Goal: Task Accomplishment & Management: Complete application form

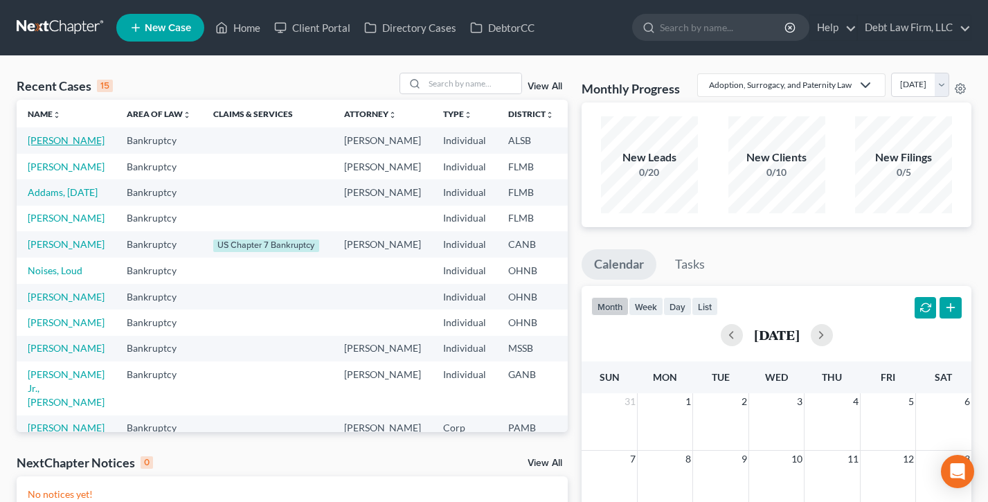
click at [50, 146] on link "[PERSON_NAME]" at bounding box center [66, 140] width 77 height 12
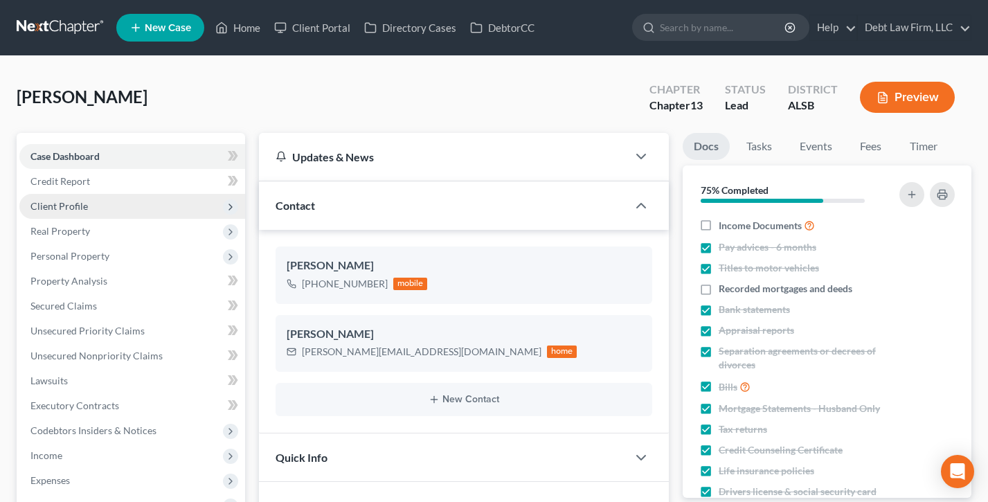
click at [74, 204] on span "Client Profile" at bounding box center [58, 206] width 57 height 12
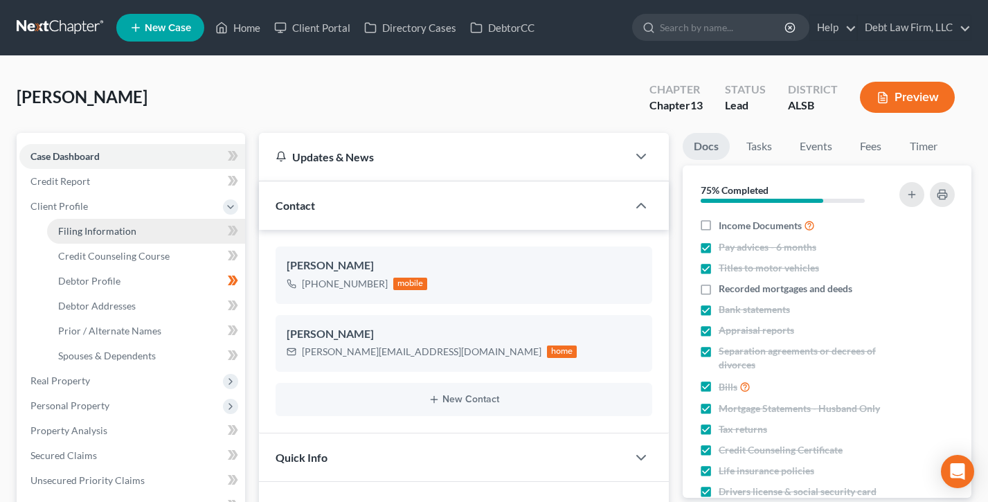
click at [98, 229] on span "Filing Information" at bounding box center [97, 231] width 78 height 12
select select "1"
select select "0"
select select "3"
select select "0"
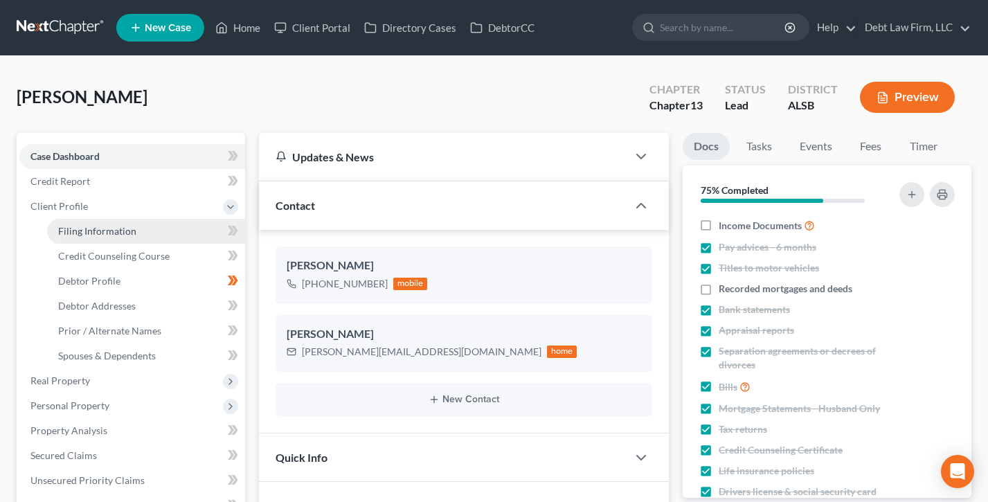
select select "0"
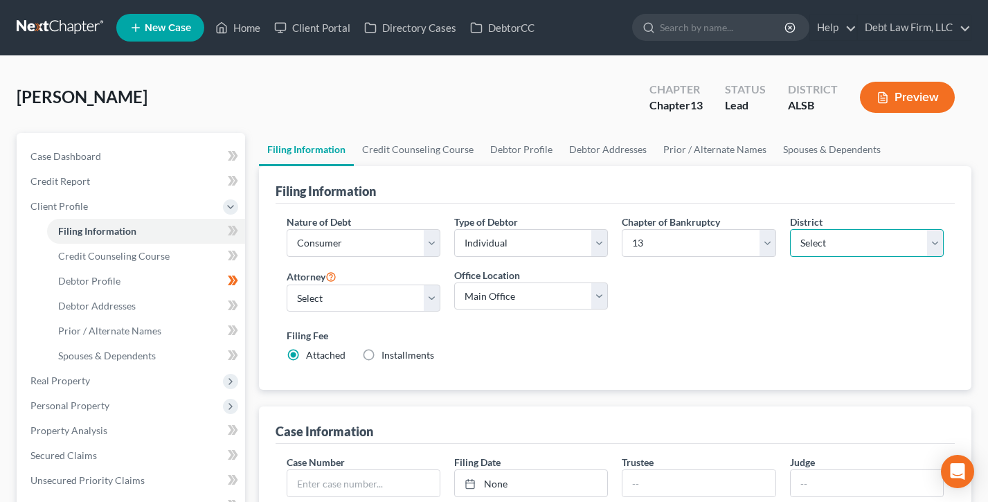
click at [878, 245] on select "Select [US_STATE] - [GEOGRAPHIC_DATA] [US_STATE] - [GEOGRAPHIC_DATA][US_STATE] …" at bounding box center [867, 243] width 154 height 28
select select "1"
click at [790, 229] on select "Select [US_STATE] - [GEOGRAPHIC_DATA] [US_STATE] - [GEOGRAPHIC_DATA][US_STATE] …" at bounding box center [867, 243] width 154 height 28
click at [244, 19] on link "Home" at bounding box center [237, 27] width 59 height 25
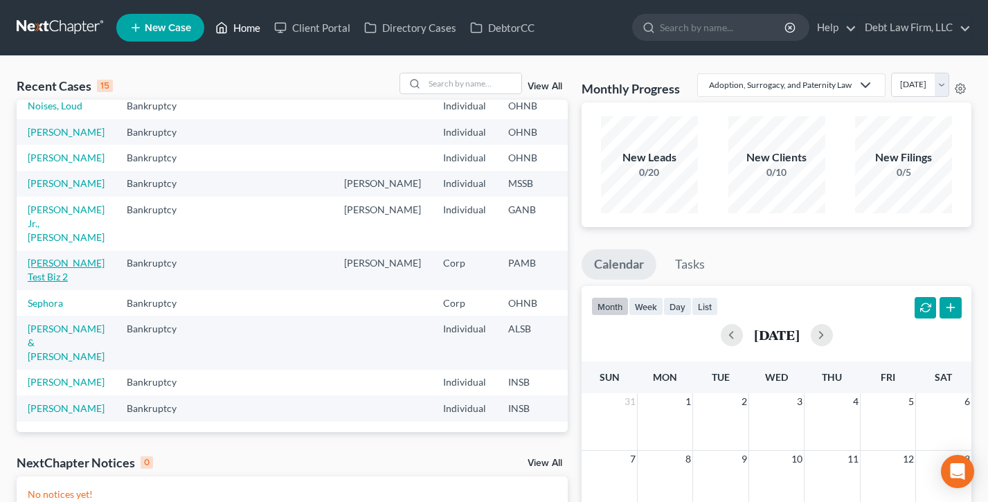
scroll to position [303, 0]
drag, startPoint x: 50, startPoint y: 249, endPoint x: 60, endPoint y: 250, distance: 10.4
click at [50, 257] on link "[PERSON_NAME] Test Biz 2" at bounding box center [66, 270] width 77 height 26
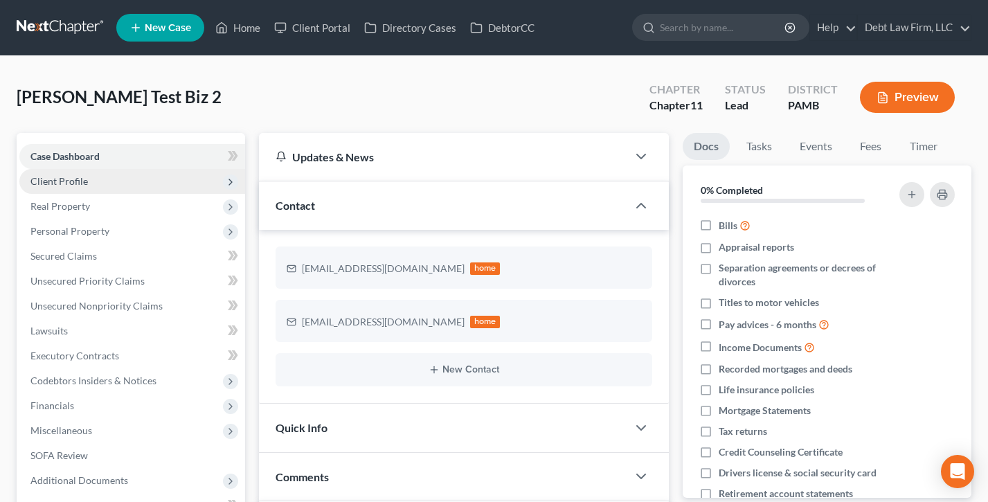
click at [84, 175] on span "Client Profile" at bounding box center [58, 181] width 57 height 12
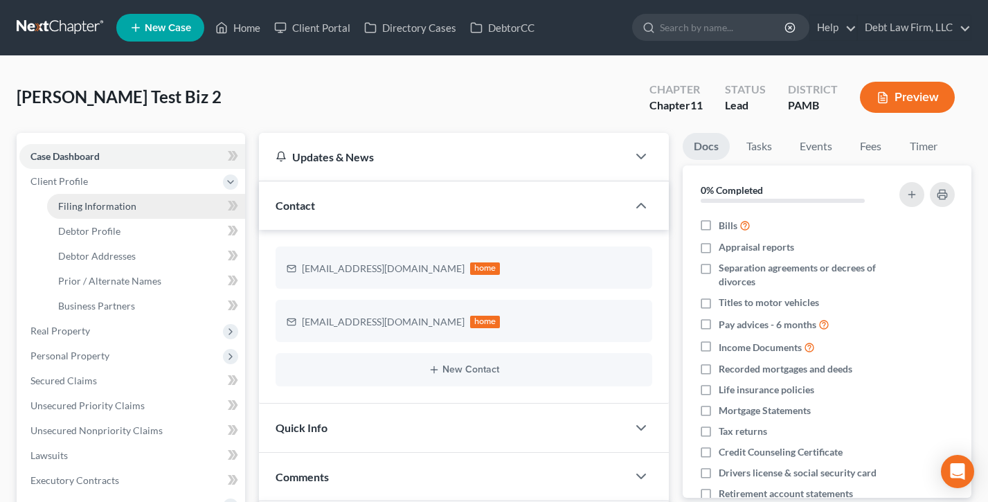
click at [90, 204] on span "Filing Information" at bounding box center [97, 206] width 78 height 12
select select "3"
select select "1"
select select "68"
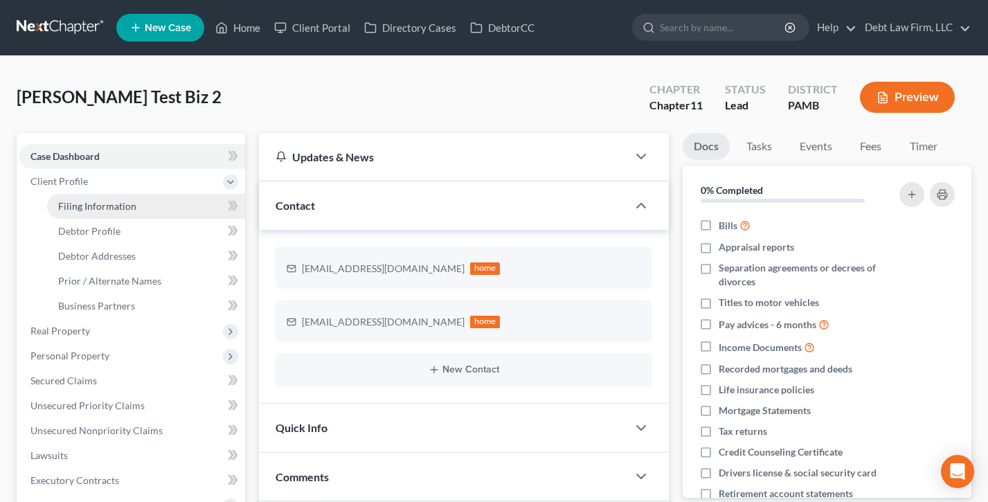
select select "18"
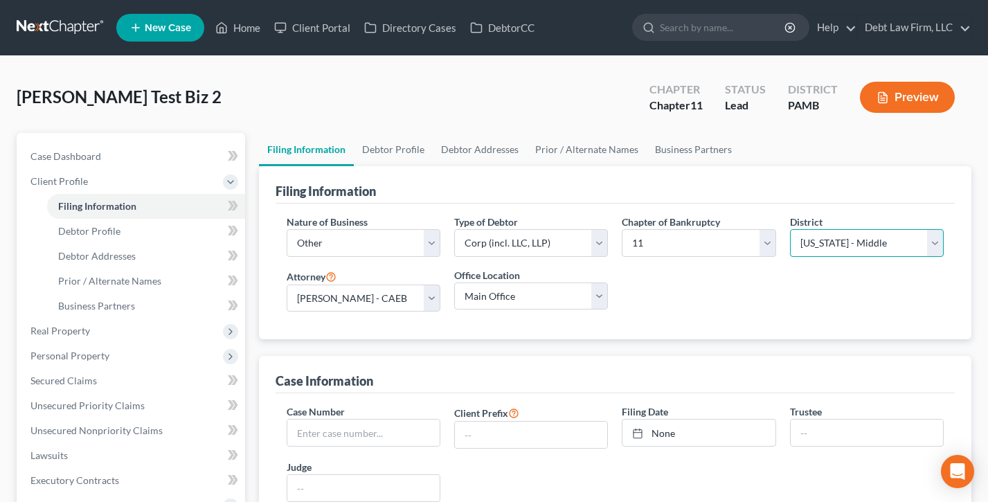
click at [833, 231] on select "Select [US_STATE] - [GEOGRAPHIC_DATA] [US_STATE] - [GEOGRAPHIC_DATA][US_STATE] …" at bounding box center [867, 243] width 154 height 28
select select "1"
click at [790, 229] on select "Select [US_STATE] - [GEOGRAPHIC_DATA] [US_STATE] - [GEOGRAPHIC_DATA][US_STATE] …" at bounding box center [867, 243] width 154 height 28
click at [222, 30] on icon at bounding box center [221, 27] width 12 height 17
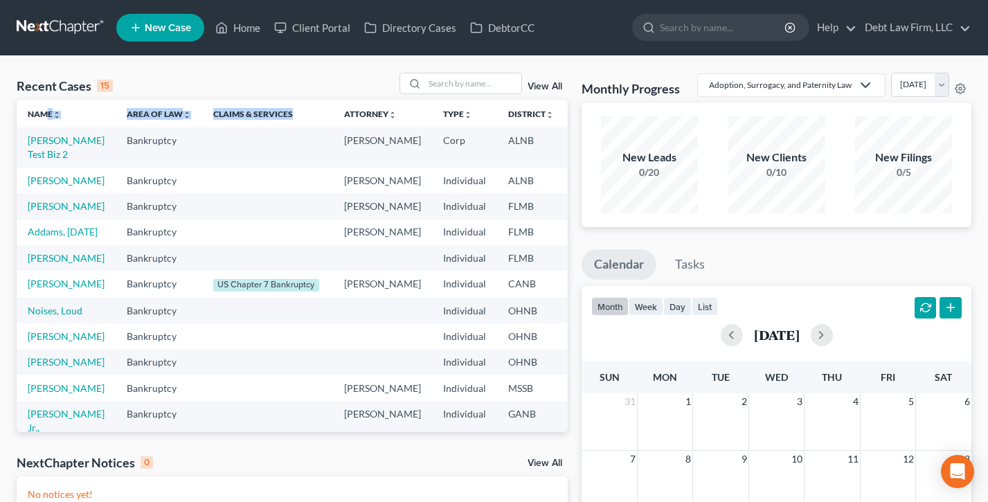
drag, startPoint x: 288, startPoint y: 111, endPoint x: 21, endPoint y: 114, distance: 266.7
click at [21, 114] on tr "Name unfold_more expand_more expand_less Area of Law unfold_more expand_more ex…" at bounding box center [389, 114] width 745 height 28
click at [199, 83] on div "Recent Cases 15 View All" at bounding box center [292, 86] width 551 height 27
drag, startPoint x: 154, startPoint y: 150, endPoint x: 91, endPoint y: 145, distance: 63.2
click at [116, 145] on td "Bankruptcy" at bounding box center [159, 146] width 87 height 39
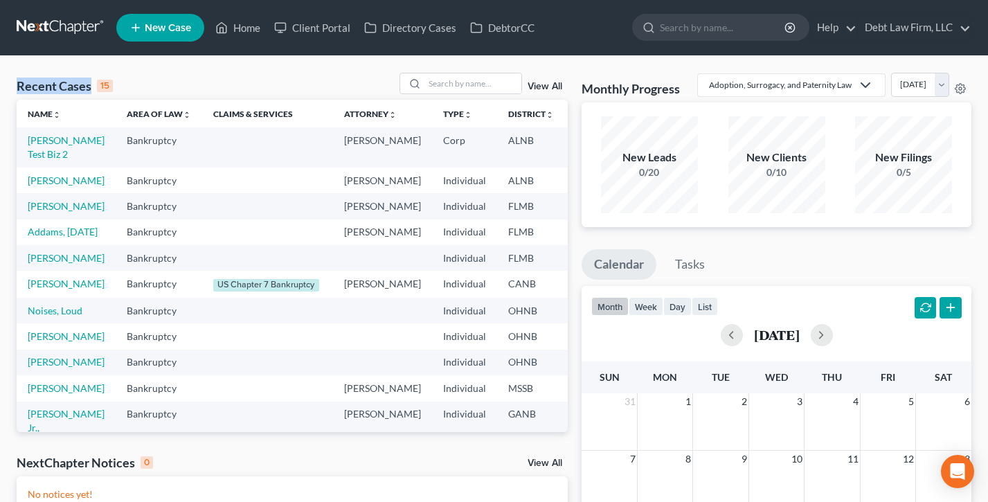
drag, startPoint x: 118, startPoint y: 85, endPoint x: 12, endPoint y: 82, distance: 106.0
click at [12, 82] on div "Recent Cases 15 View All Name unfold_more expand_more expand_less Area of Law u…" at bounding box center [292, 416] width 565 height 686
click at [242, 87] on div "Recent Cases 15 View All" at bounding box center [292, 86] width 551 height 27
click at [920, 28] on link "Debt Law Firm, LLC" at bounding box center [914, 27] width 113 height 25
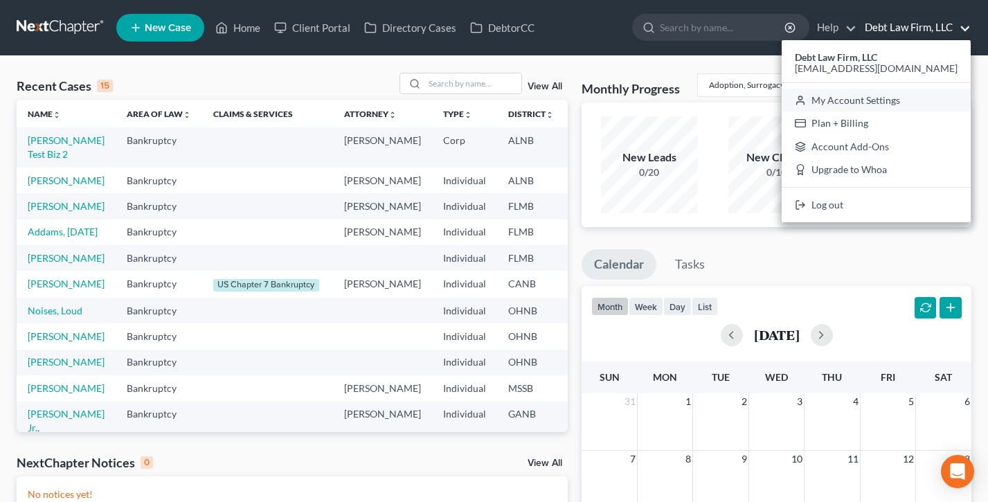
click at [916, 103] on link "My Account Settings" at bounding box center [876, 101] width 189 height 24
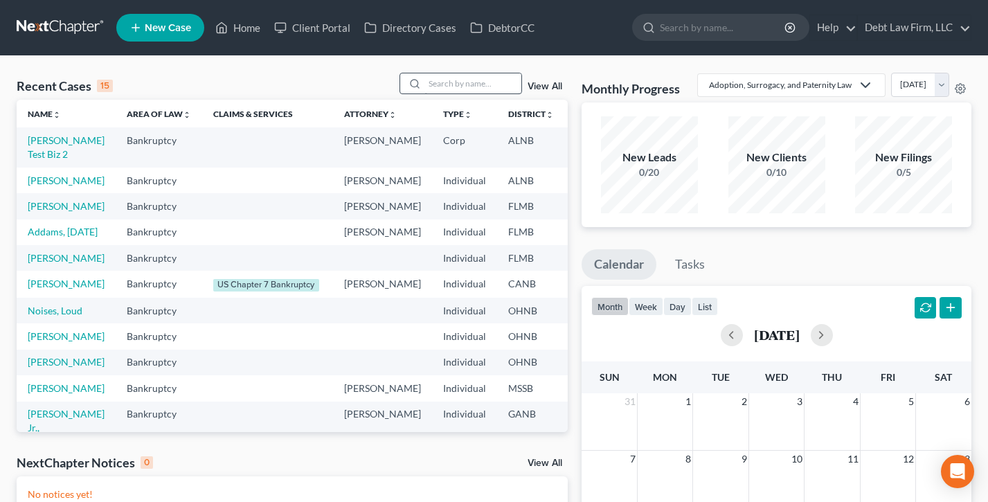
select select "61"
select select "24"
select select "36"
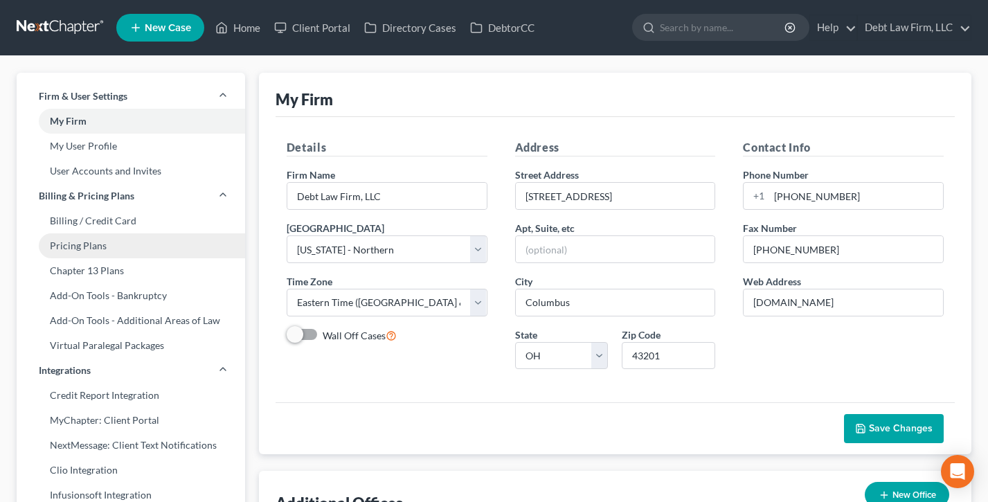
click at [97, 245] on link "Pricing Plans" at bounding box center [131, 245] width 229 height 25
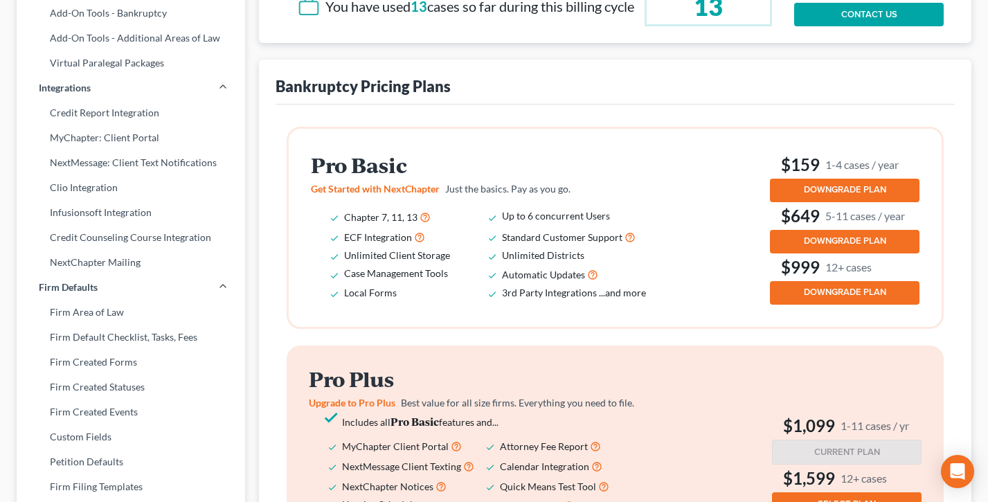
scroll to position [297, 0]
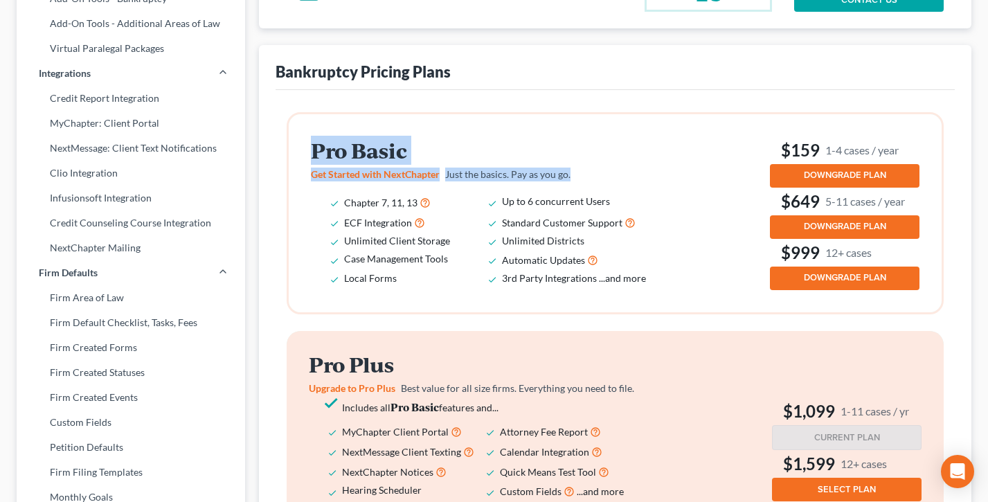
drag, startPoint x: 534, startPoint y: 190, endPoint x: 281, endPoint y: 158, distance: 254.9
click at [281, 158] on div "Pro Basic Get Started with NextChapter Just the basics. Pay as you go. Chapter …" at bounding box center [615, 453] width 679 height 726
click at [300, 159] on div "Pro Basic Get Started with NextChapter Just the basics. Pay as you go. Chapter …" at bounding box center [615, 213] width 653 height 198
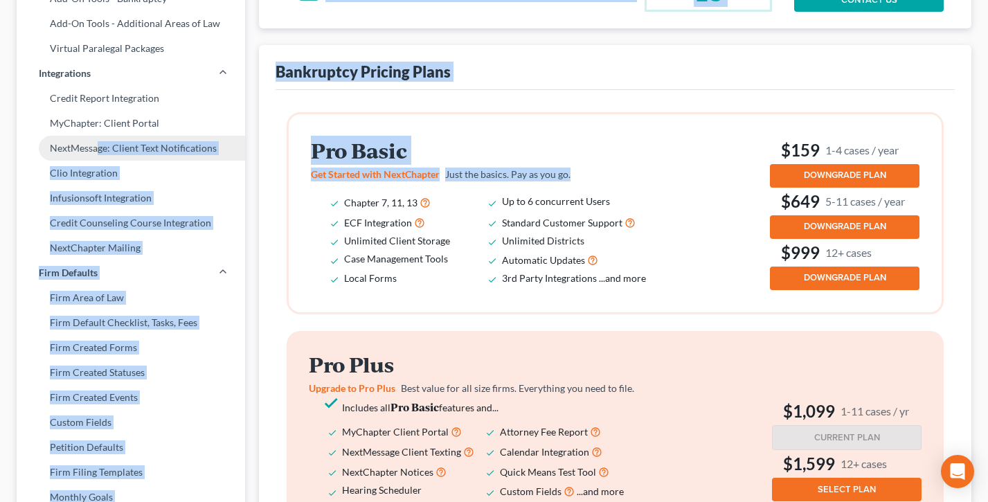
drag, startPoint x: 396, startPoint y: 172, endPoint x: 238, endPoint y: 154, distance: 158.9
click at [236, 155] on div "Firm & User Settings My Firm My User Profile User Accounts and Invites Billing …" at bounding box center [494, 381] width 969 height 1211
click at [481, 162] on h2 "Pro Basic" at bounding box center [488, 150] width 355 height 23
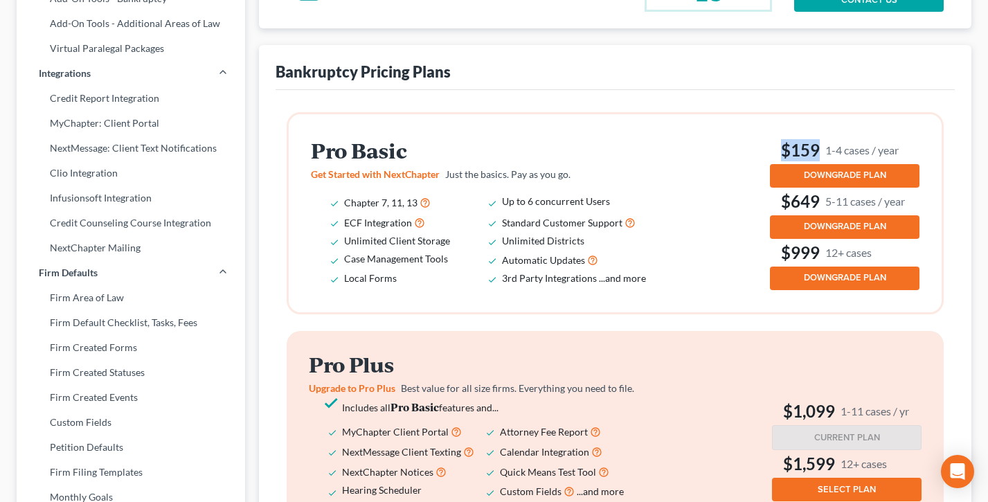
drag, startPoint x: 822, startPoint y: 165, endPoint x: 754, endPoint y: 163, distance: 67.9
click at [754, 163] on div "Pro Basic Get Started with NextChapter Just the basics. Pay as you go. Chapter …" at bounding box center [615, 213] width 609 height 154
click at [754, 162] on div "Pro Basic Get Started with NextChapter Just the basics. Pay as you go. Chapter …" at bounding box center [615, 213] width 609 height 154
drag, startPoint x: 827, startPoint y: 162, endPoint x: 778, endPoint y: 159, distance: 49.3
click at [778, 159] on div "Pro Basic Get Started with NextChapter Just the basics. Pay as you go. Chapter …" at bounding box center [615, 213] width 653 height 198
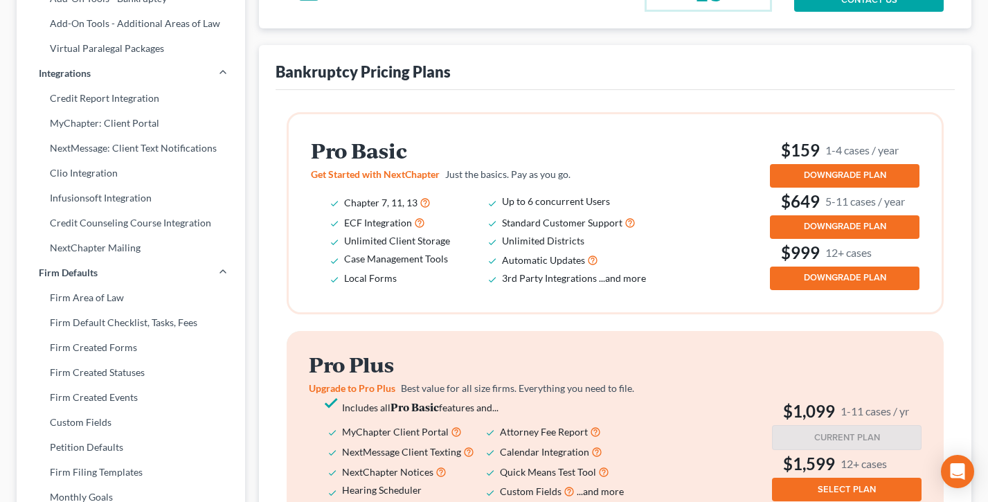
click at [778, 159] on h3 "$159 1-4 cases / year" at bounding box center [845, 150] width 150 height 22
drag, startPoint x: 915, startPoint y: 166, endPoint x: 835, endPoint y: 163, distance: 79.7
click at [835, 161] on h3 "$159 1-4 cases / year" at bounding box center [845, 150] width 150 height 22
drag, startPoint x: 900, startPoint y: 215, endPoint x: 770, endPoint y: 215, distance: 130.9
click at [770, 215] on div "Pro Basic Get Started with NextChapter Just the basics. Pay as you go. Chapter …" at bounding box center [615, 213] width 653 height 198
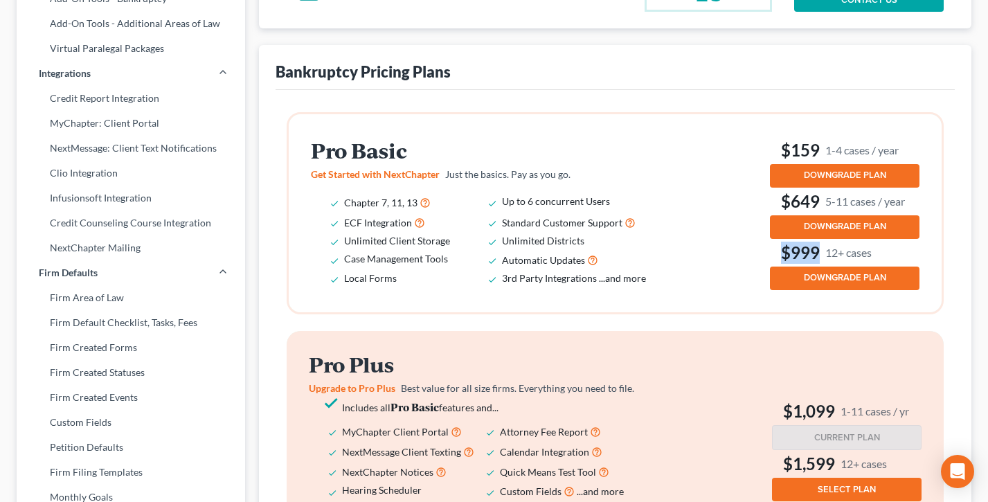
drag, startPoint x: 860, startPoint y: 267, endPoint x: 772, endPoint y: 268, distance: 88.0
click at [772, 264] on h3 "$999 12+ cases" at bounding box center [845, 253] width 150 height 22
click at [880, 264] on h3 "$999 12+ cases" at bounding box center [845, 253] width 150 height 22
drag, startPoint x: 898, startPoint y: 265, endPoint x: 769, endPoint y: 267, distance: 129.5
click at [769, 267] on div "Pro Basic Get Started with NextChapter Just the basics. Pay as you go. Chapter …" at bounding box center [615, 213] width 609 height 154
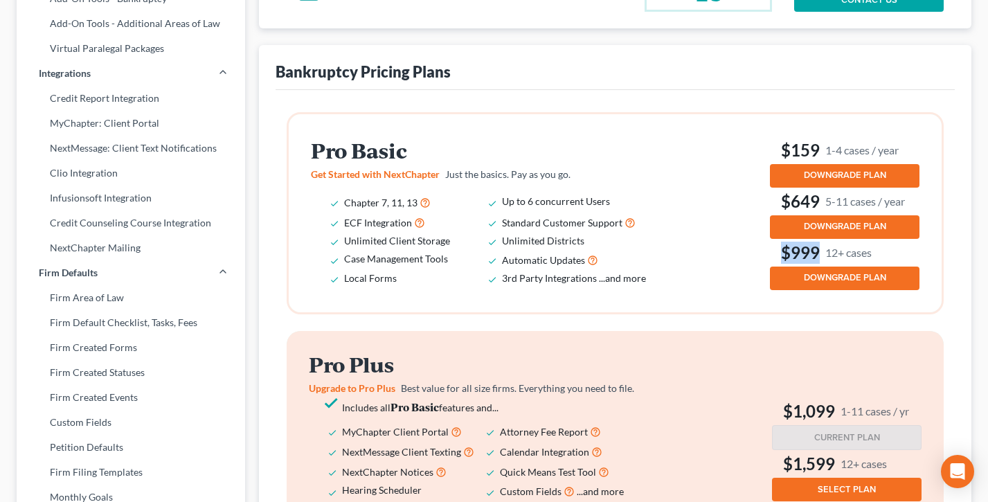
click at [768, 267] on div "Pro Basic Get Started with NextChapter Just the basics. Pay as you go. Chapter …" at bounding box center [615, 213] width 609 height 154
drag, startPoint x: 415, startPoint y: 175, endPoint x: 278, endPoint y: 168, distance: 136.6
click at [278, 168] on div "Pro Basic Get Started with NextChapter Just the basics. Pay as you go. Chapter …" at bounding box center [615, 453] width 679 height 726
drag, startPoint x: 447, startPoint y: 220, endPoint x: 332, endPoint y: 216, distance: 115.7
click at [344, 213] on li "Chapter 7, 11, 13" at bounding box center [423, 203] width 158 height 20
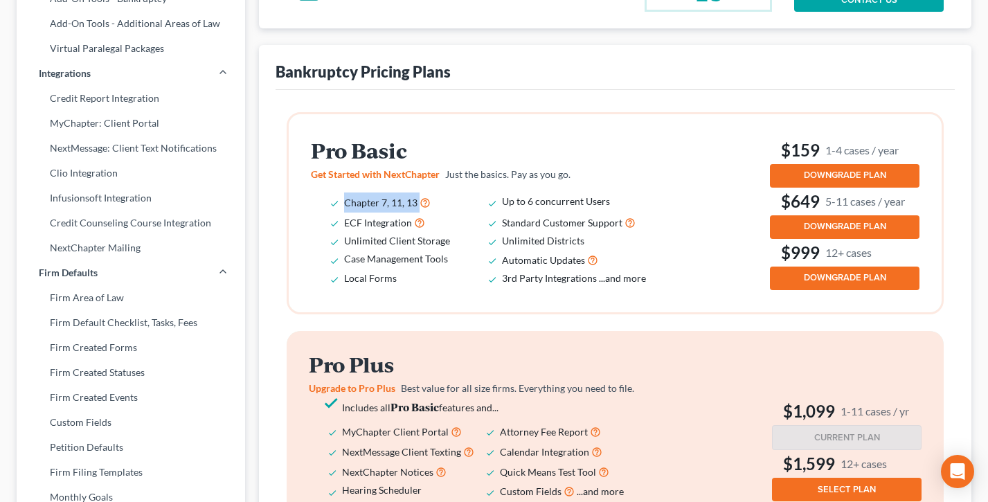
click at [411, 208] on span "Chapter 7, 11, 13" at bounding box center [380, 203] width 73 height 12
click at [415, 208] on span "Chapter 7, 11, 13" at bounding box center [380, 203] width 73 height 12
click at [417, 213] on li "Chapter 7, 11, 13" at bounding box center [423, 203] width 158 height 20
drag, startPoint x: 407, startPoint y: 217, endPoint x: 414, endPoint y: 215, distance: 7.7
click at [417, 213] on li "Chapter 7, 11, 13" at bounding box center [423, 203] width 158 height 20
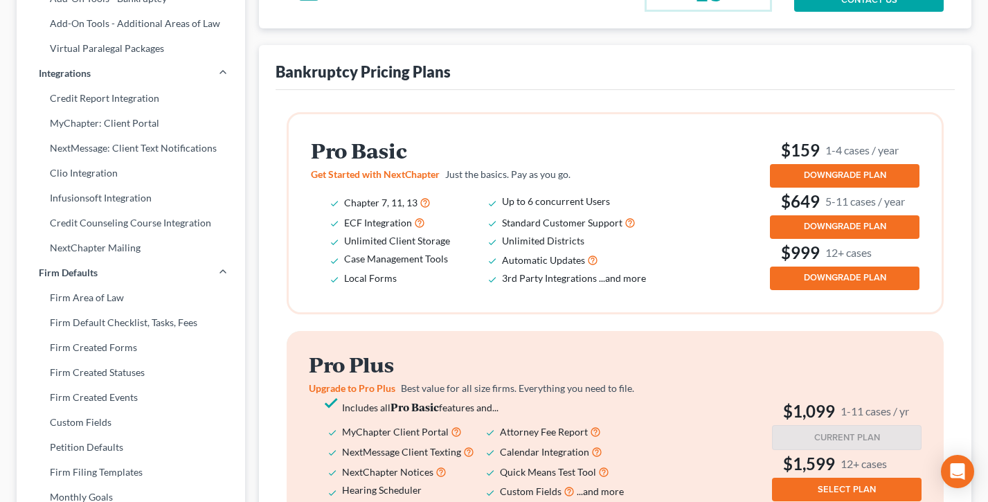
click at [398, 162] on h2 "Pro Basic" at bounding box center [488, 150] width 355 height 23
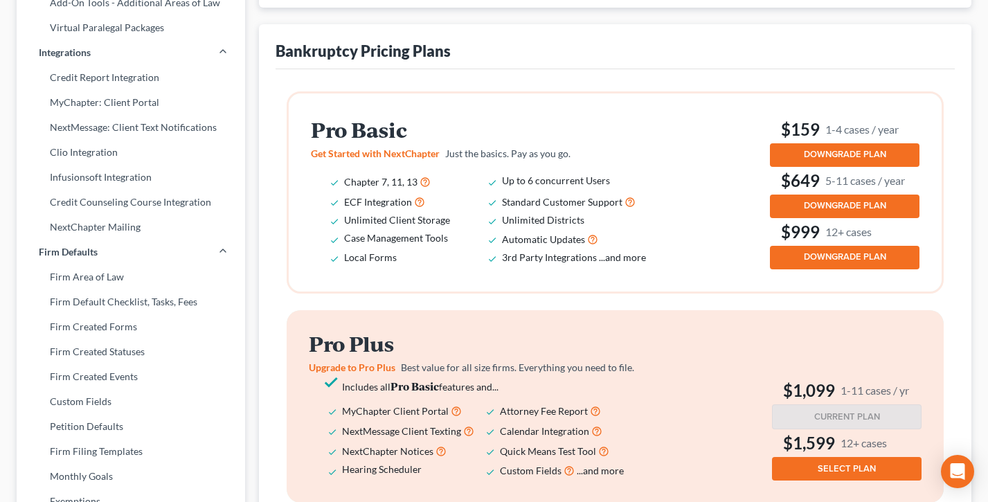
scroll to position [325, 0]
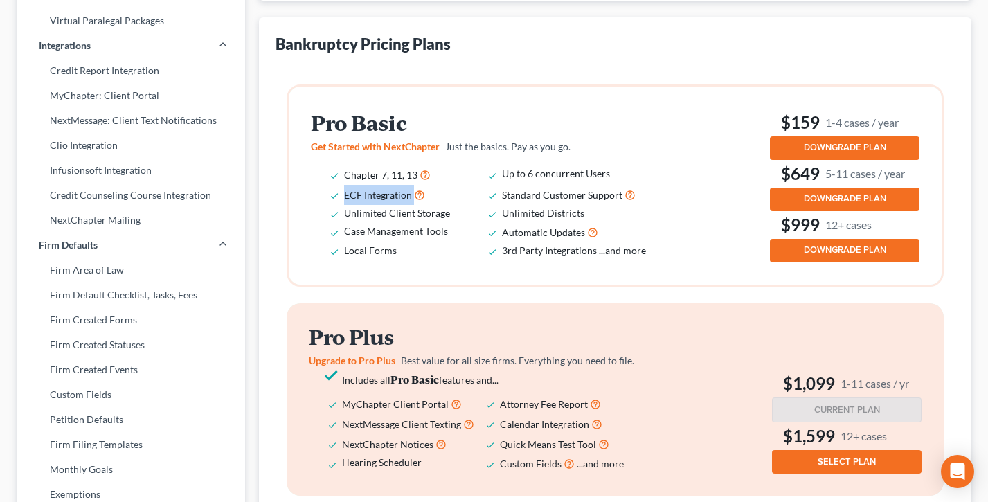
drag, startPoint x: 444, startPoint y: 211, endPoint x: 330, endPoint y: 207, distance: 114.3
click at [344, 205] on li "ECF Integration" at bounding box center [423, 195] width 158 height 20
click at [446, 205] on li "ECF Integration" at bounding box center [423, 195] width 158 height 20
drag, startPoint x: 427, startPoint y: 226, endPoint x: 340, endPoint y: 227, distance: 86.6
click at [340, 227] on ul "Chapter 7, 11, 13 Up to 6 concurrent Users ECF Integration Standard Customer Su…" at bounding box center [488, 212] width 355 height 95
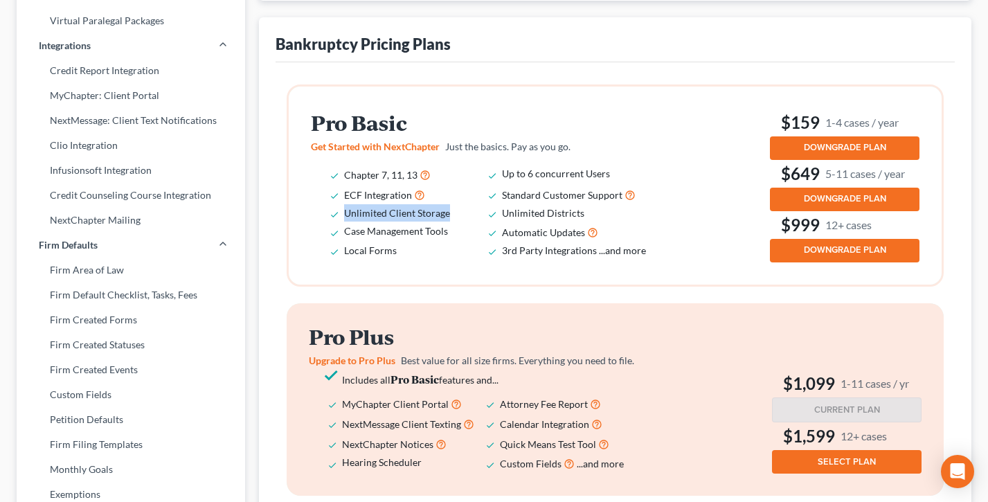
click at [340, 227] on ul "Chapter 7, 11, 13 Up to 6 concurrent Users ECF Integration Standard Customer Su…" at bounding box center [488, 212] width 355 height 95
drag, startPoint x: 407, startPoint y: 246, endPoint x: 337, endPoint y: 245, distance: 70.0
click at [344, 242] on li "Case Management Tools" at bounding box center [423, 232] width 158 height 20
click at [401, 259] on li "Local Forms" at bounding box center [423, 250] width 158 height 17
drag, startPoint x: 398, startPoint y: 267, endPoint x: 330, endPoint y: 262, distance: 68.1
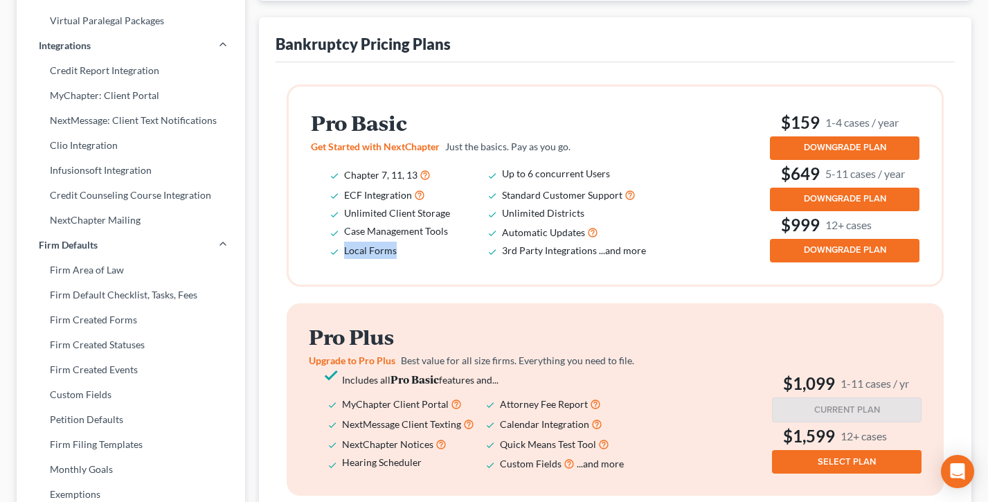
click at [326, 260] on ul "Chapter 7, 11, 13 Up to 6 concurrent Users ECF Integration Standard Customer Su…" at bounding box center [488, 212] width 355 height 95
drag, startPoint x: 630, startPoint y: 186, endPoint x: 483, endPoint y: 181, distance: 146.9
click at [483, 181] on ul "Chapter 7, 11, 13 Up to 6 concurrent Users ECF Integration Standard Customer Su…" at bounding box center [488, 212] width 355 height 95
drag, startPoint x: 566, startPoint y: 225, endPoint x: 506, endPoint y: 224, distance: 59.6
click at [506, 222] on li "Unlimited Districts" at bounding box center [581, 212] width 158 height 17
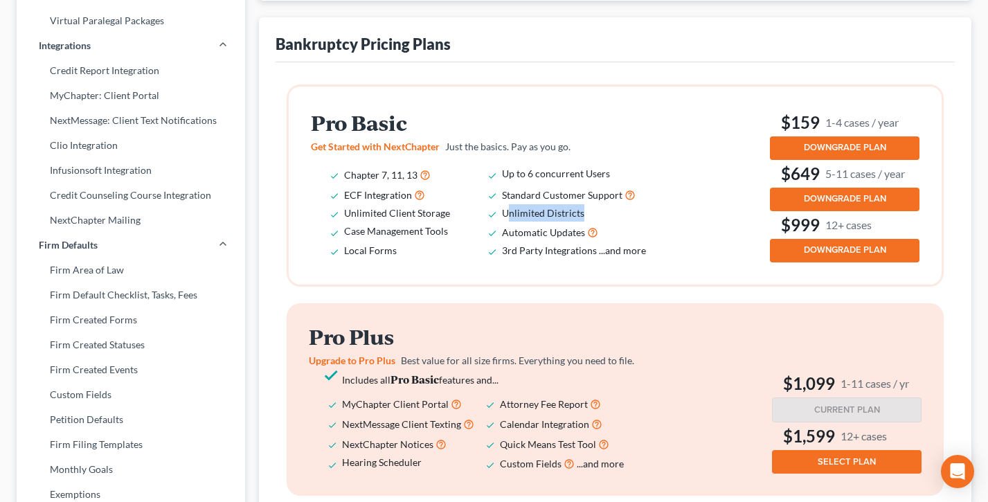
click at [614, 222] on li "Unlimited Districts" at bounding box center [581, 212] width 158 height 17
drag, startPoint x: 638, startPoint y: 247, endPoint x: 492, endPoint y: 245, distance: 146.2
click at [502, 242] on li "Automatic Updates" at bounding box center [581, 232] width 158 height 20
drag, startPoint x: 468, startPoint y: 146, endPoint x: 299, endPoint y: 142, distance: 168.4
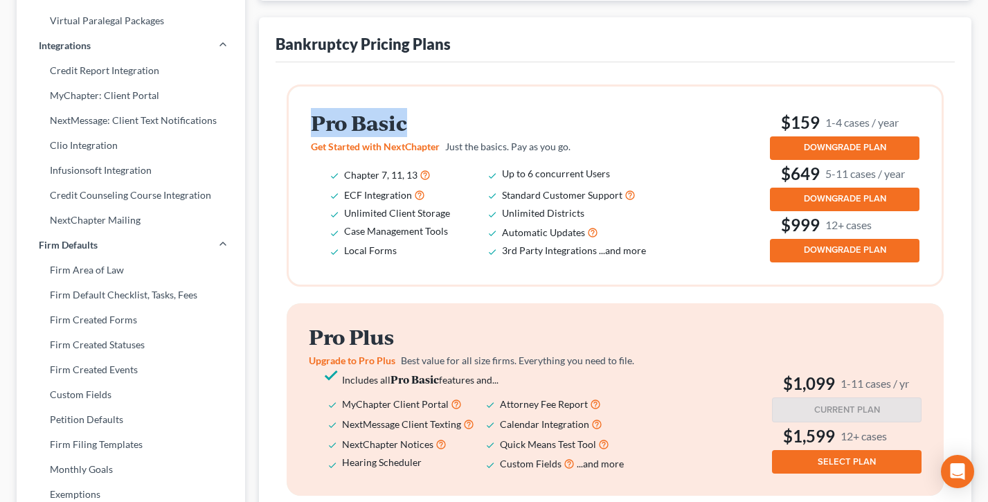
click at [299, 142] on div "Pro Basic Get Started with NextChapter Just the basics. Pay as you go. Chapter …" at bounding box center [615, 186] width 653 height 198
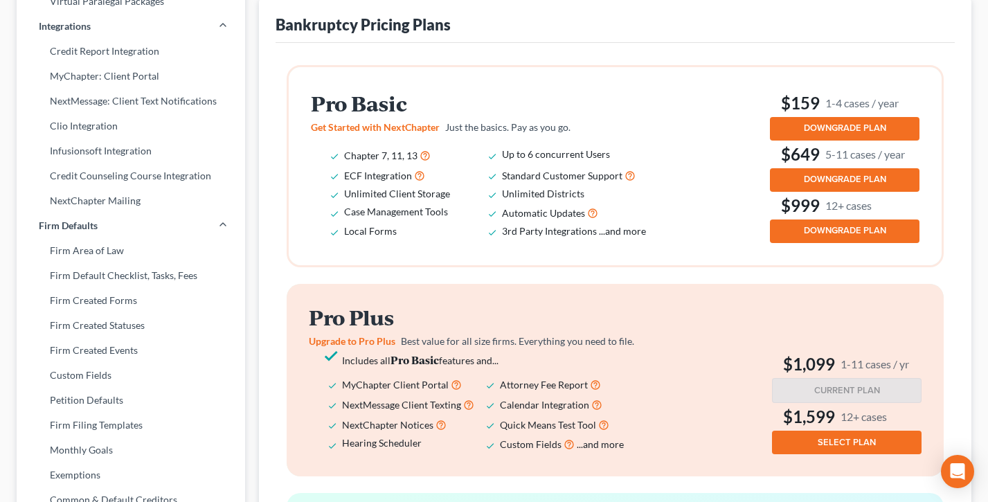
scroll to position [464, 0]
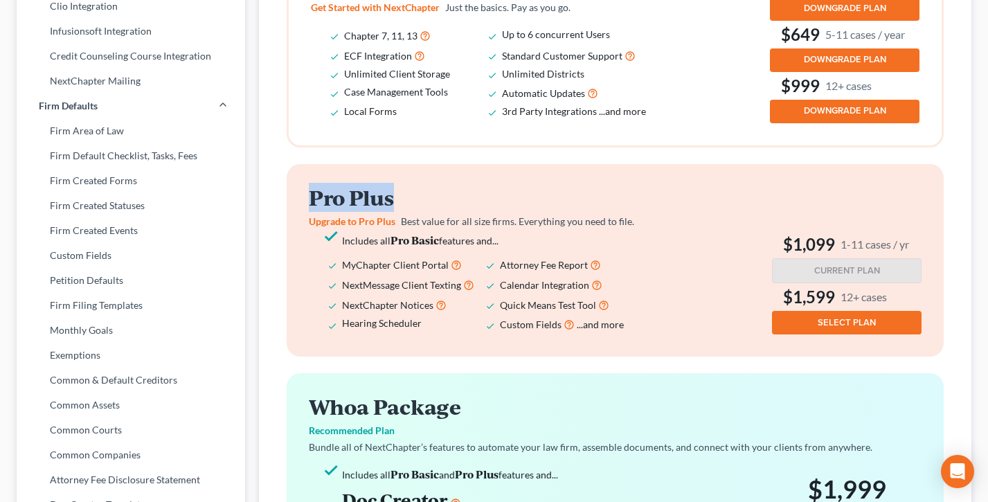
drag, startPoint x: 486, startPoint y: 218, endPoint x: 299, endPoint y: 212, distance: 187.1
click at [299, 212] on div "Pro Plus Upgrade to Pro Plus Best value for all size firms. Everything you need…" at bounding box center [615, 260] width 657 height 193
click at [300, 211] on div "Pro Plus Upgrade to Pro Plus Best value for all size firms. Everything you need…" at bounding box center [615, 260] width 657 height 193
drag, startPoint x: 460, startPoint y: 278, endPoint x: 334, endPoint y: 277, distance: 126.1
click at [342, 275] on li "MyChapter Client Portal" at bounding box center [421, 265] width 158 height 20
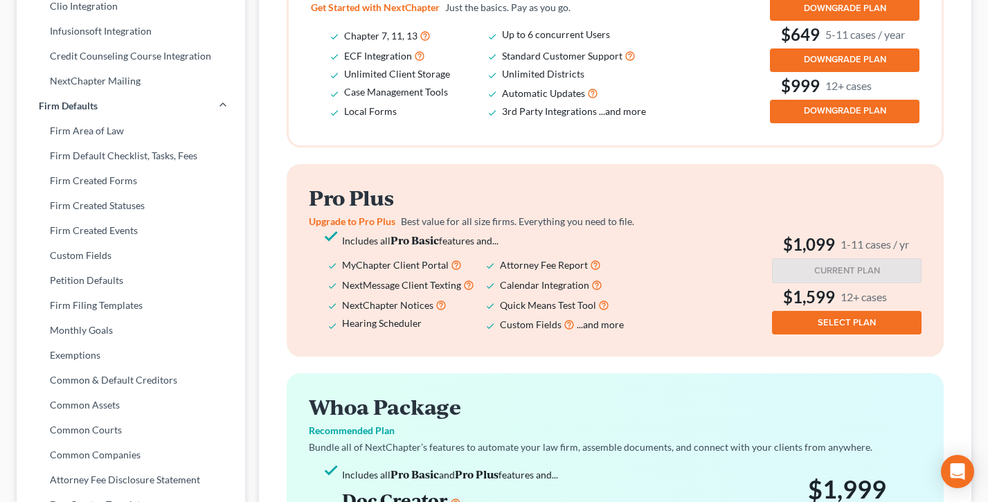
click at [379, 227] on span "Upgrade to Pro Plus" at bounding box center [352, 221] width 87 height 12
drag, startPoint x: 483, startPoint y: 297, endPoint x: 342, endPoint y: 299, distance: 141.3
click at [343, 295] on li "NextMessage Client Texting" at bounding box center [421, 285] width 158 height 20
click at [343, 291] on span "NextMessage Client Texting" at bounding box center [401, 285] width 119 height 12
drag, startPoint x: 353, startPoint y: 301, endPoint x: 427, endPoint y: 301, distance: 73.4
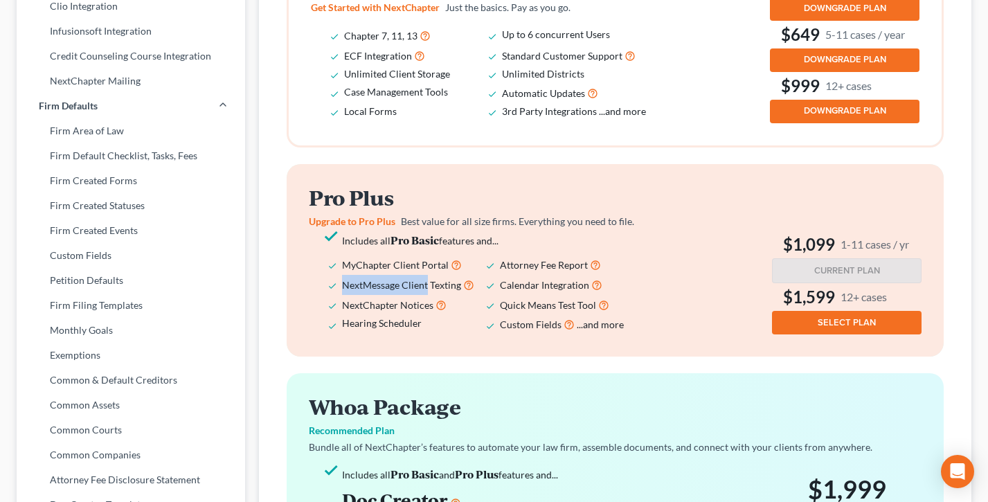
click at [427, 301] on ul "Includes all Pro Basic features and... MyChapter Client Portal Attorney Fee Rep…" at bounding box center [486, 282] width 355 height 103
click at [427, 291] on span "NextMessage Client Texting" at bounding box center [401, 285] width 119 height 12
drag, startPoint x: 470, startPoint y: 321, endPoint x: 339, endPoint y: 321, distance: 131.6
click at [339, 321] on ul "Includes all Pro Basic features and... MyChapter Client Portal Attorney Fee Rep…" at bounding box center [486, 282] width 355 height 103
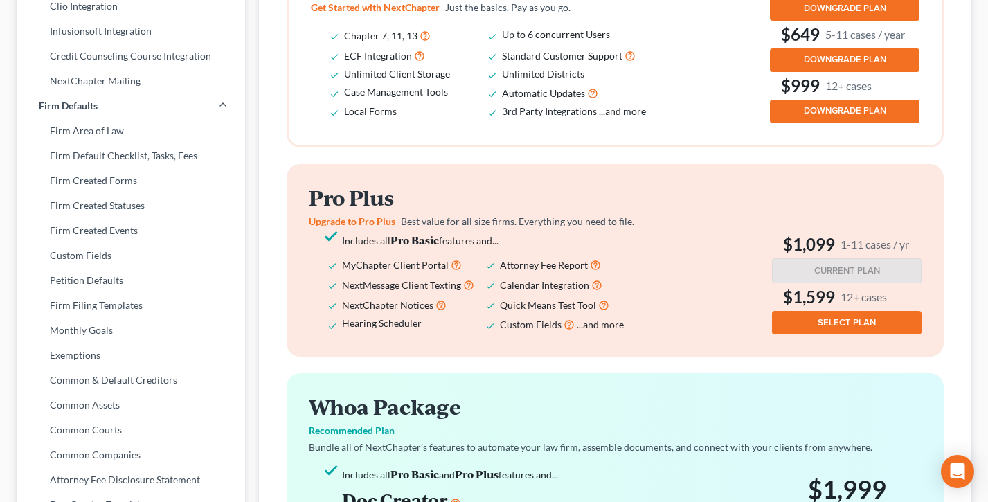
scroll to position [465, 0]
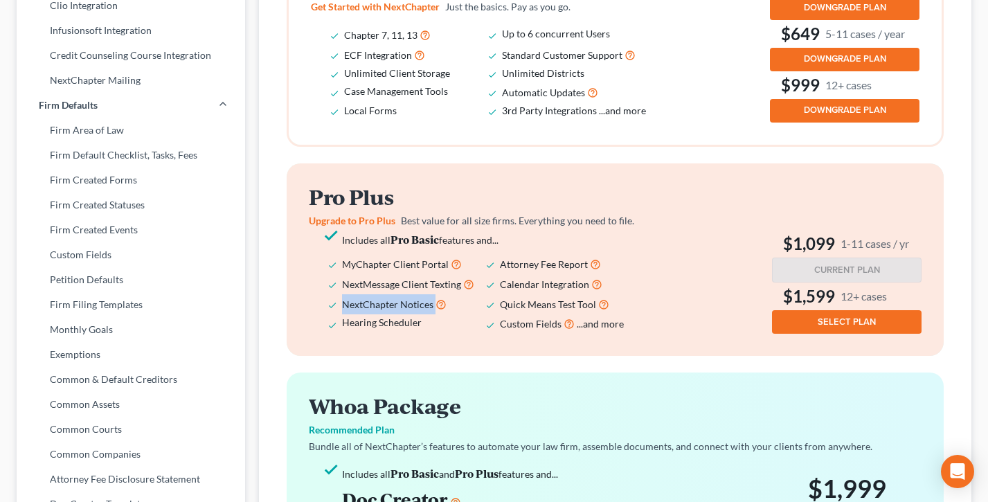
drag, startPoint x: 450, startPoint y: 323, endPoint x: 332, endPoint y: 321, distance: 117.1
click at [342, 314] on li "NextChapter Notices" at bounding box center [421, 304] width 158 height 20
drag, startPoint x: 443, startPoint y: 336, endPoint x: 332, endPoint y: 337, distance: 110.8
click at [342, 334] on li "Hearing Scheduler" at bounding box center [421, 324] width 158 height 20
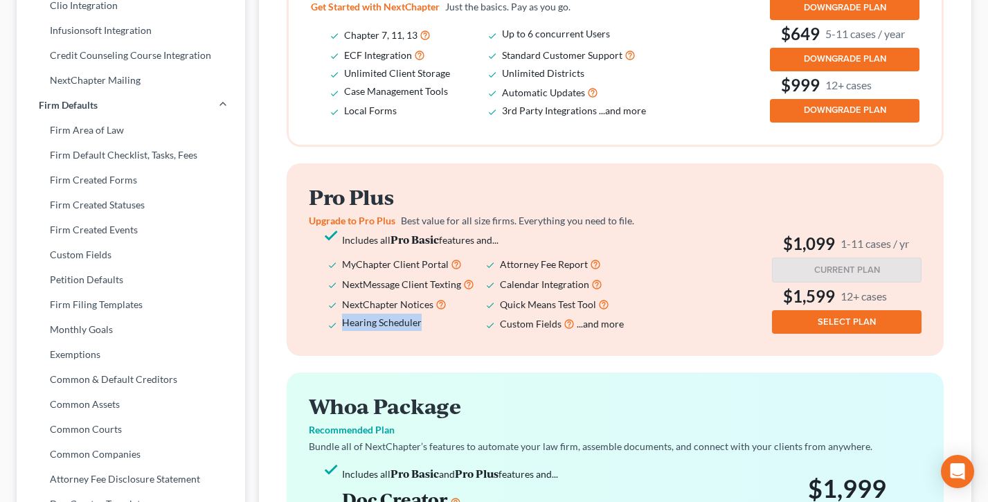
click at [342, 334] on li "Hearing Scheduler" at bounding box center [421, 324] width 158 height 20
drag, startPoint x: 441, startPoint y: 342, endPoint x: 343, endPoint y: 342, distance: 97.7
click at [343, 334] on li "Hearing Scheduler" at bounding box center [421, 324] width 158 height 20
click at [343, 328] on span "Hearing Scheduler" at bounding box center [382, 323] width 80 height 12
drag, startPoint x: 446, startPoint y: 339, endPoint x: 337, endPoint y: 337, distance: 109.5
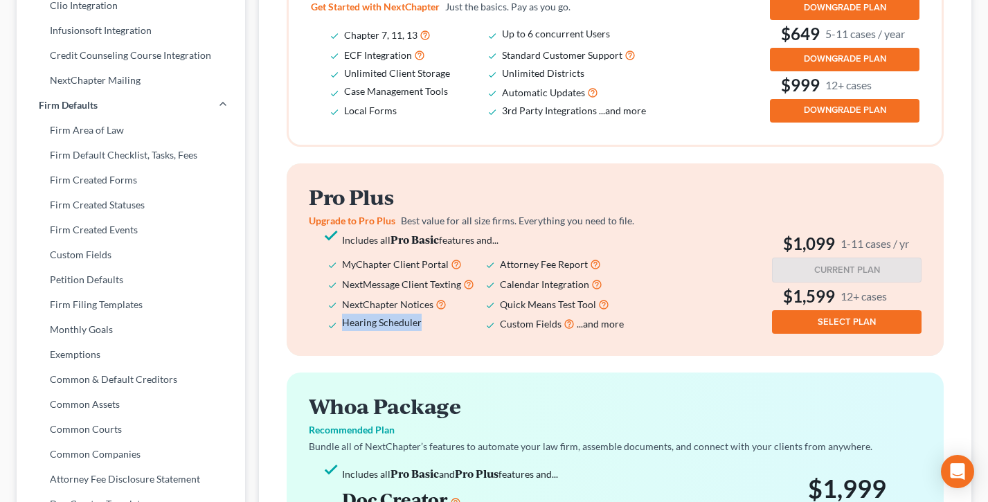
click at [337, 334] on ul "Includes all Pro Basic features and... MyChapter Client Portal Attorney Fee Rep…" at bounding box center [486, 282] width 355 height 103
drag, startPoint x: 404, startPoint y: 338, endPoint x: 328, endPoint y: 337, distance: 75.5
click at [342, 334] on li "Hearing Scheduler" at bounding box center [421, 324] width 158 height 20
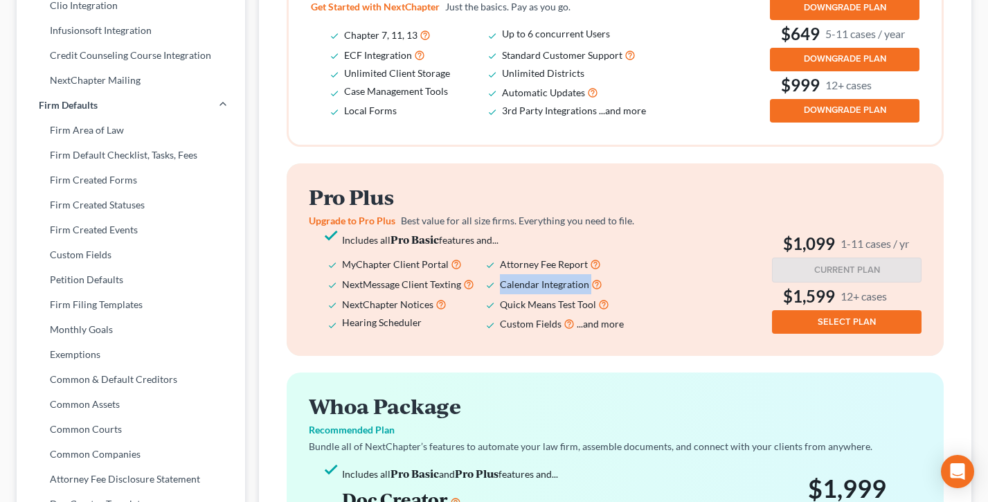
drag, startPoint x: 601, startPoint y: 298, endPoint x: 495, endPoint y: 297, distance: 106.0
click at [495, 297] on ul "Includes all Pro Basic features and... MyChapter Client Portal Attorney Fee Rep…" at bounding box center [486, 282] width 355 height 103
click at [495, 294] on li "NextMessage Client Texting" at bounding box center [421, 284] width 158 height 20
drag, startPoint x: 610, startPoint y: 291, endPoint x: 486, endPoint y: 294, distance: 124.0
click at [500, 294] on li "Calendar Integration" at bounding box center [579, 284] width 158 height 20
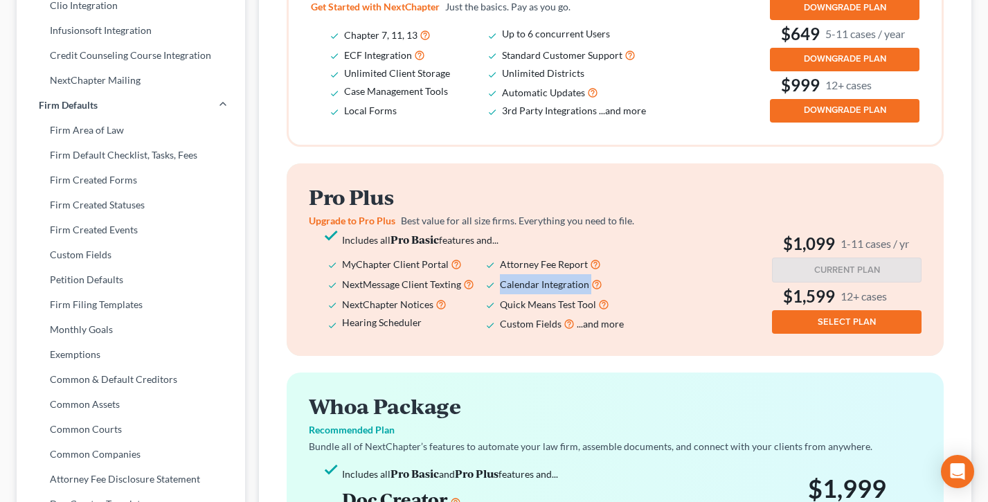
click at [500, 294] on li "Calendar Integration" at bounding box center [579, 284] width 158 height 20
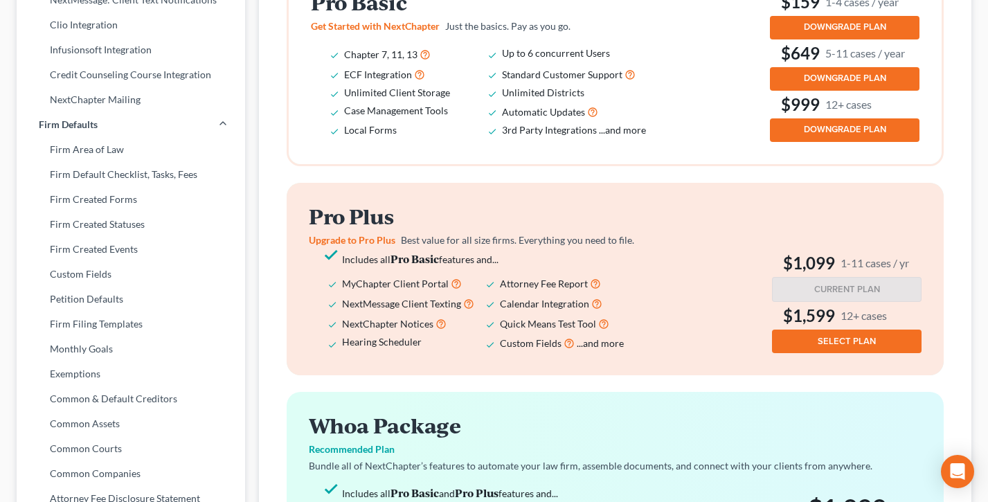
scroll to position [458, 0]
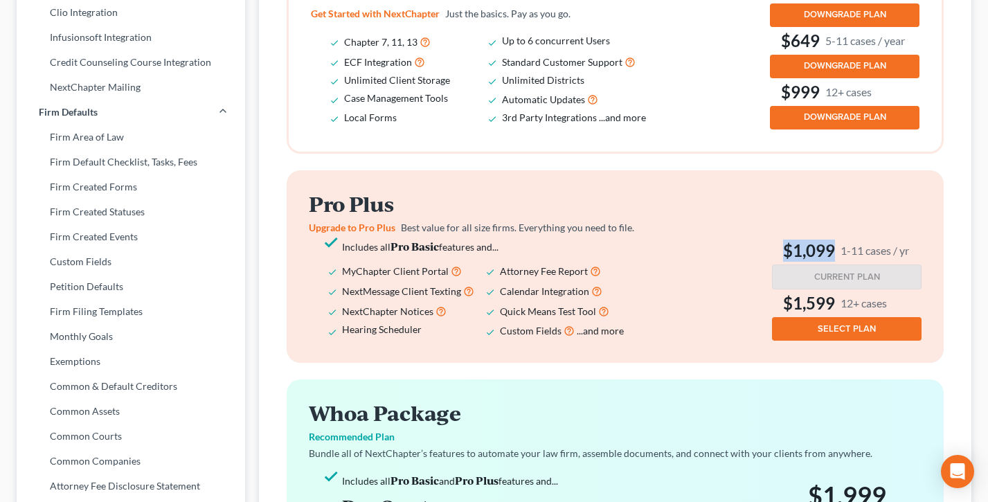
drag, startPoint x: 888, startPoint y: 260, endPoint x: 781, endPoint y: 258, distance: 107.4
click at [781, 258] on h3 "$1,099 1-11 cases / yr" at bounding box center [847, 251] width 150 height 22
drag, startPoint x: 869, startPoint y: 317, endPoint x: 772, endPoint y: 316, distance: 97.0
click at [772, 314] on h3 "$1,599 12+ cases" at bounding box center [847, 303] width 150 height 22
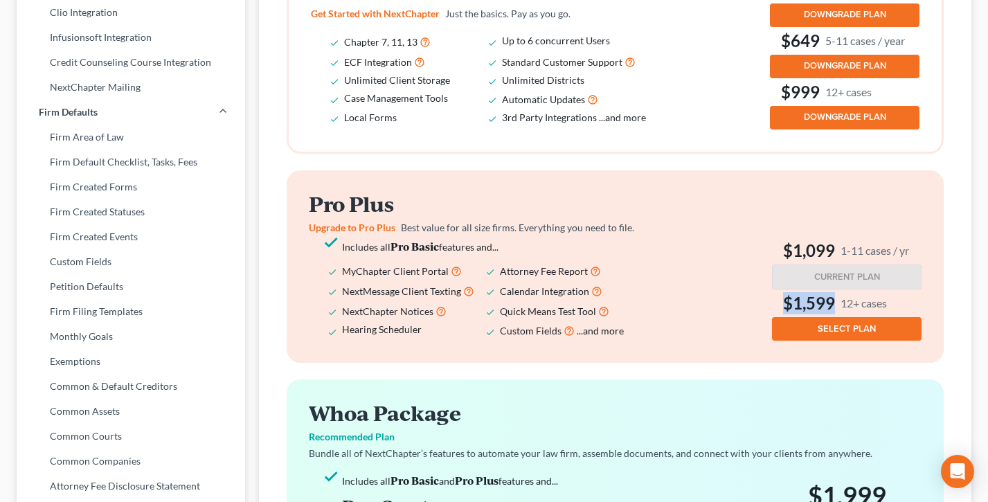
click at [772, 314] on h3 "$1,599 12+ cases" at bounding box center [847, 303] width 150 height 22
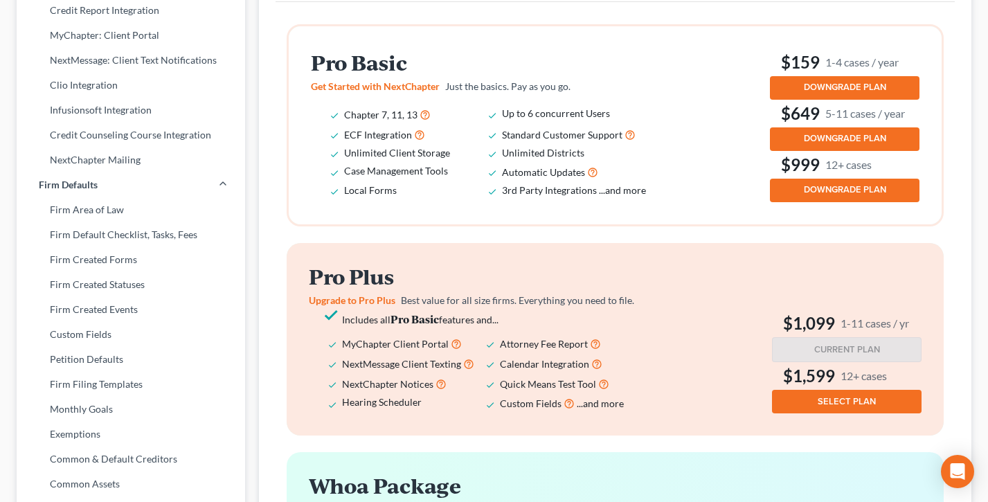
scroll to position [387, 0]
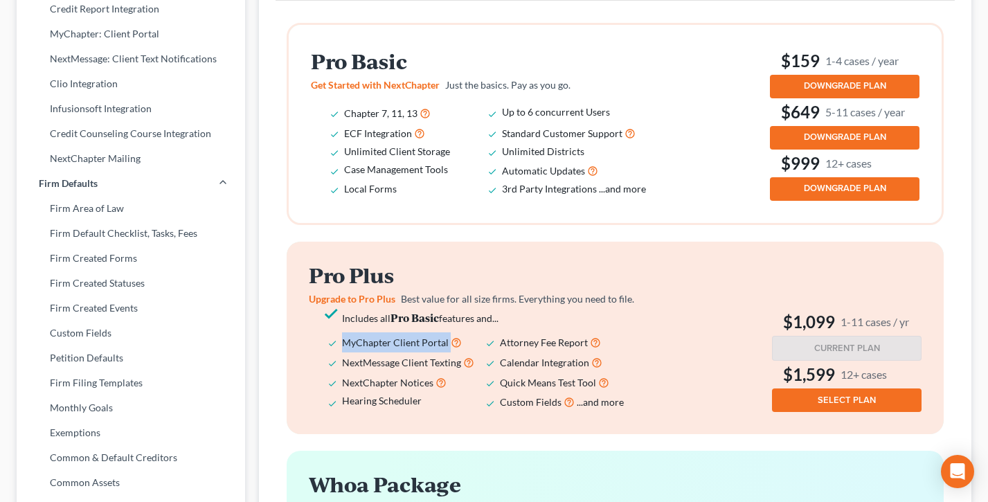
drag, startPoint x: 474, startPoint y: 357, endPoint x: 344, endPoint y: 355, distance: 130.9
click at [344, 353] on li "MyChapter Client Portal" at bounding box center [421, 342] width 158 height 20
click at [344, 348] on span "MyChapter Client Portal" at bounding box center [395, 343] width 107 height 12
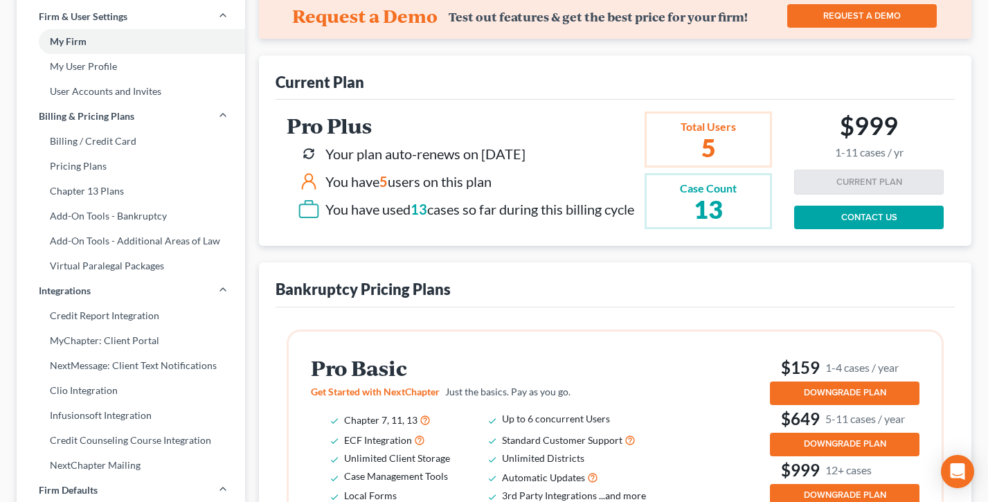
scroll to position [0, 0]
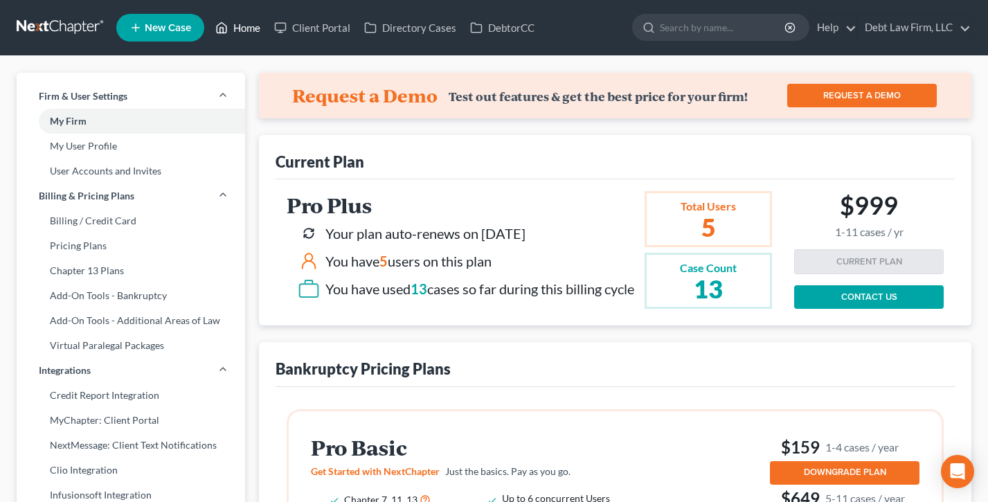
click at [239, 31] on link "Home" at bounding box center [237, 27] width 59 height 25
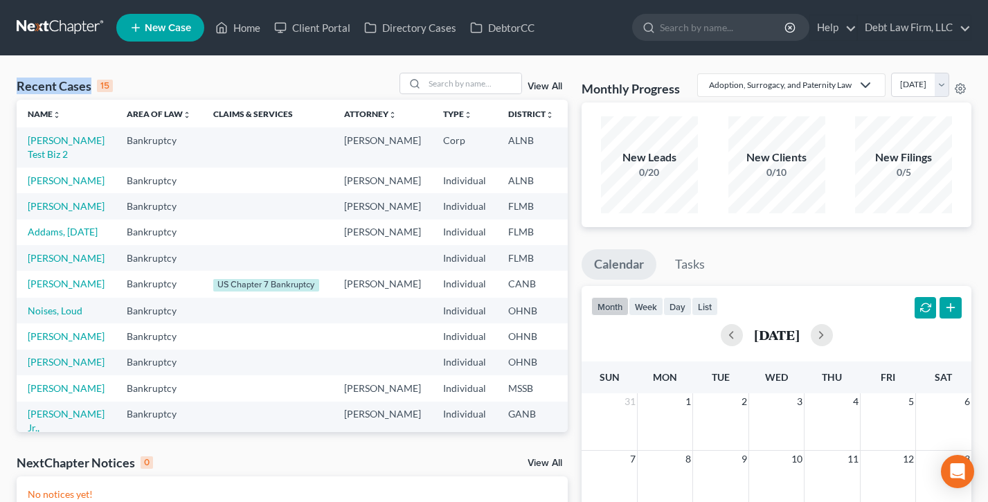
drag, startPoint x: 132, startPoint y: 87, endPoint x: 8, endPoint y: 83, distance: 123.3
click at [8, 83] on div "Recent Cases 15 View All Name unfold_more expand_more expand_less Area of Law u…" at bounding box center [494, 415] width 988 height 719
click at [455, 85] on input "search" at bounding box center [473, 83] width 97 height 20
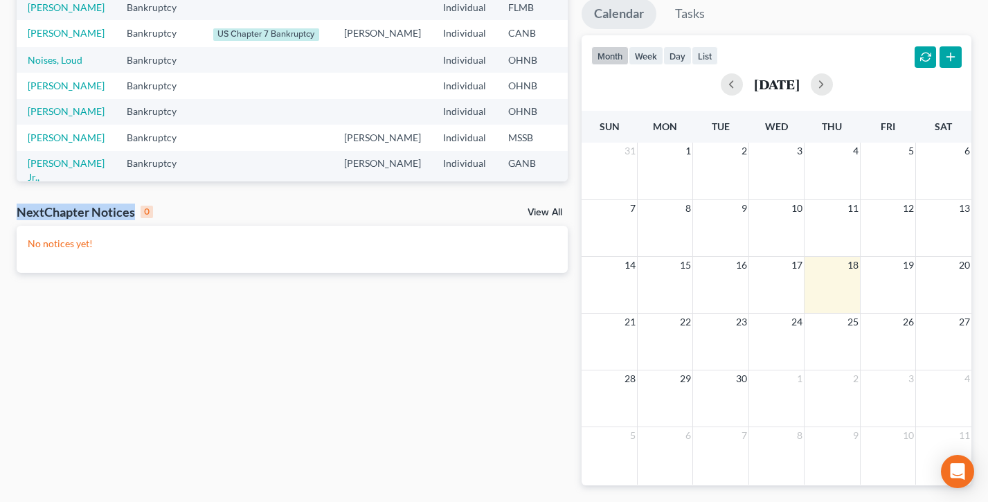
drag, startPoint x: 188, startPoint y: 218, endPoint x: 7, endPoint y: 217, distance: 180.8
click at [7, 217] on div "Recent Cases 15 View All Name unfold_more expand_more expand_less Area of Law u…" at bounding box center [494, 164] width 988 height 719
click at [212, 213] on div "NextChapter Notices 0 View All" at bounding box center [292, 215] width 551 height 22
drag, startPoint x: 96, startPoint y: 241, endPoint x: 4, endPoint y: 240, distance: 91.4
click at [4, 240] on div "Recent Cases 15 View All Name unfold_more expand_more expand_less Area of Law u…" at bounding box center [494, 164] width 988 height 719
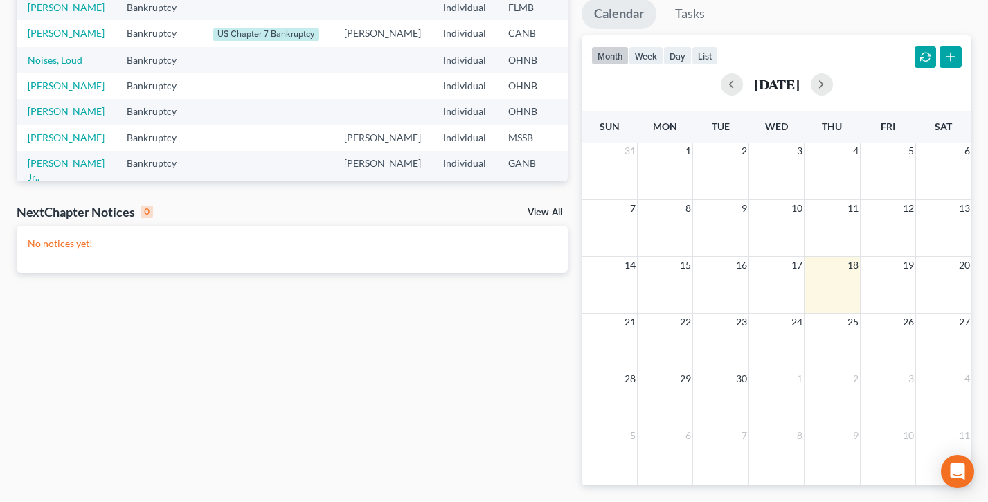
click at [208, 221] on div "NextChapter Notices 0 View All" at bounding box center [292, 215] width 551 height 22
drag, startPoint x: 63, startPoint y: 241, endPoint x: 28, endPoint y: 241, distance: 34.6
click at [28, 241] on p "No notices yet!" at bounding box center [292, 244] width 529 height 14
click at [134, 256] on div "No notices yet!" at bounding box center [292, 249] width 551 height 47
click at [553, 214] on link "View All" at bounding box center [545, 213] width 35 height 10
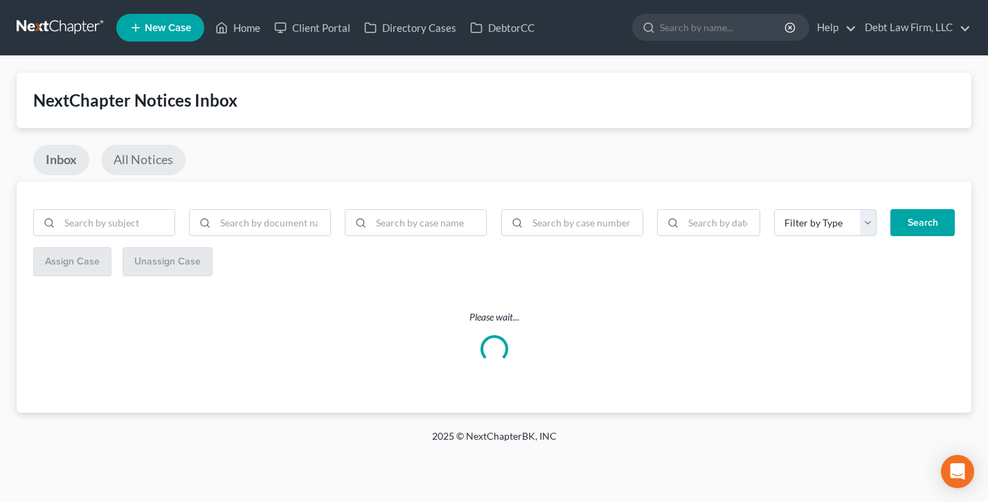
click at [127, 158] on link "All Notices" at bounding box center [143, 160] width 85 height 30
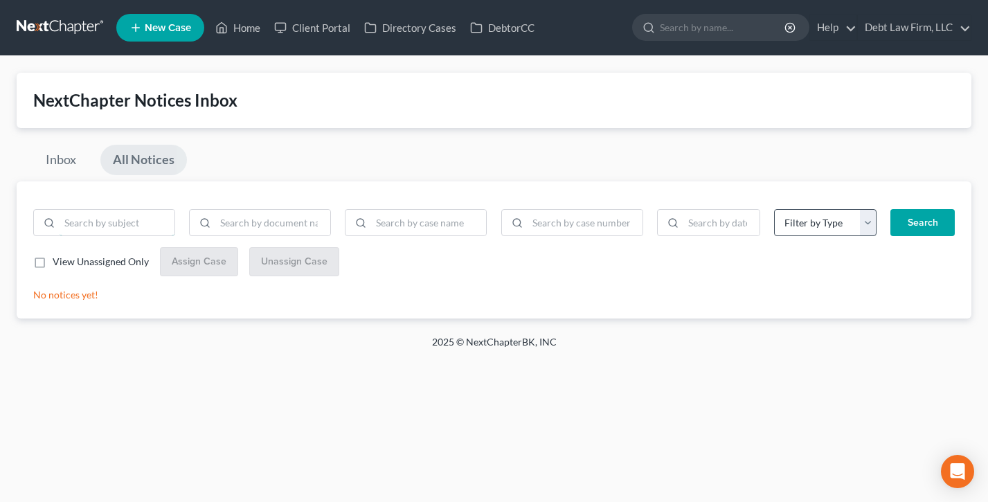
click at [127, 219] on input "search" at bounding box center [117, 223] width 115 height 26
click at [281, 218] on input "search" at bounding box center [272, 223] width 115 height 26
click at [407, 217] on input "search" at bounding box center [428, 223] width 115 height 26
click at [612, 217] on input "search" at bounding box center [585, 223] width 115 height 26
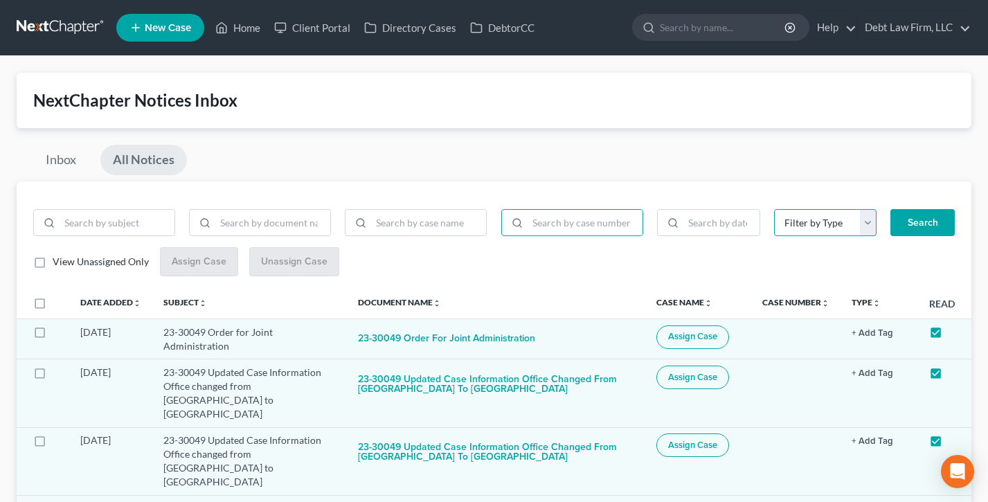
click at [843, 224] on select "Filter by Type 341 Hearing Agreement Certificates Client Credit Counseling Cour…" at bounding box center [825, 223] width 103 height 28
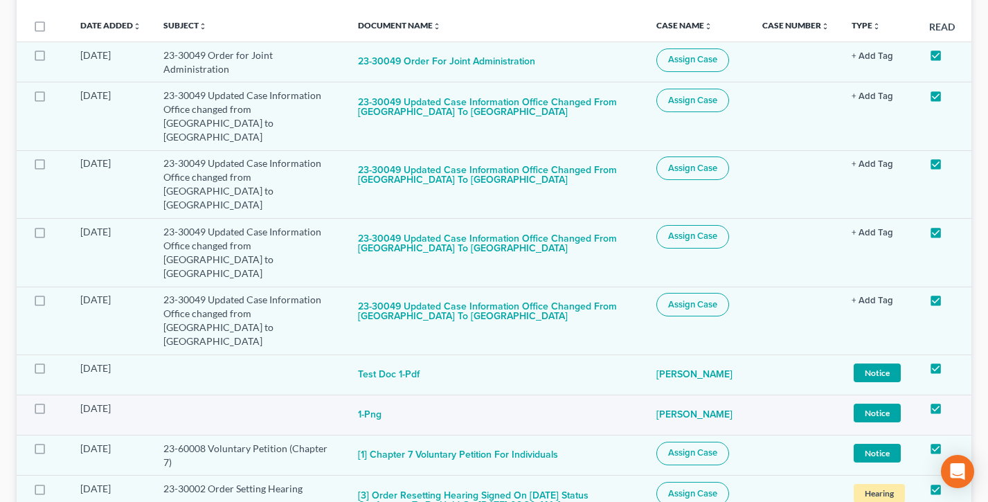
scroll to position [287, 0]
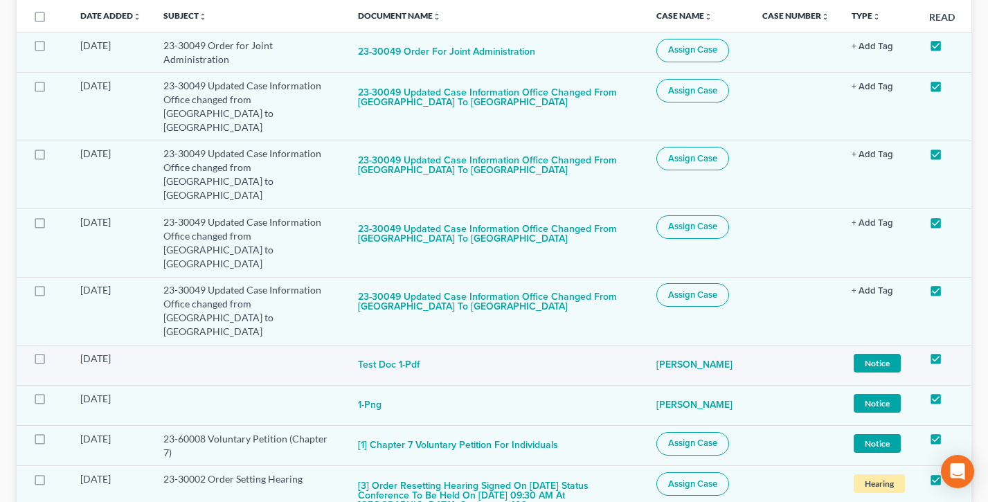
click at [628, 345] on tr "[DATE] Test Doc 1-pdf [PERSON_NAME] Assign Case Notice + Add Tag Notice × Selec…" at bounding box center [494, 365] width 955 height 40
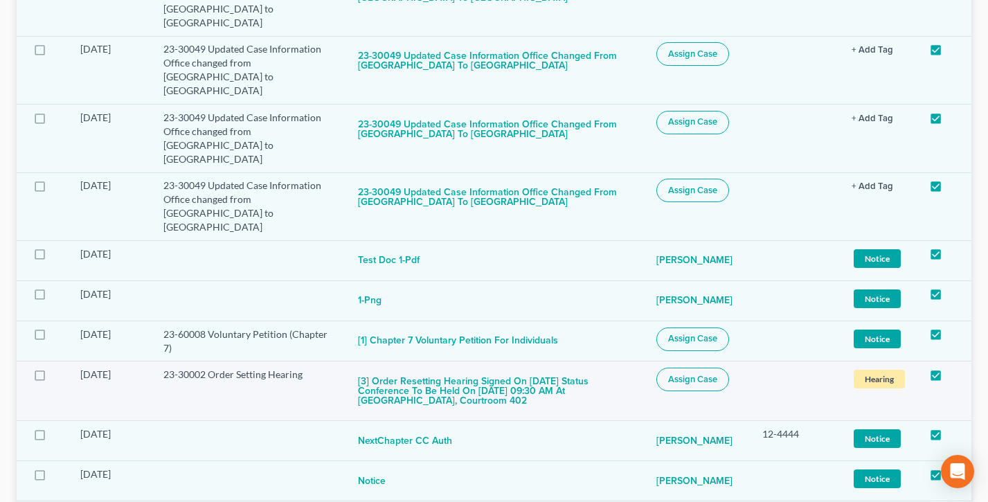
scroll to position [398, 0]
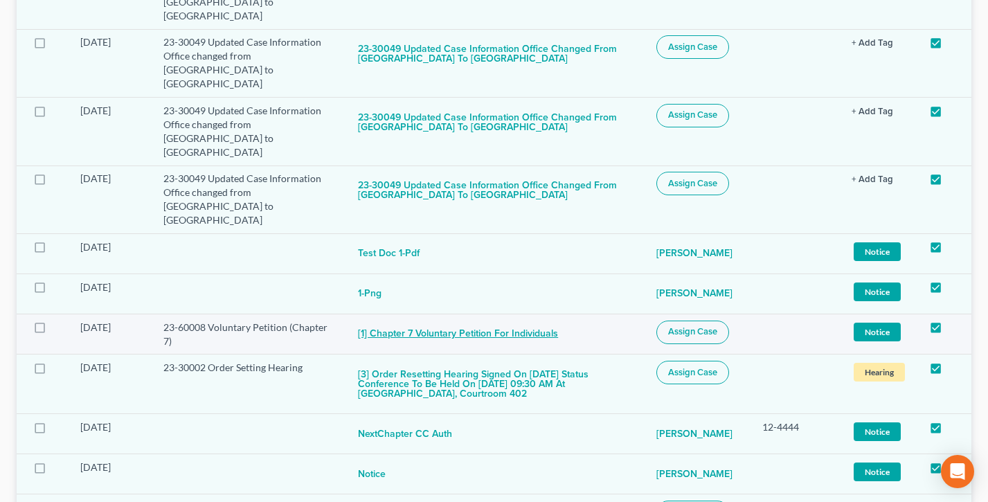
click at [445, 321] on button "[1] Chapter 7 Voluntary Petition for Individuals" at bounding box center [458, 335] width 200 height 28
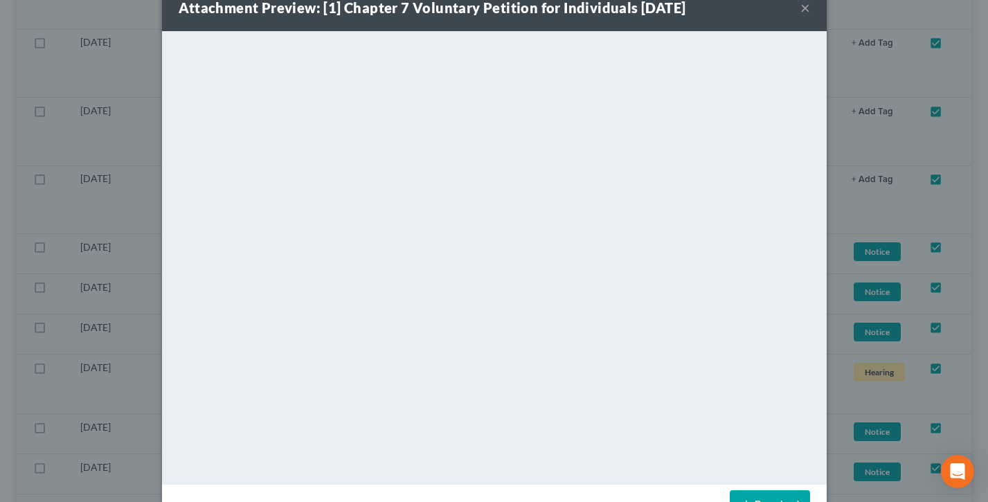
scroll to position [3, 0]
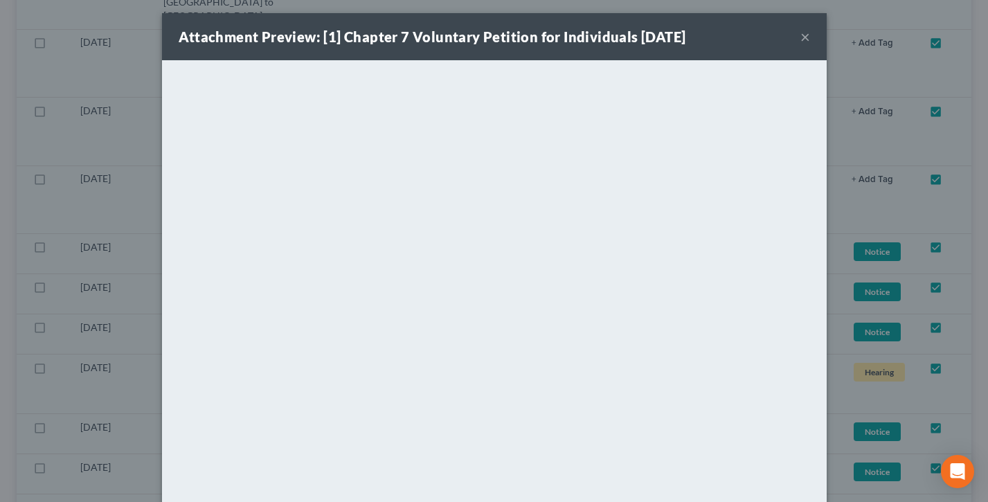
click at [806, 35] on button "×" at bounding box center [806, 36] width 10 height 17
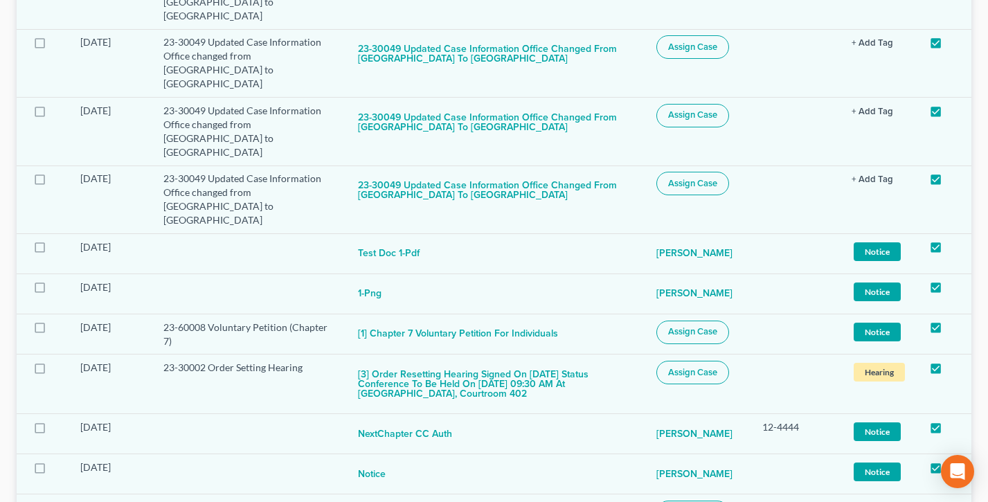
scroll to position [0, 0]
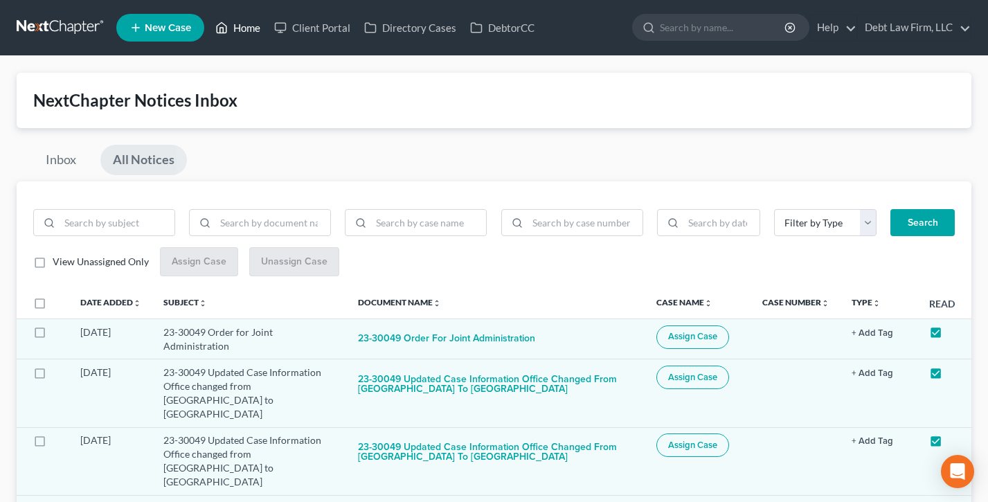
click at [246, 28] on link "Home" at bounding box center [237, 27] width 59 height 25
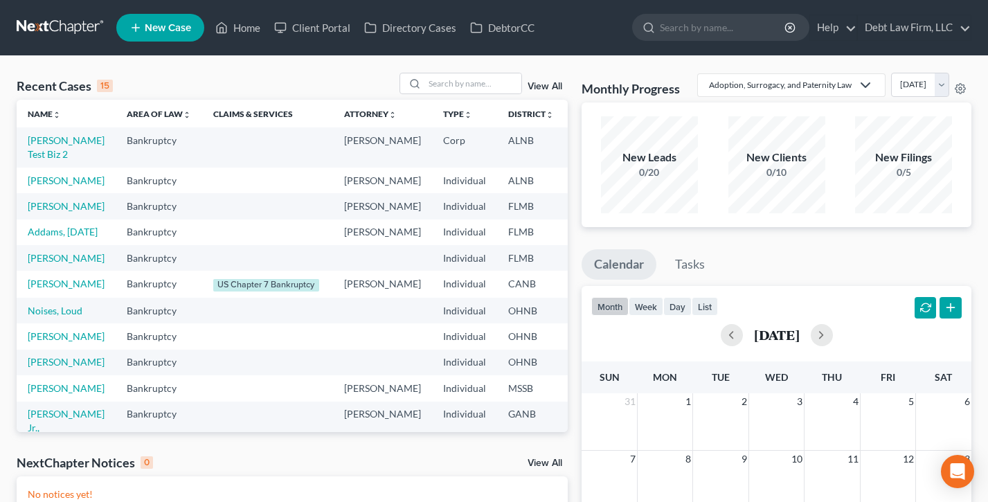
click at [159, 27] on span "New Case" at bounding box center [168, 28] width 46 height 10
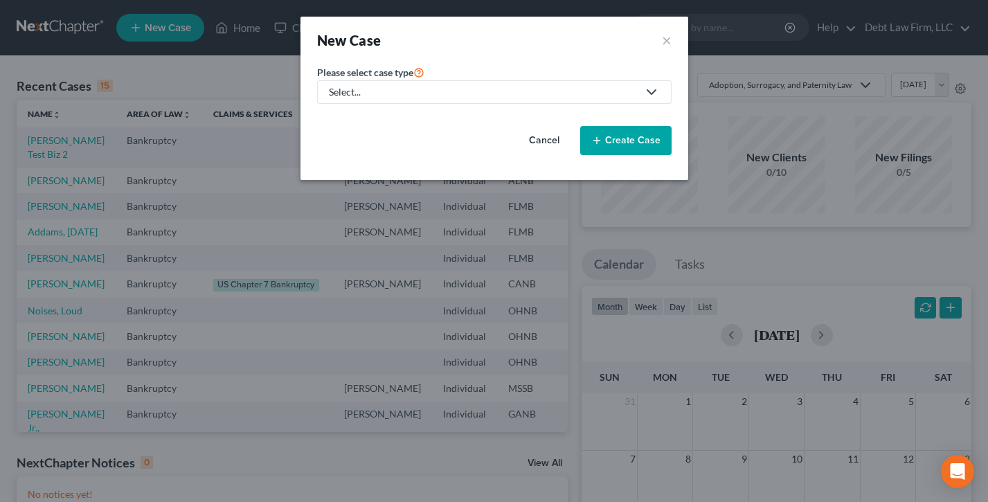
click at [408, 96] on div "Select..." at bounding box center [483, 92] width 309 height 14
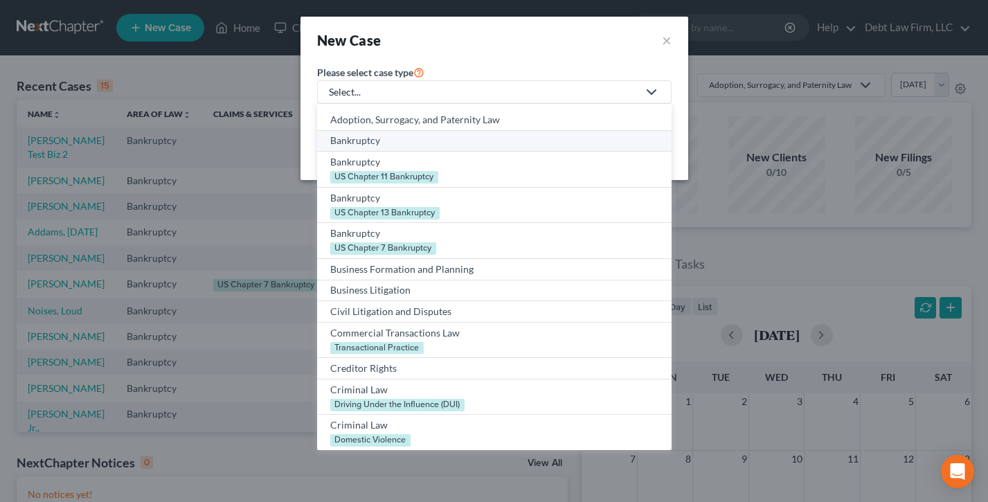
click at [391, 139] on div "Bankruptcy" at bounding box center [494, 141] width 328 height 14
select select "61"
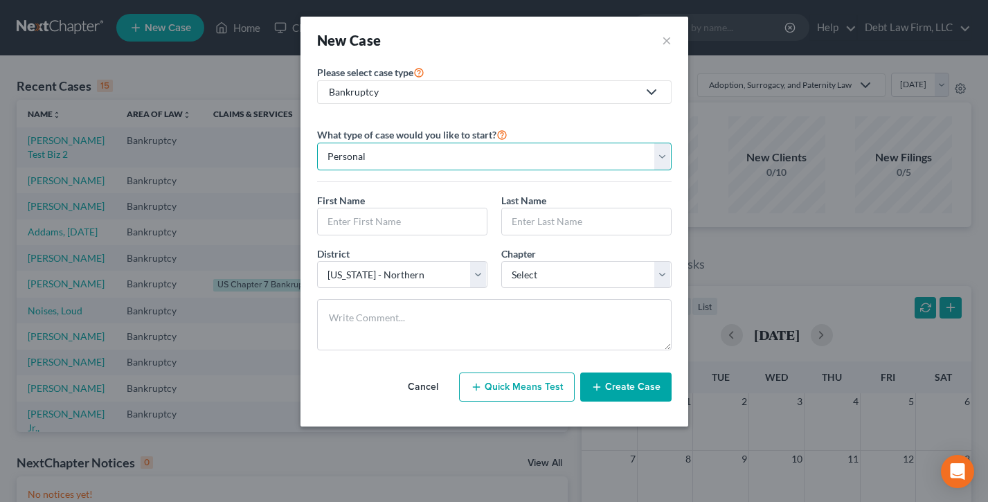
click at [405, 157] on select "Personal Business" at bounding box center [494, 157] width 355 height 28
click at [405, 234] on div "First Name * Last Name *" at bounding box center [494, 219] width 368 height 53
click at [565, 222] on input "text" at bounding box center [586, 221] width 169 height 26
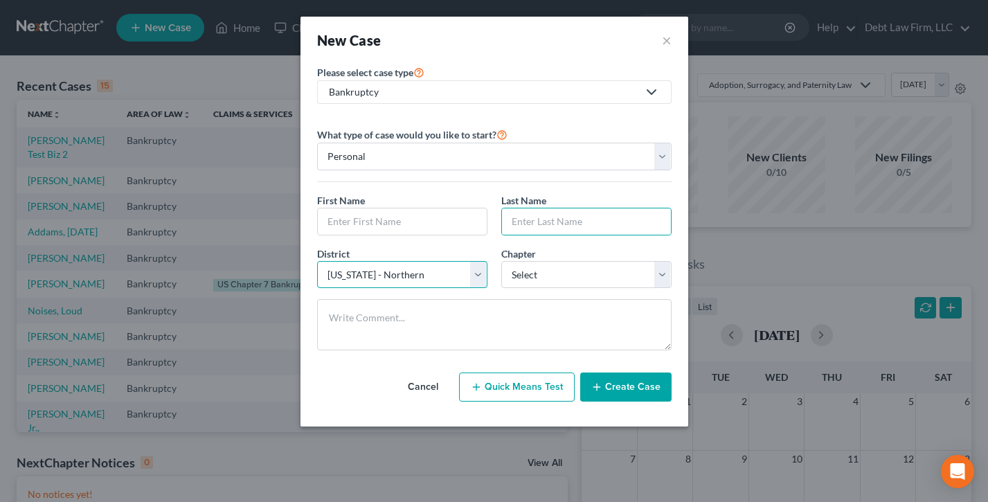
click at [384, 281] on select "Select [US_STATE] - [GEOGRAPHIC_DATA] [US_STATE] - [GEOGRAPHIC_DATA][US_STATE] …" at bounding box center [402, 275] width 170 height 28
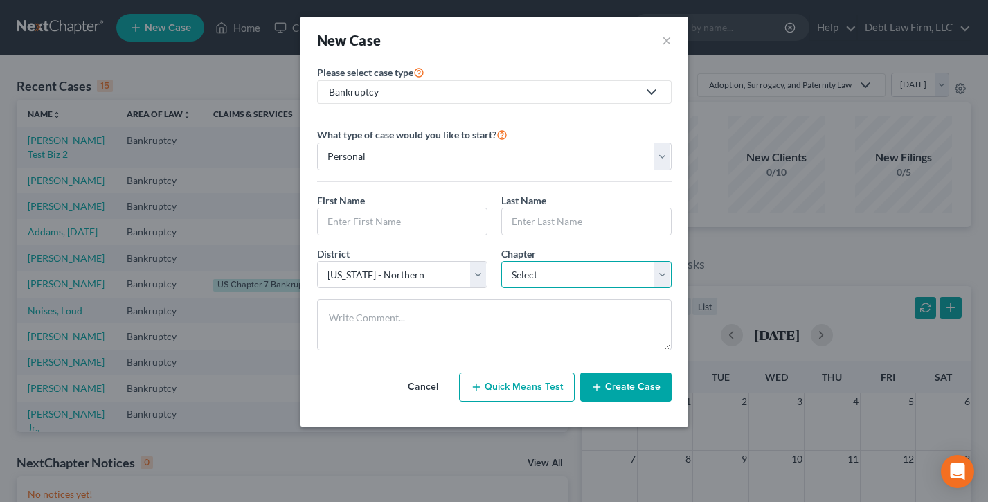
click at [578, 269] on select "Select 7 11 12 13" at bounding box center [586, 275] width 170 height 28
click at [535, 276] on select "Select 7 11 12 13" at bounding box center [586, 275] width 170 height 28
click at [668, 40] on button "×" at bounding box center [667, 39] width 10 height 19
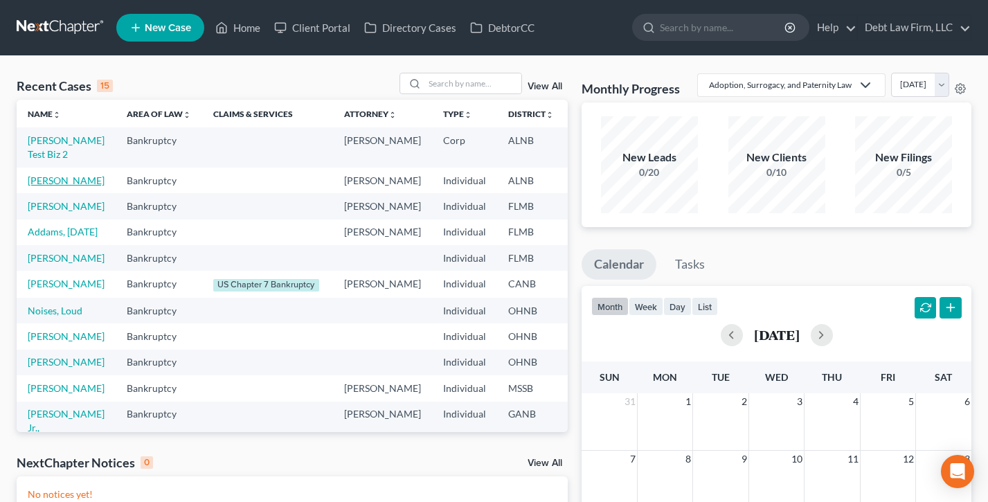
click at [39, 186] on link "[PERSON_NAME]" at bounding box center [66, 181] width 77 height 12
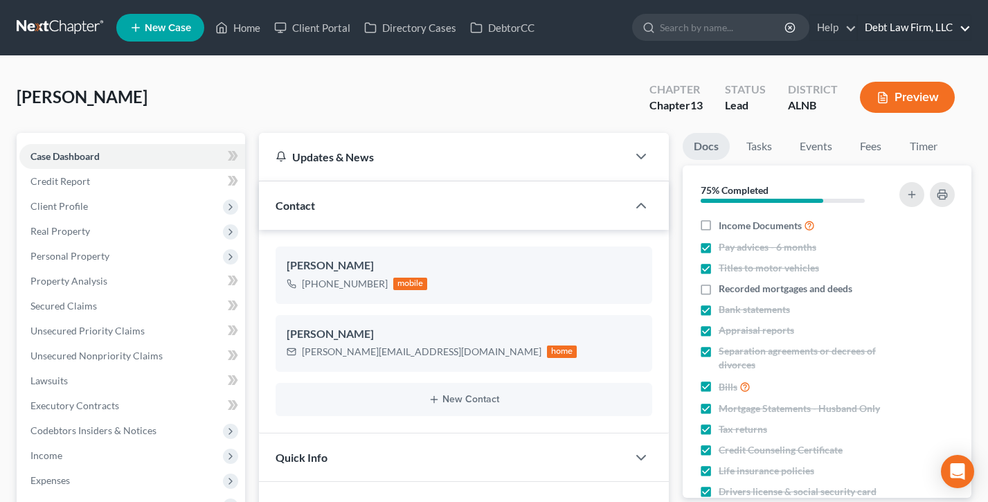
click at [908, 28] on link "Debt Law Firm, LLC" at bounding box center [914, 27] width 113 height 25
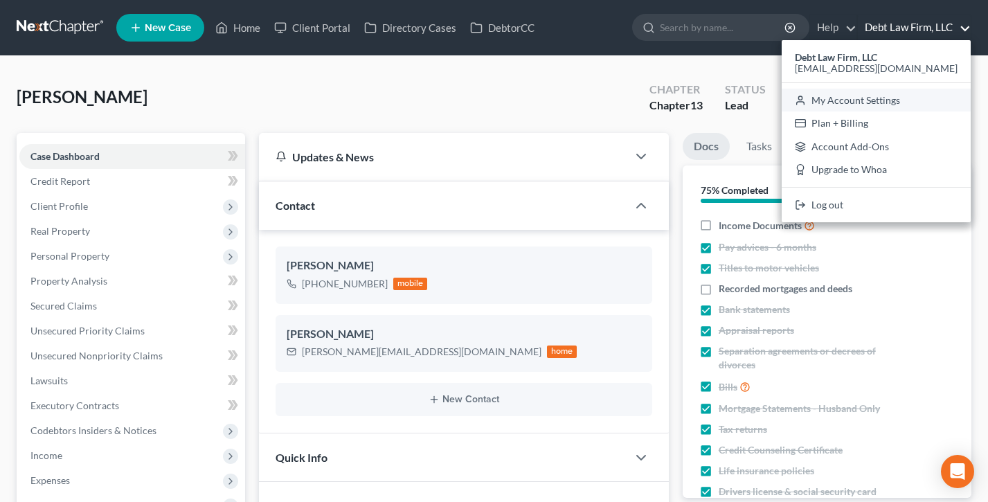
click at [894, 100] on link "My Account Settings" at bounding box center [876, 101] width 189 height 24
select select "61"
select select "24"
select select "36"
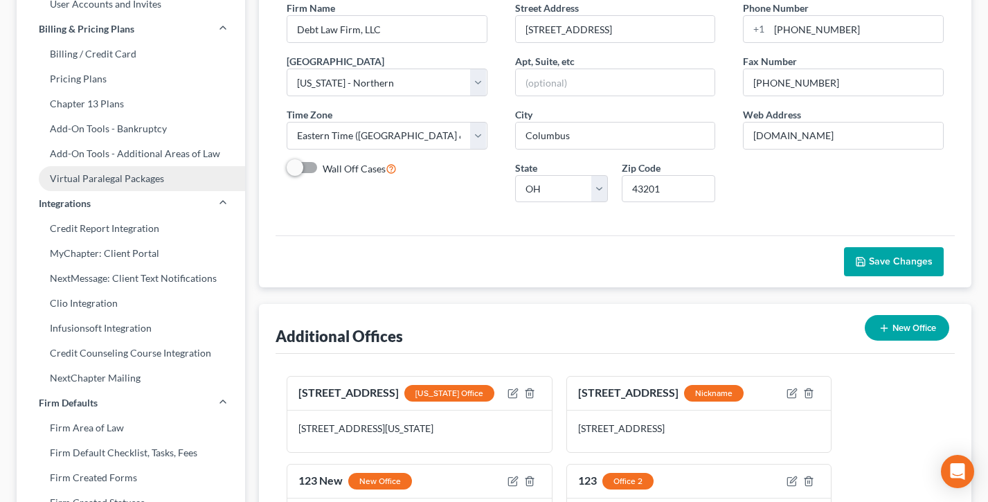
scroll to position [185, 0]
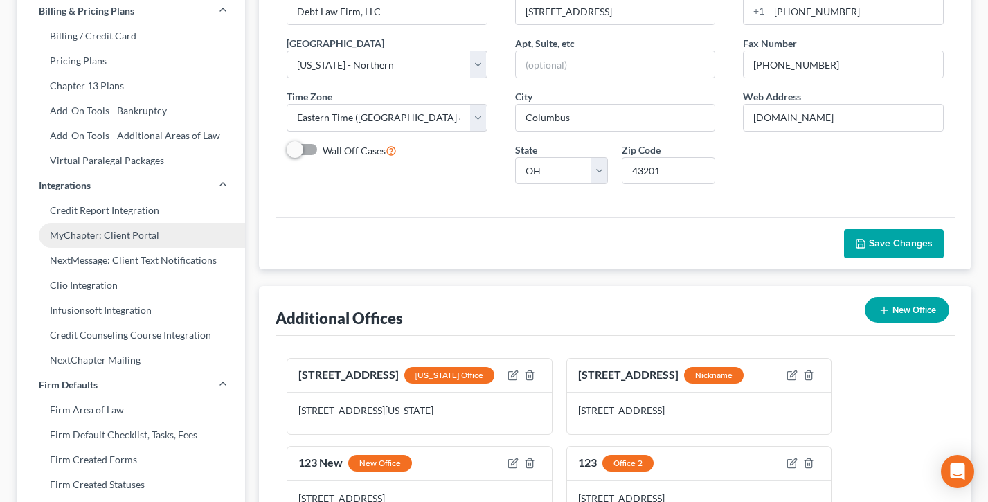
click at [100, 242] on link "MyChapter: Client Portal" at bounding box center [131, 235] width 229 height 25
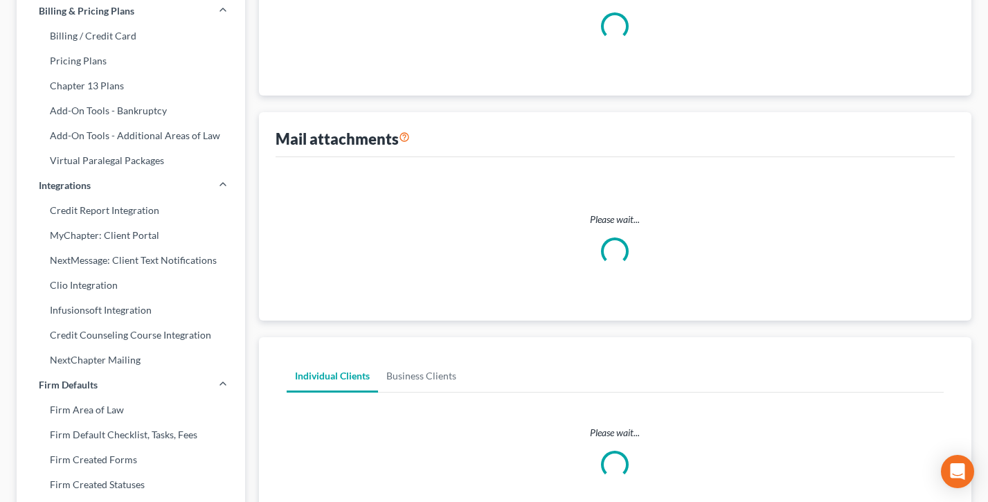
select select
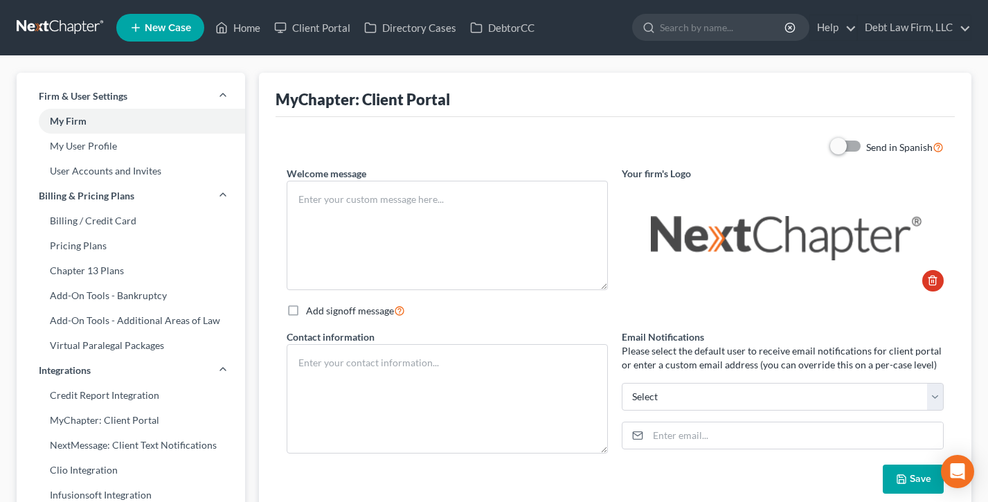
type textarea "Test"
type textarea "Debt Law Firm, LLC [STREET_ADDRESS] [PHONE_NUMBER]"
type input "[PERSON_NAME][EMAIL_ADDRESS][PERSON_NAME][DOMAIN_NAME]"
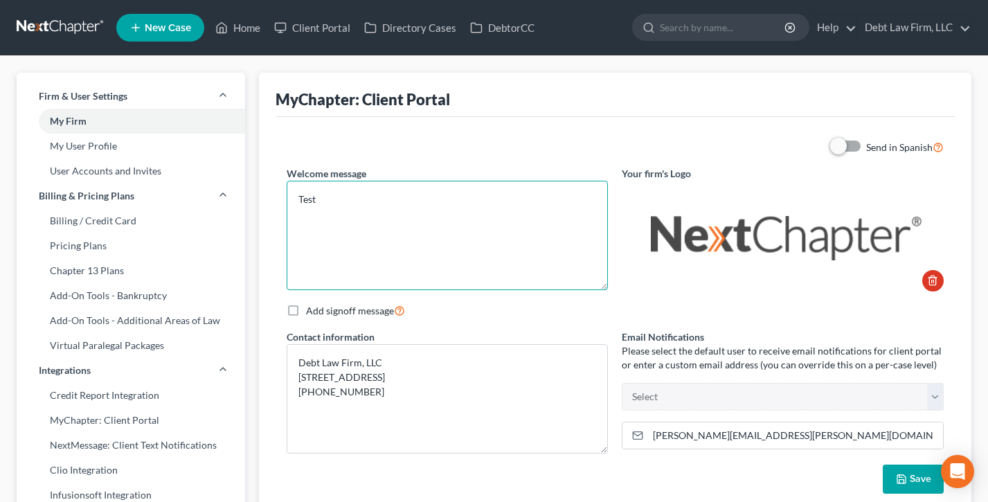
drag, startPoint x: 452, startPoint y: 206, endPoint x: 290, endPoint y: 196, distance: 161.7
click at [290, 196] on textarea "Test" at bounding box center [448, 235] width 322 height 109
click at [381, 174] on div "Welcome message Test" at bounding box center [448, 228] width 336 height 125
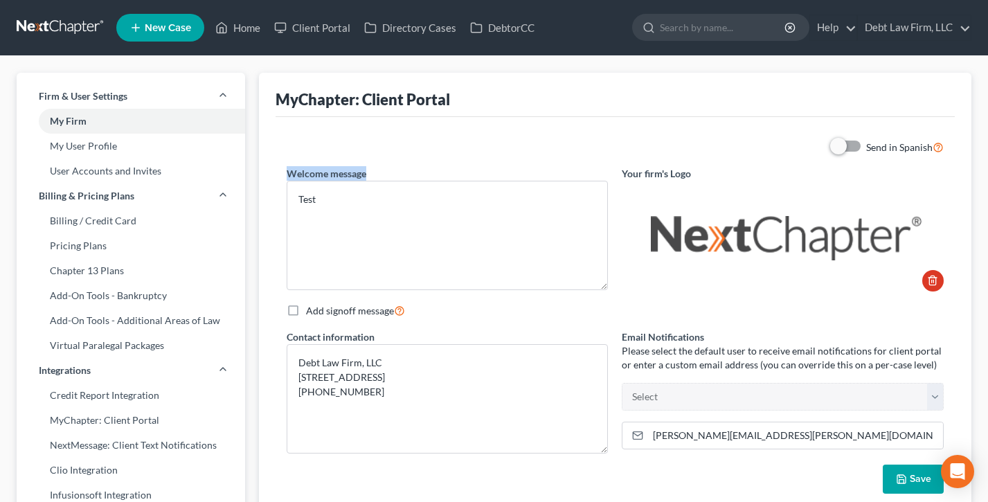
drag, startPoint x: 399, startPoint y: 172, endPoint x: 281, endPoint y: 169, distance: 118.5
click at [281, 170] on div "Welcome message Test" at bounding box center [448, 228] width 336 height 125
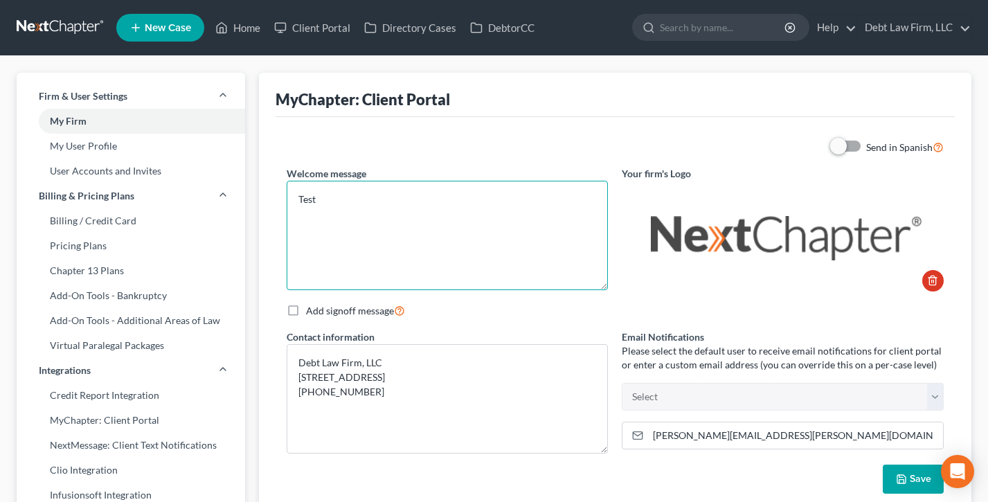
click at [348, 208] on textarea "Test" at bounding box center [448, 235] width 322 height 109
drag, startPoint x: 375, startPoint y: 203, endPoint x: 283, endPoint y: 198, distance: 91.6
click at [283, 198] on div "Welcome message Test" at bounding box center [448, 228] width 336 height 125
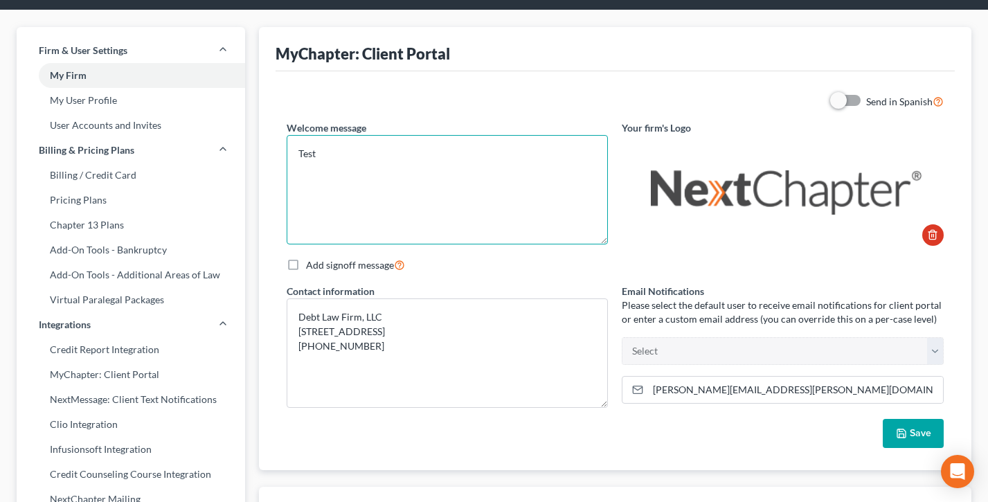
scroll to position [118, 0]
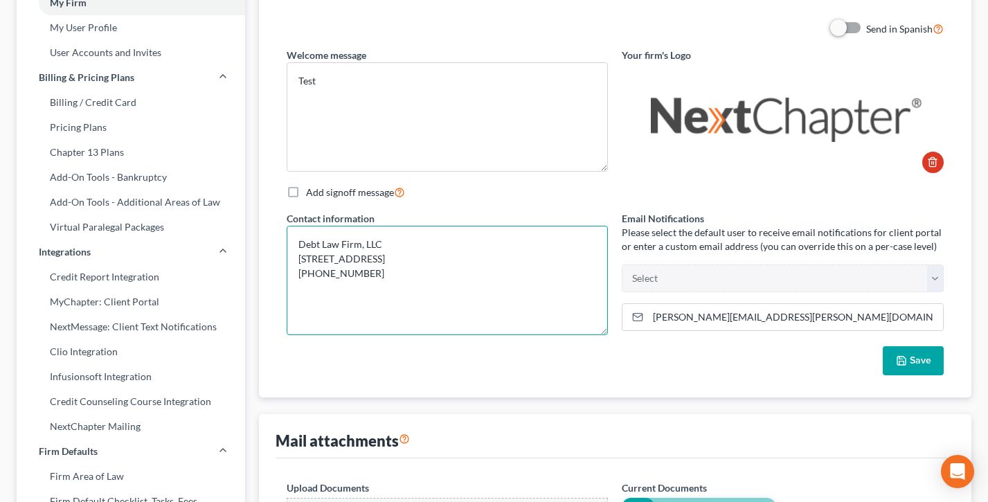
drag, startPoint x: 391, startPoint y: 276, endPoint x: 269, endPoint y: 223, distance: 132.8
click at [269, 223] on div "MyChapter: Client Portal Send in Spanish Welcome message Test Your firm's Logo …" at bounding box center [615, 175] width 713 height 443
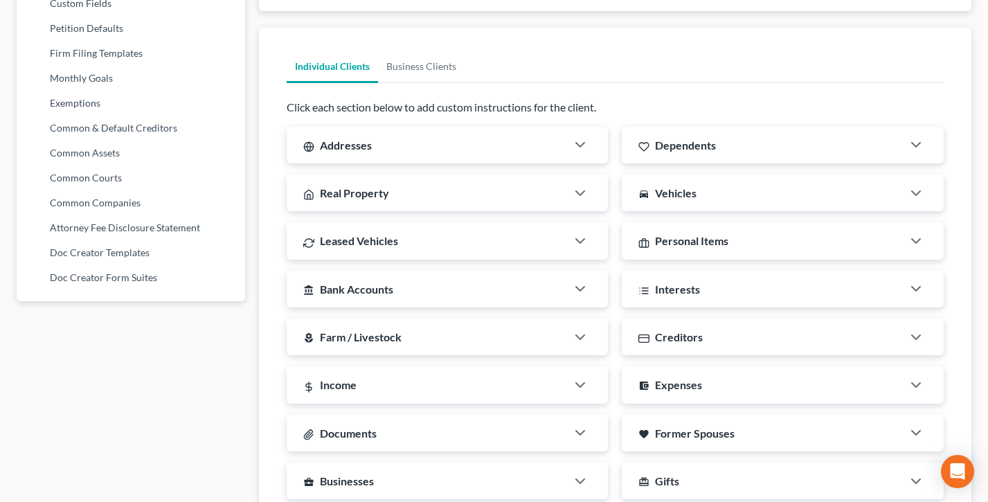
scroll to position [730, 0]
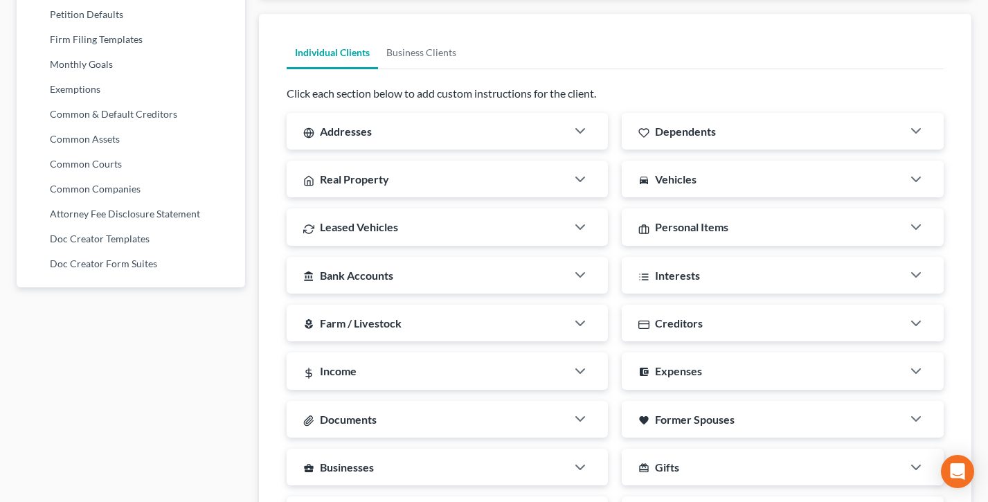
click at [427, 125] on div "Addresses" at bounding box center [427, 131] width 281 height 37
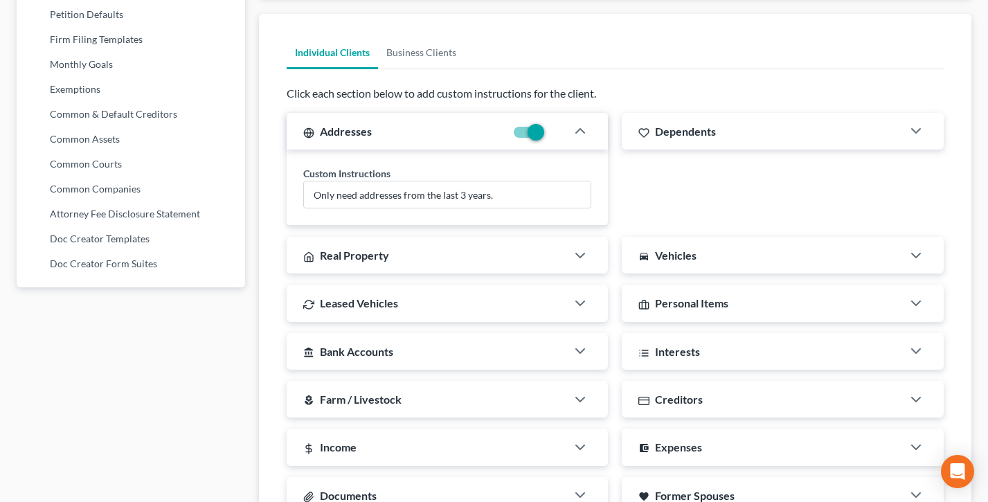
click at [774, 145] on div "Dependents" at bounding box center [762, 131] width 281 height 37
click at [478, 274] on div "Addresses Custom Instructions Only need addresses from the last 3 years. Depend…" at bounding box center [615, 415] width 671 height 604
drag, startPoint x: 515, startPoint y: 263, endPoint x: 721, endPoint y: 258, distance: 205.8
click at [515, 263] on div "Real Property" at bounding box center [427, 255] width 281 height 37
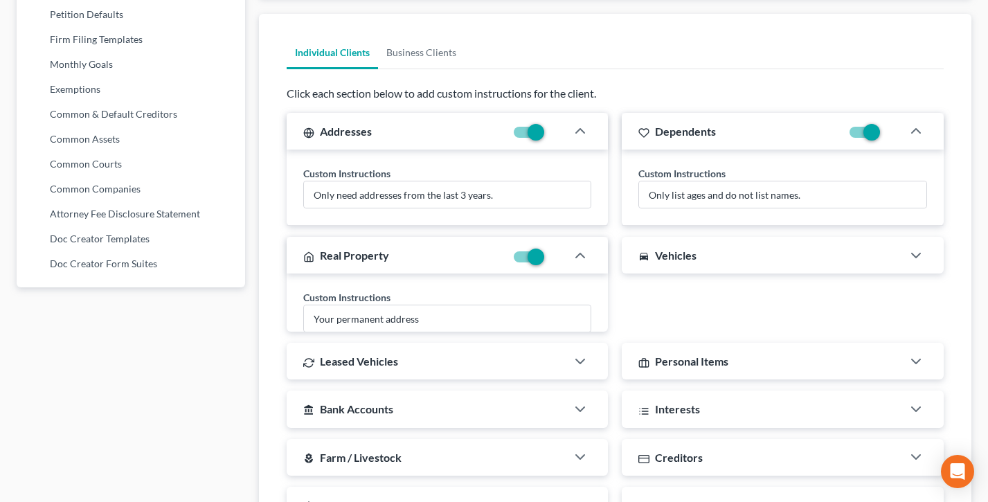
click at [758, 258] on div "directions_car Vehicles" at bounding box center [762, 255] width 281 height 37
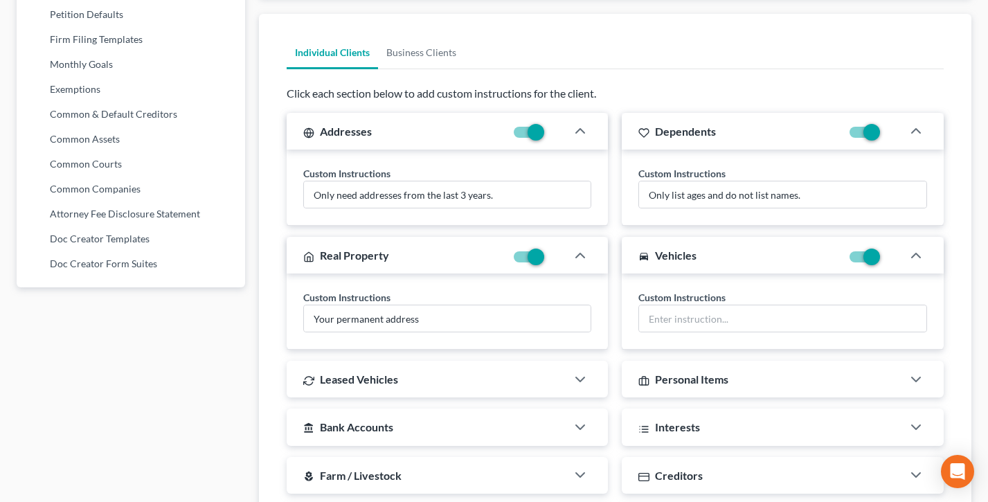
scroll to position [870, 0]
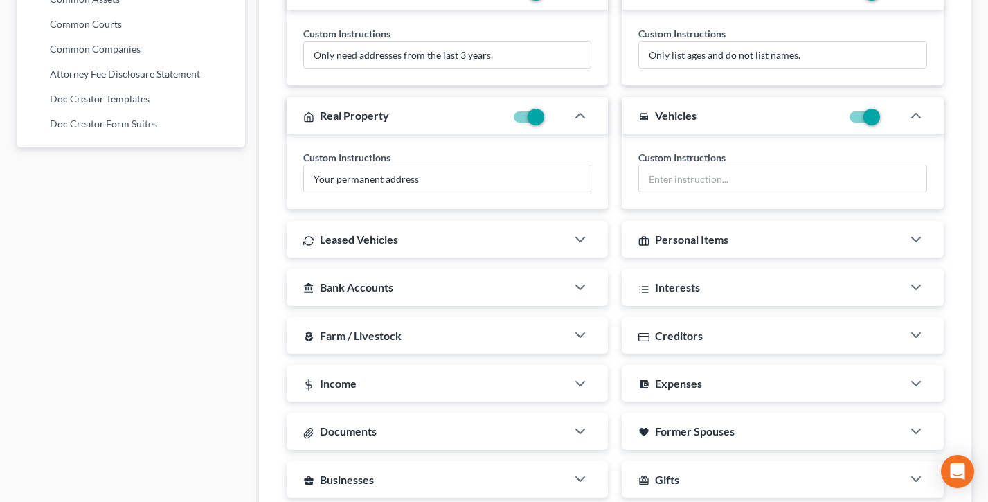
drag, startPoint x: 428, startPoint y: 230, endPoint x: 702, endPoint y: 242, distance: 274.6
click at [428, 230] on div "Leased Vehicles" at bounding box center [427, 239] width 281 height 37
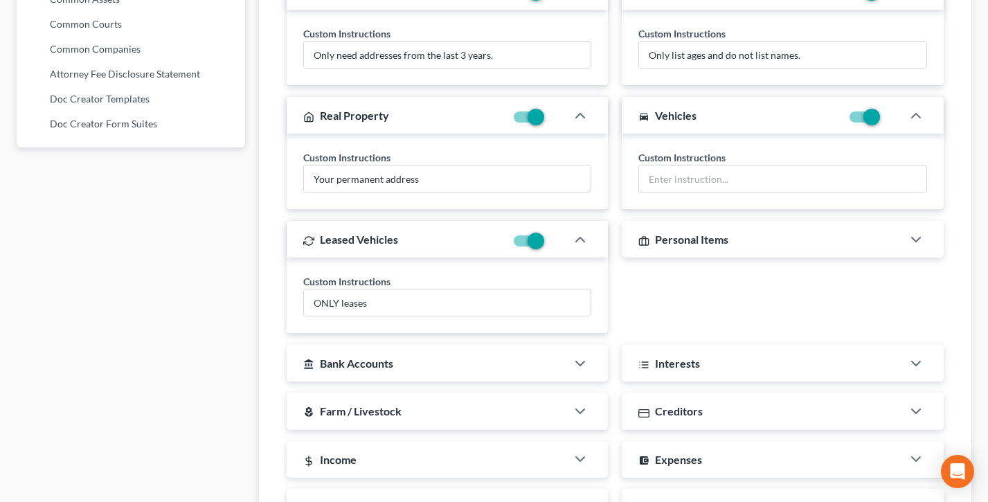
drag, startPoint x: 756, startPoint y: 242, endPoint x: 594, endPoint y: 242, distance: 161.4
click at [756, 242] on div "Personal Items" at bounding box center [762, 239] width 281 height 37
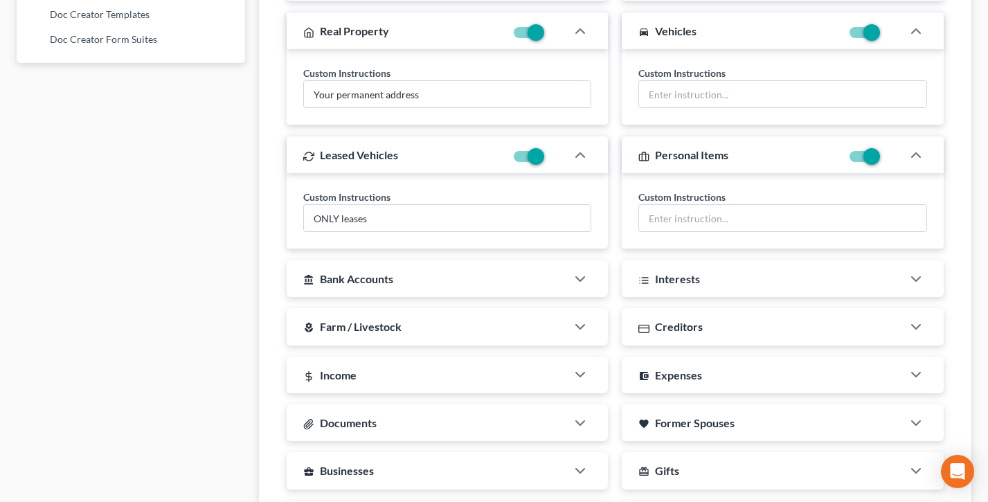
scroll to position [968, 0]
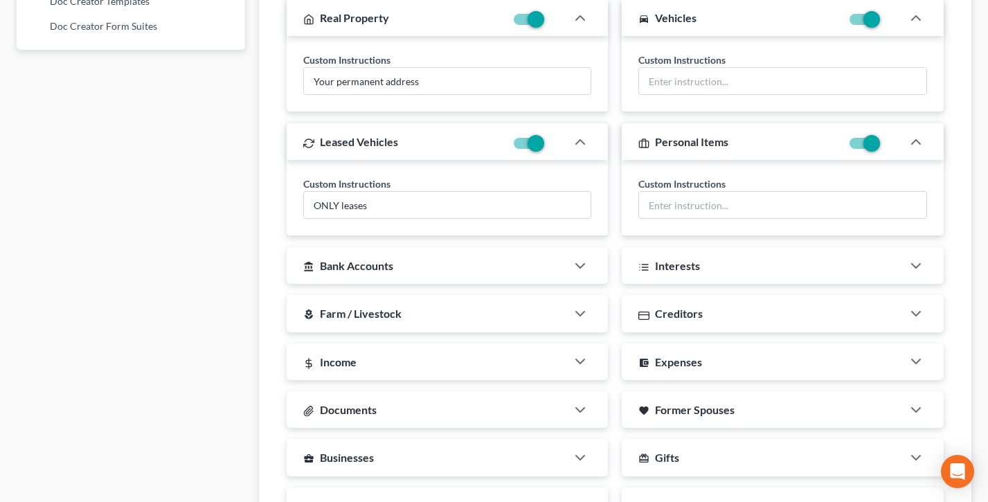
drag, startPoint x: 463, startPoint y: 270, endPoint x: 619, endPoint y: 263, distance: 156.7
click at [463, 270] on div "account_balance Bank Accounts" at bounding box center [427, 265] width 281 height 37
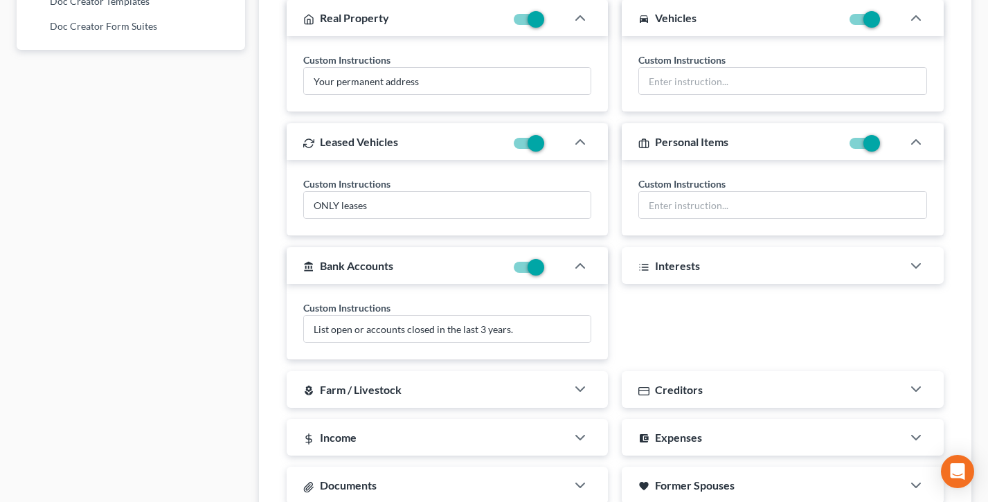
click at [731, 263] on div "Interests" at bounding box center [762, 265] width 281 height 37
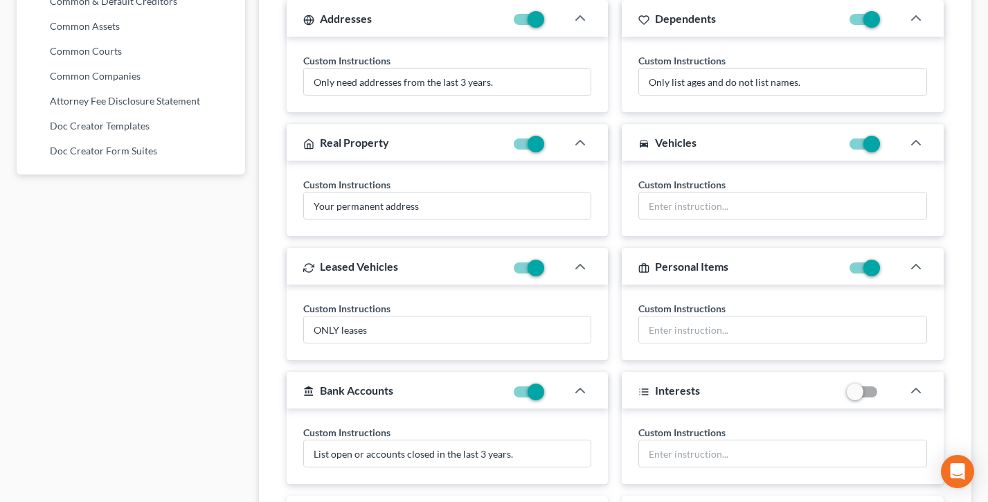
scroll to position [842, 0]
click at [386, 335] on input "ONLY leases" at bounding box center [447, 330] width 287 height 26
drag, startPoint x: 402, startPoint y: 310, endPoint x: 289, endPoint y: 307, distance: 113.0
click at [289, 307] on div "Custom Instructions ONLY leases" at bounding box center [448, 323] width 322 height 76
click at [423, 333] on input "ONLY leases" at bounding box center [447, 330] width 287 height 26
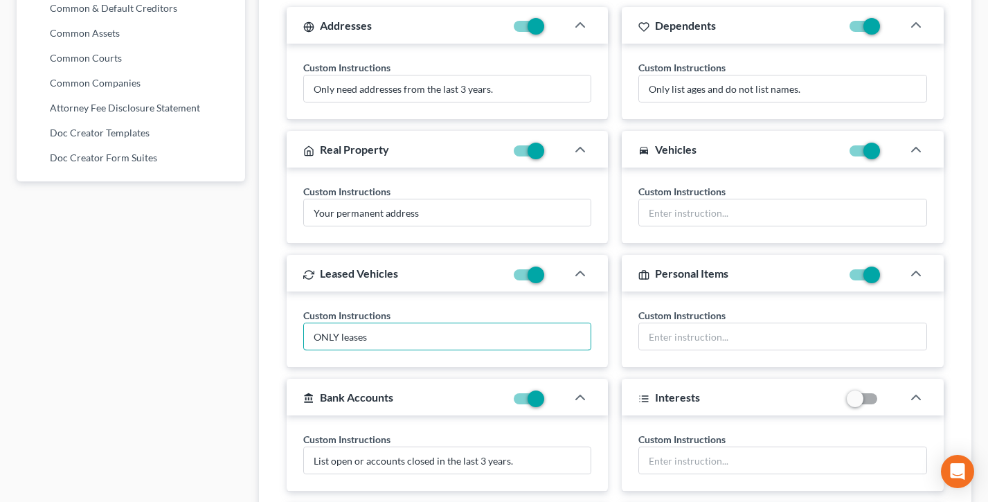
scroll to position [843, 0]
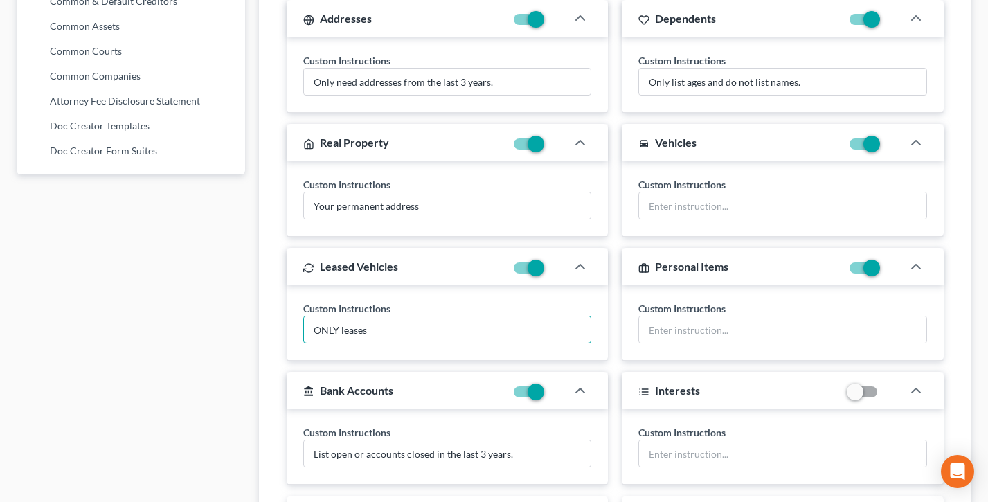
drag, startPoint x: 436, startPoint y: 331, endPoint x: 299, endPoint y: 326, distance: 137.3
click at [299, 326] on div "Custom Instructions ONLY leases" at bounding box center [448, 323] width 322 height 76
drag, startPoint x: 365, startPoint y: 309, endPoint x: 295, endPoint y: 308, distance: 70.0
click at [295, 308] on div "Custom Instructions ONLY leases" at bounding box center [448, 323] width 322 height 76
click at [395, 302] on div "Custom Instructions ONLY leases" at bounding box center [447, 322] width 289 height 42
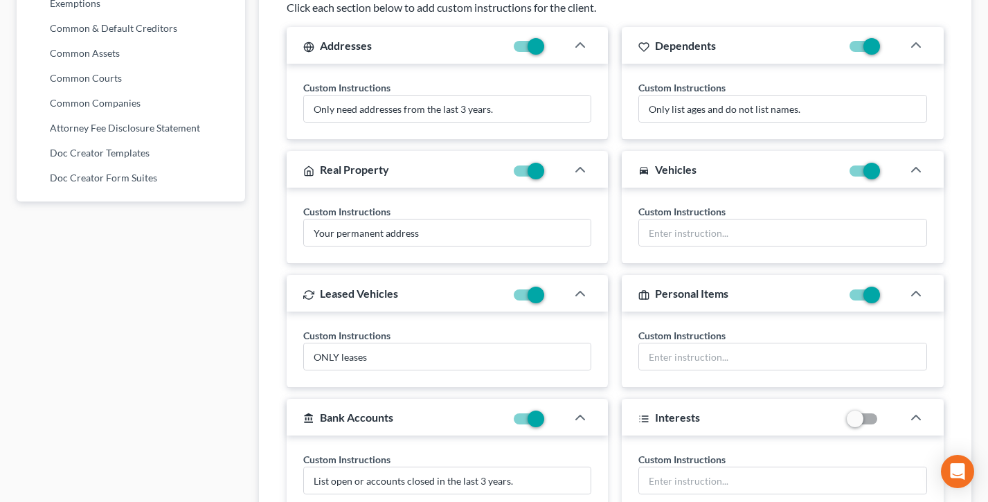
scroll to position [805, 0]
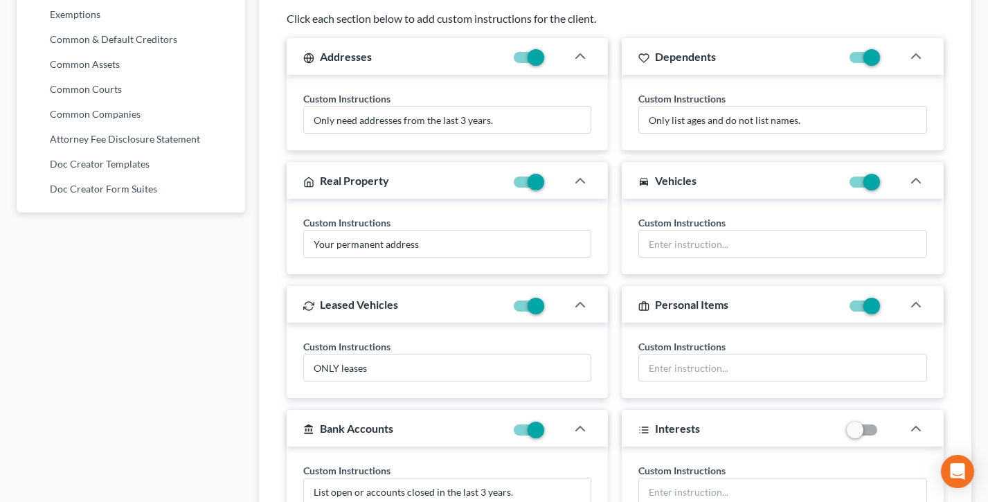
click at [547, 310] on label at bounding box center [547, 310] width 0 height 0
click at [553, 308] on input "checkbox" at bounding box center [557, 303] width 9 height 9
click at [547, 310] on label at bounding box center [547, 310] width 0 height 0
click at [553, 305] on input "checkbox" at bounding box center [557, 303] width 9 height 9
checkbox input "true"
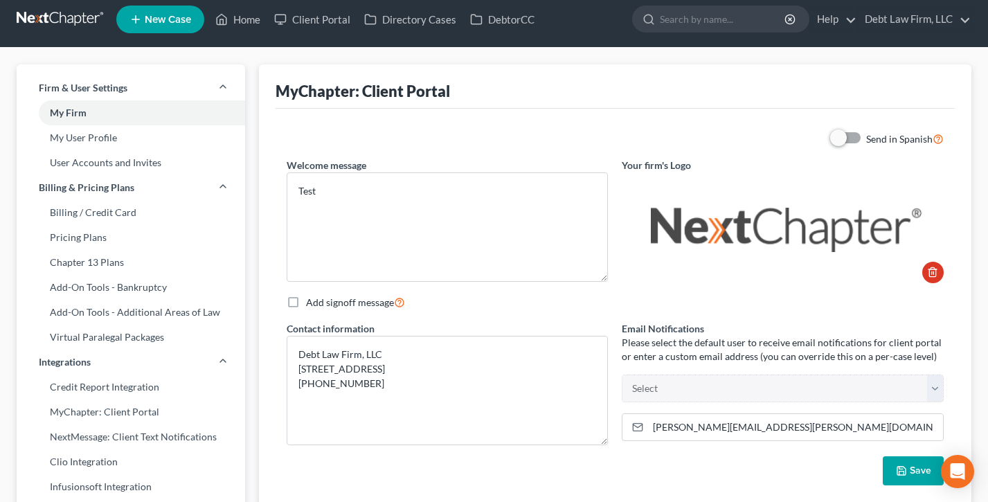
scroll to position [0, 0]
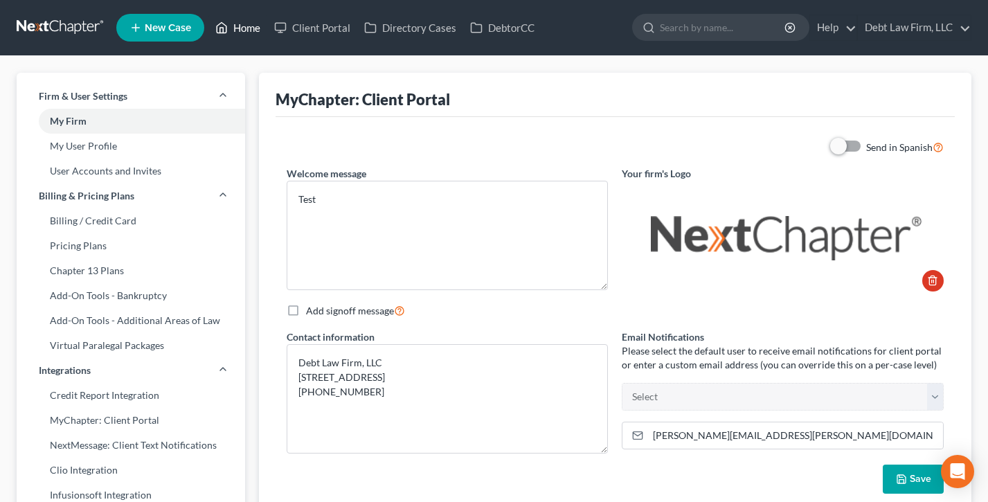
click at [249, 30] on link "Home" at bounding box center [237, 27] width 59 height 25
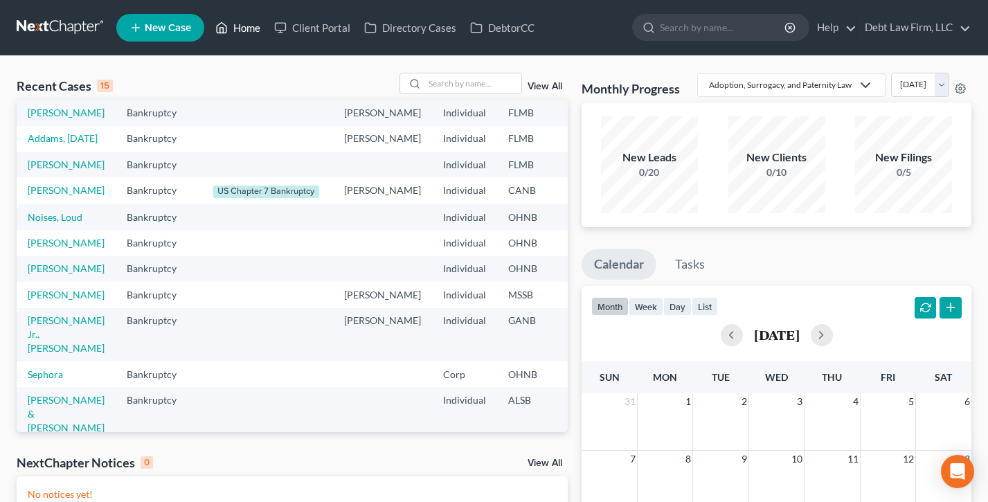
scroll to position [96, 0]
click at [39, 168] on link "[PERSON_NAME]" at bounding box center [66, 163] width 77 height 12
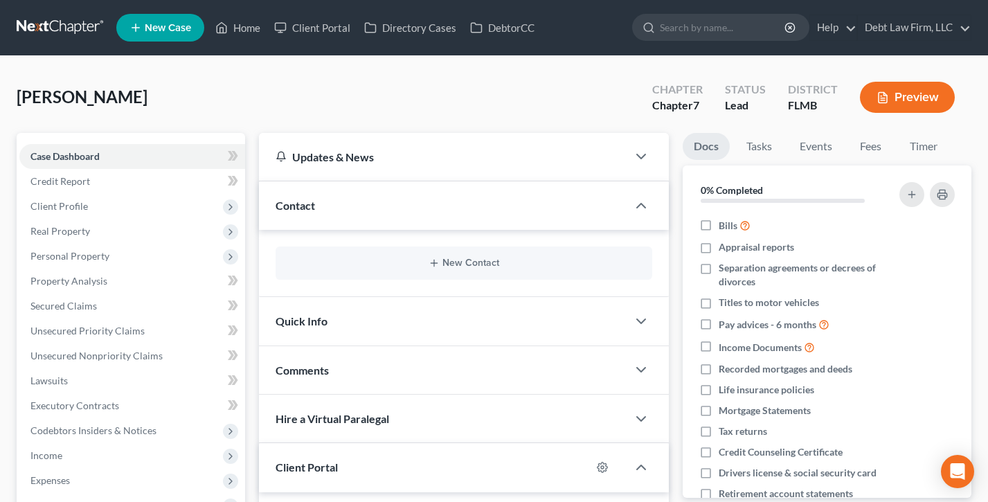
scroll to position [177, 0]
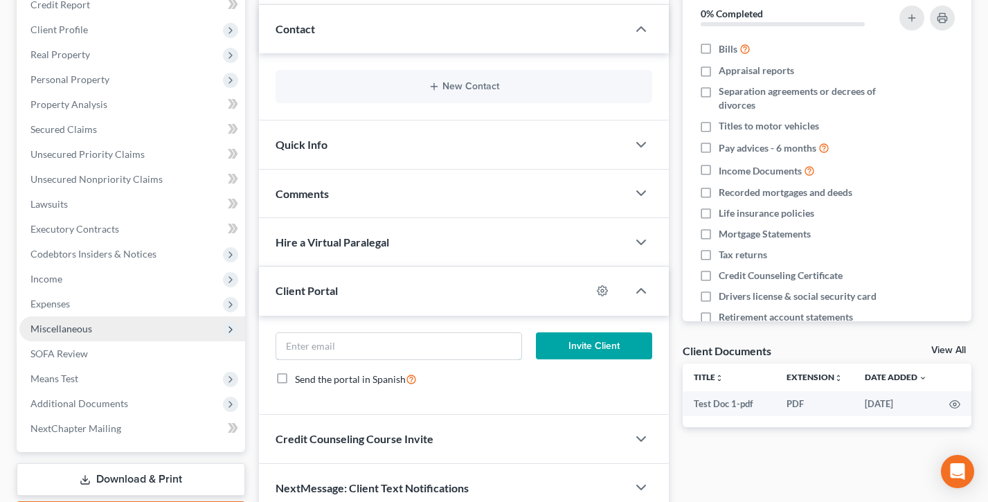
click at [342, 333] on input "email" at bounding box center [398, 346] width 245 height 26
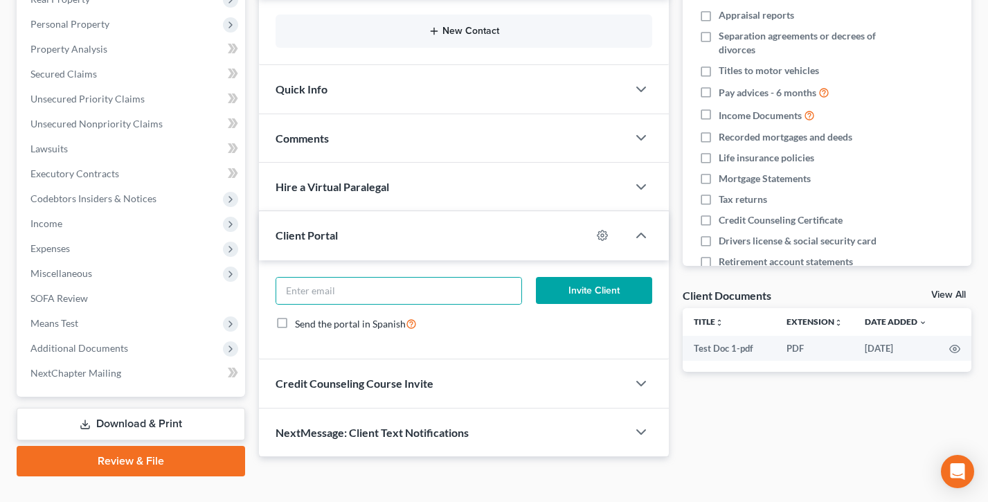
click at [265, 287] on div "Invite Client Send the portal in Spanish" at bounding box center [464, 310] width 410 height 100
click at [477, 90] on div "Quick Info" at bounding box center [443, 89] width 368 height 48
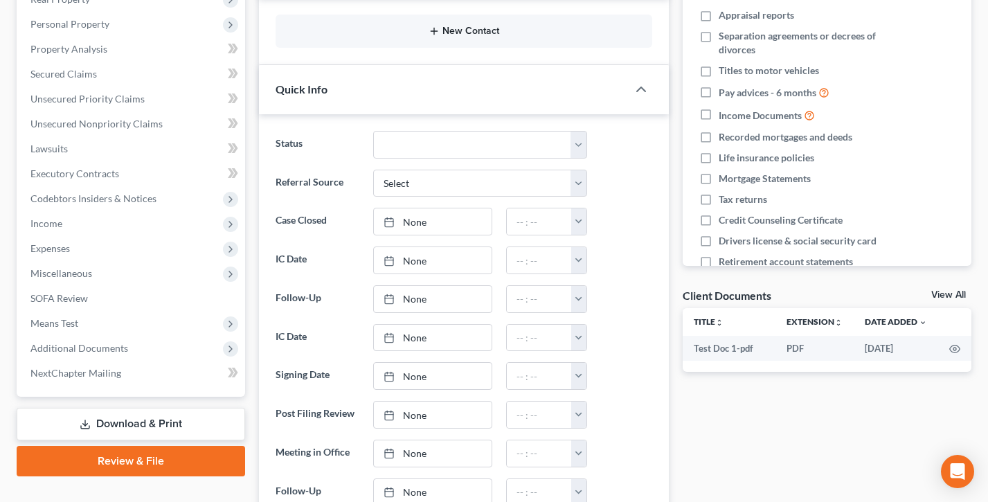
scroll to position [170, 0]
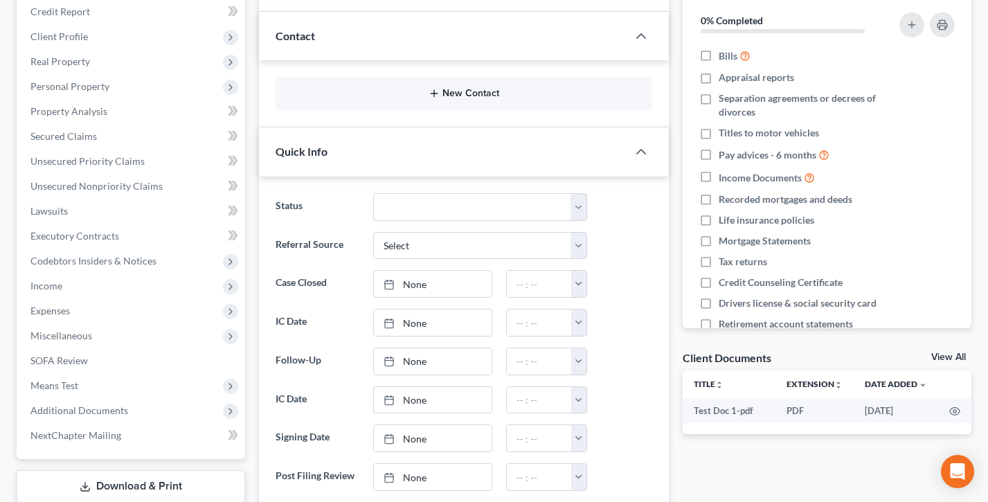
click at [450, 96] on button "New Contact" at bounding box center [464, 93] width 355 height 11
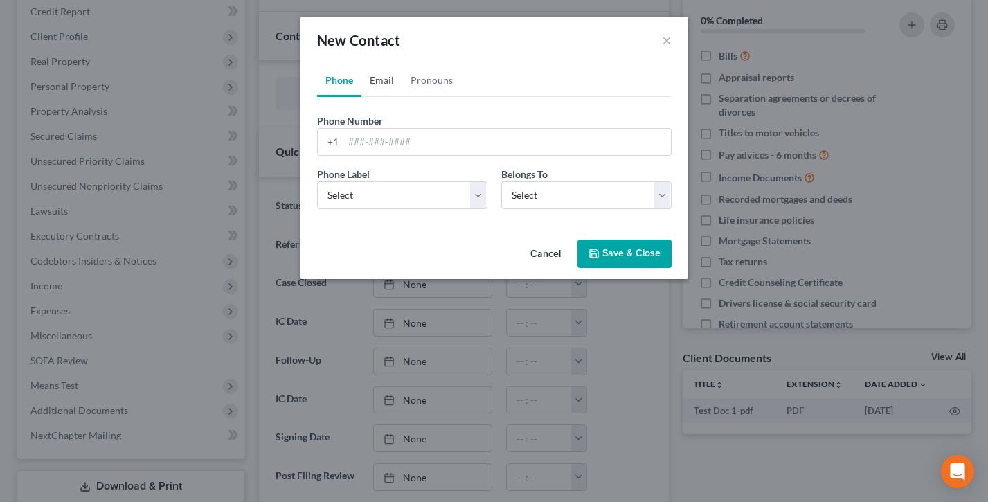
click at [377, 82] on link "Email" at bounding box center [382, 80] width 41 height 33
click at [380, 77] on link "Email" at bounding box center [382, 80] width 41 height 33
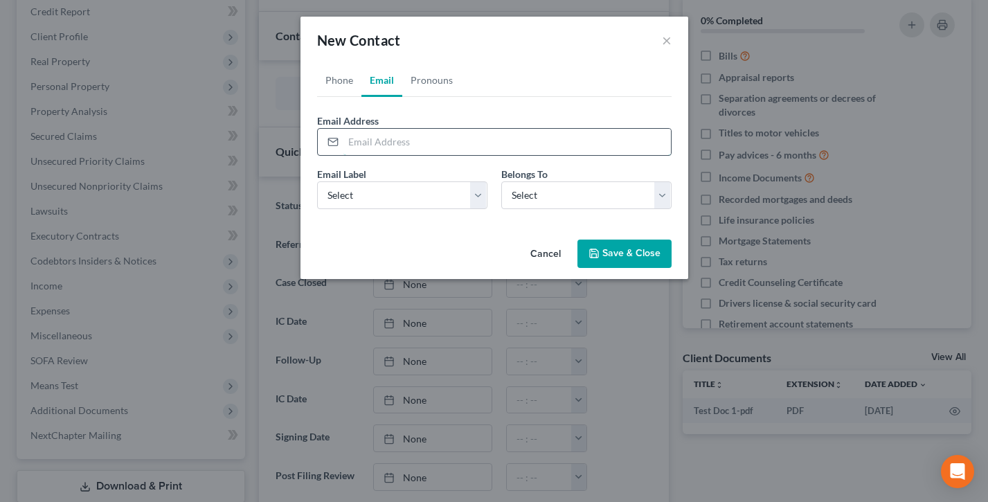
click at [397, 139] on input "email" at bounding box center [508, 142] width 328 height 26
type input "[EMAIL_ADDRESS][DOMAIN_NAME]"
click at [425, 197] on select "Select Home Work Other" at bounding box center [402, 195] width 170 height 28
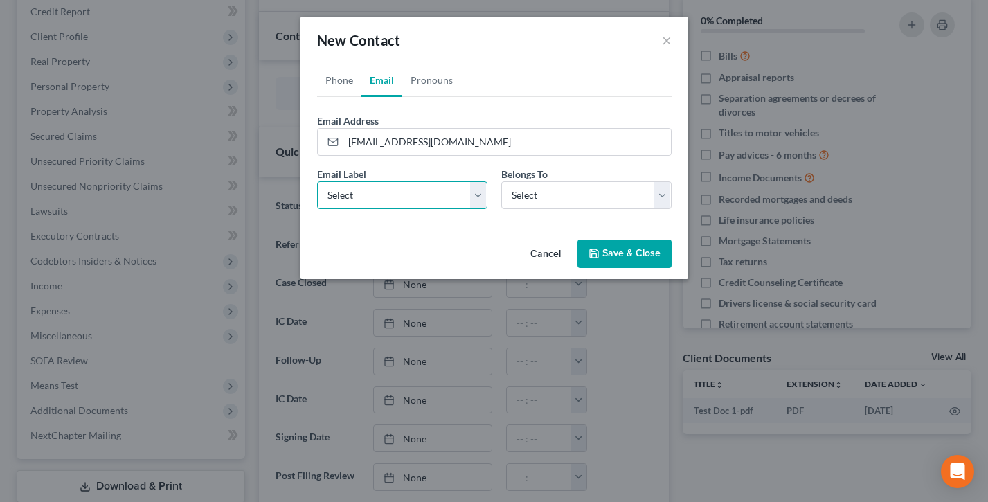
select select "1"
click at [317, 181] on select "Select Home Work Other" at bounding box center [402, 195] width 170 height 28
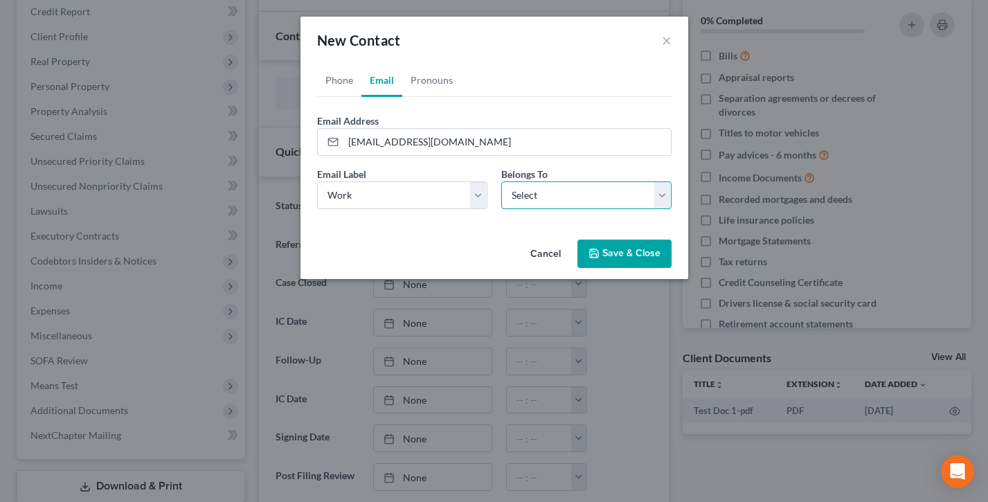
click at [558, 186] on select "Select Client Other" at bounding box center [586, 195] width 170 height 28
select select "0"
click at [501, 181] on select "Select Client Other" at bounding box center [586, 195] width 170 height 28
click at [612, 259] on button "Save & Close" at bounding box center [625, 254] width 94 height 29
click at [639, 249] on button "Save & Close" at bounding box center [625, 254] width 94 height 29
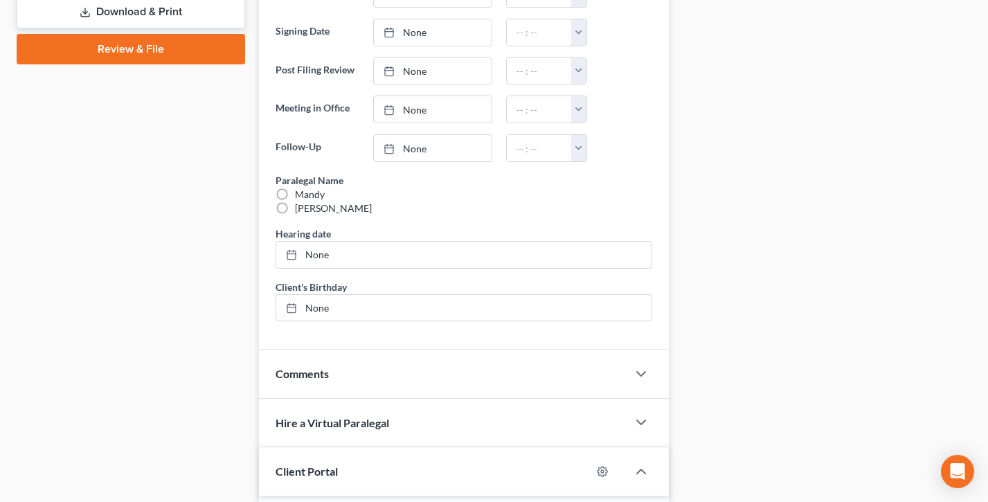
scroll to position [887, 0]
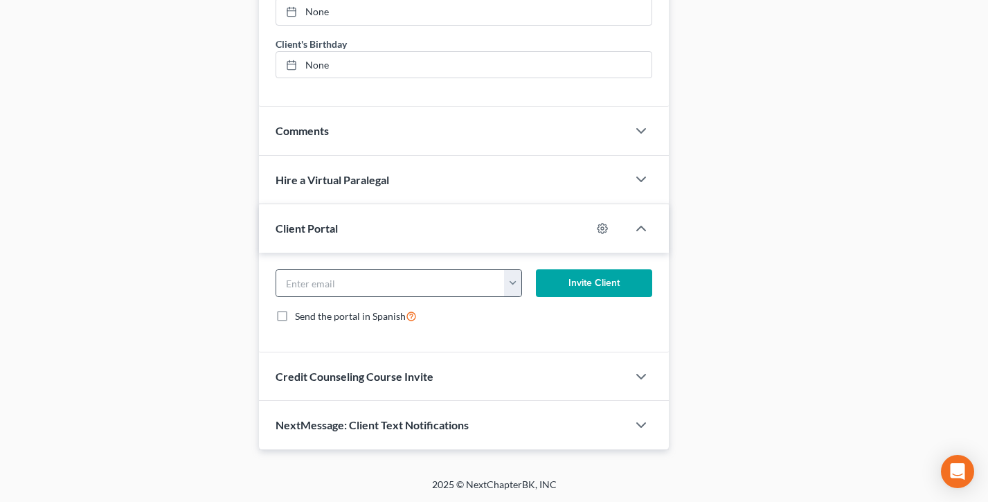
click at [510, 285] on button "button" at bounding box center [512, 283] width 17 height 26
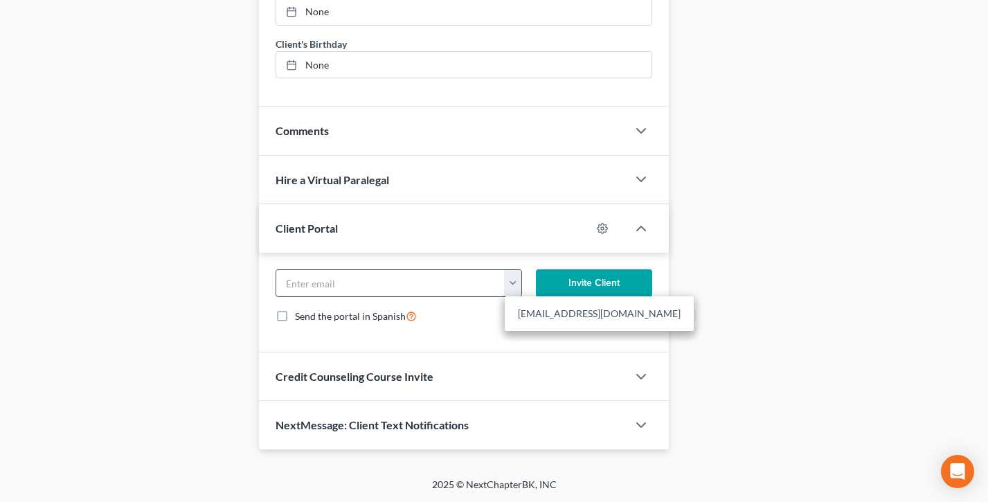
click at [535, 314] on link "[EMAIL_ADDRESS][DOMAIN_NAME]" at bounding box center [599, 314] width 189 height 24
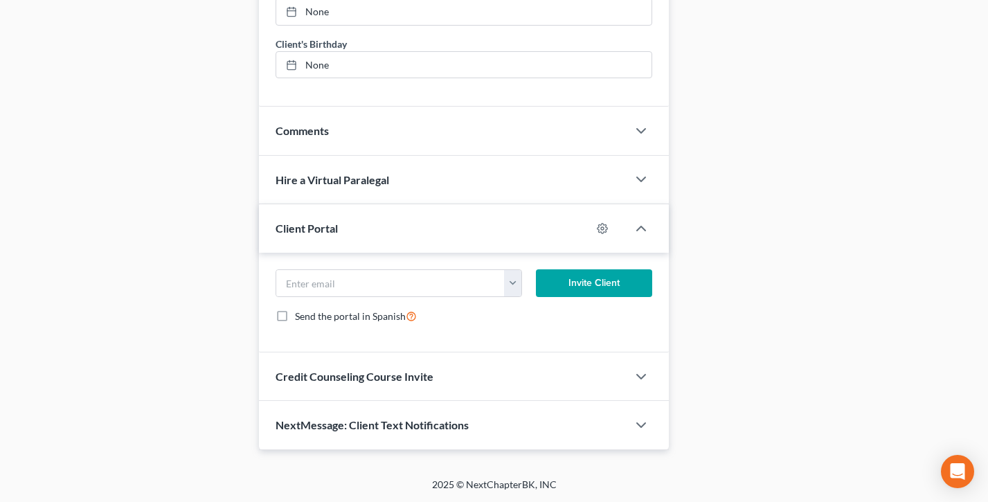
type input "[EMAIL_ADDRESS][DOMAIN_NAME]"
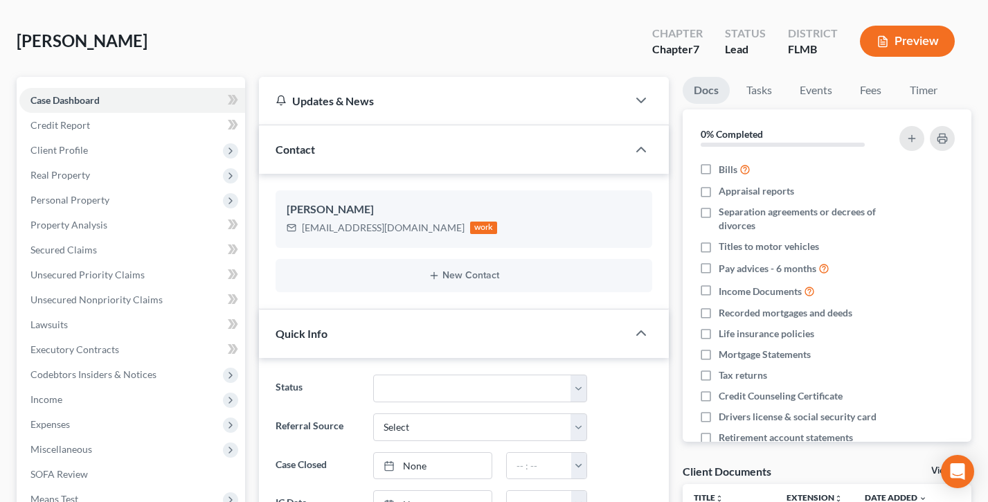
scroll to position [0, 0]
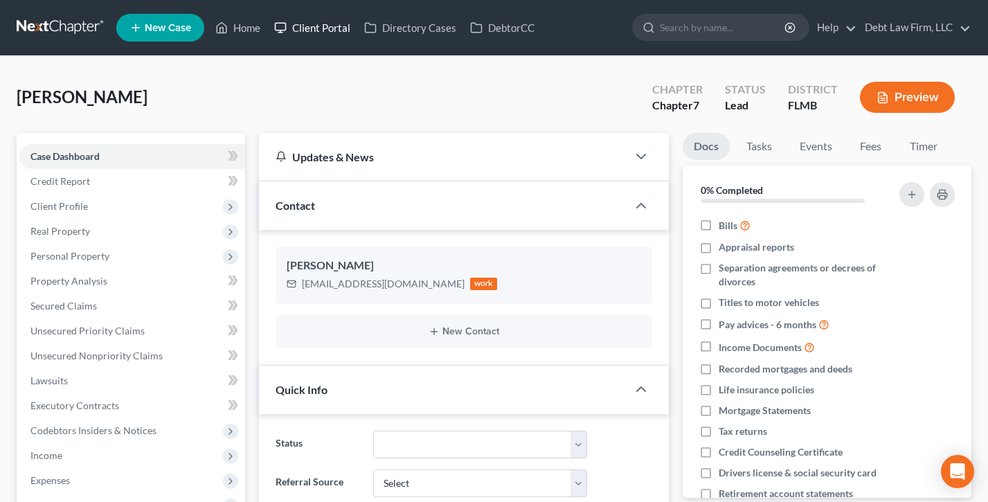
click at [321, 25] on link "Client Portal" at bounding box center [312, 27] width 90 height 25
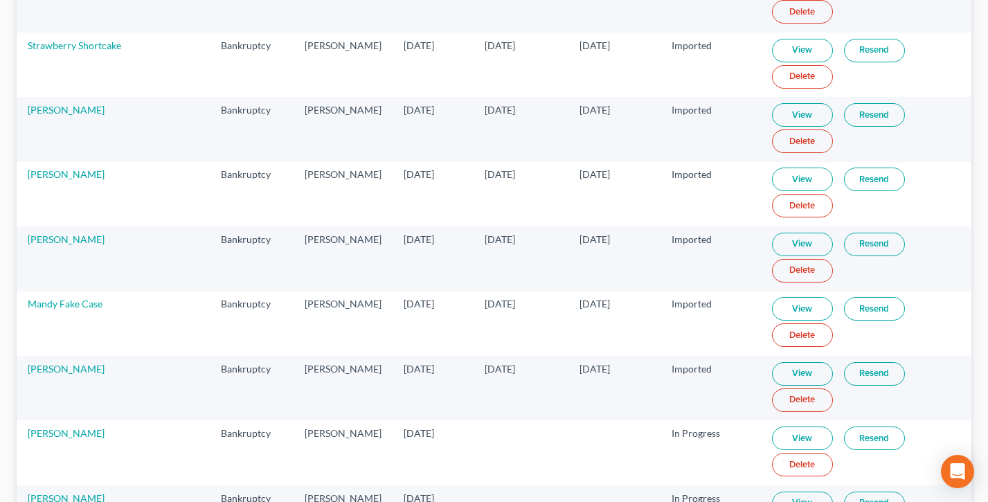
scroll to position [664, 0]
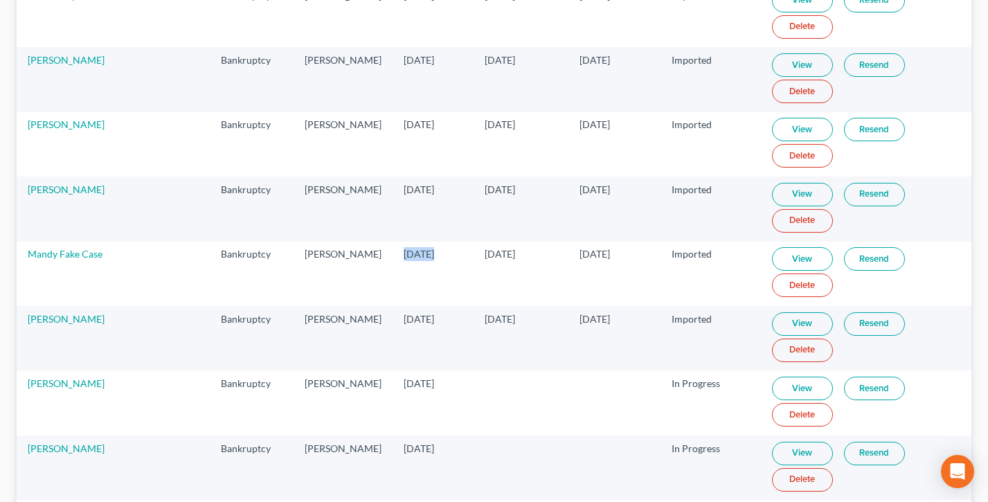
drag, startPoint x: 414, startPoint y: 249, endPoint x: 547, endPoint y: 253, distance: 132.4
click at [383, 247] on tr "Mandy Fake Case Bankruptcy Atticus [PERSON_NAME] [DATE] [DATE] [DATE] Imported …" at bounding box center [494, 274] width 955 height 64
click at [547, 253] on td "[DATE]" at bounding box center [521, 274] width 95 height 64
drag, startPoint x: 476, startPoint y: 254, endPoint x: 548, endPoint y: 253, distance: 72.0
click at [474, 254] on td "[DATE]" at bounding box center [521, 274] width 95 height 64
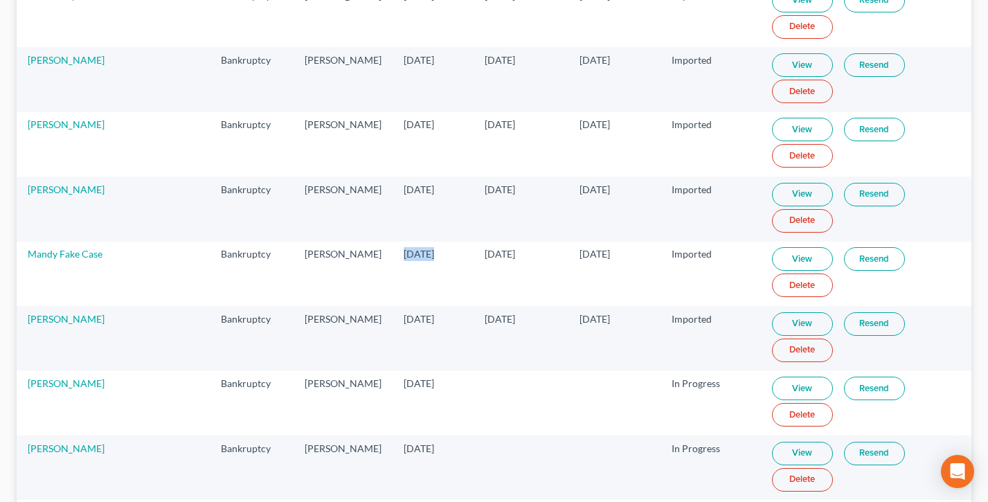
drag, startPoint x: 623, startPoint y: 254, endPoint x: 544, endPoint y: 255, distance: 79.0
click at [544, 255] on tr "Mandy Fake Case Bankruptcy Atticus [PERSON_NAME] [DATE] [DATE] [DATE] Imported …" at bounding box center [494, 274] width 955 height 64
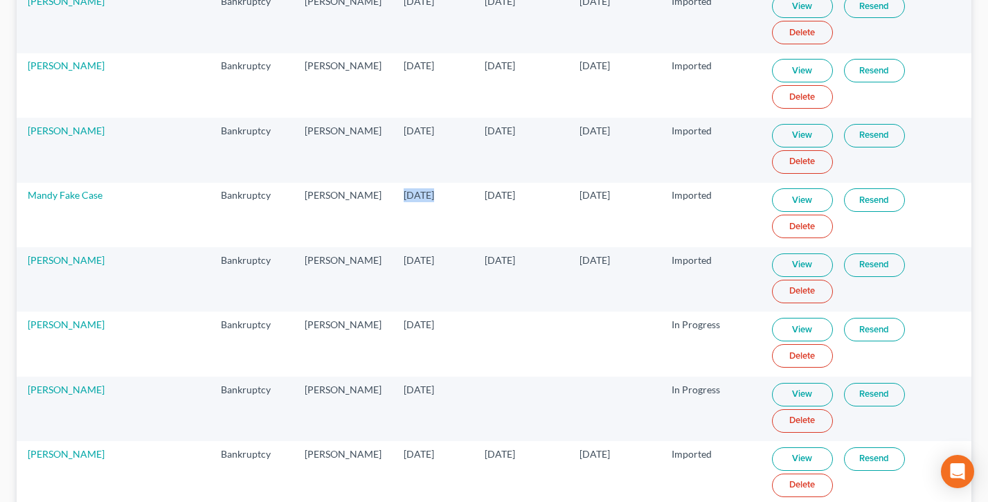
scroll to position [819, 0]
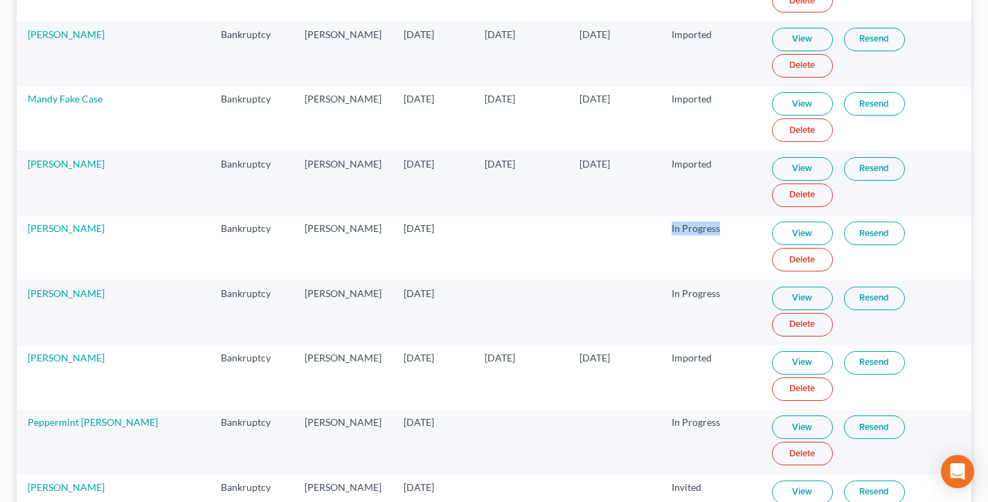
drag, startPoint x: 689, startPoint y: 232, endPoint x: 650, endPoint y: 230, distance: 38.8
click at [661, 230] on td "In Progress" at bounding box center [711, 247] width 100 height 64
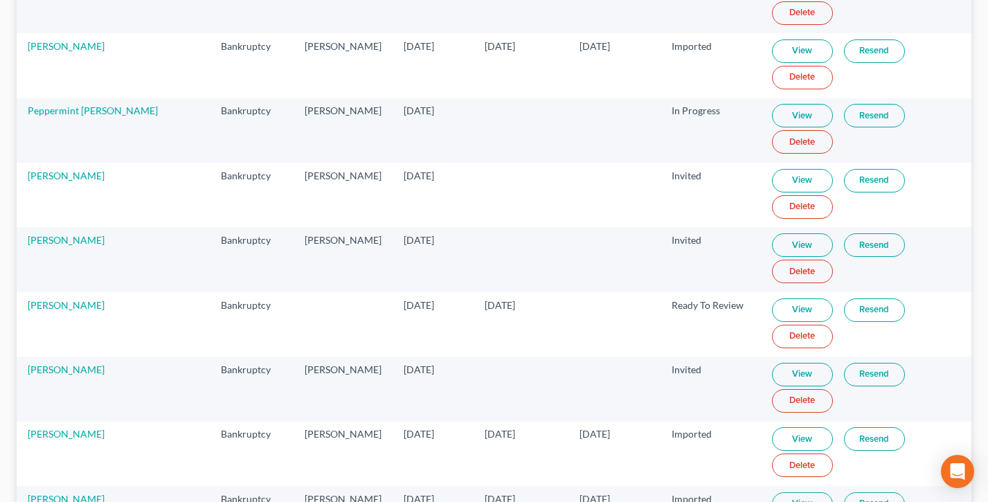
scroll to position [1185, 0]
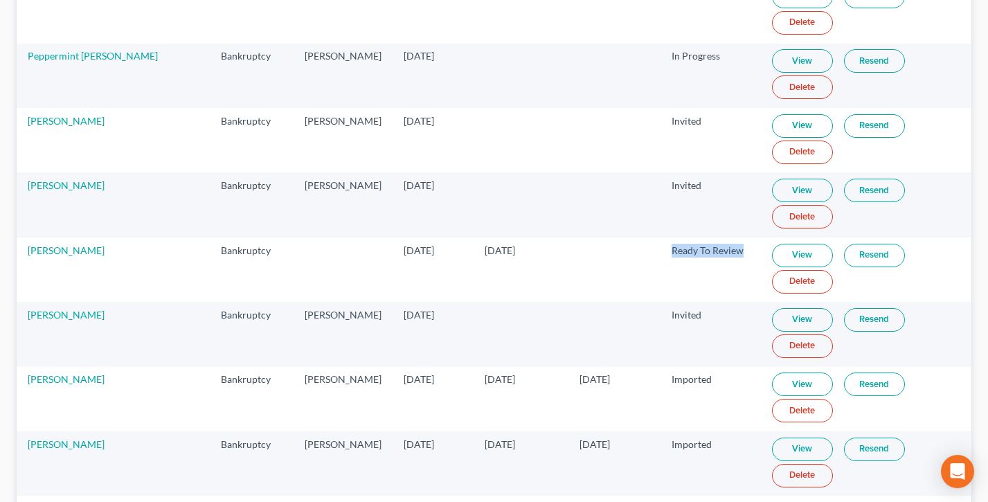
drag, startPoint x: 742, startPoint y: 249, endPoint x: 641, endPoint y: 250, distance: 101.1
click at [641, 250] on tr "[PERSON_NAME] Bankruptcy [DATE] [DATE] Ready To Review View Resend Delete" at bounding box center [494, 270] width 955 height 64
click at [641, 250] on td at bounding box center [614, 270] width 91 height 64
click at [790, 255] on link "View" at bounding box center [802, 256] width 61 height 24
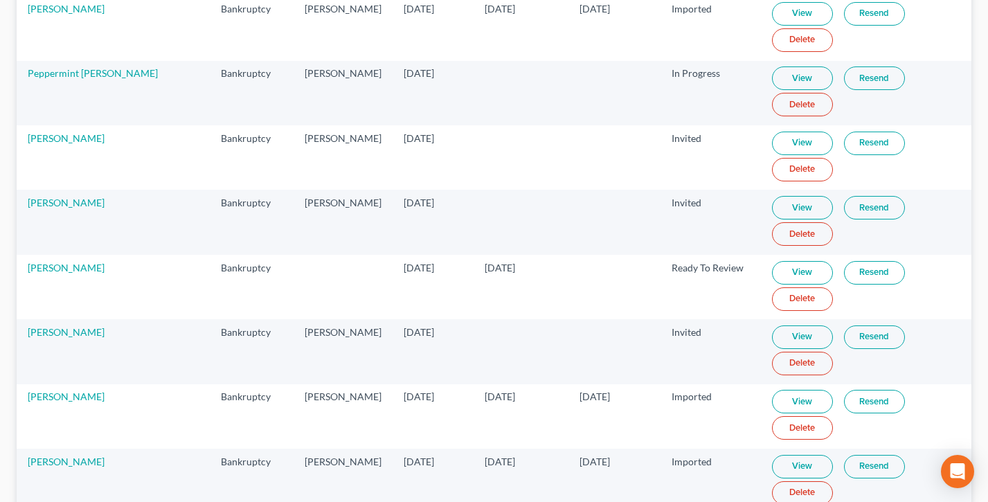
scroll to position [0, 0]
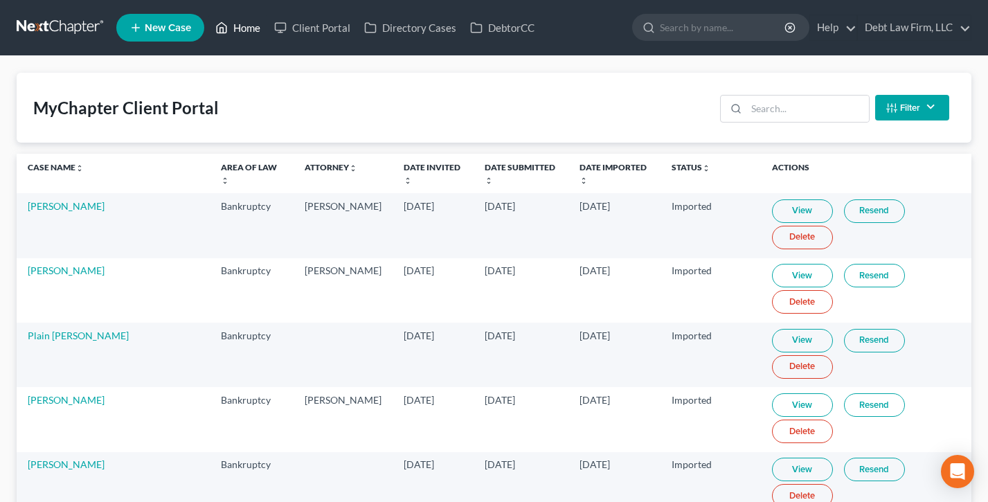
click at [253, 28] on link "Home" at bounding box center [237, 27] width 59 height 25
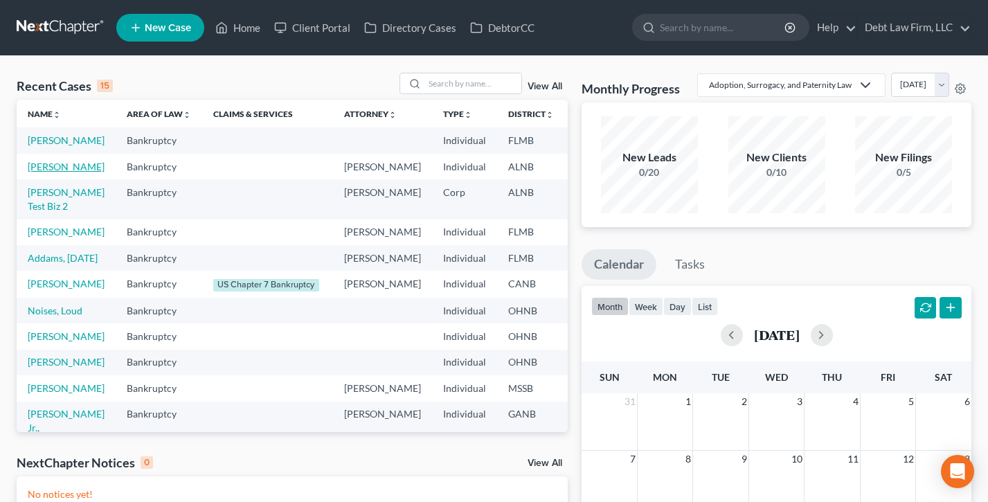
click at [42, 172] on link "[PERSON_NAME]" at bounding box center [66, 167] width 77 height 12
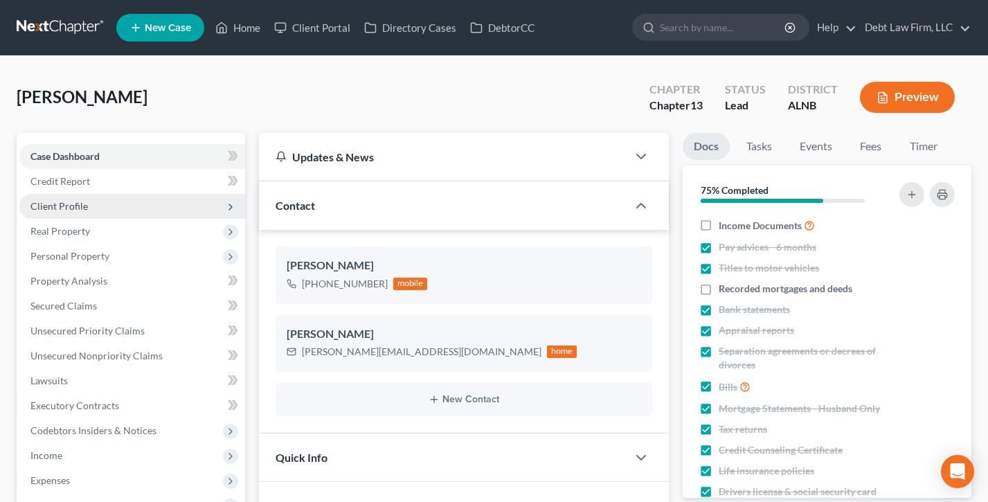
click at [76, 200] on span "Client Profile" at bounding box center [58, 206] width 57 height 12
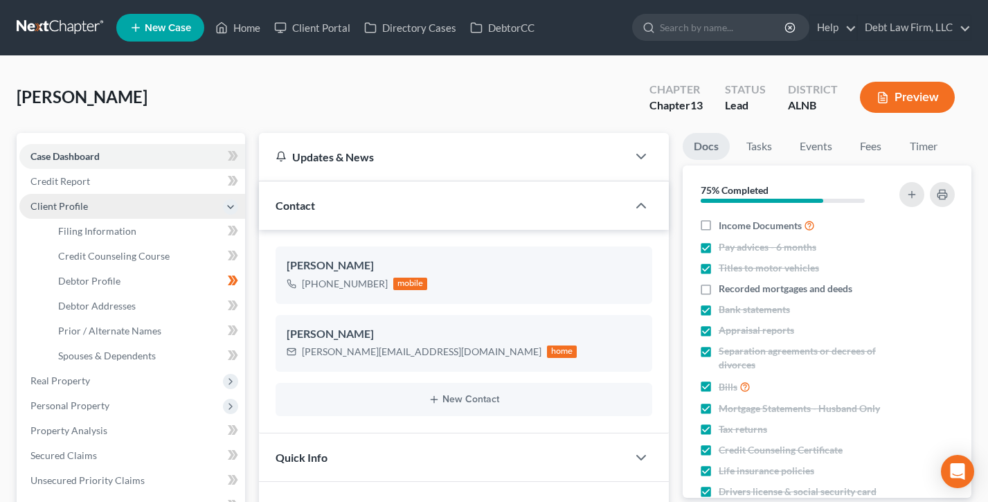
scroll to position [69, 0]
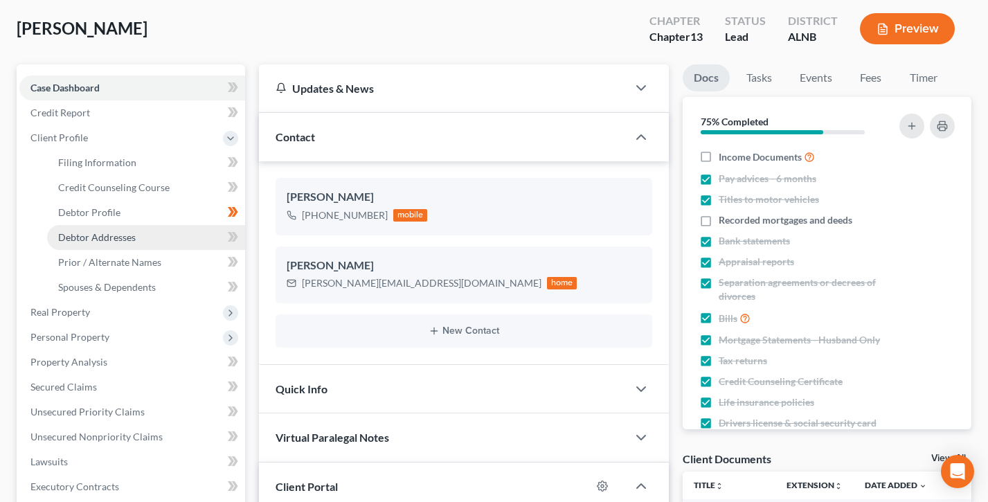
click at [101, 236] on span "Debtor Addresses" at bounding box center [97, 237] width 78 height 12
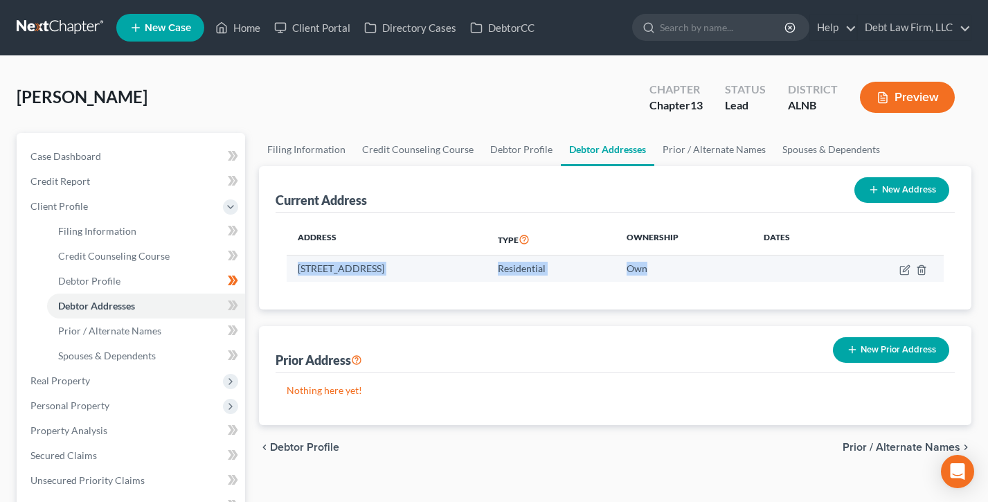
drag, startPoint x: 690, startPoint y: 269, endPoint x: 292, endPoint y: 269, distance: 397.6
click at [292, 269] on tr "[STREET_ADDRESS] Residential Own" at bounding box center [615, 269] width 657 height 26
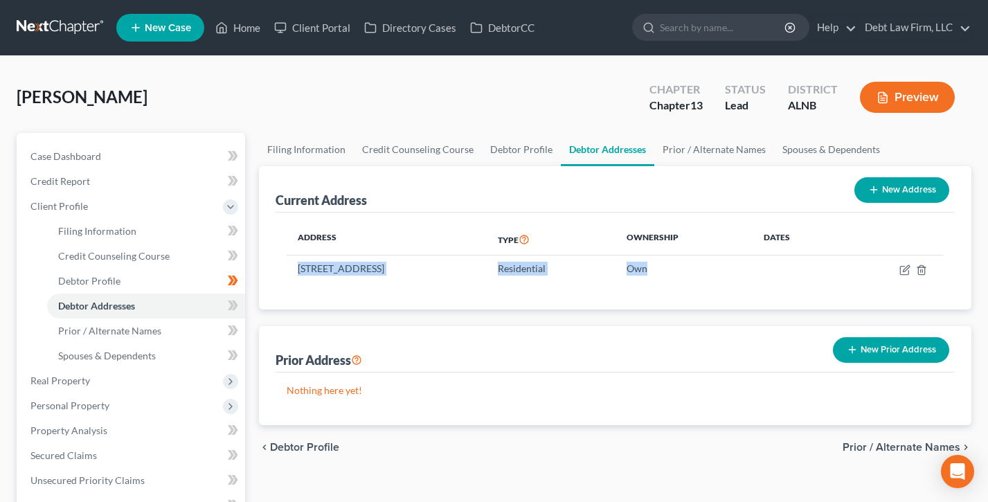
drag, startPoint x: 293, startPoint y: 269, endPoint x: 505, endPoint y: 202, distance: 222.1
click at [292, 269] on td "[STREET_ADDRESS]" at bounding box center [387, 269] width 200 height 26
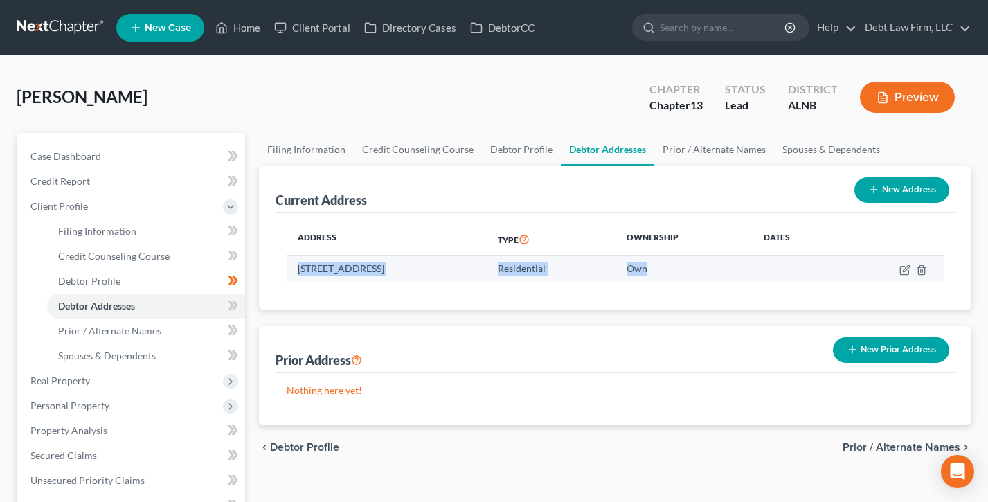
drag, startPoint x: 716, startPoint y: 268, endPoint x: 293, endPoint y: 259, distance: 422.6
click at [291, 260] on tr "[STREET_ADDRESS] Residential Own" at bounding box center [615, 269] width 657 height 26
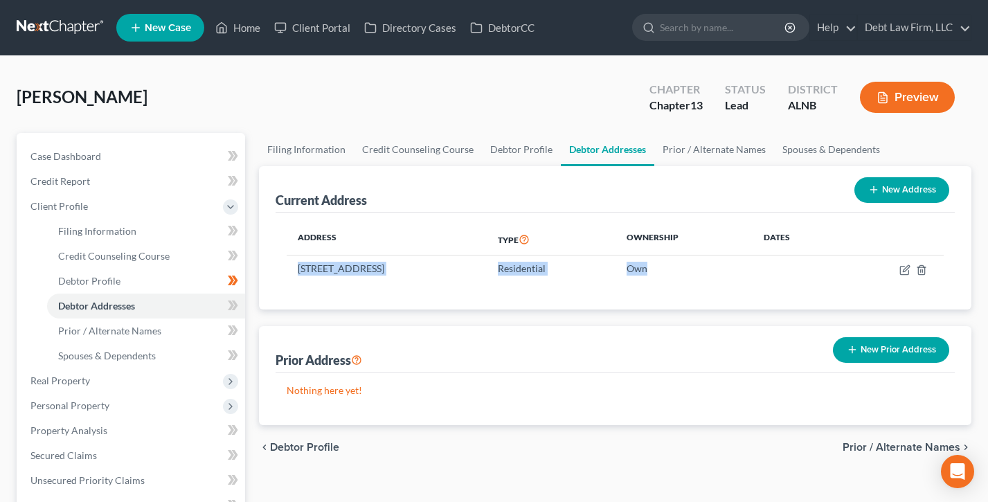
drag, startPoint x: 293, startPoint y: 259, endPoint x: 560, endPoint y: 229, distance: 269.1
click at [293, 259] on td "[STREET_ADDRESS]" at bounding box center [387, 269] width 200 height 26
drag, startPoint x: 730, startPoint y: 262, endPoint x: 573, endPoint y: 215, distance: 164.1
click at [319, 266] on tr "[STREET_ADDRESS] Residential Own" at bounding box center [615, 269] width 657 height 26
click at [393, 240] on th "Address" at bounding box center [387, 240] width 200 height 32
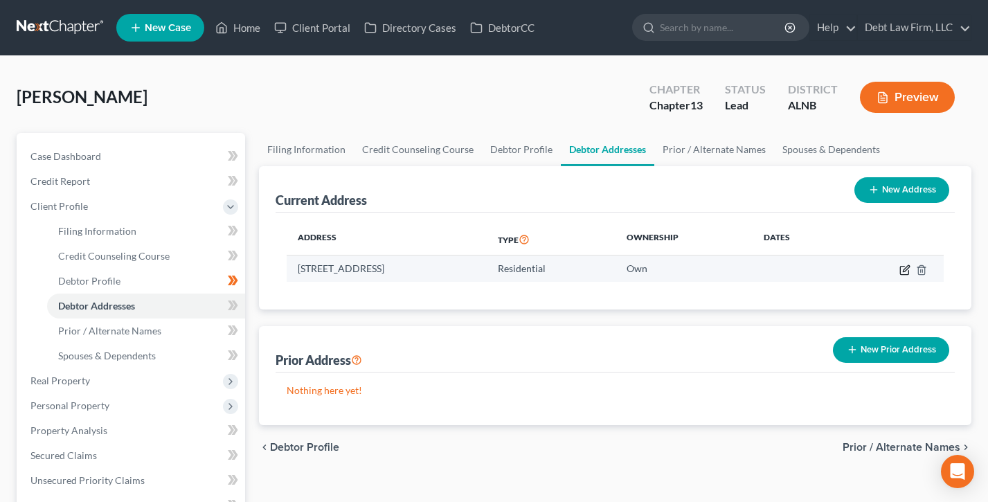
click at [905, 269] on icon "button" at bounding box center [905, 270] width 11 height 11
select select "0"
select select "48"
select select "0"
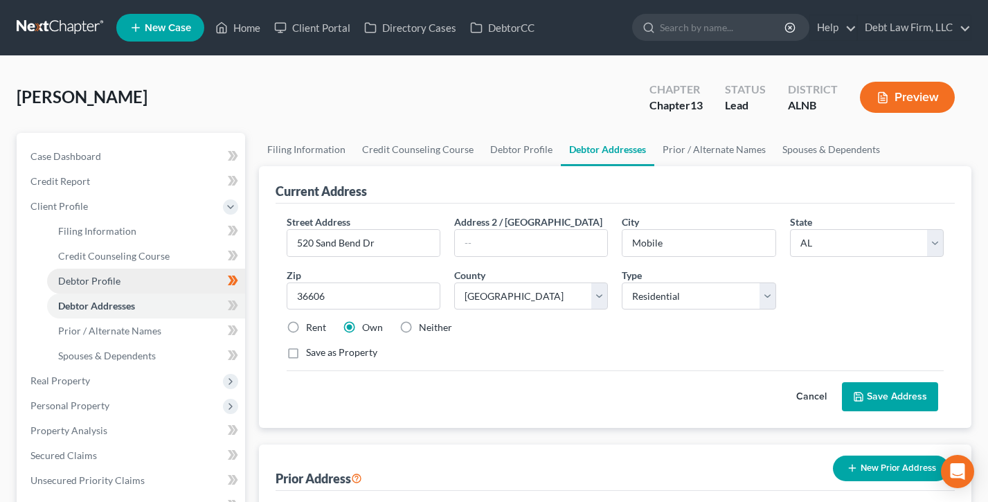
drag, startPoint x: 813, startPoint y: 398, endPoint x: 215, endPoint y: 276, distance: 610.9
click at [813, 398] on button "Cancel" at bounding box center [811, 397] width 61 height 28
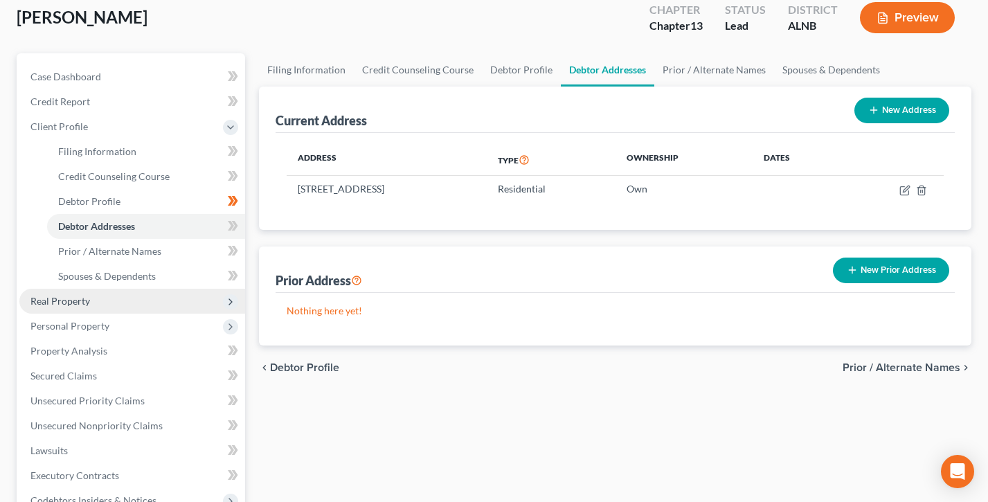
scroll to position [66, 0]
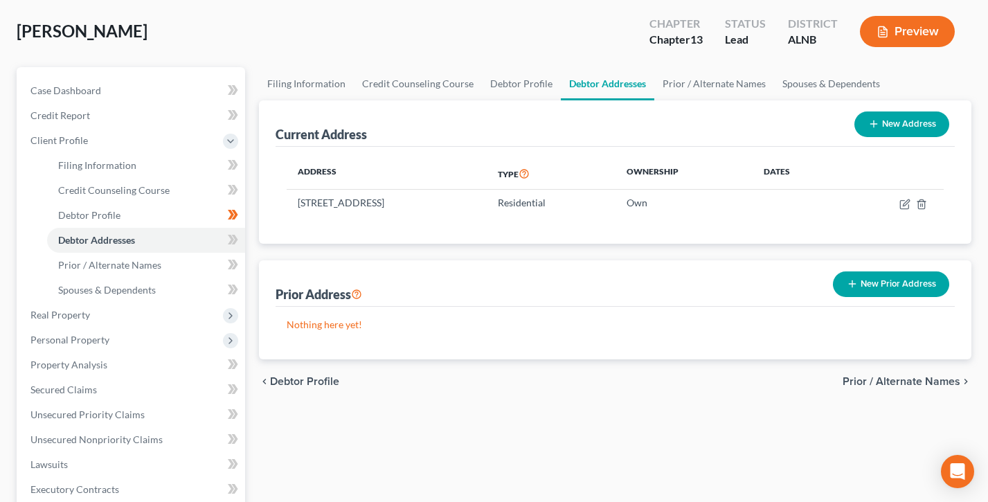
click at [905, 32] on button "Preview" at bounding box center [907, 31] width 95 height 31
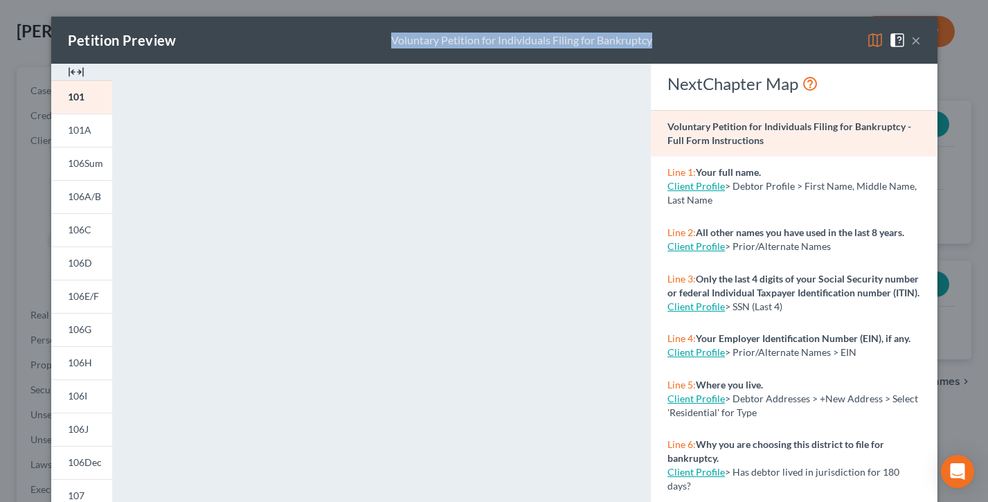
drag, startPoint x: 380, startPoint y: 36, endPoint x: 686, endPoint y: 39, distance: 306.2
click at [686, 39] on div "Petition Preview Voluntary Petition for Individuals Filing for Bankruptcy ×" at bounding box center [494, 40] width 887 height 47
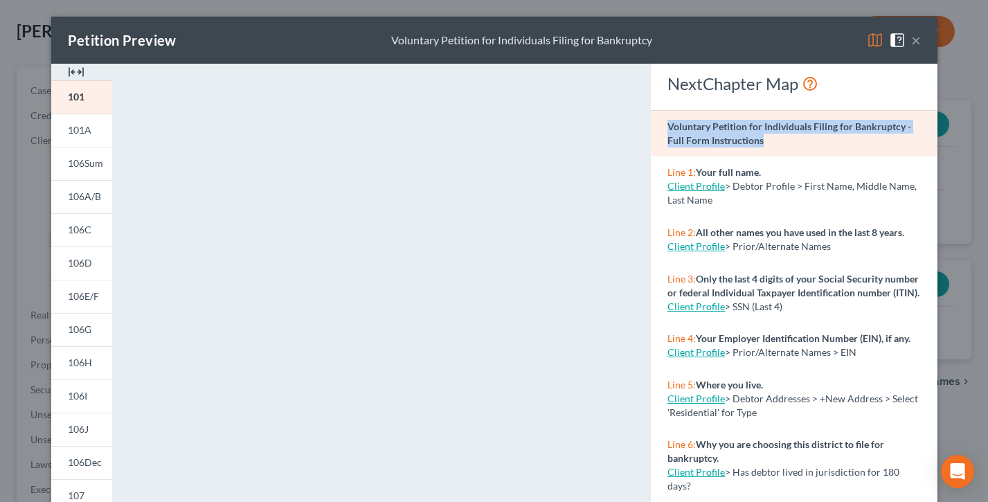
drag, startPoint x: 784, startPoint y: 143, endPoint x: 676, endPoint y: 125, distance: 109.5
click at [658, 126] on div "Voluntary Petition for Individuals Filing for Bankruptcy - Full Form Instructio…" at bounding box center [794, 133] width 286 height 47
click at [676, 125] on strong "Voluntary Petition for Individuals Filing for Bankruptcy - Full Form Instructio…" at bounding box center [790, 134] width 244 height 26
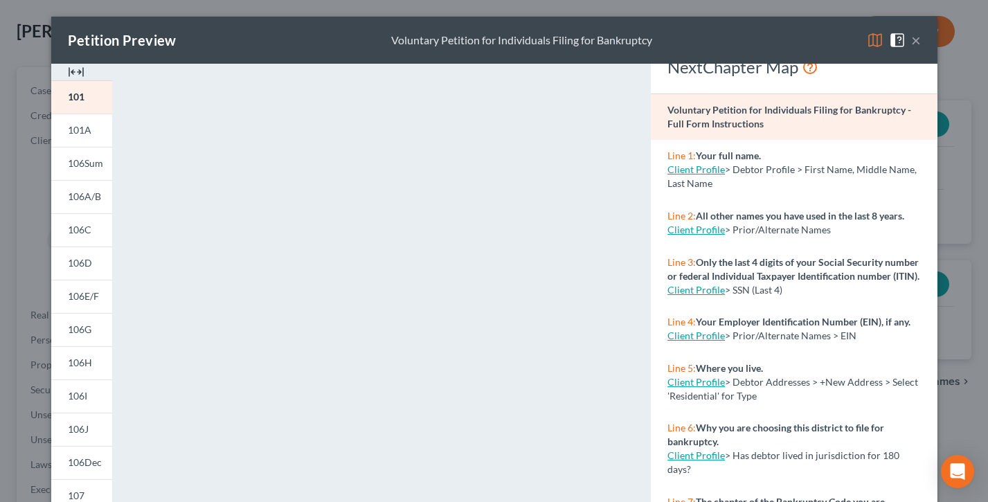
scroll to position [15, 0]
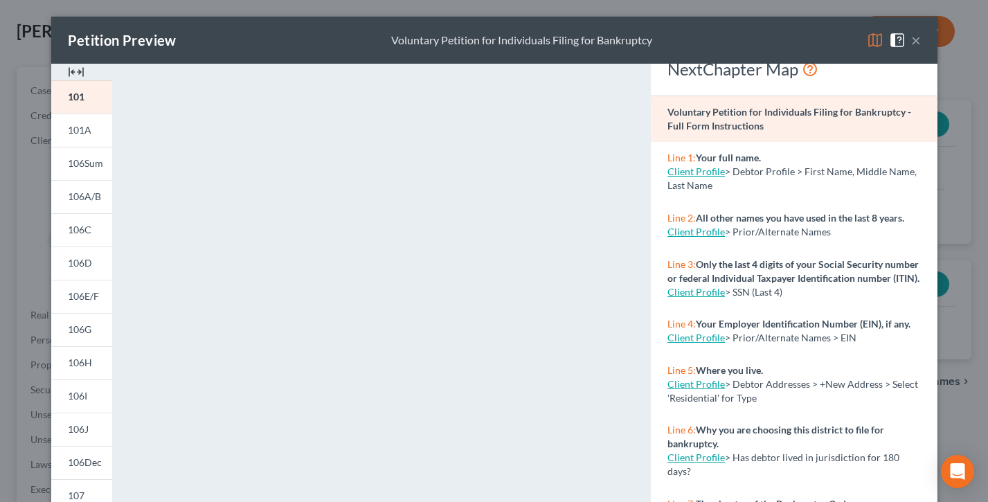
drag, startPoint x: 716, startPoint y: 178, endPoint x: 654, endPoint y: 151, distance: 67.9
click at [654, 151] on div "Line 1: Your full name. Client Profile > Debtor Profile > First Name, Middle Na…" at bounding box center [794, 172] width 286 height 60
drag, startPoint x: 741, startPoint y: 147, endPoint x: 743, endPoint y: 189, distance: 42.3
click at [741, 147] on div "Line 1: Your full name. Client Profile > Debtor Profile > First Name, Middle Na…" at bounding box center [794, 172] width 286 height 60
drag, startPoint x: 737, startPoint y: 188, endPoint x: 656, endPoint y: 154, distance: 87.9
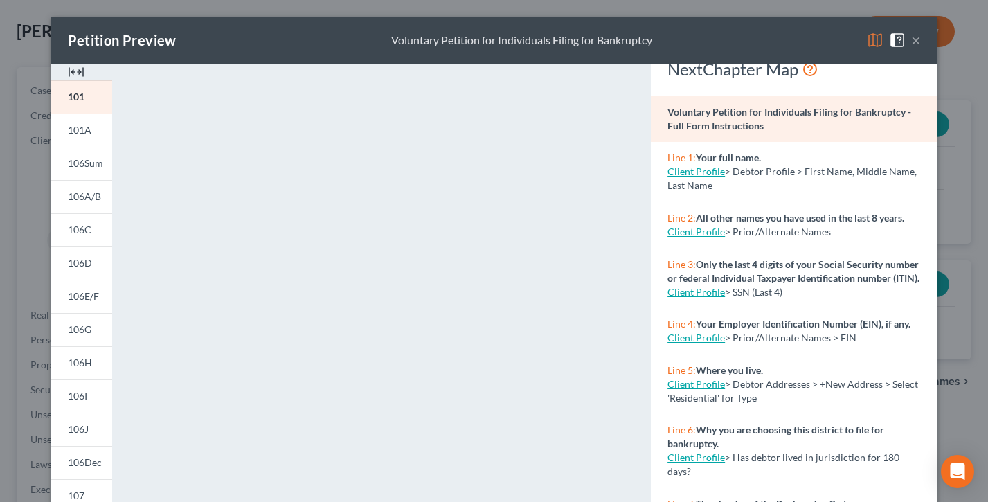
click at [656, 154] on div "Line 1: Your full name. Client Profile > Debtor Profile > First Name, Middle Na…" at bounding box center [794, 172] width 286 height 60
click at [754, 177] on span "> Debtor Profile > First Name, Middle Name, Last Name" at bounding box center [792, 179] width 249 height 26
click at [698, 174] on link "Client Profile" at bounding box center [696, 172] width 57 height 12
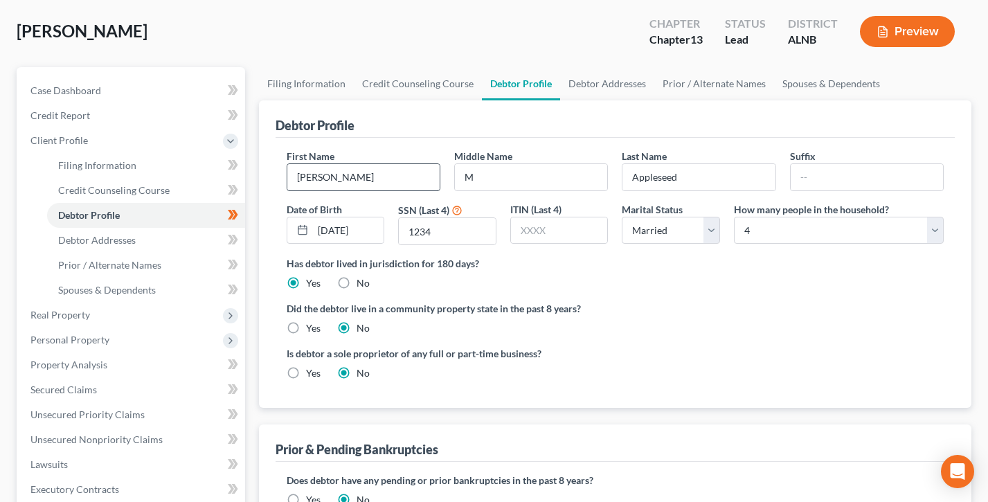
select select "1"
select select "3"
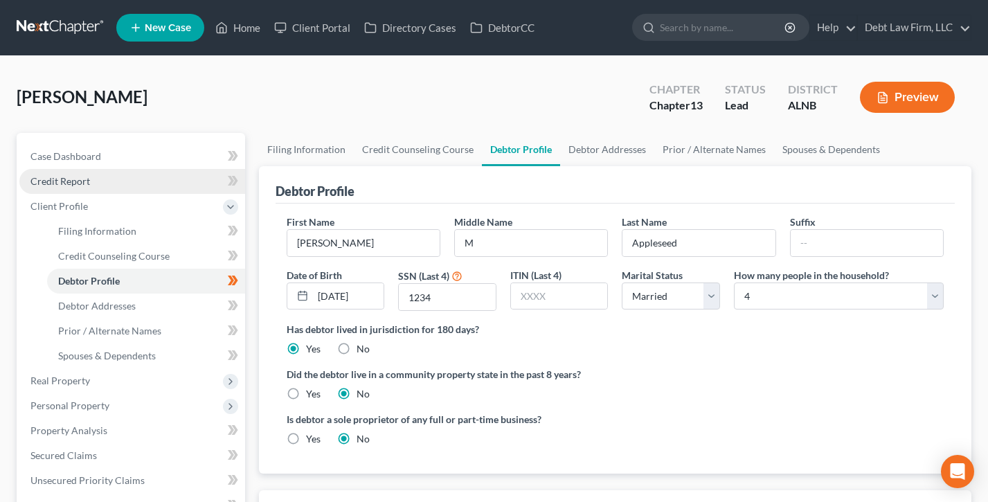
click at [98, 172] on link "Credit Report" at bounding box center [132, 181] width 226 height 25
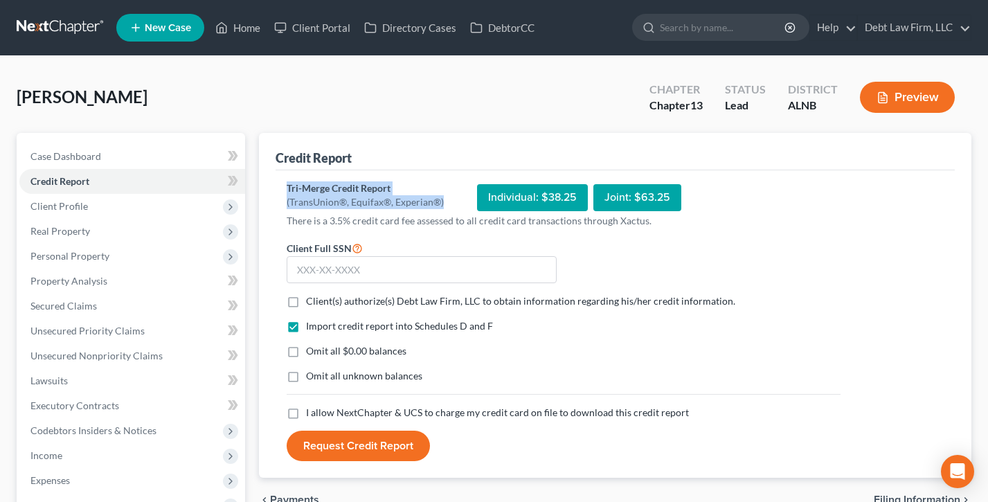
drag, startPoint x: 429, startPoint y: 199, endPoint x: 283, endPoint y: 179, distance: 148.3
click at [266, 180] on div "Credit Report Tri-Merge Credit Report (TransUnion®, Equifax®, Experian®) Indivi…" at bounding box center [615, 306] width 713 height 346
click at [280, 179] on div "Tri-Merge Credit Report (TransUnion®, Equifax®, Experian®) Individual: $38.25 J…" at bounding box center [615, 324] width 679 height 308
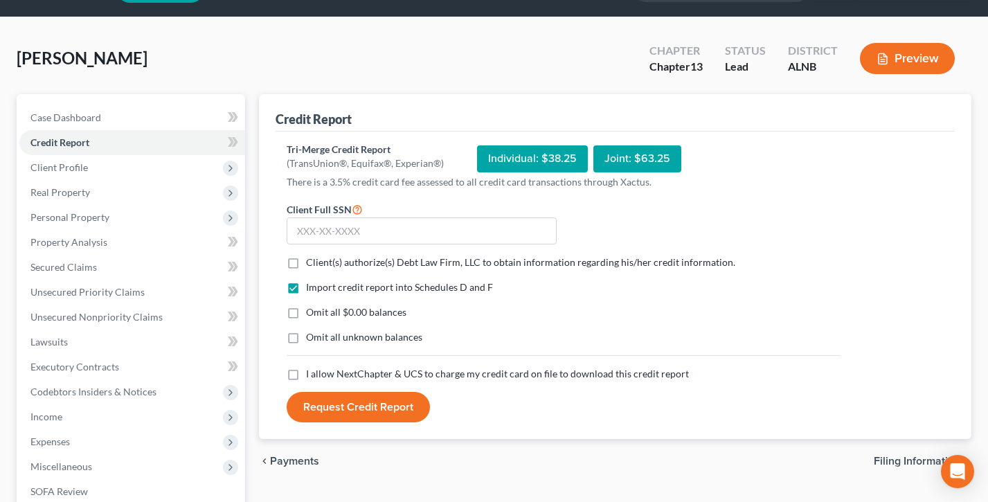
click at [283, 179] on div "Tri-Merge Credit Report (TransUnion®, Equifax®, Experian®) Individual: $38.25 J…" at bounding box center [615, 286] width 679 height 308
drag, startPoint x: 297, startPoint y: 150, endPoint x: 497, endPoint y: 339, distance: 275.4
click at [274, 147] on div "Credit Report Tri-Merge Credit Report (TransUnion®, Equifax®, Experian®) Indivi…" at bounding box center [615, 267] width 713 height 346
drag, startPoint x: 505, startPoint y: 290, endPoint x: 283, endPoint y: 285, distance: 221.7
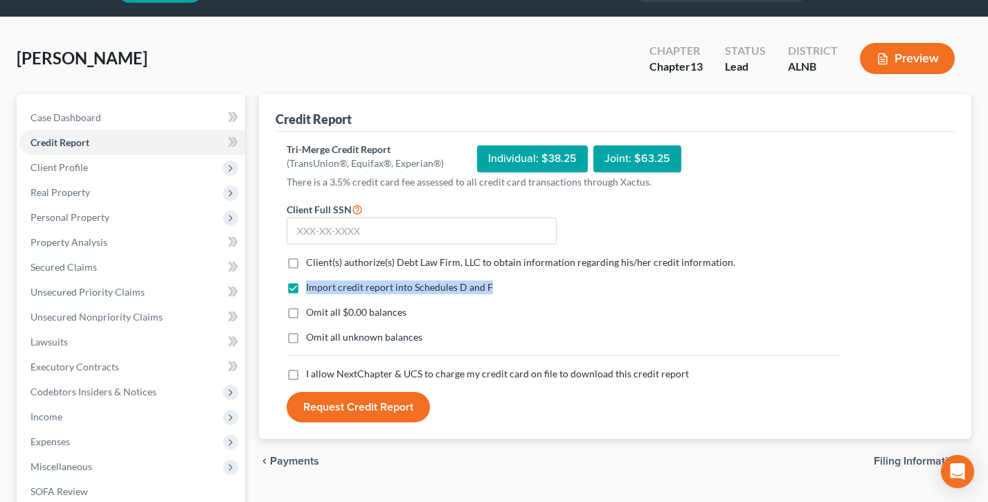
click at [287, 285] on div "Import credit report into Schedules D and F" at bounding box center [564, 288] width 554 height 14
drag, startPoint x: 486, startPoint y: 159, endPoint x: 583, endPoint y: 158, distance: 97.0
click at [578, 159] on div "Individual: $38.25" at bounding box center [532, 158] width 111 height 27
drag, startPoint x: 601, startPoint y: 157, endPoint x: 697, endPoint y: 154, distance: 95.6
click at [696, 154] on div "Tri-Merge Credit Report (TransUnion®, Equifax®, Experian®) Individual: $38.25 J…" at bounding box center [564, 159] width 554 height 33
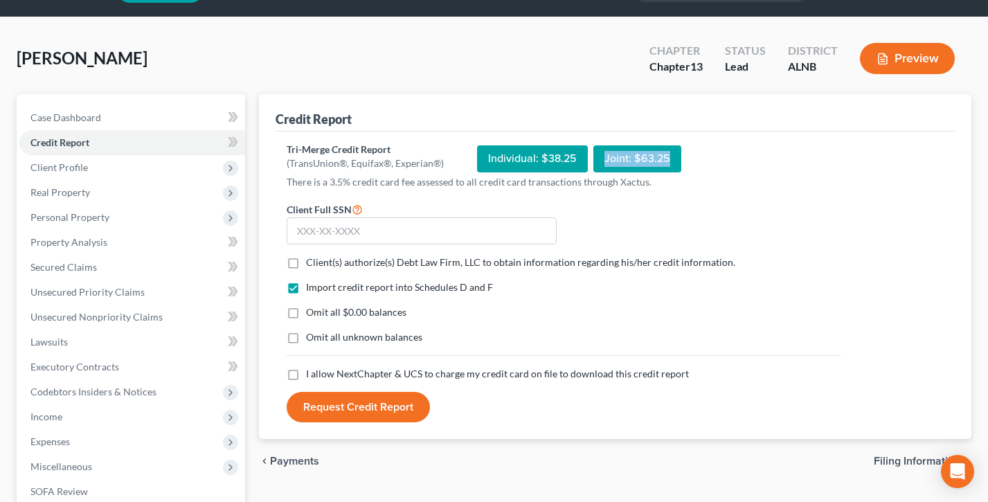
click at [697, 154] on div "Tri-Merge Credit Report (TransUnion®, Equifax®, Experian®) Individual: $38.25 J…" at bounding box center [564, 159] width 554 height 33
click at [76, 267] on span "Secured Claims" at bounding box center [63, 267] width 66 height 12
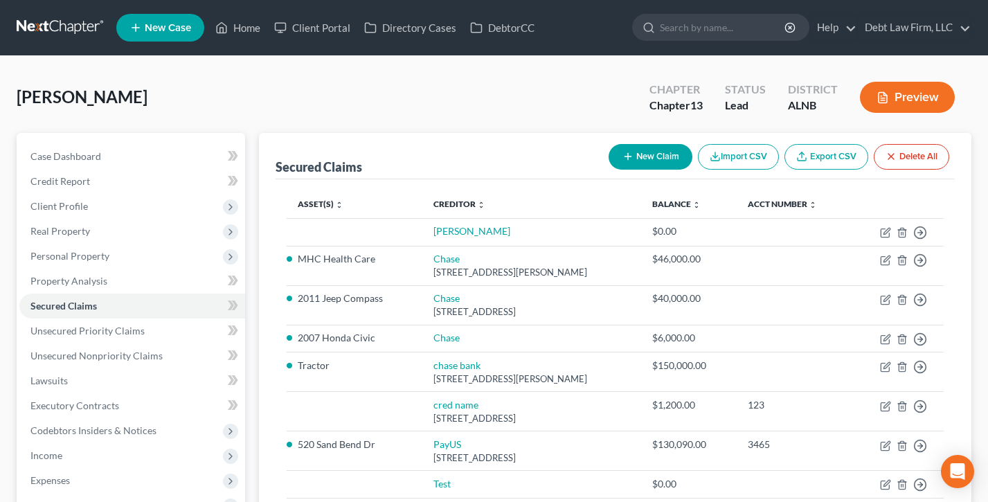
click at [909, 93] on button "Preview" at bounding box center [907, 97] width 95 height 31
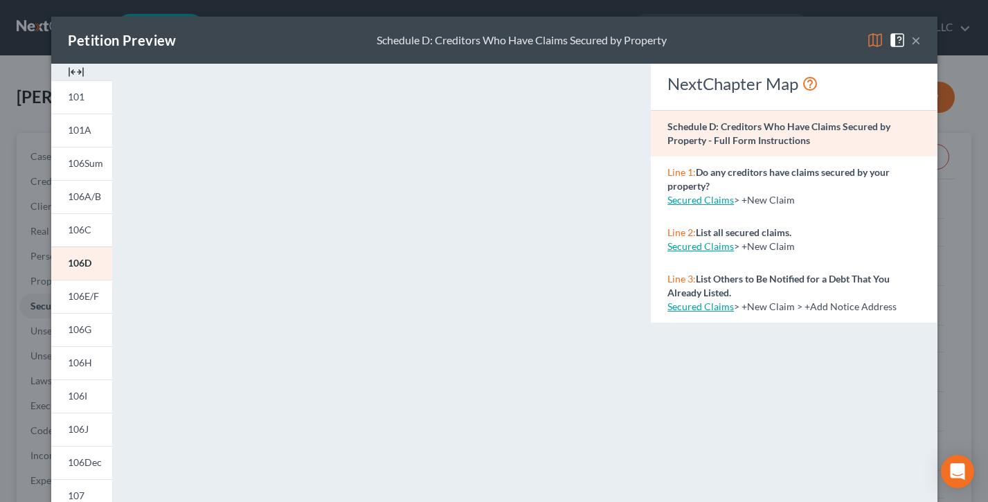
click at [917, 42] on button "×" at bounding box center [917, 40] width 10 height 17
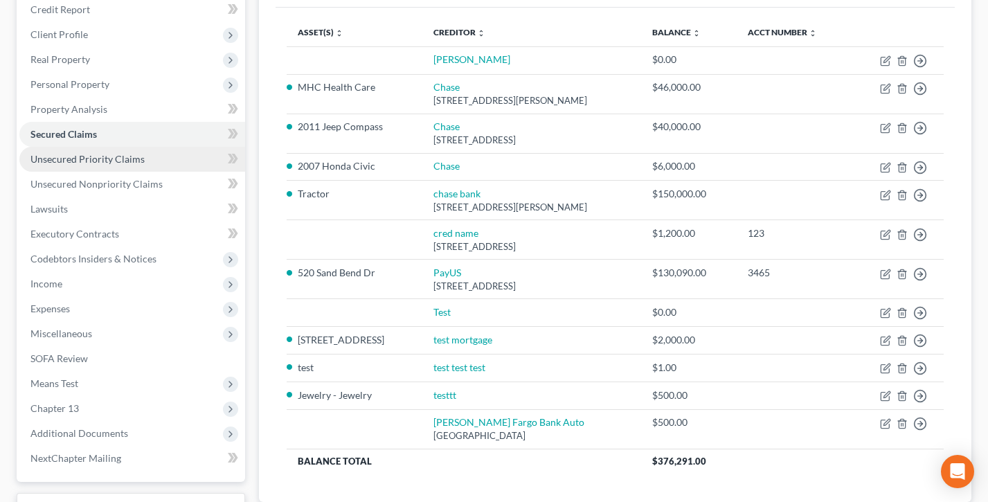
scroll to position [177, 0]
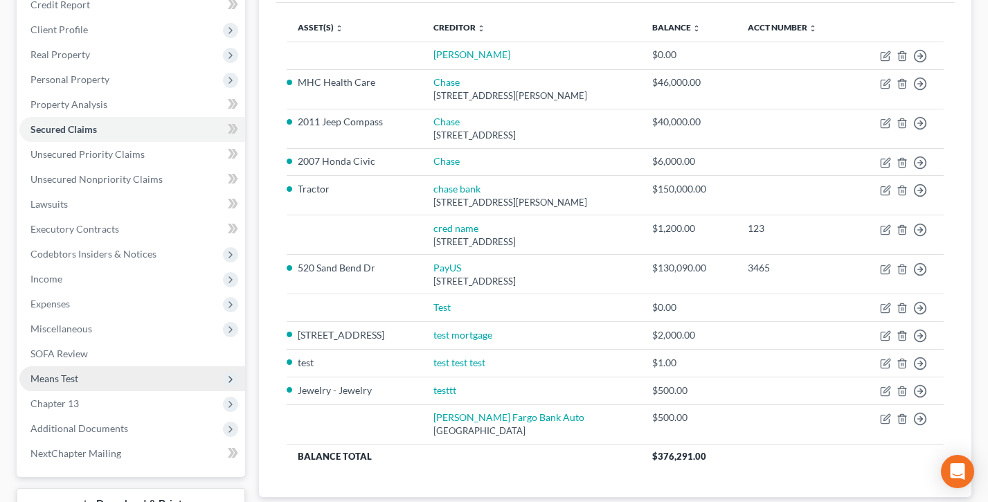
click at [90, 382] on span "Means Test" at bounding box center [132, 378] width 226 height 25
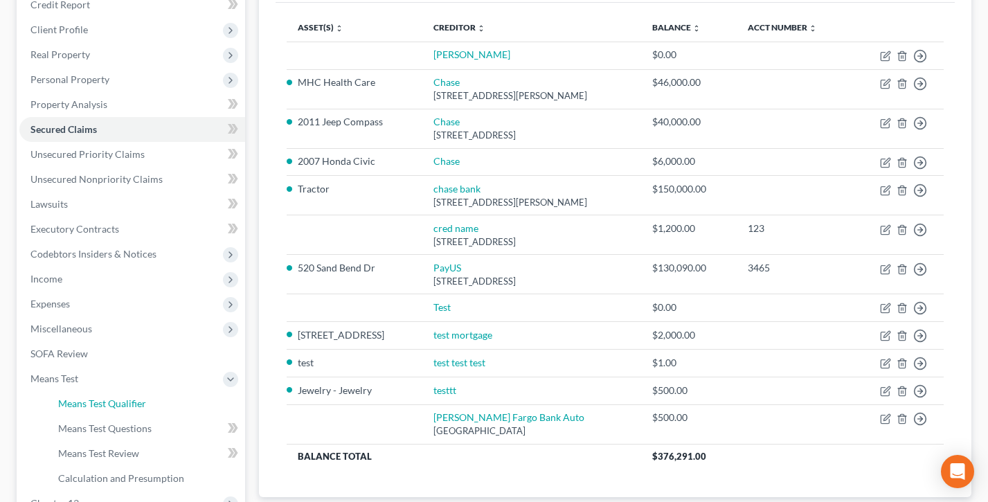
drag, startPoint x: 113, startPoint y: 402, endPoint x: 272, endPoint y: 317, distance: 180.1
click at [113, 402] on span "Means Test Qualifier" at bounding box center [102, 404] width 88 height 12
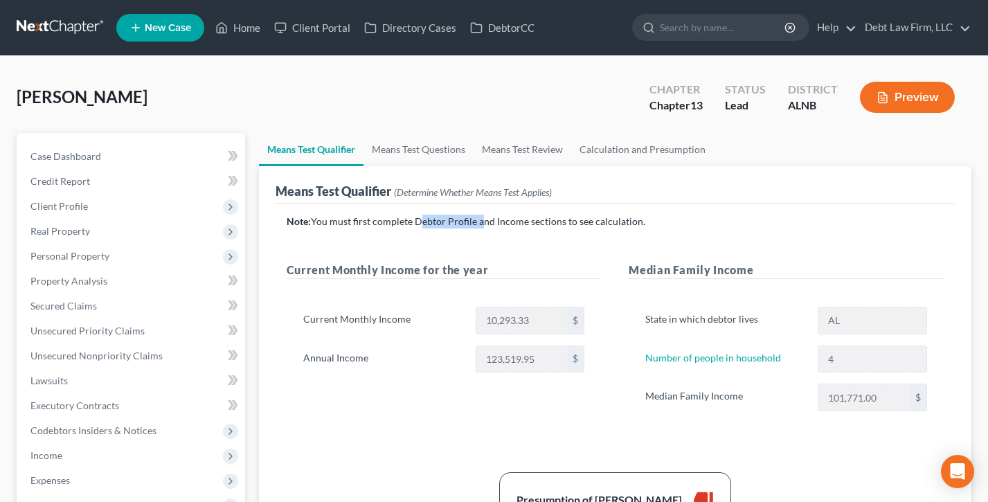
drag, startPoint x: 463, startPoint y: 222, endPoint x: 415, endPoint y: 222, distance: 47.8
click at [415, 222] on p "Note: You must first complete Debtor Profile and Income sections to see calcula…" at bounding box center [615, 222] width 657 height 14
drag, startPoint x: 543, startPoint y: 220, endPoint x: 565, endPoint y: 224, distance: 22.6
click at [543, 220] on p "Note: You must first complete Debtor Profile and Income sections to see calcula…" at bounding box center [615, 222] width 657 height 14
drag, startPoint x: 565, startPoint y: 222, endPoint x: 589, endPoint y: 299, distance: 80.2
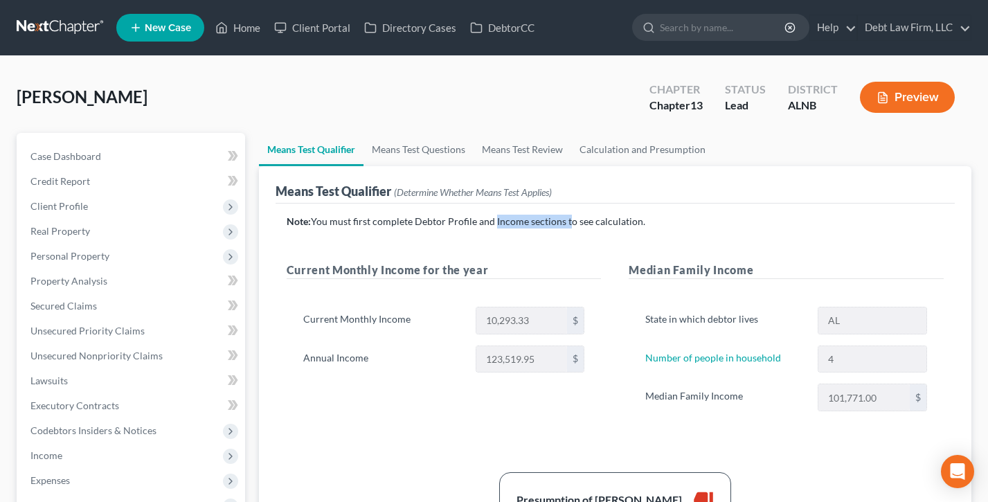
click at [492, 222] on p "Note: You must first complete Debtor Profile and Income sections to see calcula…" at bounding box center [615, 222] width 657 height 14
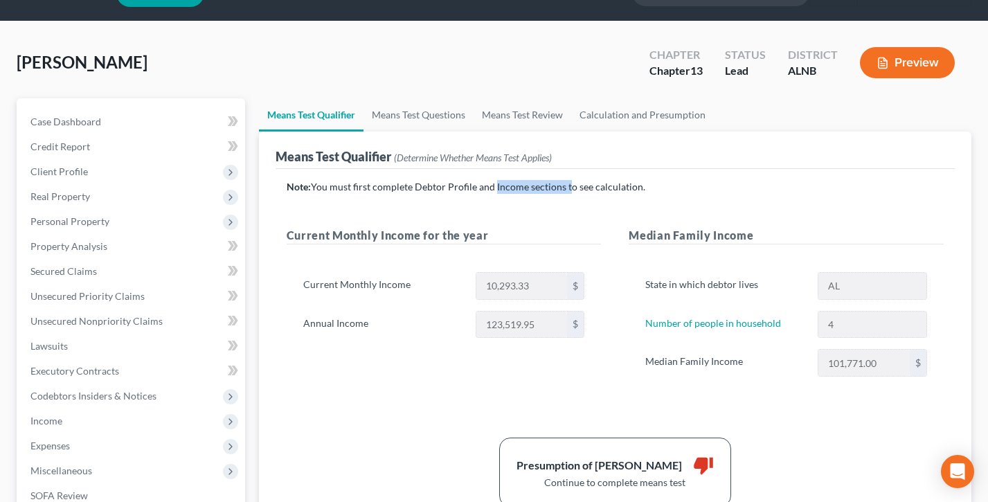
scroll to position [59, 0]
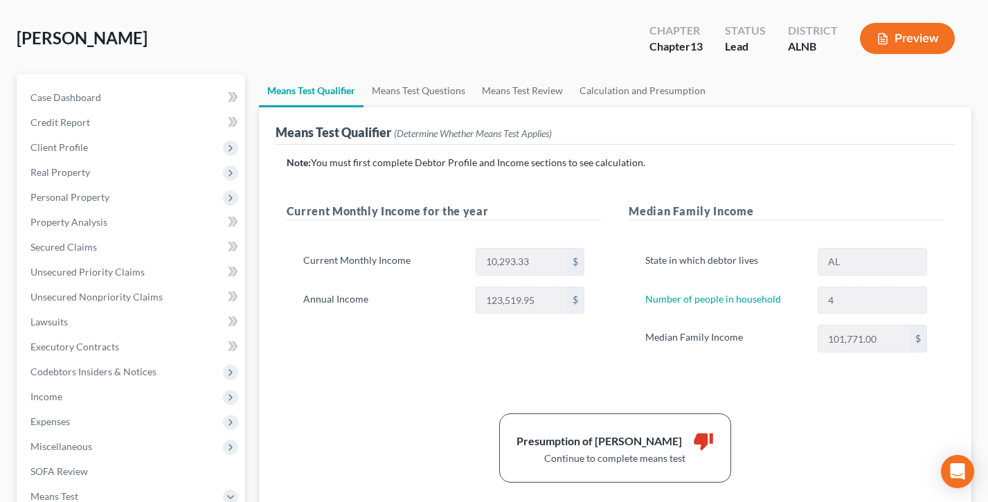
click at [808, 263] on div "State in which debtor lives AL" at bounding box center [787, 262] width 296 height 28
click at [815, 299] on div "4" at bounding box center [872, 301] width 123 height 28
click at [818, 345] on div "101,771.00 $" at bounding box center [872, 339] width 109 height 28
drag, startPoint x: 769, startPoint y: 254, endPoint x: 666, endPoint y: 255, distance: 103.2
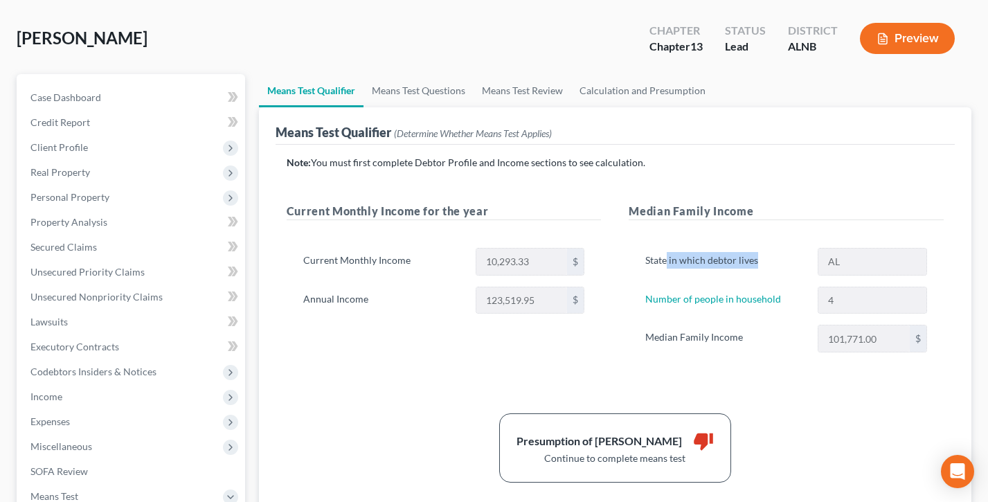
click at [667, 256] on label "State in which debtor lives" at bounding box center [725, 262] width 172 height 28
drag, startPoint x: 413, startPoint y: 261, endPoint x: 381, endPoint y: 283, distance: 38.8
click at [302, 259] on label "Current Monthly Income" at bounding box center [382, 262] width 172 height 28
drag, startPoint x: 381, startPoint y: 283, endPoint x: 315, endPoint y: 297, distance: 67.2
click at [380, 283] on div "Current Monthly Income 10,293.33 $ Annual Income 123,519.95 $" at bounding box center [444, 286] width 315 height 111
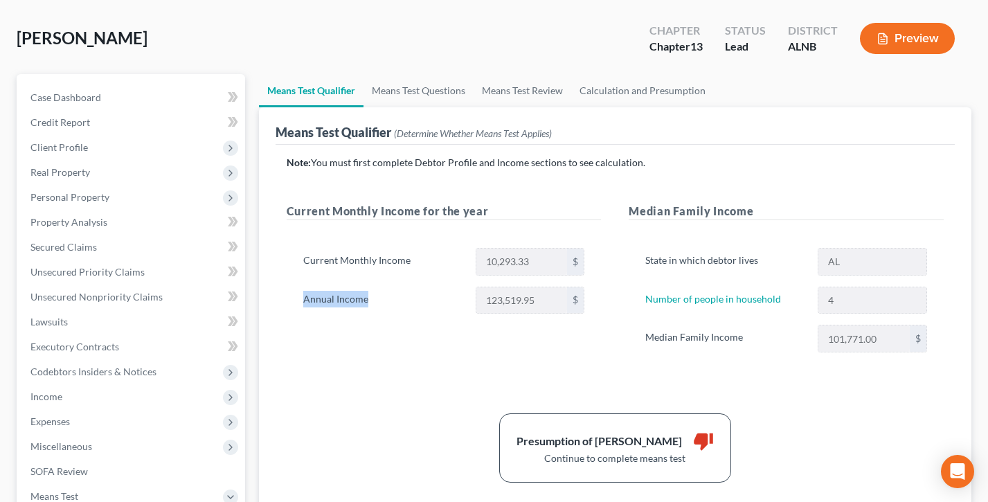
drag, startPoint x: 315, startPoint y: 297, endPoint x: 300, endPoint y: 296, distance: 15.3
click at [295, 297] on div "Current Monthly Income 10,293.33 $ Annual Income 123,519.95 $" at bounding box center [444, 286] width 315 height 111
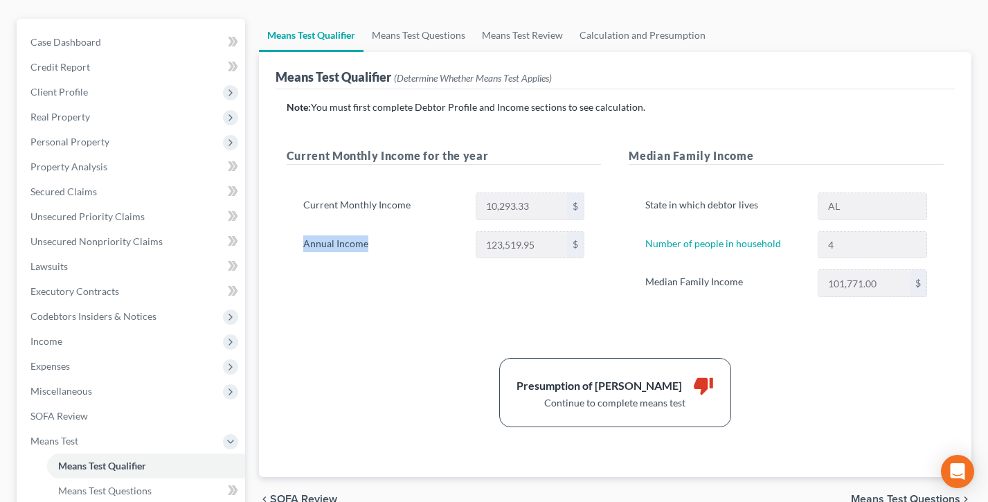
scroll to position [190, 0]
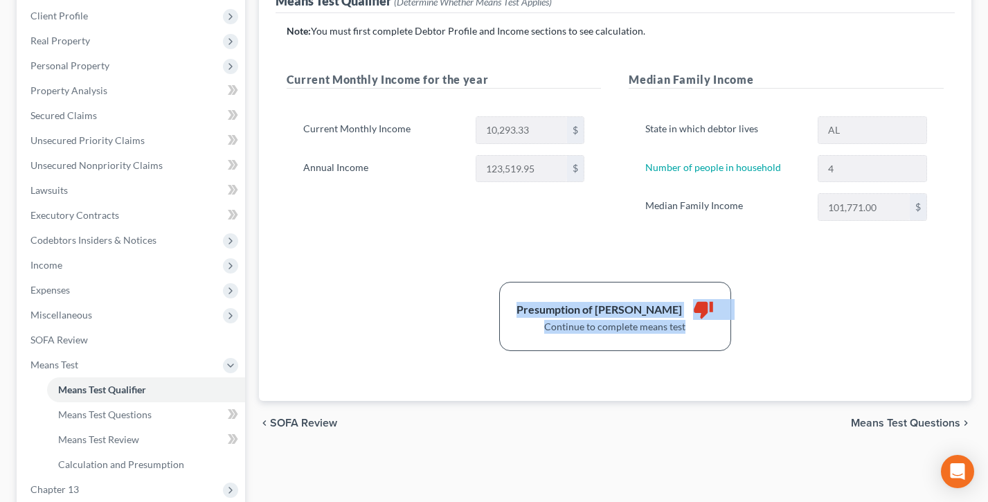
drag, startPoint x: 651, startPoint y: 322, endPoint x: 429, endPoint y: 242, distance: 236.2
click at [512, 308] on div "Presumption of Abuse Arises thumb_down Continue to complete means test" at bounding box center [615, 316] width 232 height 69
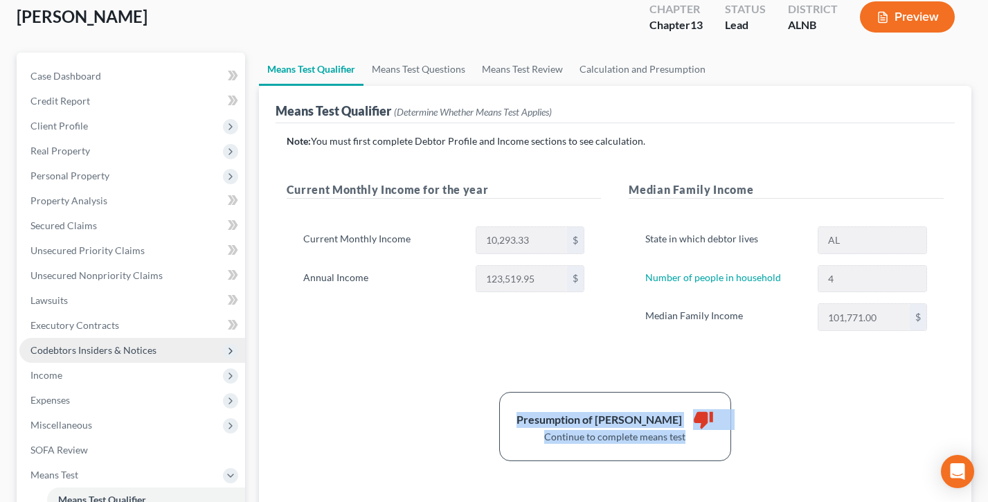
scroll to position [202, 0]
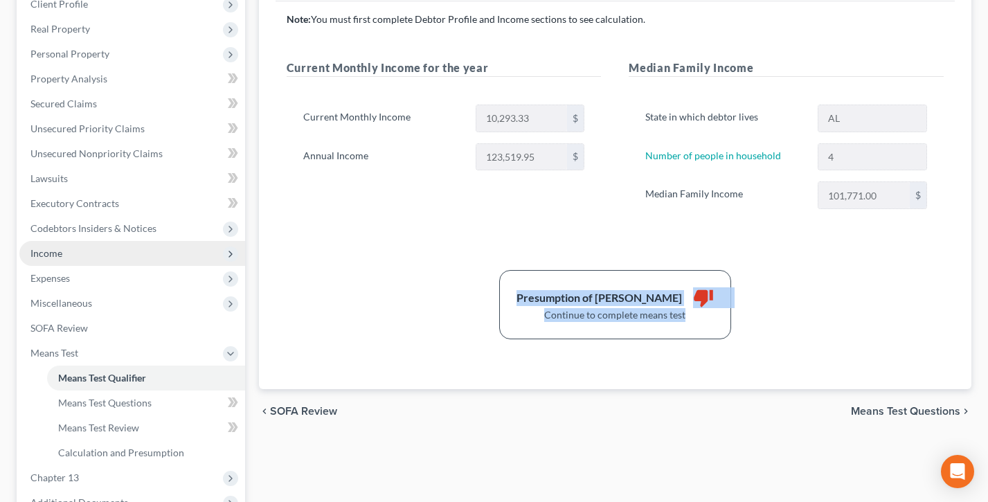
click at [73, 254] on span "Income" at bounding box center [132, 253] width 226 height 25
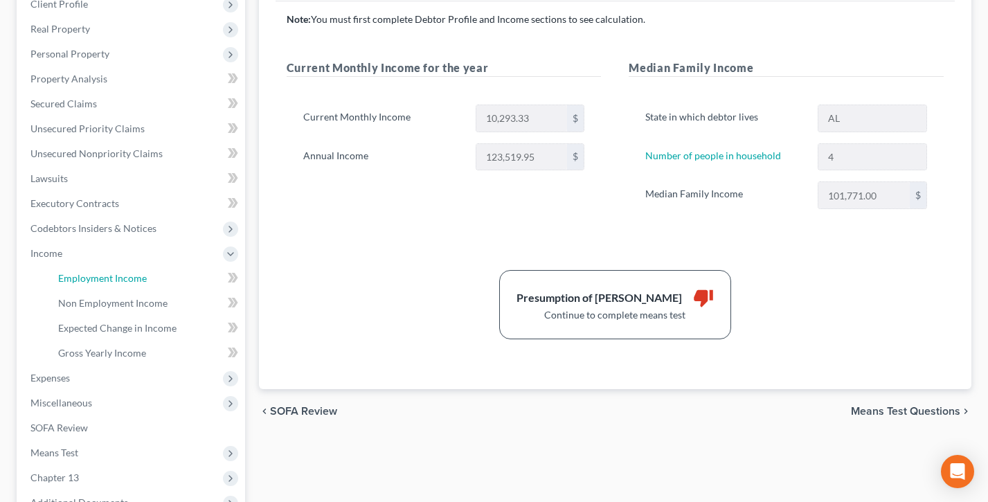
drag, startPoint x: 119, startPoint y: 278, endPoint x: 452, endPoint y: 212, distance: 338.9
click at [118, 278] on span "Employment Income" at bounding box center [102, 278] width 89 height 12
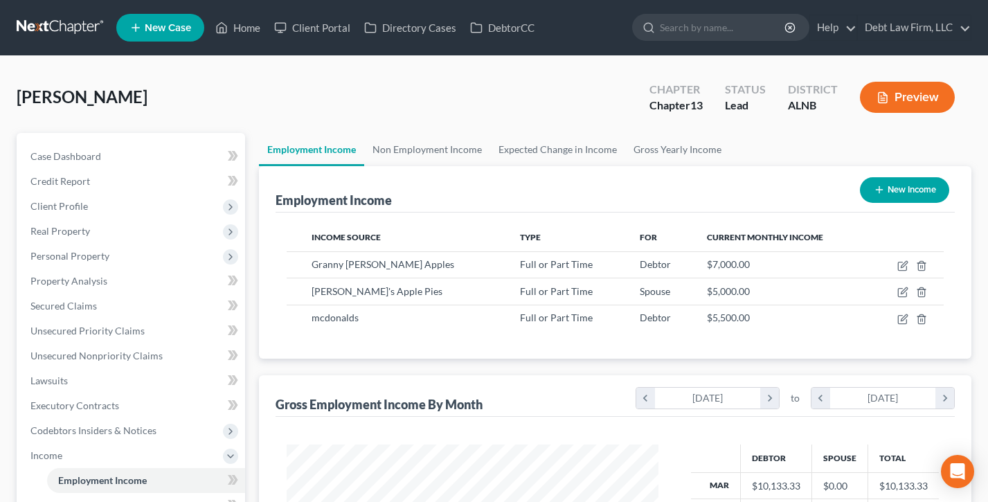
scroll to position [248, 400]
click at [898, 186] on button "New Income" at bounding box center [904, 190] width 89 height 26
select select "0"
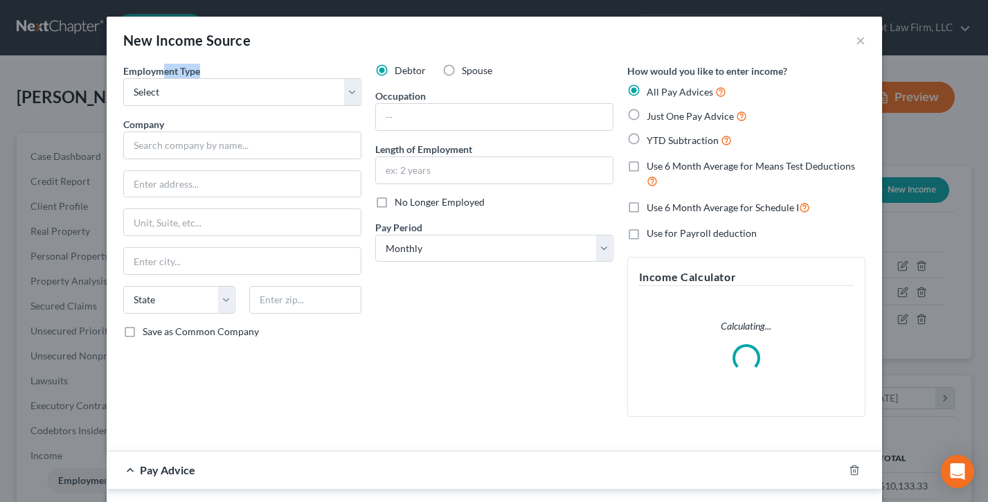
drag, startPoint x: 180, startPoint y: 68, endPoint x: 258, endPoint y: 66, distance: 77.6
click at [132, 64] on div "Employment Type * Select Full or [DEMOGRAPHIC_DATA] Employment Self Employment" at bounding box center [242, 85] width 238 height 42
click at [258, 66] on div "Employment Type * Select Full or [DEMOGRAPHIC_DATA] Employment Self Employment" at bounding box center [242, 85] width 238 height 42
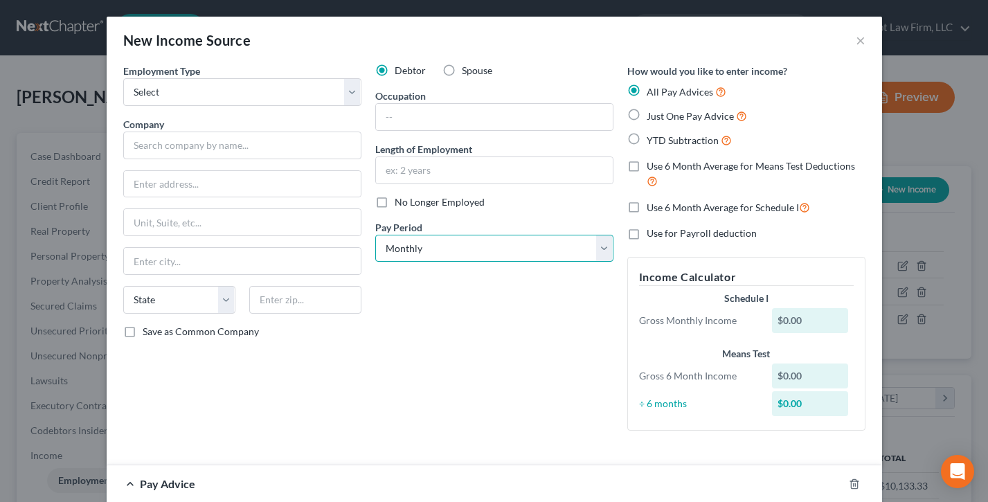
click at [438, 247] on select "Select Monthly Twice Monthly Every Other Week Weekly" at bounding box center [494, 249] width 238 height 28
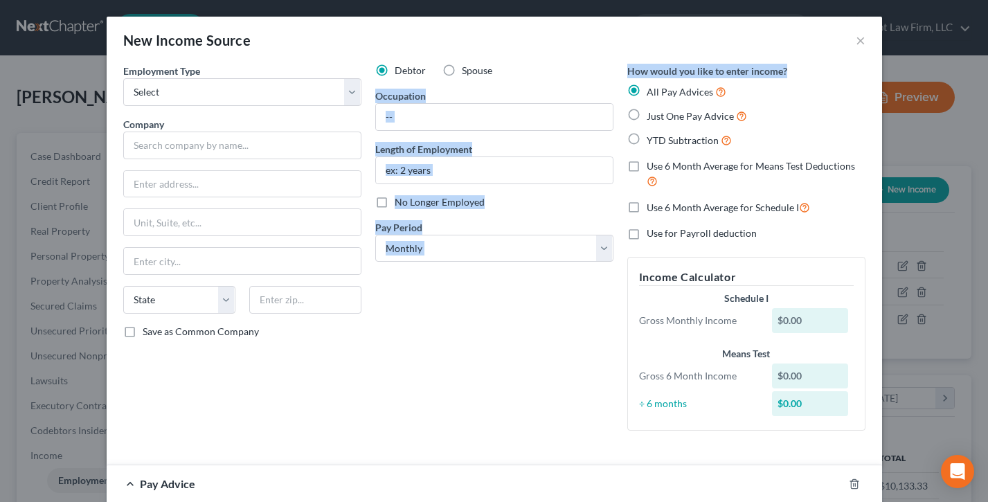
drag, startPoint x: 801, startPoint y: 70, endPoint x: 617, endPoint y: 67, distance: 184.3
click at [617, 67] on div "Employment Type * Select Full or [DEMOGRAPHIC_DATA] Employment Self Employment …" at bounding box center [494, 259] width 756 height 390
click at [617, 67] on div "Debtor Spouse Occupation Length of Employment No Longer Employed Pay Period * S…" at bounding box center [494, 253] width 252 height 378
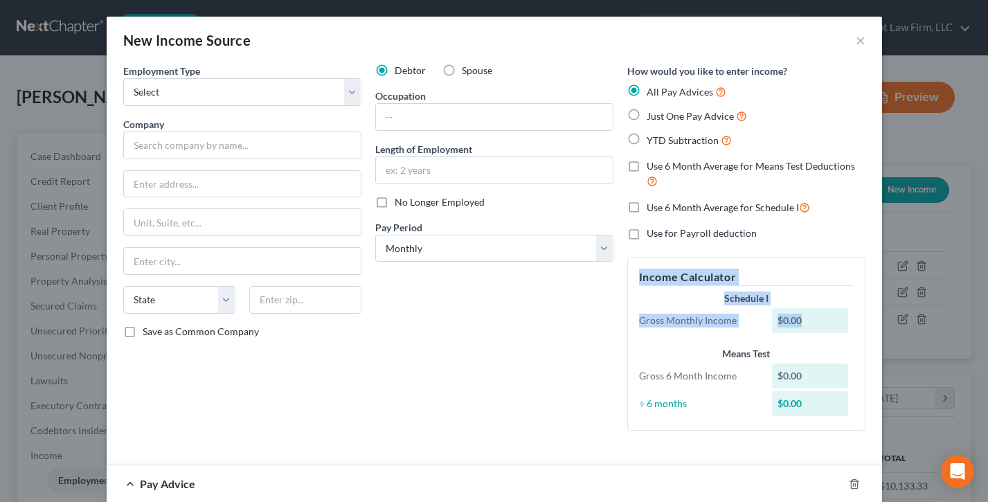
drag, startPoint x: 830, startPoint y: 327, endPoint x: 639, endPoint y: 272, distance: 198.9
click at [639, 272] on div "Income Calculator Schedule I Gross Monthly Income $0.00 Means Test Gross 6 Mont…" at bounding box center [747, 344] width 238 height 174
click at [639, 272] on h5 "Income Calculator" at bounding box center [746, 277] width 215 height 17
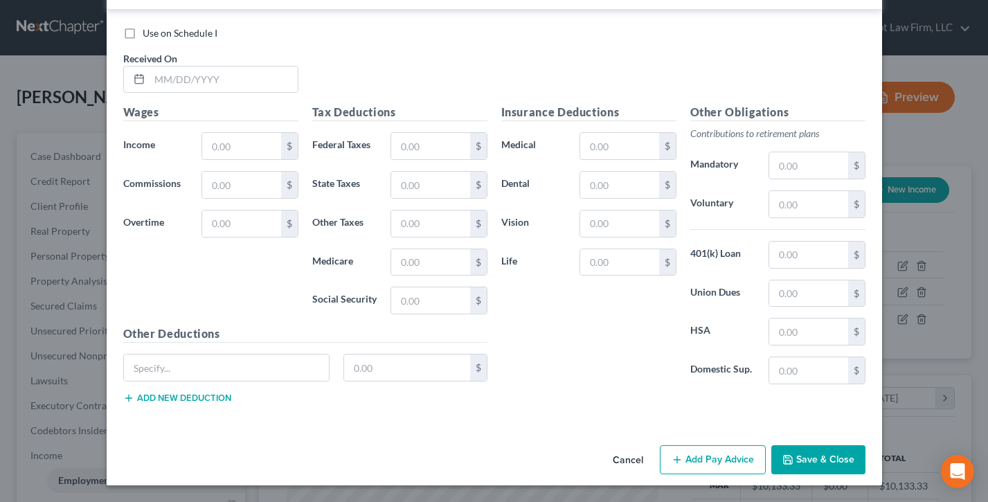
scroll to position [0, 0]
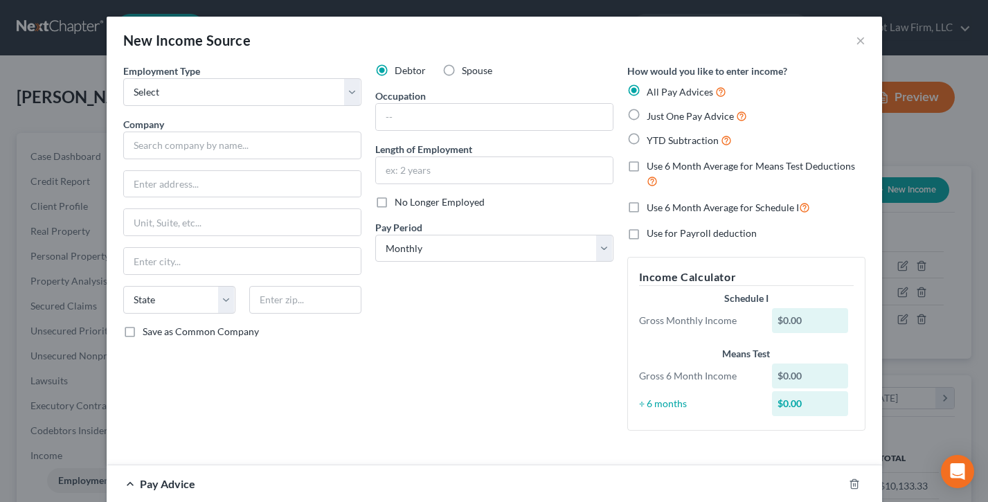
drag, startPoint x: 637, startPoint y: 113, endPoint x: 785, endPoint y: 111, distance: 147.6
click at [647, 113] on label "Just One Pay Advice" at bounding box center [697, 116] width 100 height 16
click at [652, 113] on input "Just One Pay Advice" at bounding box center [656, 112] width 9 height 9
radio input "true"
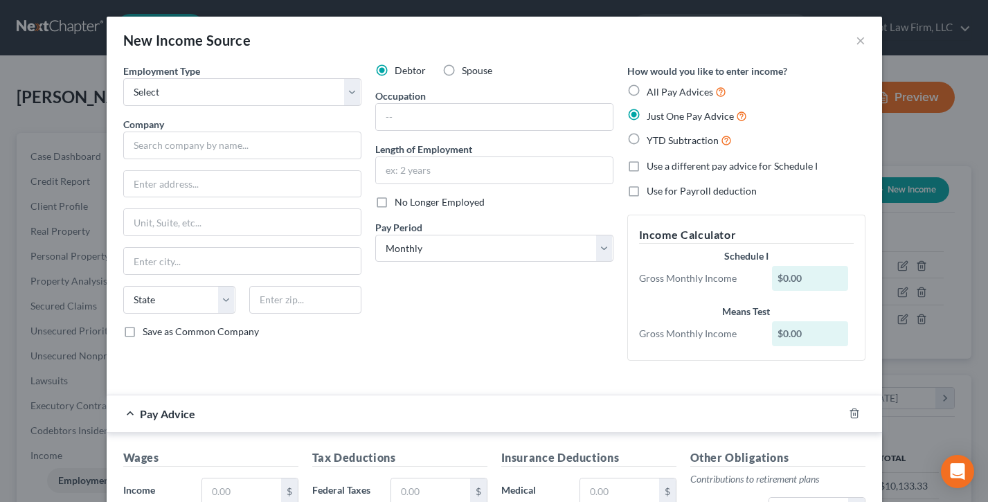
click at [647, 139] on label "YTD Subtraction" at bounding box center [689, 140] width 85 height 16
click at [652, 139] on input "YTD Subtraction" at bounding box center [656, 136] width 9 height 9
radio input "true"
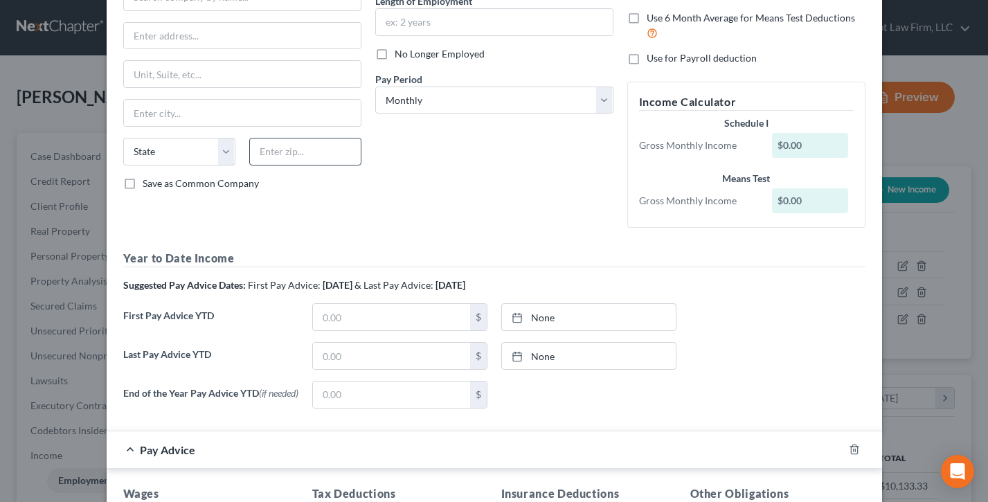
scroll to position [254, 0]
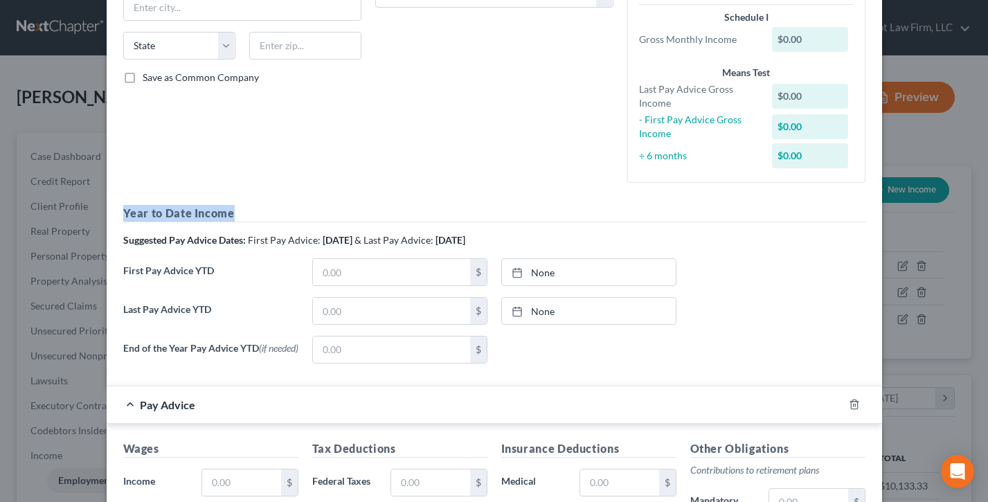
drag, startPoint x: 215, startPoint y: 207, endPoint x: 109, endPoint y: 206, distance: 106.0
click at [109, 206] on div "Employment Type * Select Full or [DEMOGRAPHIC_DATA] Employment Self Employment …" at bounding box center [495, 293] width 776 height 967
click at [190, 260] on label "First Pay Advice YTD" at bounding box center [210, 277] width 189 height 39
drag, startPoint x: 238, startPoint y: 308, endPoint x: 247, endPoint y: 318, distance: 13.7
click at [123, 308] on label "Last Pay Advice YTD" at bounding box center [210, 316] width 189 height 39
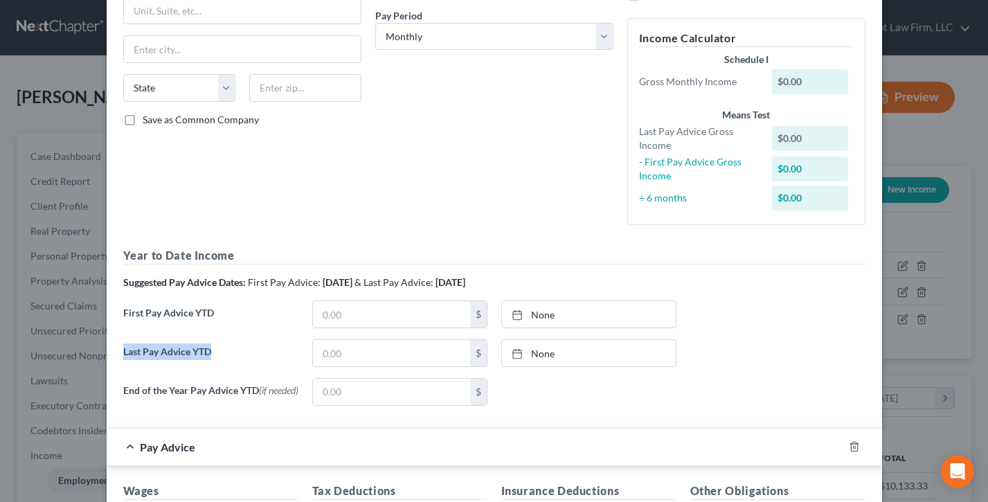
scroll to position [211, 0]
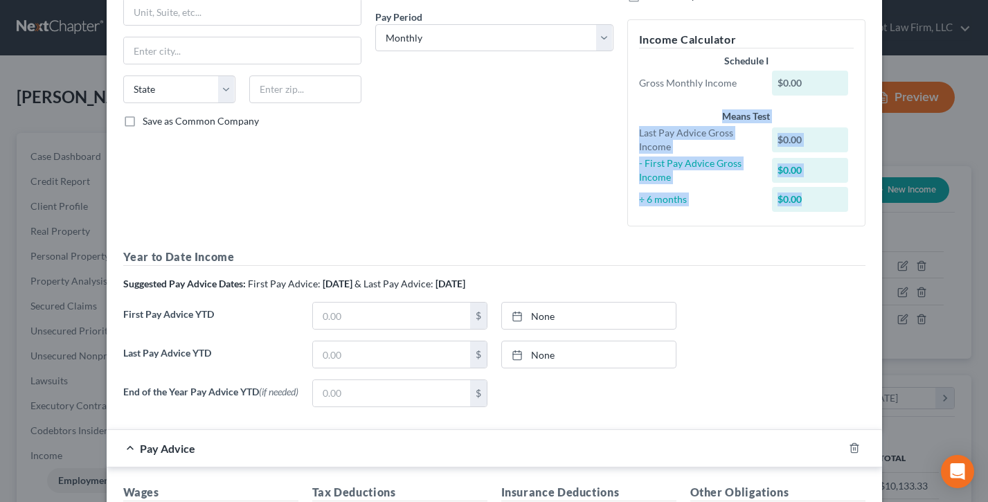
drag, startPoint x: 821, startPoint y: 202, endPoint x: 767, endPoint y: 91, distance: 123.9
click at [646, 107] on div "Schedule I Gross Monthly Income $0.00 Means Test Last Pay Advice Gross Income $…" at bounding box center [746, 134] width 229 height 161
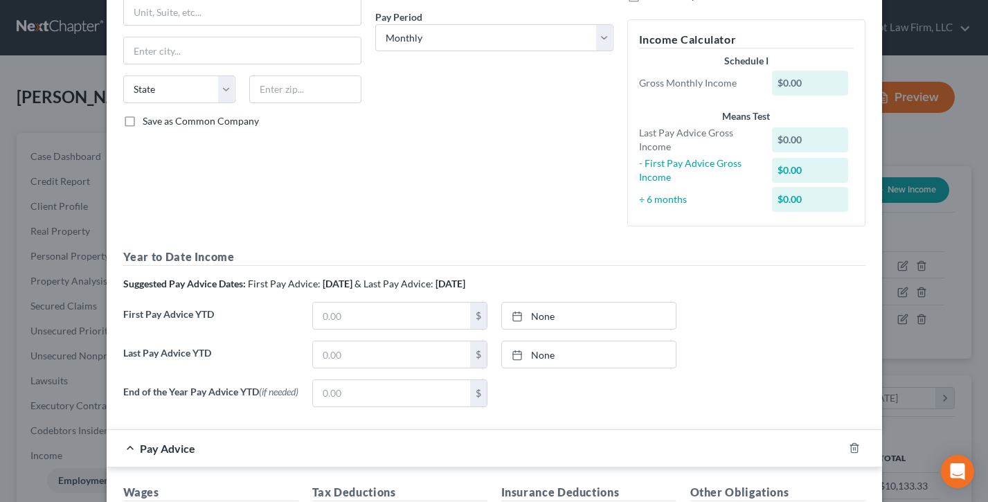
click at [812, 85] on div "$0.00" at bounding box center [810, 83] width 76 height 25
click at [703, 55] on div "Schedule I Gross Monthly Income $0.00" at bounding box center [746, 76] width 229 height 44
drag, startPoint x: 703, startPoint y: 55, endPoint x: 571, endPoint y: 251, distance: 236.1
click at [703, 55] on div "Schedule I" at bounding box center [746, 61] width 215 height 14
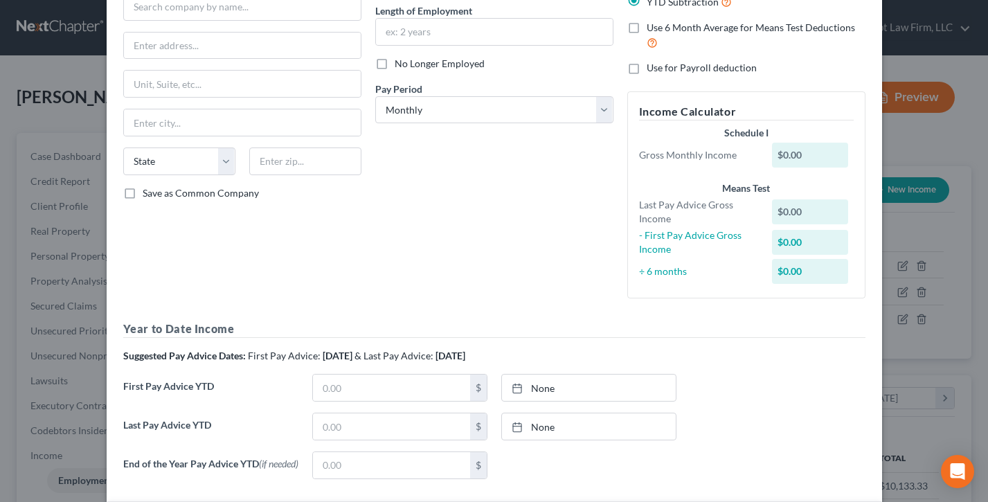
scroll to position [0, 0]
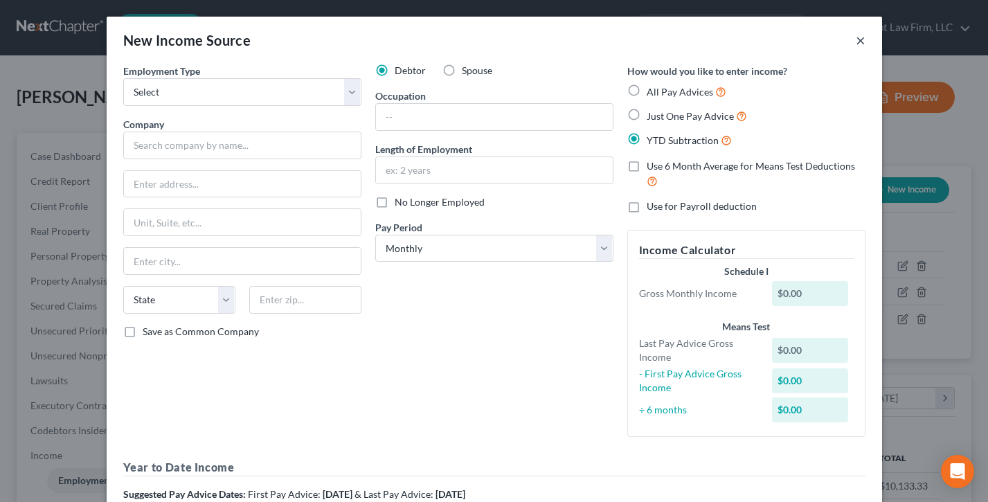
drag, startPoint x: 858, startPoint y: 39, endPoint x: 221, endPoint y: 320, distance: 695.6
click at [858, 39] on button "×" at bounding box center [861, 40] width 10 height 17
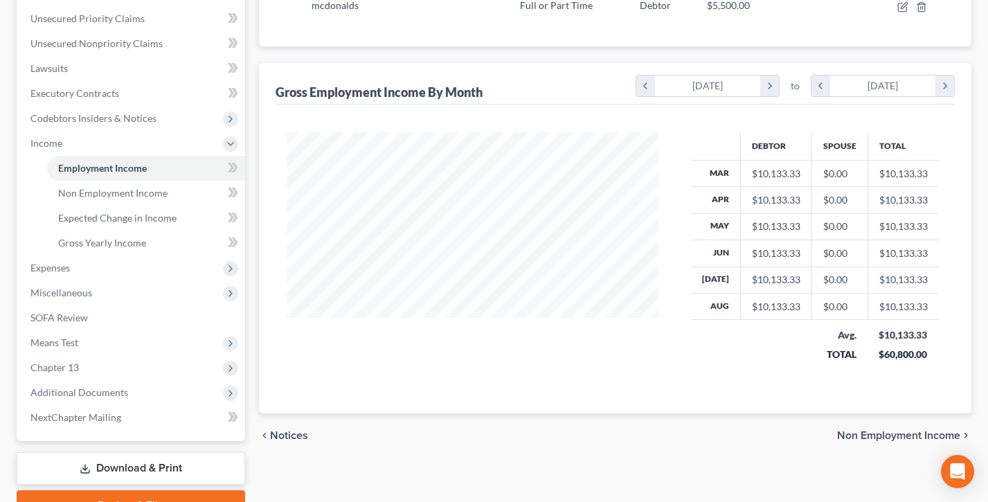
scroll to position [315, 0]
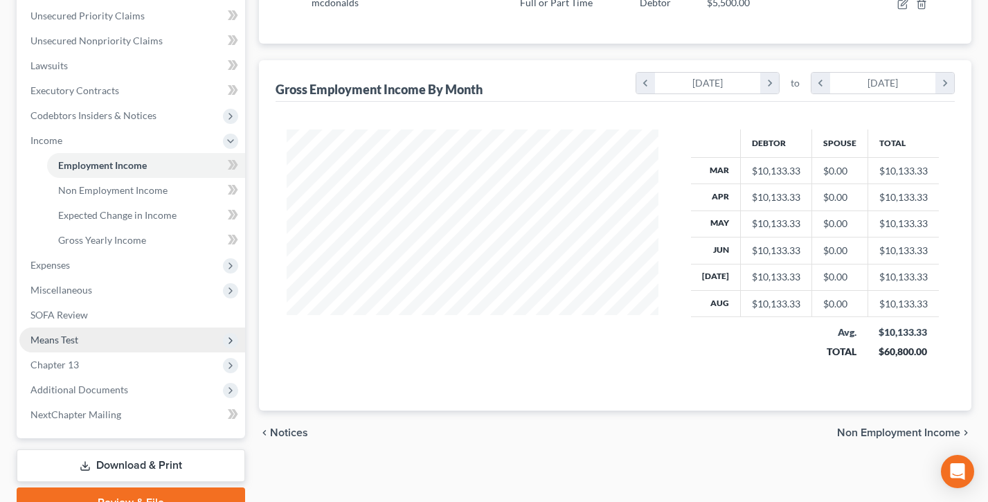
click at [66, 340] on span "Means Test" at bounding box center [54, 340] width 48 height 12
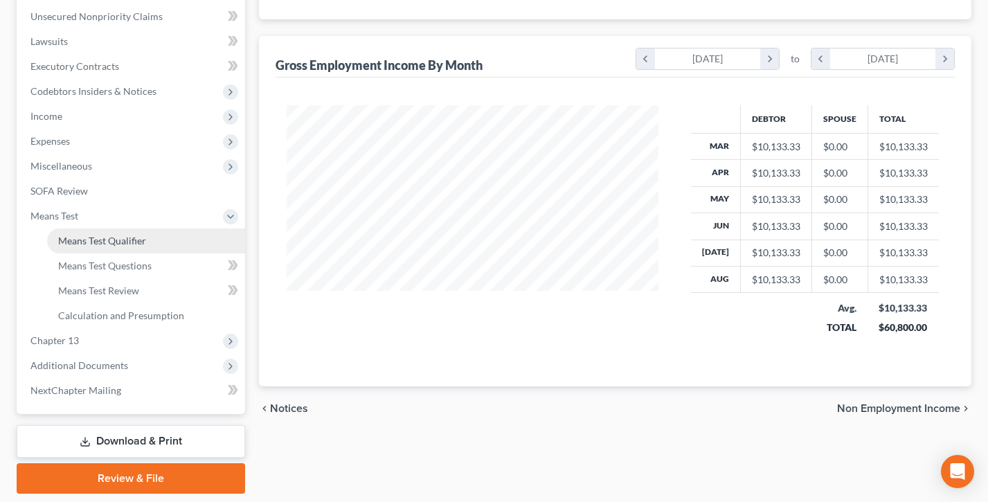
scroll to position [340, 0]
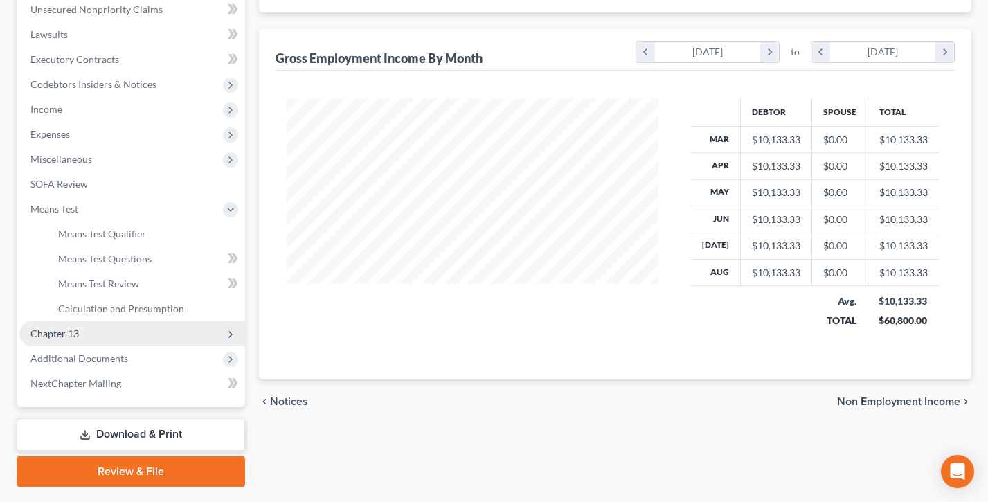
click at [82, 339] on span "Chapter 13" at bounding box center [132, 333] width 226 height 25
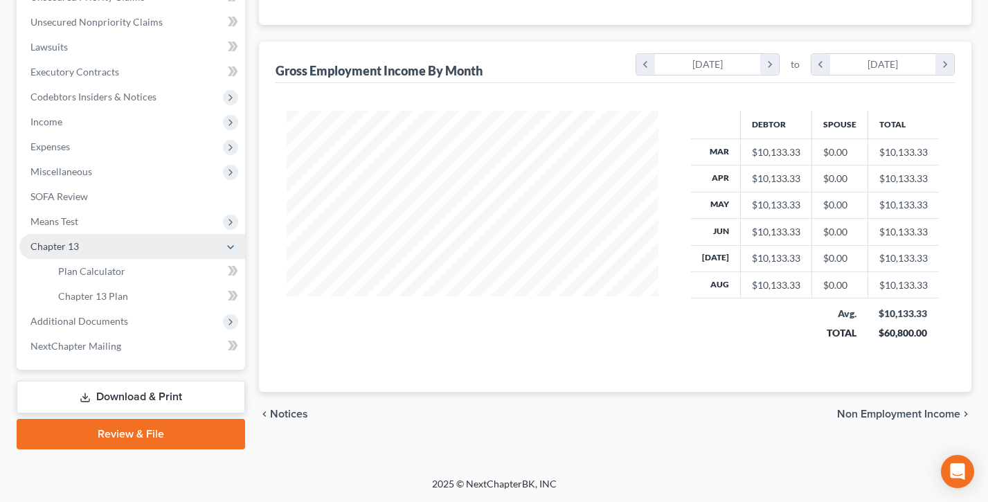
scroll to position [332, 0]
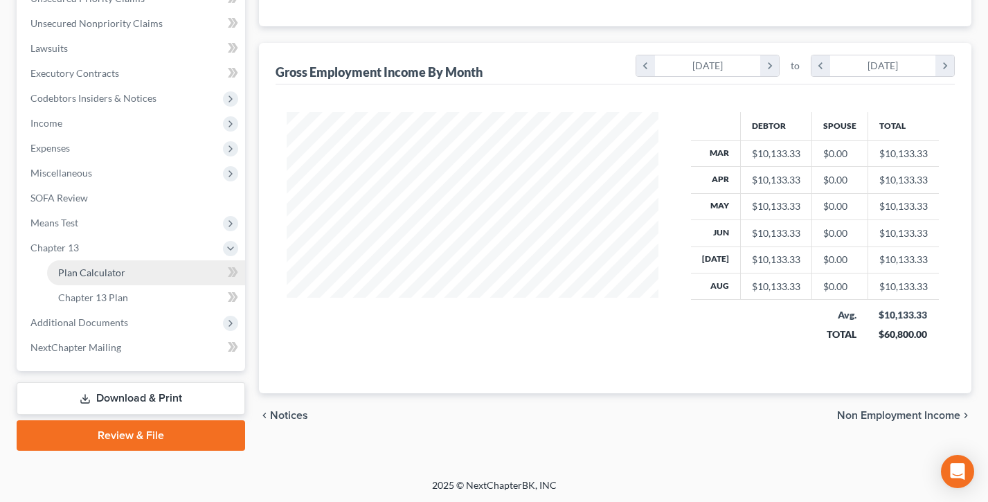
click at [93, 272] on span "Plan Calculator" at bounding box center [91, 273] width 67 height 12
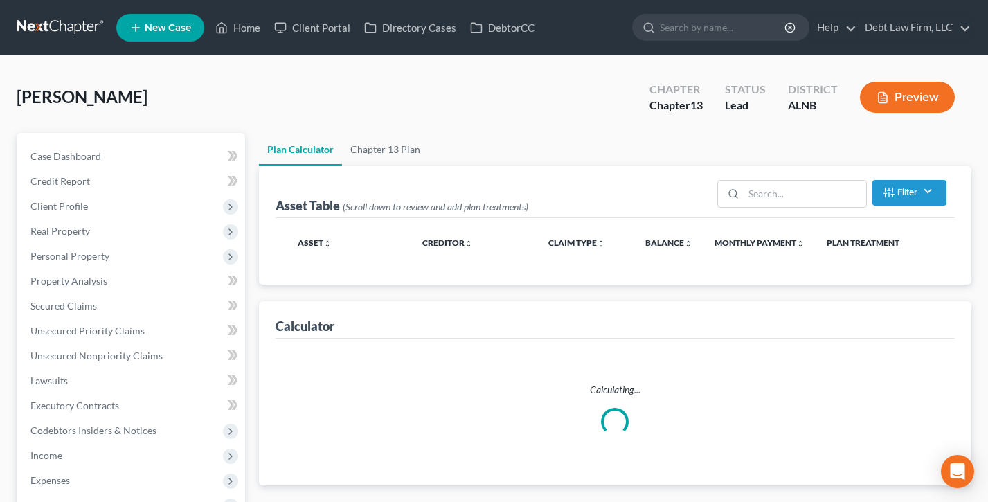
select select "47"
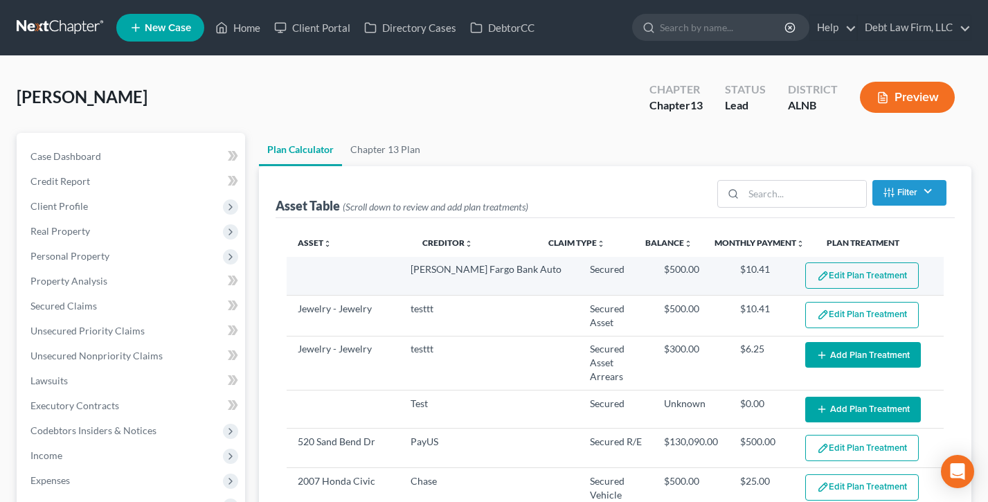
drag, startPoint x: 313, startPoint y: 202, endPoint x: 432, endPoint y: 209, distance: 118.6
click at [271, 202] on div "Asset Table (Scroll down to review and add plan treatments) Filter Claim Type F…" at bounding box center [615, 386] width 713 height 440
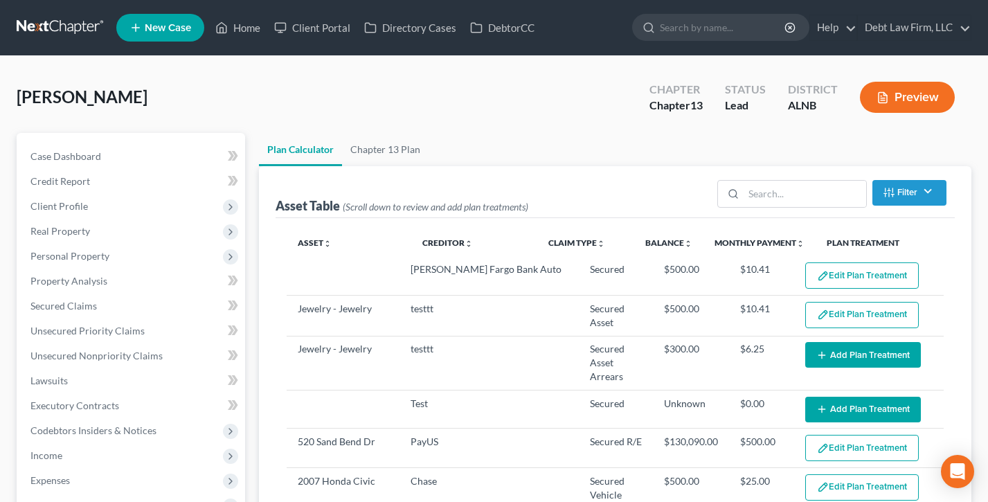
select select "47"
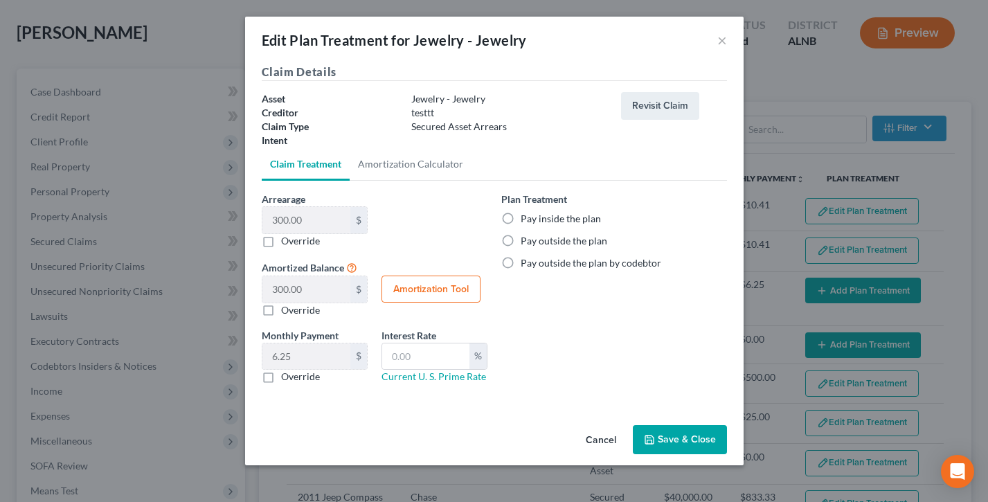
click at [484, 205] on div "Arrearage 300.00 $ $ Override Amortized Balance 300.00 $ $ Override Amortizatio…" at bounding box center [494, 293] width 479 height 203
click at [490, 202] on div "Arrearage 300.00 $ $ Override Amortized Balance 300.00 $ $ Override Amortizatio…" at bounding box center [494, 293] width 479 height 203
click at [693, 64] on div "Edit Plan Treatment for Jewelry - Jewelry ×" at bounding box center [494, 40] width 499 height 47
click at [588, 411] on div "Claim Details Asset Jewelry - Jewelry Creditor testtt Claim Type Secured Asset …" at bounding box center [494, 242] width 499 height 356
click at [713, 42] on div "Edit Plan Treatment for Jewelry - Jewelry ×" at bounding box center [494, 40] width 499 height 47
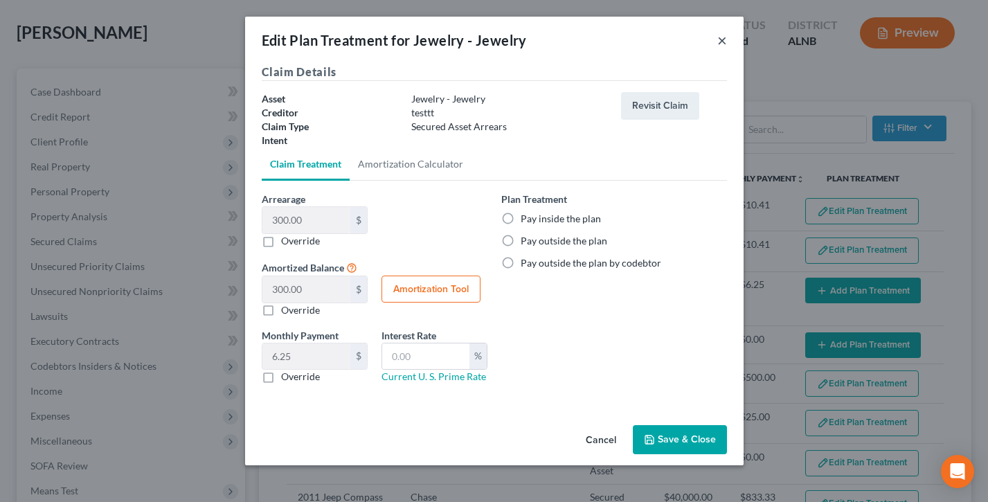
click at [723, 39] on button "×" at bounding box center [723, 40] width 10 height 17
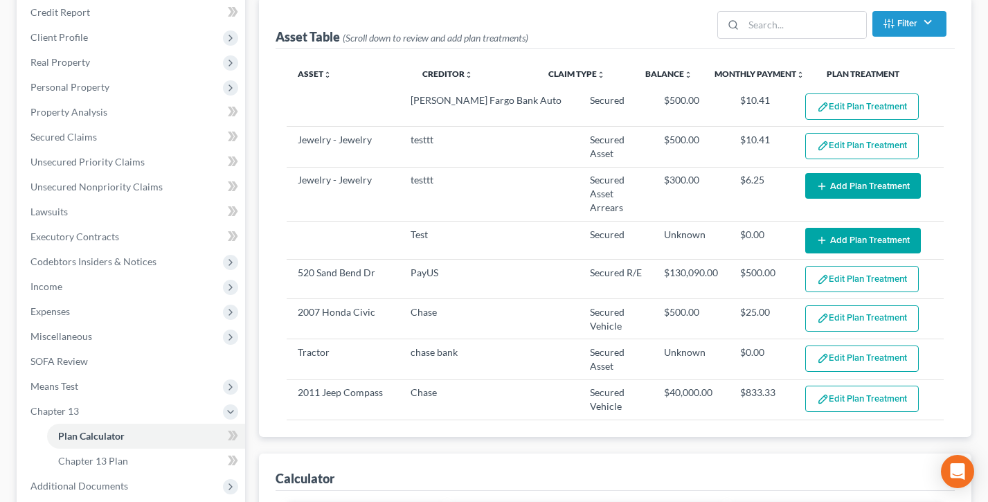
drag, startPoint x: 275, startPoint y: 163, endPoint x: 425, endPoint y: 180, distance: 151.3
click at [276, 454] on div "Calculator" at bounding box center [615, 472] width 679 height 37
click at [282, 470] on div "Calculator" at bounding box center [305, 478] width 59 height 17
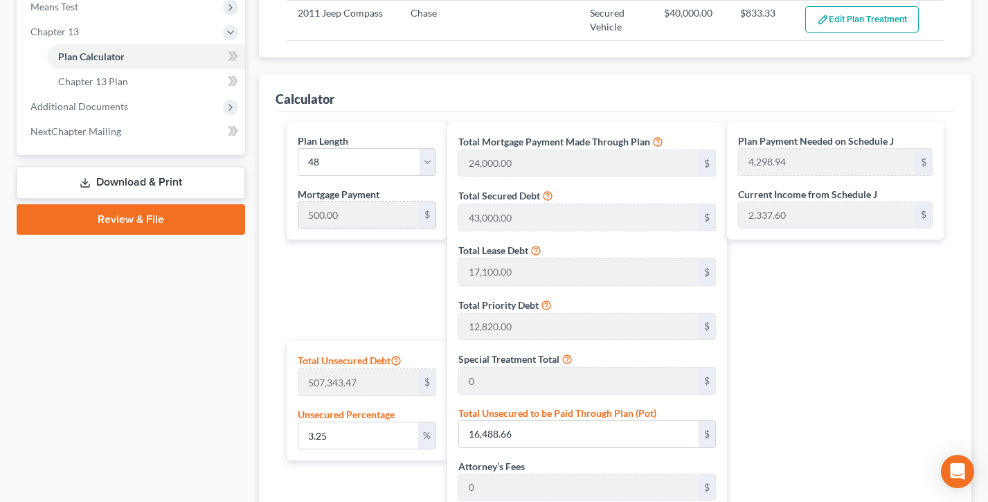
scroll to position [594, 0]
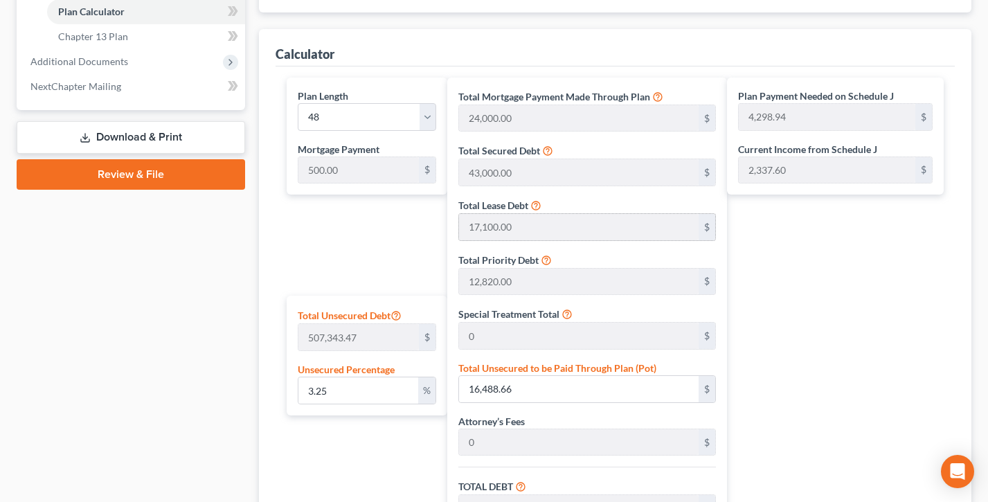
click at [562, 188] on div "Total Mortgage Payment Made Through Plan 24,000.00 $ Total Secured Debt 43,000.…" at bounding box center [587, 386] width 280 height 617
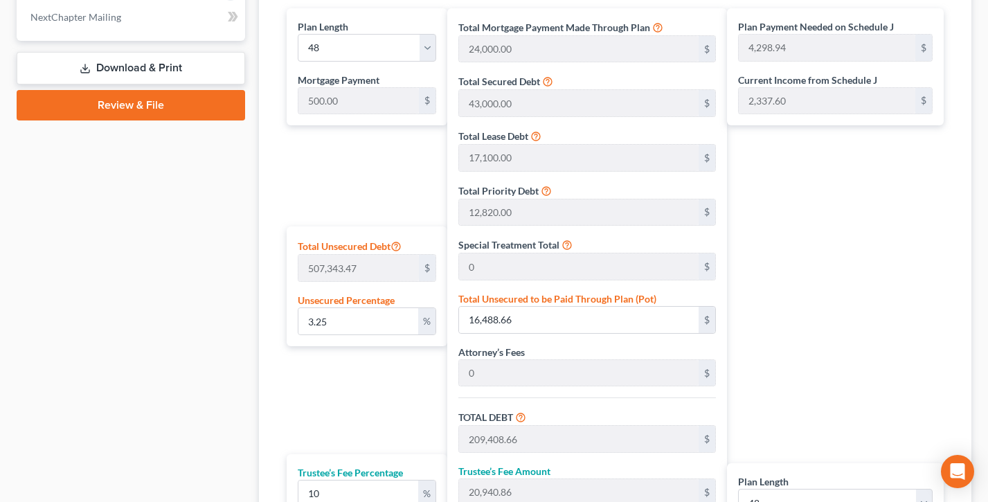
scroll to position [603, 0]
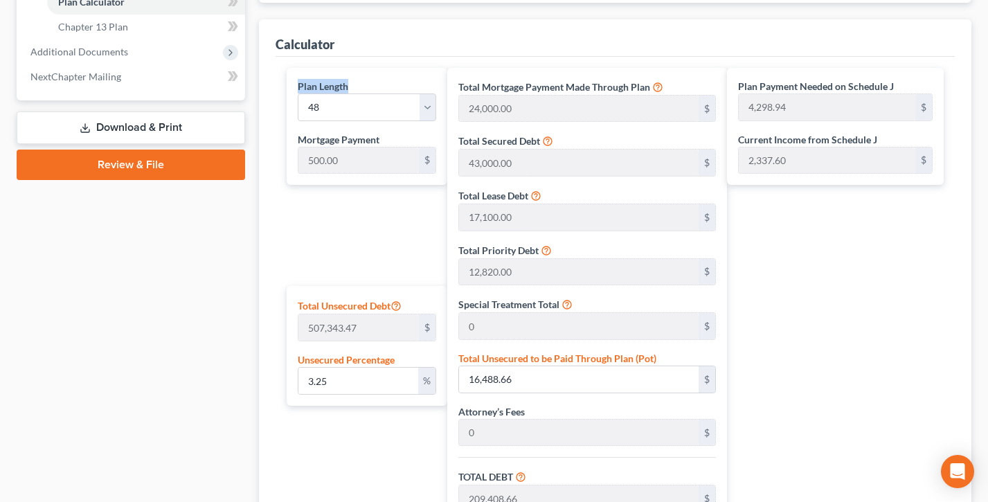
drag, startPoint x: 352, startPoint y: 85, endPoint x: 290, endPoint y: 82, distance: 61.7
click at [290, 82] on div "Plan Length 1 2 3 4 5 6 7 8 9 10 11 12 13 14 15 16 17 18 19 20 21 22 23 24 25 2…" at bounding box center [367, 127] width 161 height 118
click at [273, 253] on div "Calculator Plan Length 1 2 3 4 5 6 7 8 9 10 11 12 13 14 15 16 17 18 19 20 21 22…" at bounding box center [615, 360] width 713 height 682
click at [474, 197] on div "Total Lease Debt 17,100.00 $" at bounding box center [588, 210] width 258 height 44
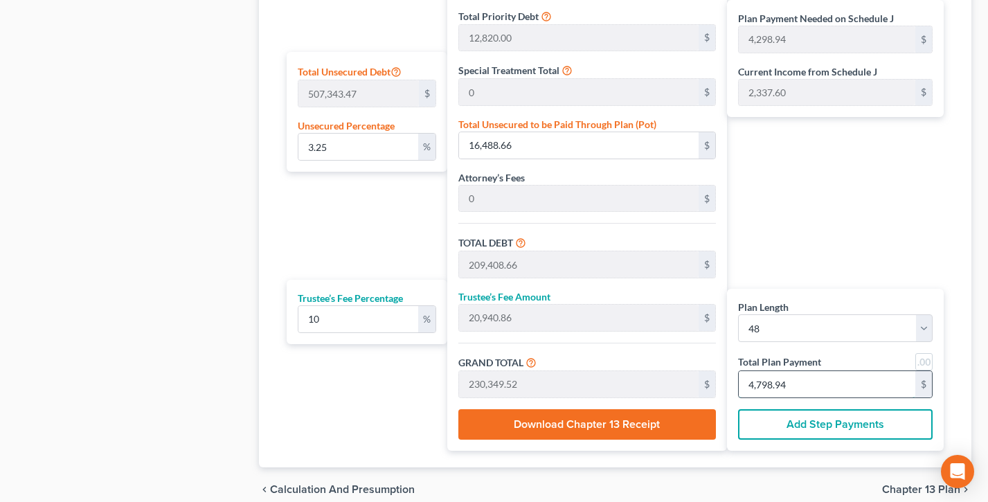
drag, startPoint x: 821, startPoint y: 372, endPoint x: 744, endPoint y: 384, distance: 77.8
click at [821, 372] on input "4,798.94" at bounding box center [827, 384] width 177 height 26
click at [806, 387] on input "4,798.94" at bounding box center [827, 384] width 177 height 26
click at [744, 384] on input "4,798.94" at bounding box center [827, 384] width 177 height 26
drag, startPoint x: 818, startPoint y: 383, endPoint x: 713, endPoint y: 248, distance: 171.3
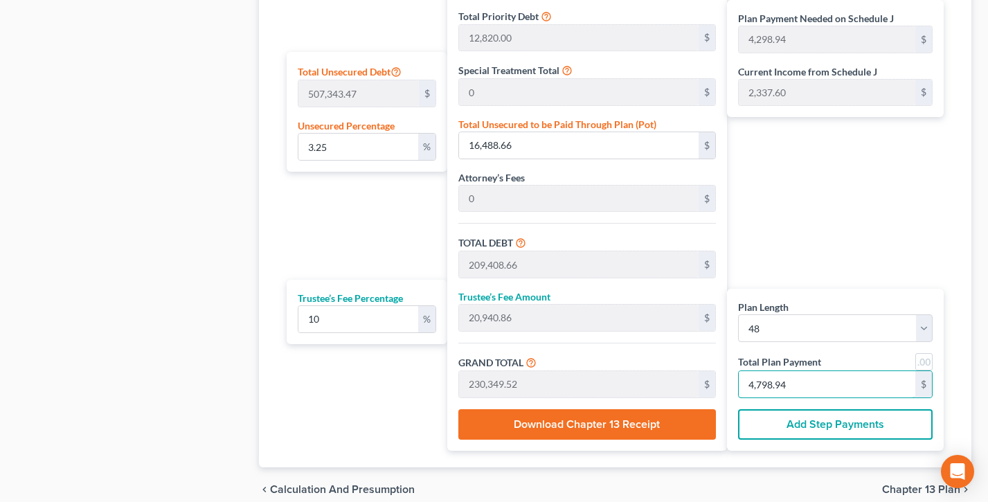
click at [818, 383] on input "4,798.94" at bounding box center [827, 384] width 177 height 26
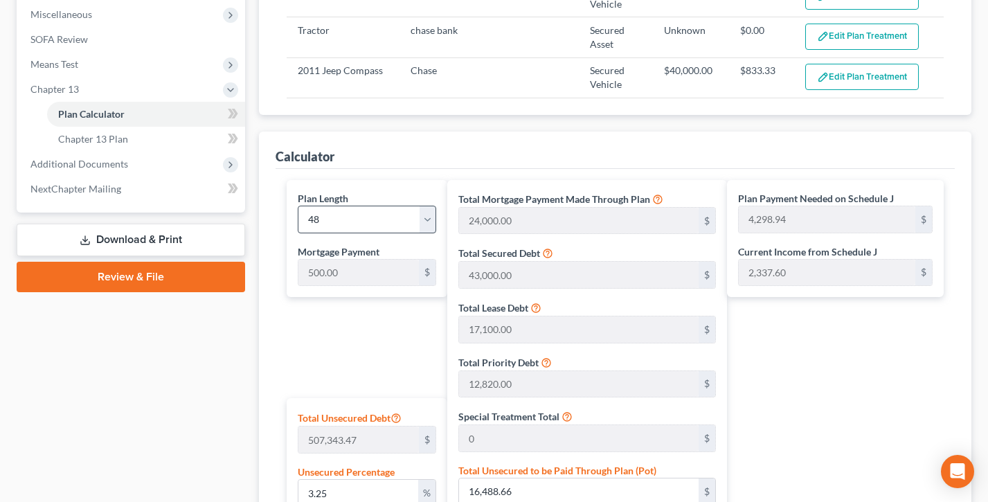
scroll to position [484, 0]
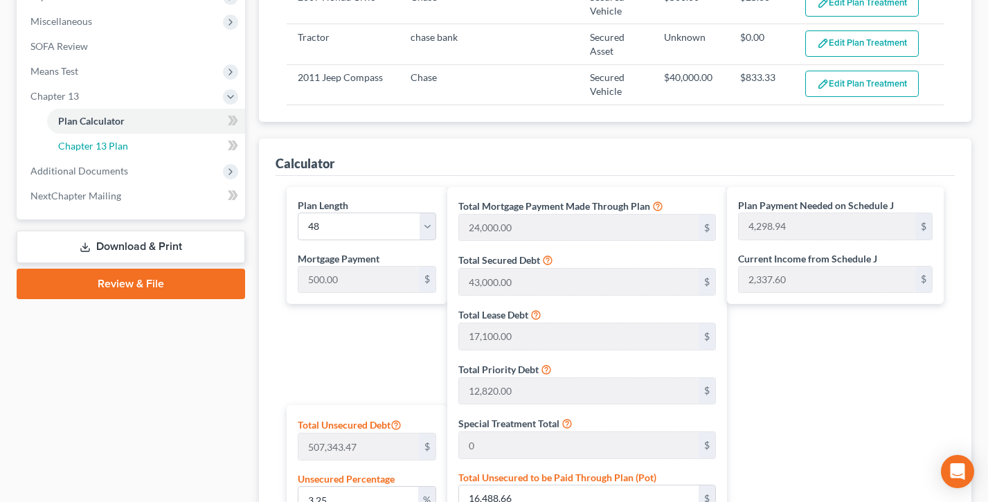
click at [94, 143] on span "Chapter 13 Plan" at bounding box center [93, 146] width 70 height 12
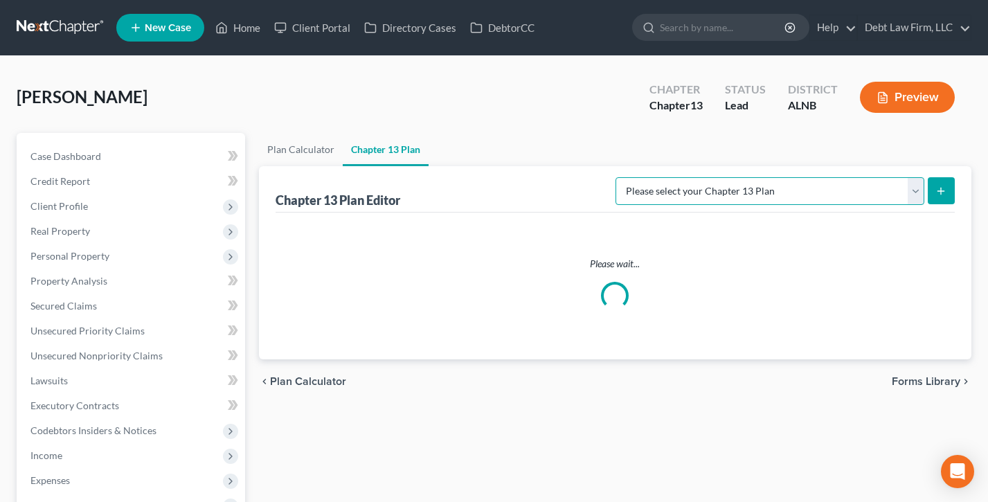
click at [763, 188] on select "Please select your Chapter 13 Plan [US_STATE] - [GEOGRAPHIC_DATA] - Revised [DA…" at bounding box center [770, 191] width 309 height 28
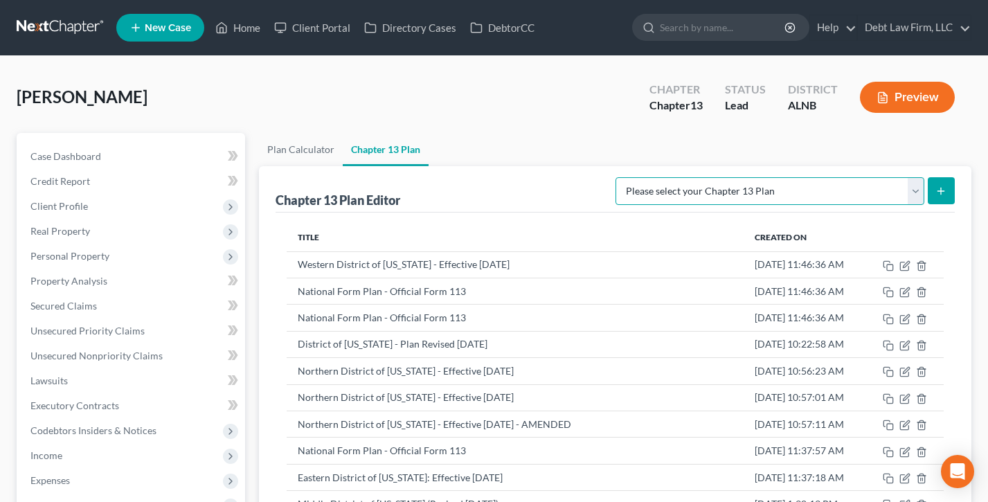
select select "0"
click at [654, 177] on select "Please select your Chapter 13 Plan [US_STATE] - [GEOGRAPHIC_DATA] - Revised [DA…" at bounding box center [770, 191] width 309 height 28
click at [937, 186] on icon "submit" at bounding box center [941, 191] width 11 height 11
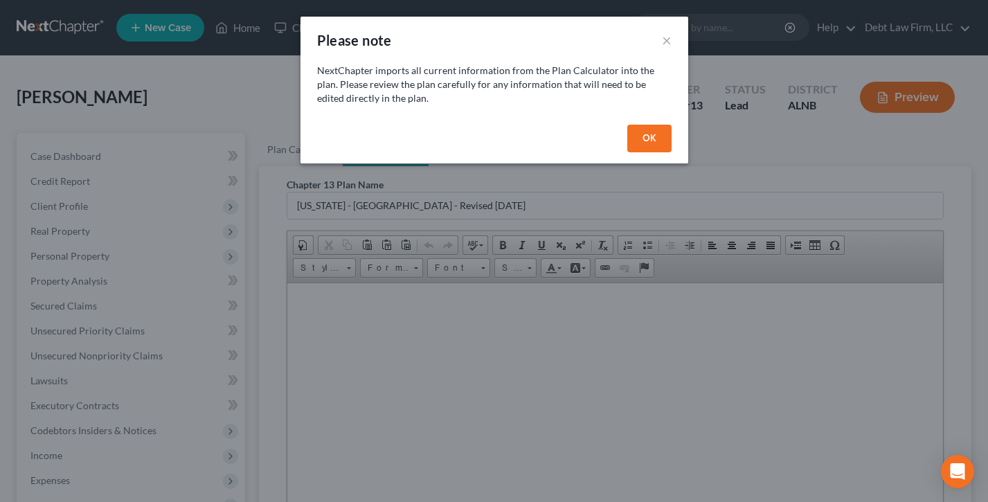
click at [644, 140] on button "OK" at bounding box center [650, 139] width 44 height 28
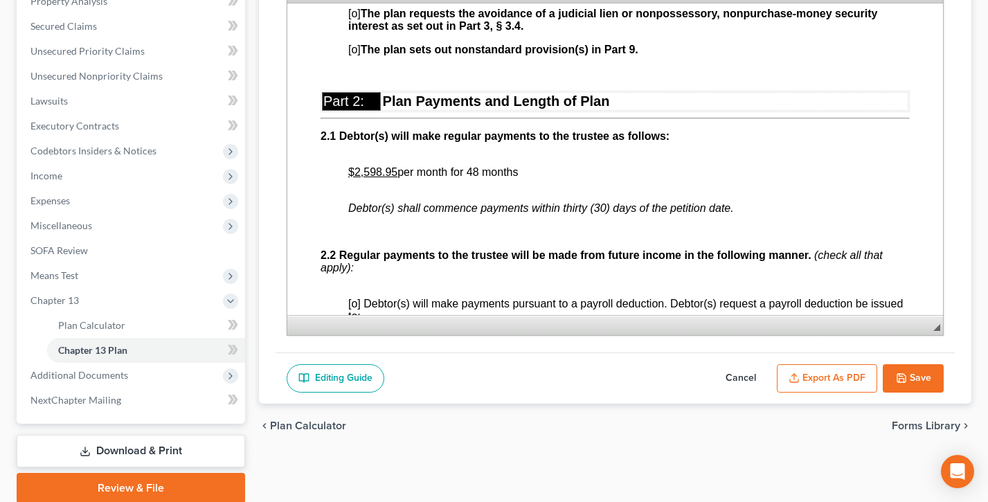
scroll to position [652, 0]
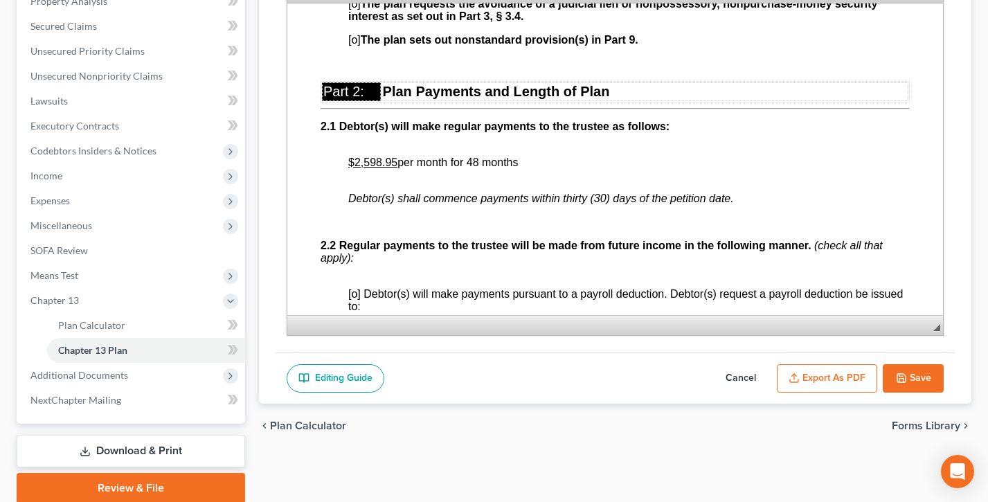
click at [544, 172] on p "$2,598.95 per month for 48 months" at bounding box center [629, 168] width 562 height 25
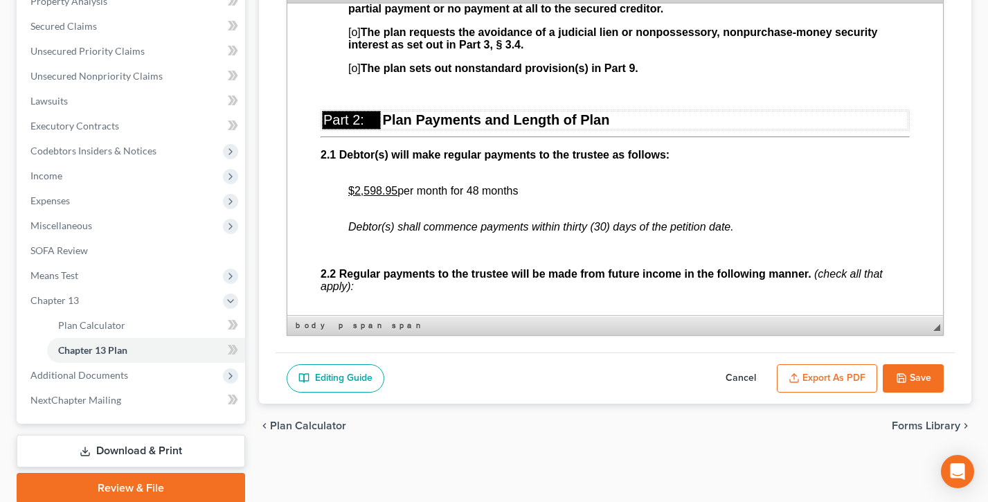
scroll to position [621, 0]
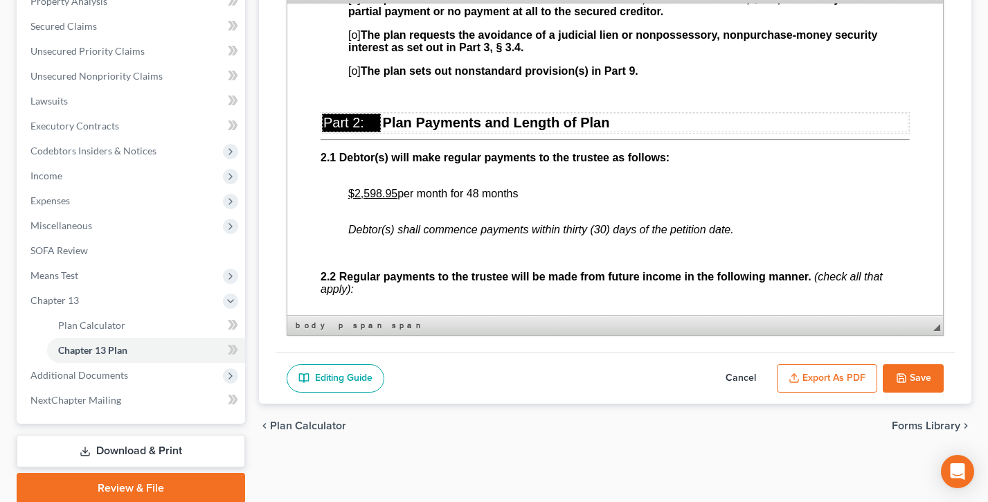
click at [479, 199] on span "$2,598.95 per month for 48 months" at bounding box center [433, 193] width 170 height 12
drag, startPoint x: 554, startPoint y: 219, endPoint x: 675, endPoint y: 248, distance: 124.7
click at [554, 212] on p "$2,598.95 per month for 50 months" at bounding box center [629, 199] width 562 height 25
drag, startPoint x: 765, startPoint y: 245, endPoint x: 736, endPoint y: 248, distance: 28.5
click at [765, 236] on p "Debtor(s) shall commence payments within thirty (30) days of the petition date." at bounding box center [629, 229] width 562 height 12
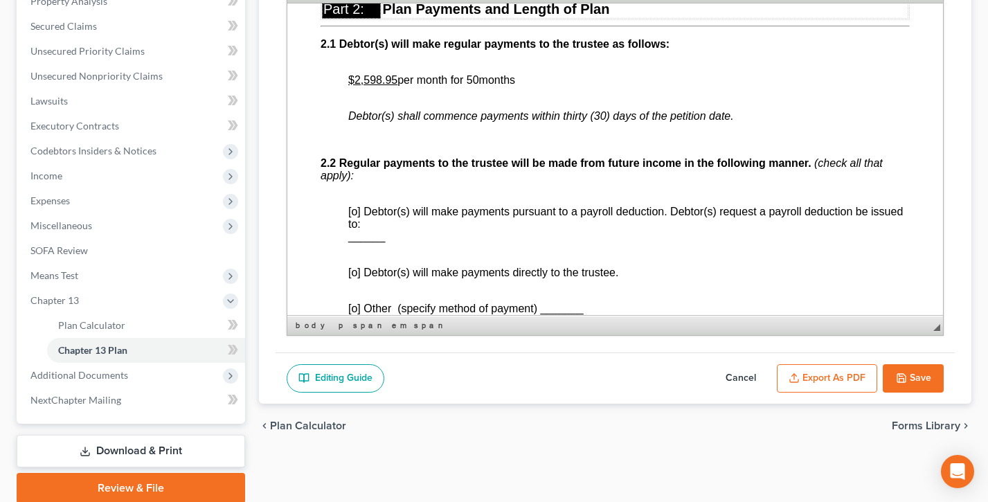
scroll to position [774, 0]
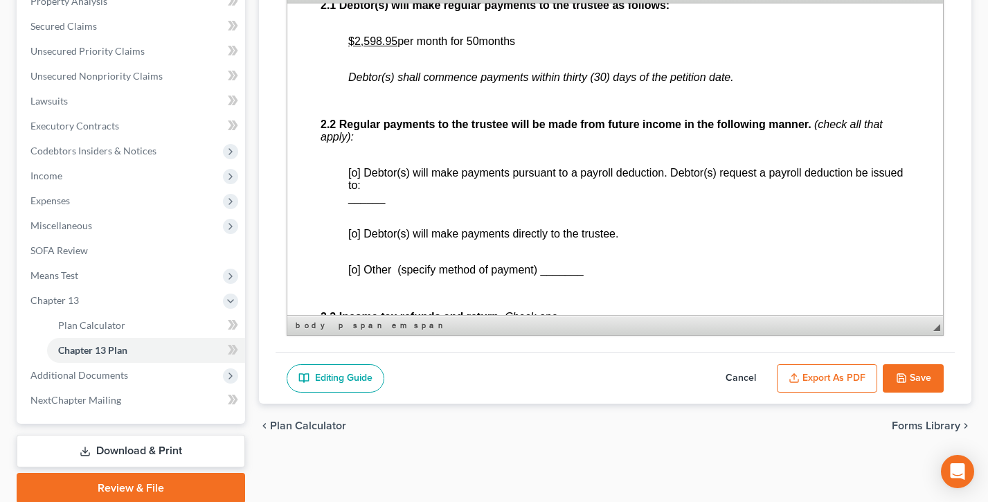
click at [913, 381] on button "Save" at bounding box center [913, 378] width 61 height 29
select select "0"
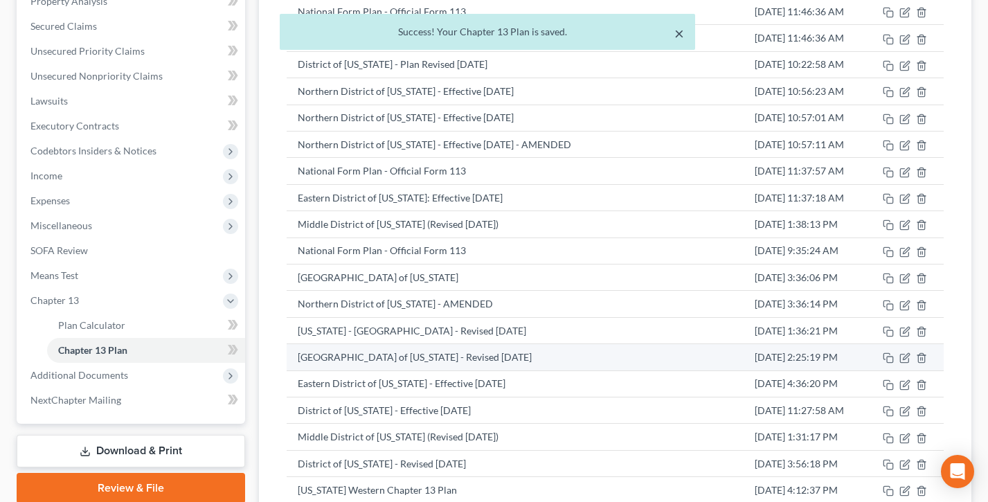
click at [683, 35] on button "×" at bounding box center [680, 33] width 10 height 17
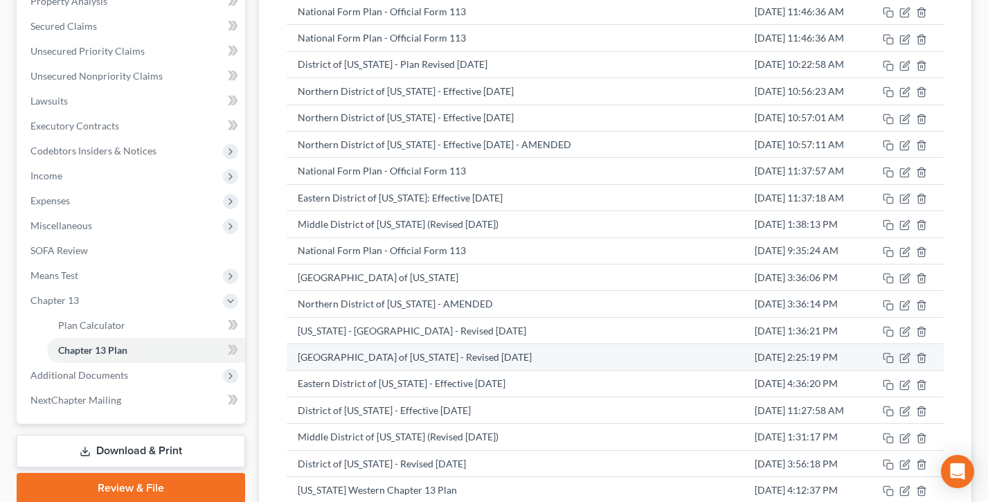
scroll to position [3652, 0]
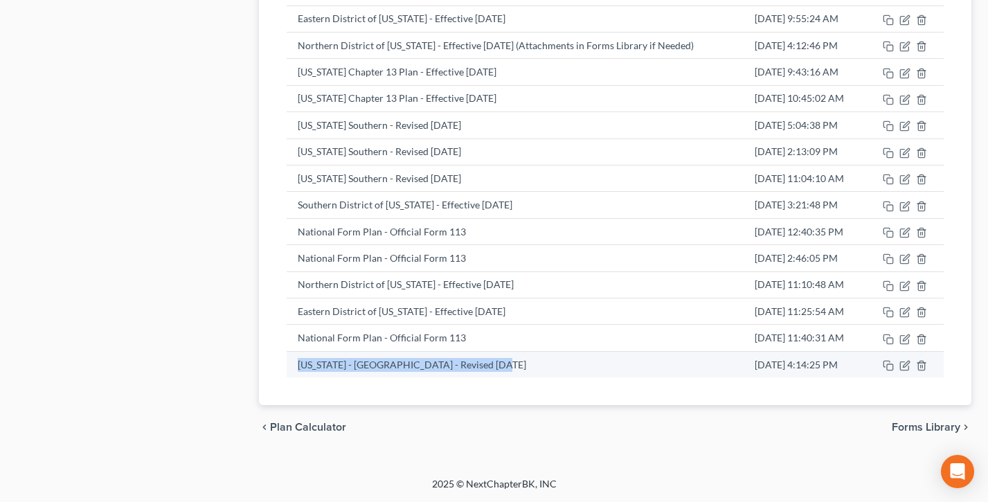
drag, startPoint x: 530, startPoint y: 362, endPoint x: 366, endPoint y: 357, distance: 163.5
click at [292, 364] on td "[US_STATE] - [GEOGRAPHIC_DATA] - Revised [DATE]" at bounding box center [515, 364] width 457 height 26
click at [904, 364] on icon "button" at bounding box center [905, 365] width 11 height 11
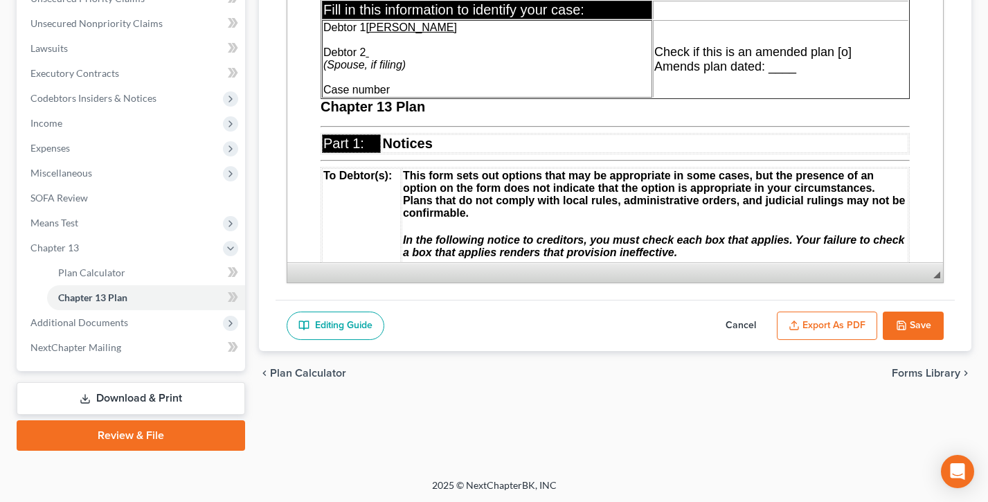
scroll to position [0, 0]
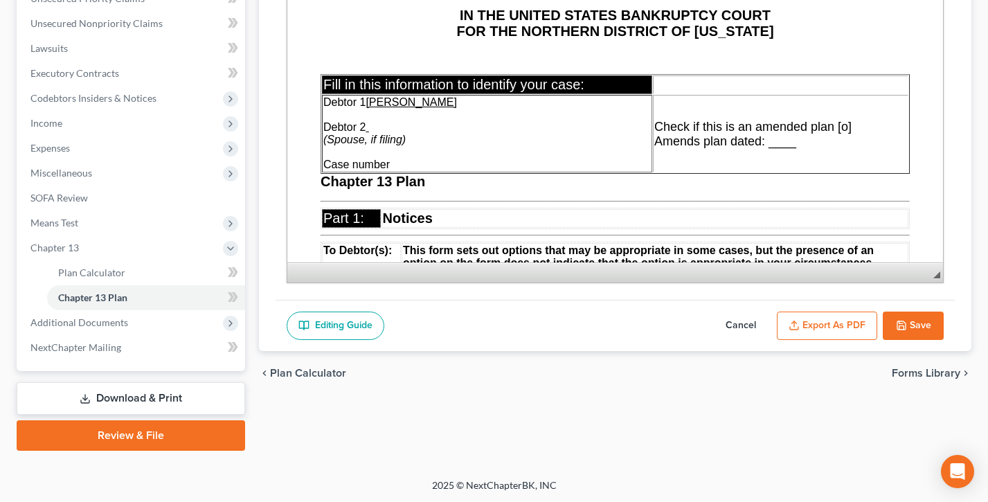
click at [839, 326] on button "Export as PDF" at bounding box center [827, 326] width 100 height 29
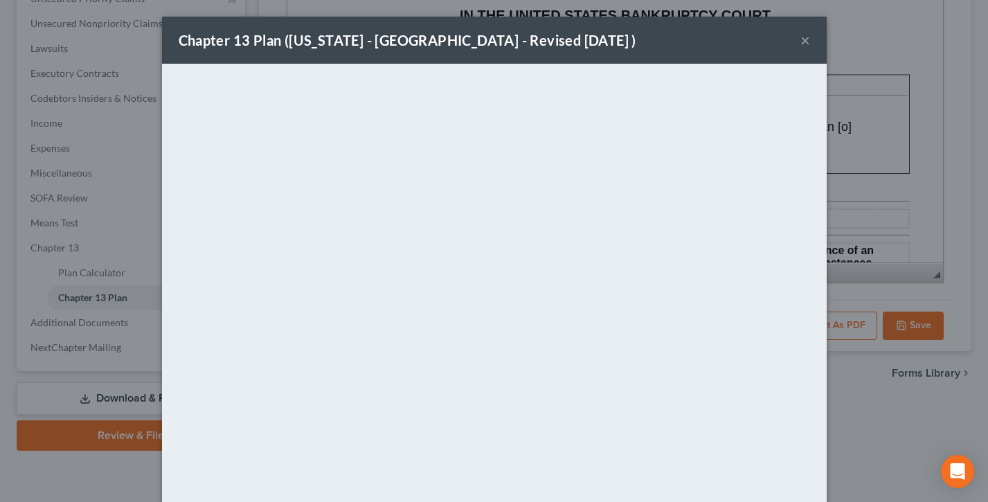
scroll to position [77, 0]
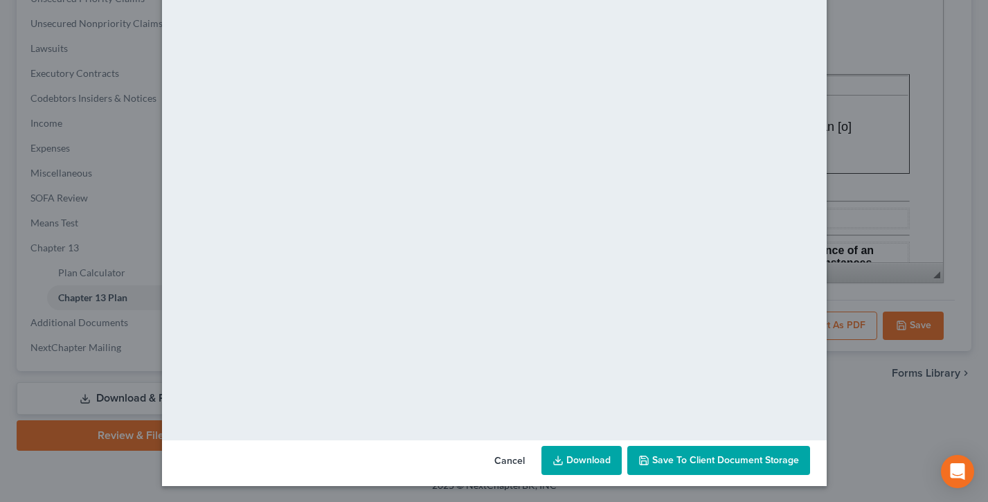
click at [715, 456] on span "Save to Client Document Storage" at bounding box center [725, 460] width 147 height 12
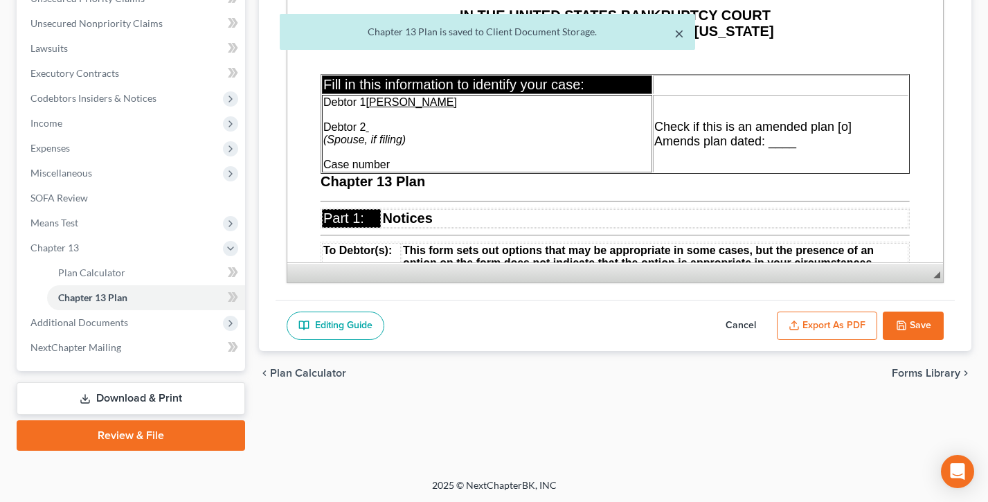
click at [682, 32] on button "×" at bounding box center [680, 33] width 10 height 17
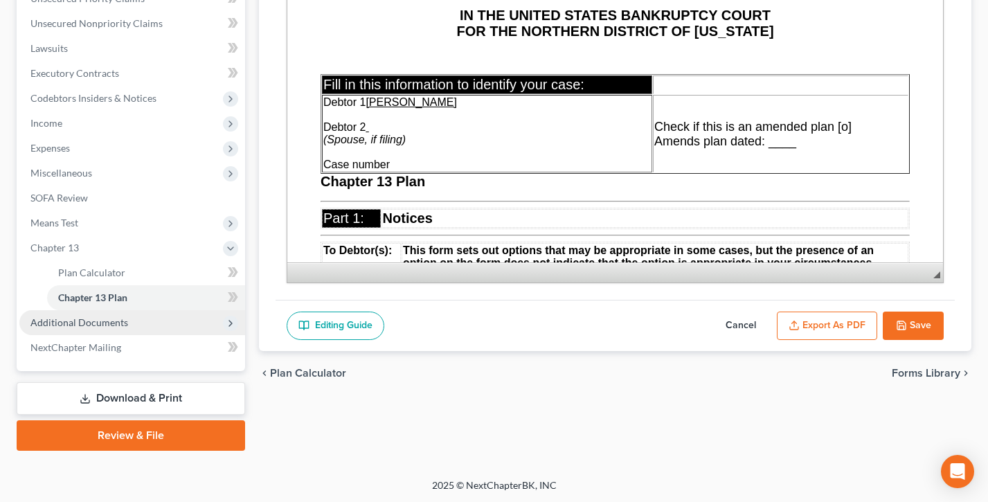
click at [100, 319] on span "Additional Documents" at bounding box center [79, 323] width 98 height 12
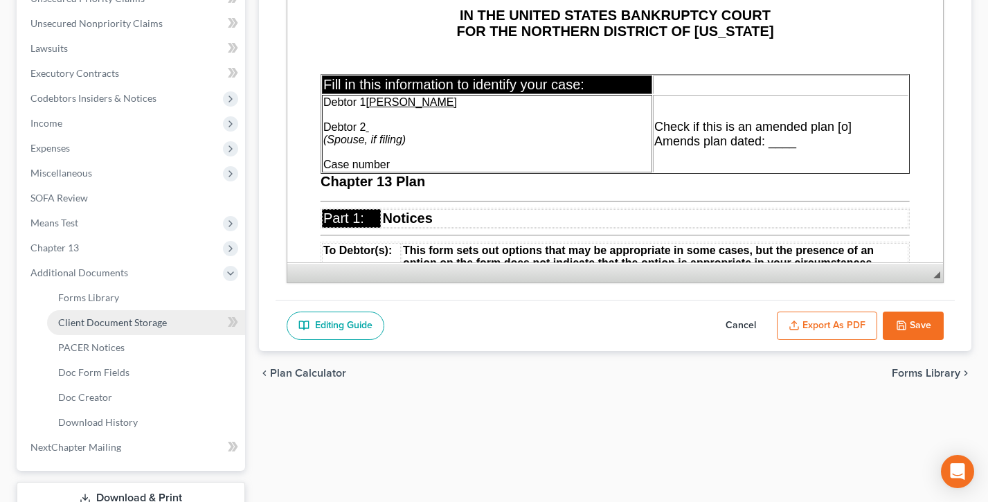
click at [100, 319] on span "Client Document Storage" at bounding box center [112, 323] width 109 height 12
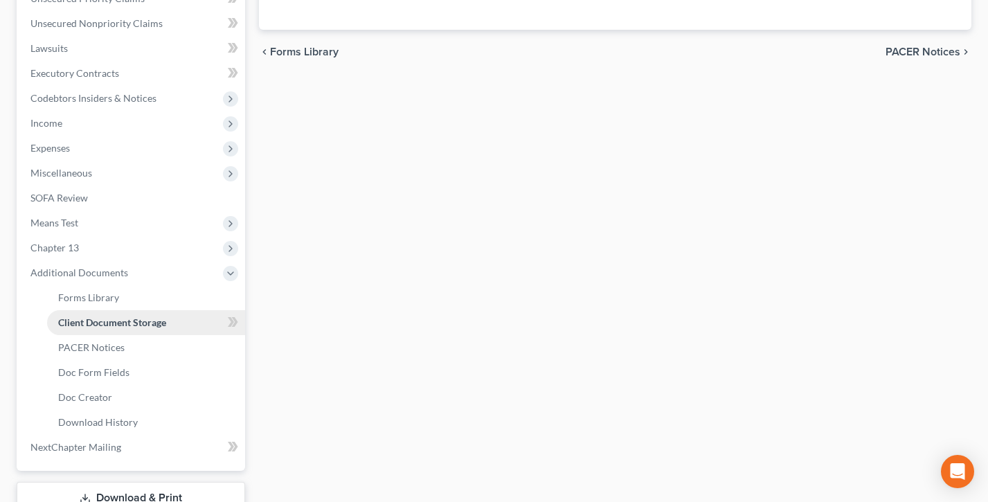
select select "27"
select select "5"
select select "10"
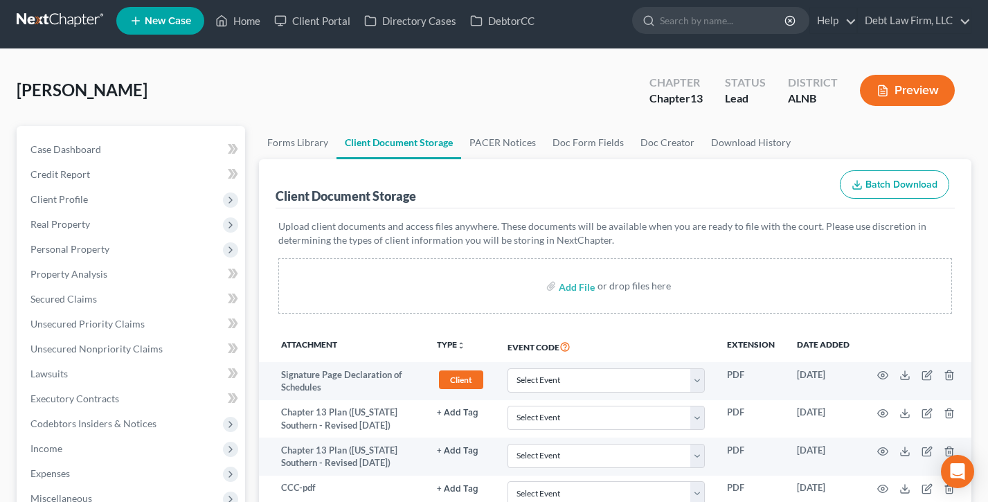
scroll to position [618, 0]
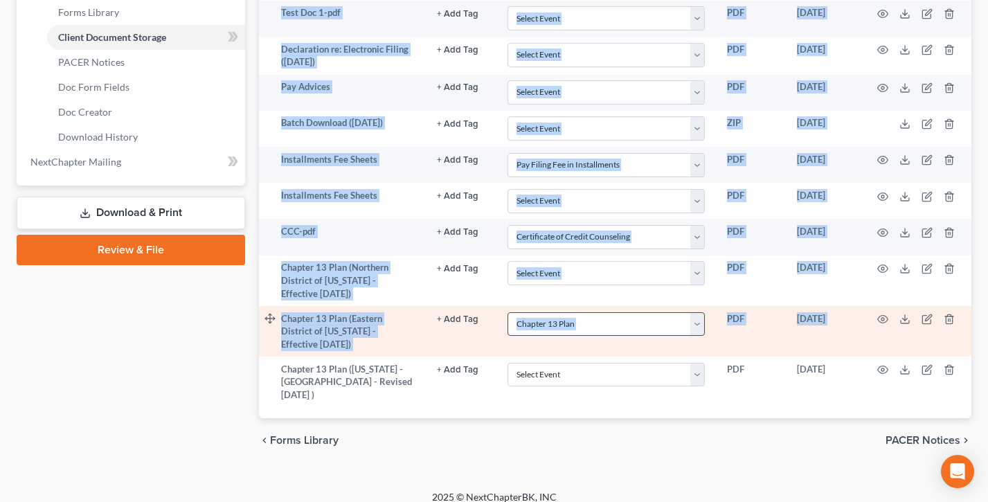
drag, startPoint x: 324, startPoint y: 375, endPoint x: 594, endPoint y: 326, distance: 273.9
click at [281, 359] on div "Attachment TYPE unfold_more NONE 341 Hearing Agreement Certificates Client Cred…" at bounding box center [615, 68] width 713 height 699
click at [355, 335] on td "Chapter 13 Plan (Eastern District of [US_STATE] - Effective [DATE])" at bounding box center [353, 331] width 145 height 51
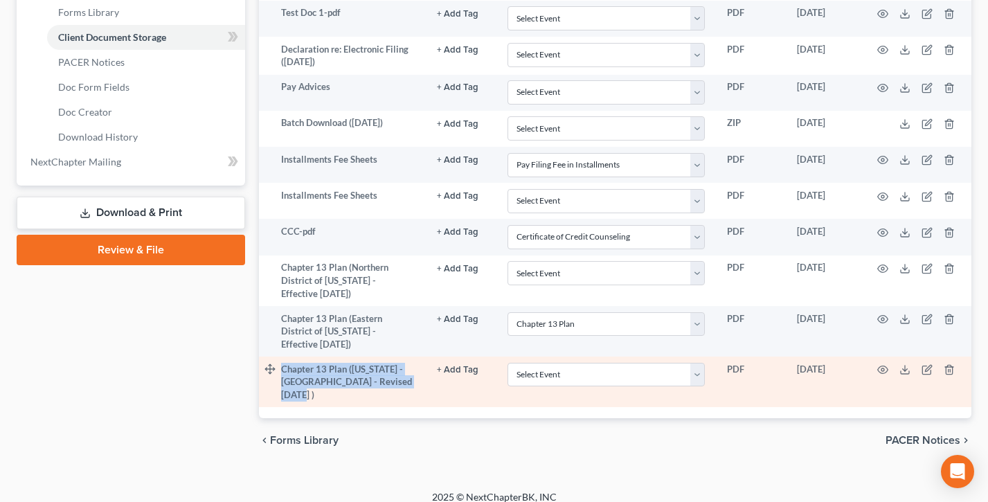
drag, startPoint x: 355, startPoint y: 389, endPoint x: 283, endPoint y: 361, distance: 78.1
click at [278, 362] on tr "Chapter 13 Plan ([US_STATE] - [GEOGRAPHIC_DATA] - Revised [DATE] ) + Add Tag Se…" at bounding box center [615, 382] width 713 height 51
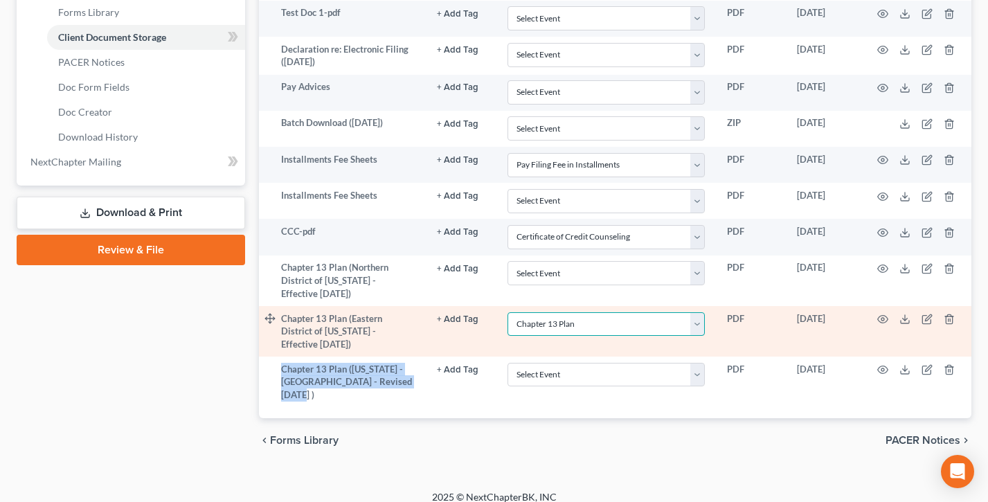
click at [592, 330] on select "Select Event 20 Largest Unsecured Creditors Amended Schedules (Fee) Attachment …" at bounding box center [606, 324] width 197 height 24
select select
click at [508, 312] on select "Select Event 20 Largest Unsecured Creditors Amended Schedules (Fee) Attachment …" at bounding box center [606, 324] width 197 height 24
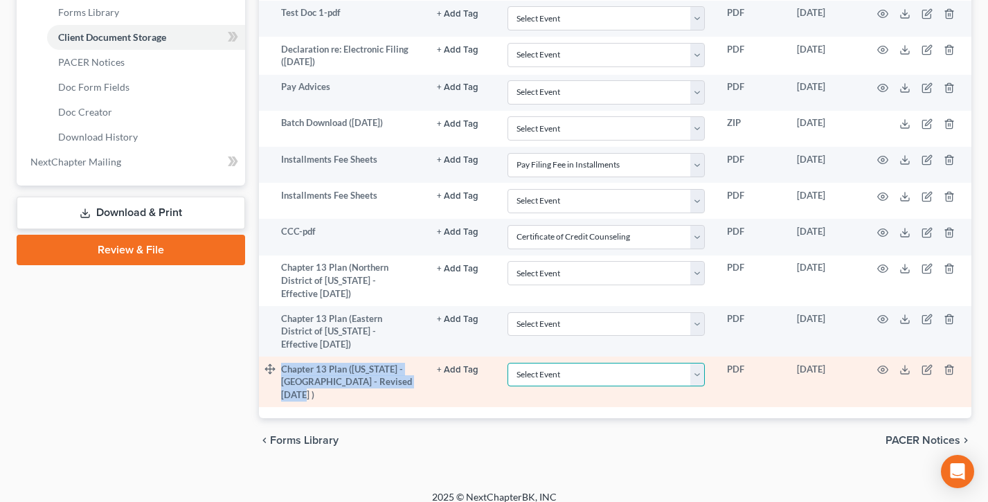
click at [588, 363] on select "Select Event 20 Largest Unsecured Creditors Amended Schedules (Fee) Attachment …" at bounding box center [606, 375] width 197 height 24
select select "10"
click at [508, 363] on select "Select Event 20 Largest Unsecured Creditors Amended Schedules (Fee) Attachment …" at bounding box center [606, 375] width 197 height 24
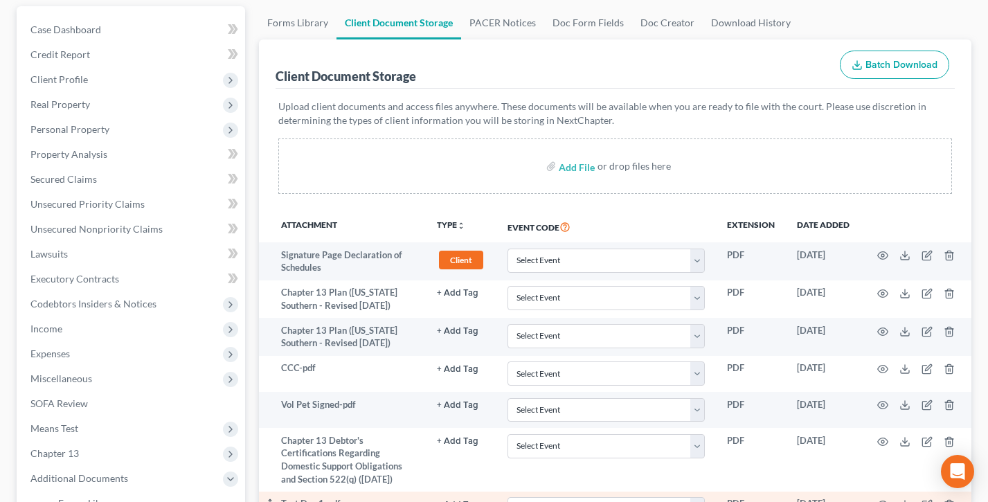
scroll to position [109, 0]
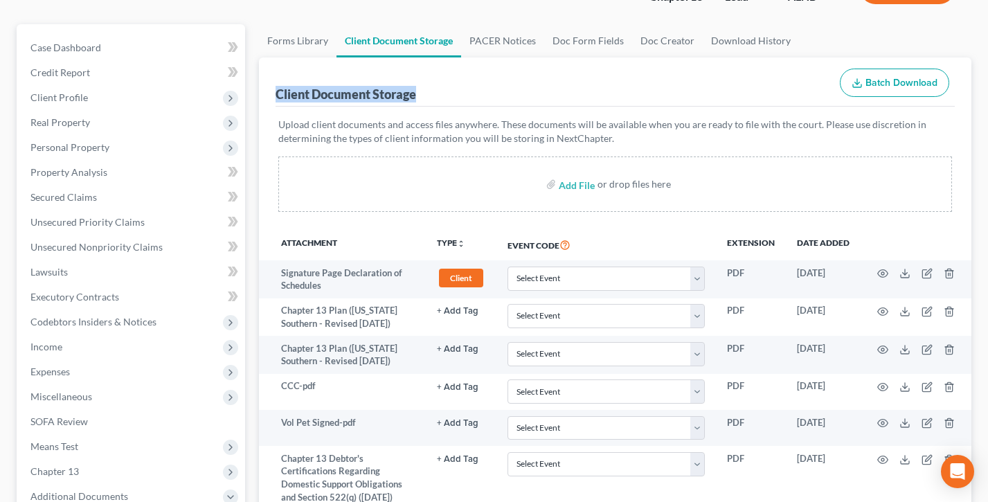
drag, startPoint x: 467, startPoint y: 96, endPoint x: 518, endPoint y: 155, distance: 78.6
click at [264, 89] on div "Client Document Storage Batch Download Upload client documents and access files…" at bounding box center [615, 492] width 713 height 870
drag, startPoint x: 518, startPoint y: 143, endPoint x: 596, endPoint y: 137, distance: 78.5
click at [518, 143] on p "Upload client documents and access files anywhere. These documents will be avai…" at bounding box center [615, 132] width 674 height 28
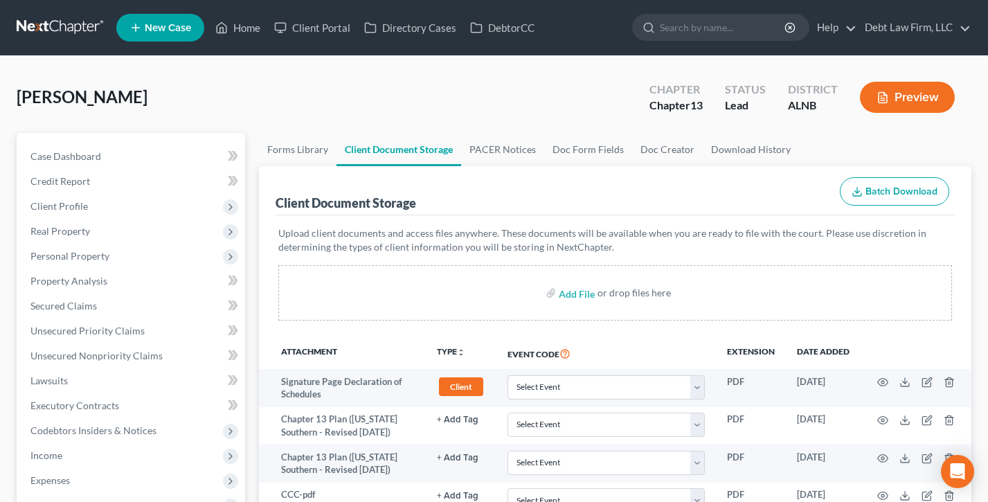
select select "27"
select select "5"
select select "10"
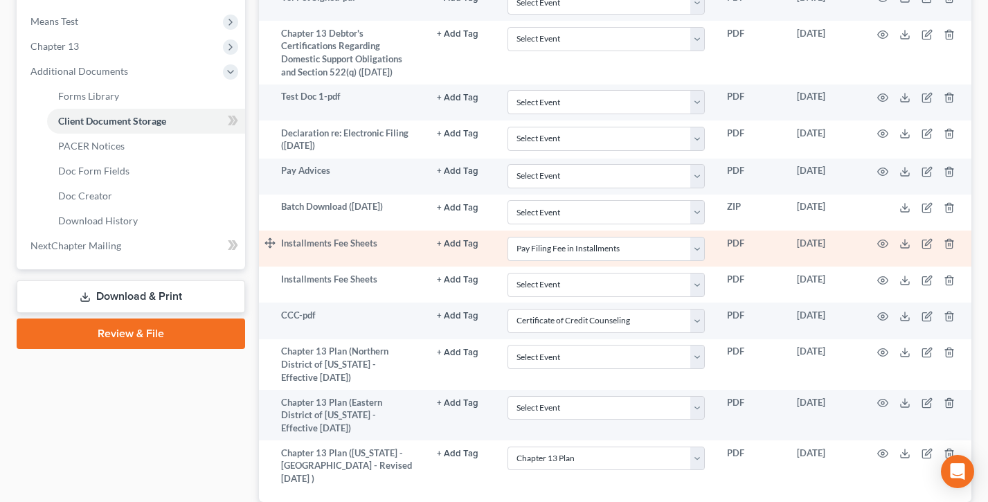
scroll to position [535, 0]
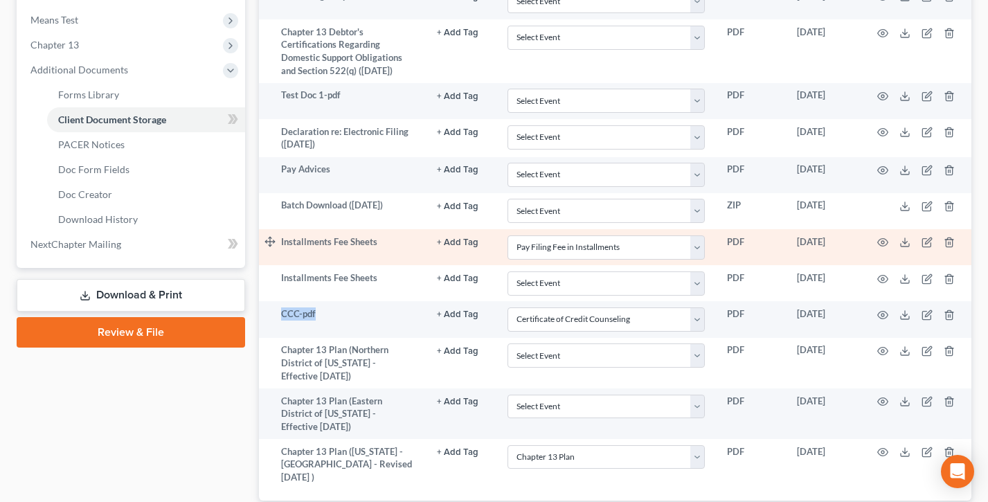
drag, startPoint x: 335, startPoint y: 313, endPoint x: 389, endPoint y: 239, distance: 91.7
click at [275, 312] on tr "CCC-pdf + Add Tag Select an option or create one 341 Hearing Agreement Certific…" at bounding box center [615, 319] width 713 height 36
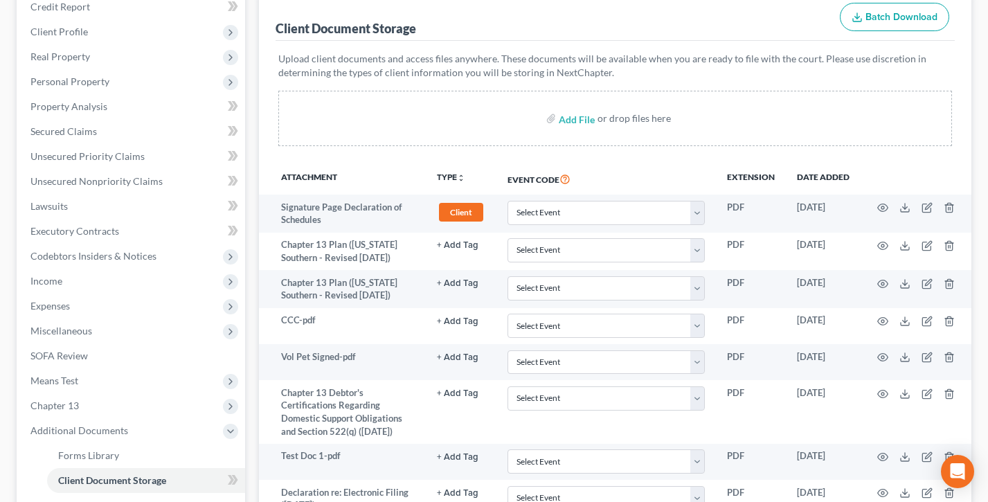
scroll to position [166, 0]
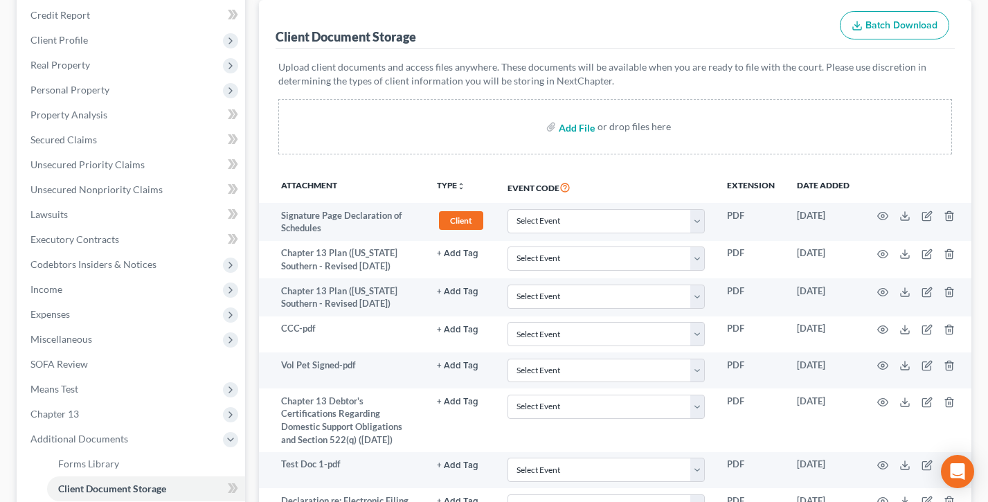
click at [569, 130] on input "file" at bounding box center [575, 126] width 33 height 25
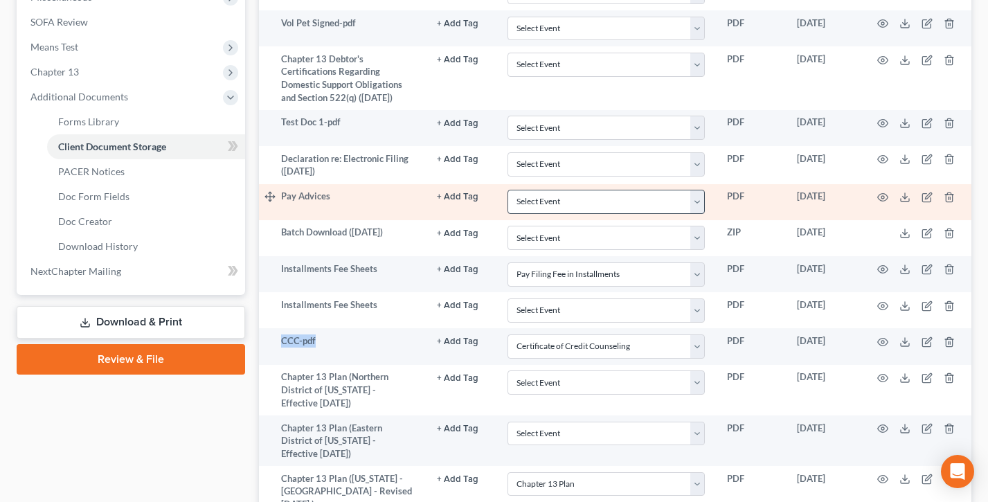
scroll to position [515, 0]
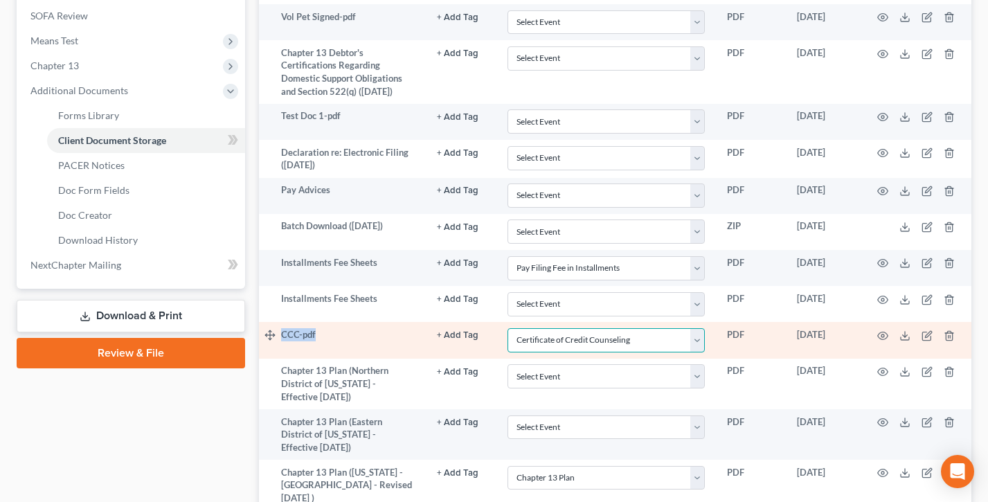
click at [631, 344] on select "Select Event 20 Largest Unsecured Creditors Amended Schedules (Fee) Attachment …" at bounding box center [606, 340] width 197 height 24
click at [508, 328] on select "Select Event 20 Largest Unsecured Creditors Amended Schedules (Fee) Attachment …" at bounding box center [606, 340] width 197 height 24
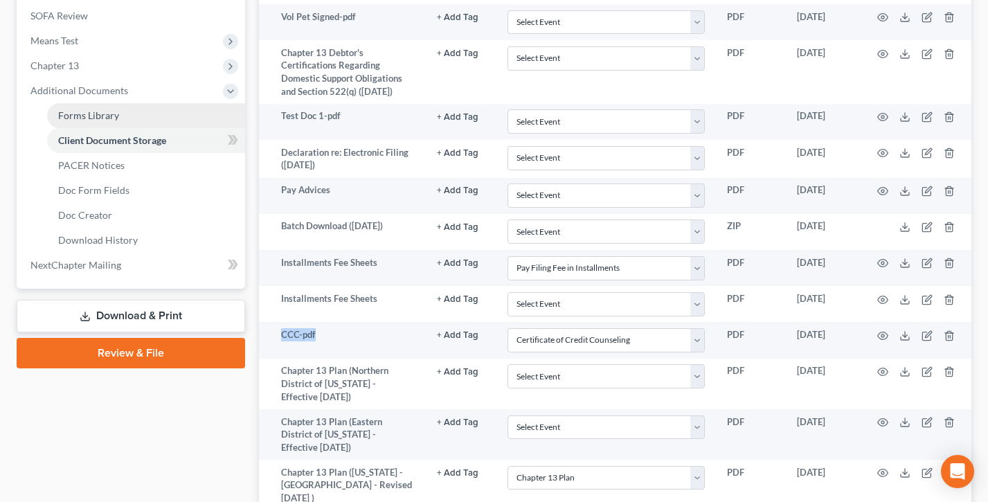
drag, startPoint x: 127, startPoint y: 359, endPoint x: 165, endPoint y: 200, distance: 163.0
click at [127, 359] on link "Review & File" at bounding box center [131, 353] width 229 height 30
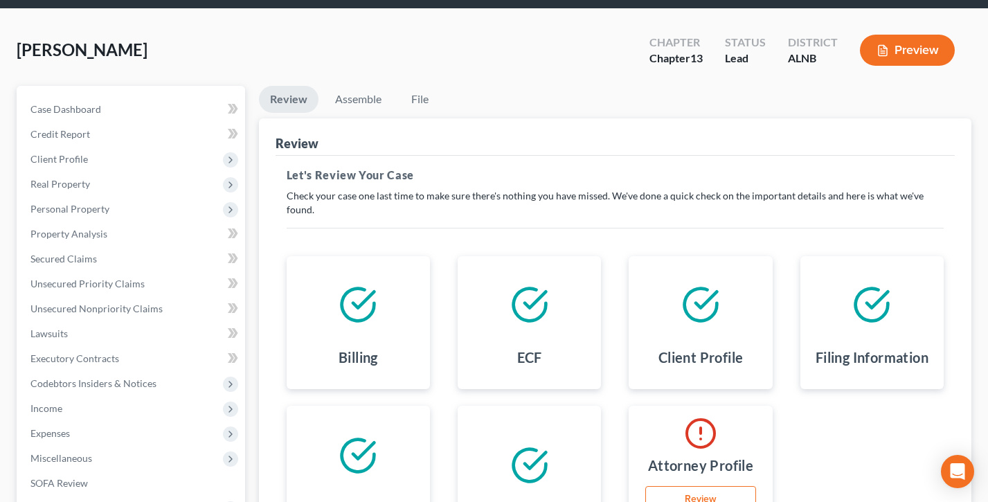
scroll to position [175, 0]
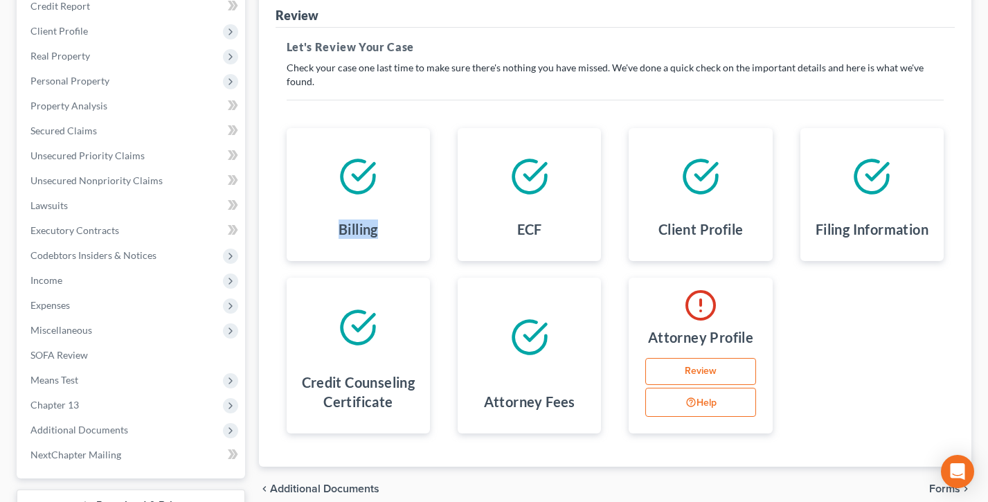
drag, startPoint x: 387, startPoint y: 218, endPoint x: 323, endPoint y: 167, distance: 81.8
click at [323, 167] on div "Billing" at bounding box center [358, 194] width 143 height 133
drag, startPoint x: 323, startPoint y: 167, endPoint x: 322, endPoint y: 181, distance: 13.9
click at [323, 167] on div at bounding box center [358, 176] width 121 height 75
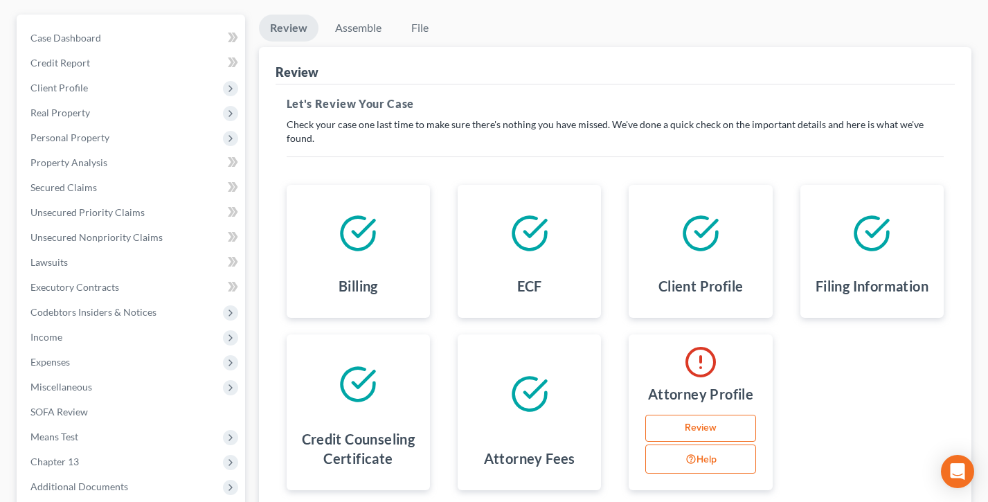
scroll to position [82, 0]
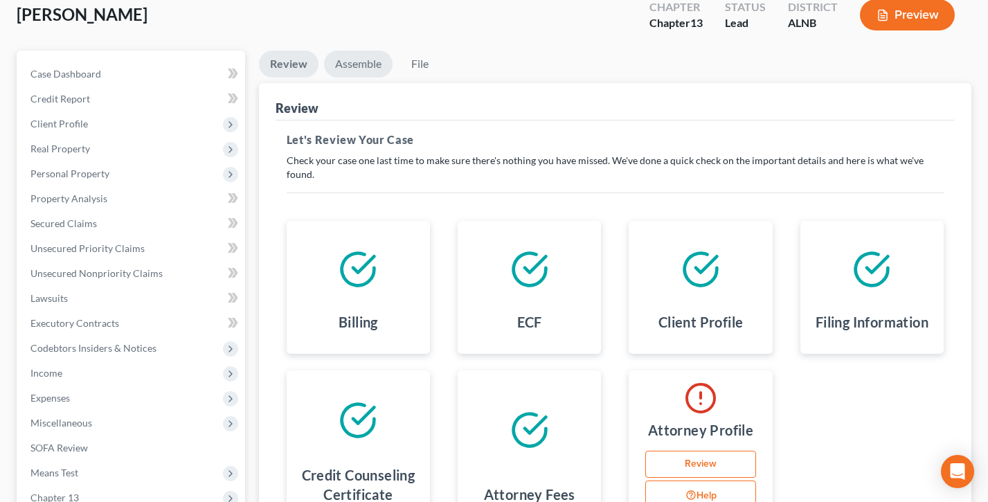
click at [356, 61] on link "Assemble" at bounding box center [358, 64] width 69 height 27
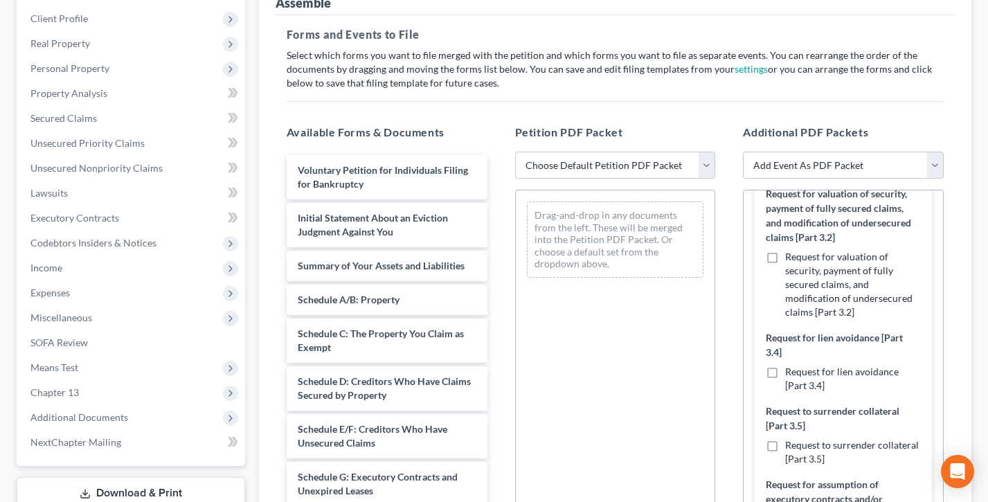
scroll to position [528, 0]
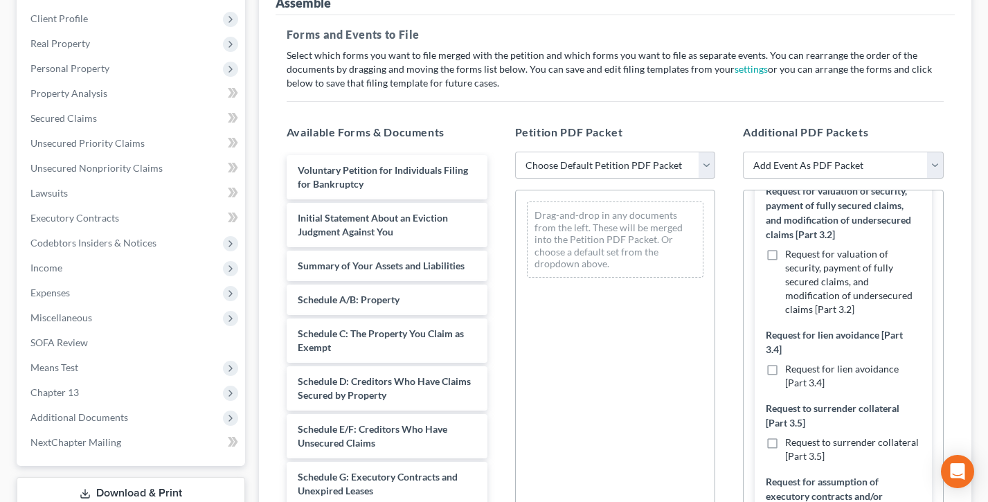
click at [785, 247] on label "Request for valuation of security, payment of fully secured claims, and modific…" at bounding box center [853, 281] width 136 height 69
click at [791, 247] on input "Request for valuation of security, payment of fully secured claims, and modific…" at bounding box center [795, 251] width 9 height 9
click at [785, 258] on label "Request for valuation of security, payment of fully secured claims, and modific…" at bounding box center [853, 281] width 136 height 69
click at [791, 256] on input "Request for valuation of security, payment of fully secured claims, and modific…" at bounding box center [795, 251] width 9 height 9
checkbox input "false"
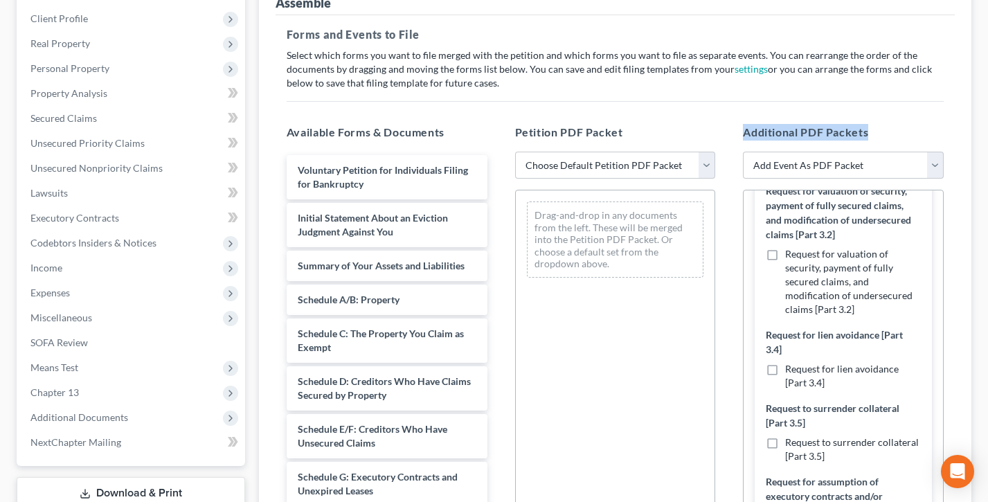
drag, startPoint x: 860, startPoint y: 130, endPoint x: 734, endPoint y: 129, distance: 126.8
click at [734, 129] on div "Additional PDF Packets Add Event As PDF Packet Amended Schedules (Fee) Certific…" at bounding box center [843, 348] width 229 height 470
drag, startPoint x: 603, startPoint y: 125, endPoint x: 502, endPoint y: 124, distance: 101.1
click at [502, 124] on div "Petition PDF Packet Choose Default Petition PDF Packet Complete Bankruptcy Peti…" at bounding box center [615, 348] width 229 height 470
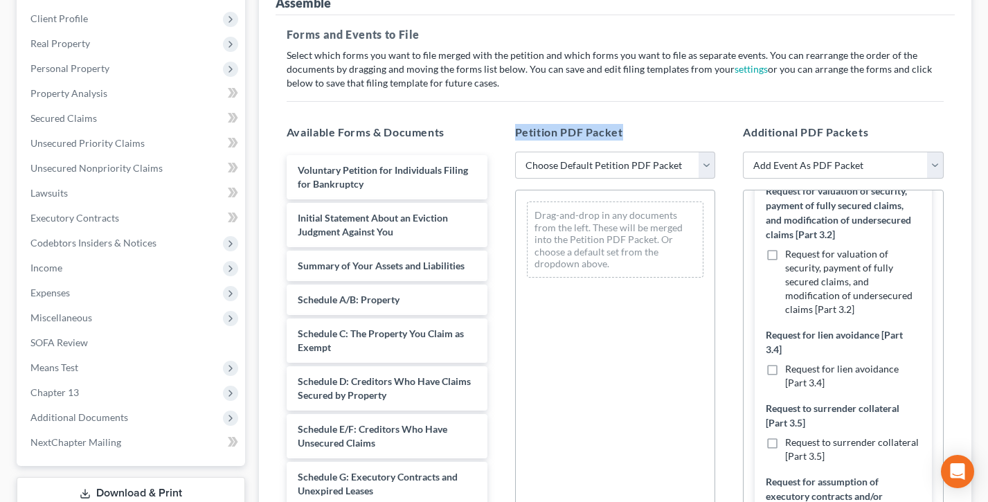
click at [502, 124] on div "Petition PDF Packet Choose Default Petition PDF Packet Complete Bankruptcy Peti…" at bounding box center [615, 348] width 229 height 470
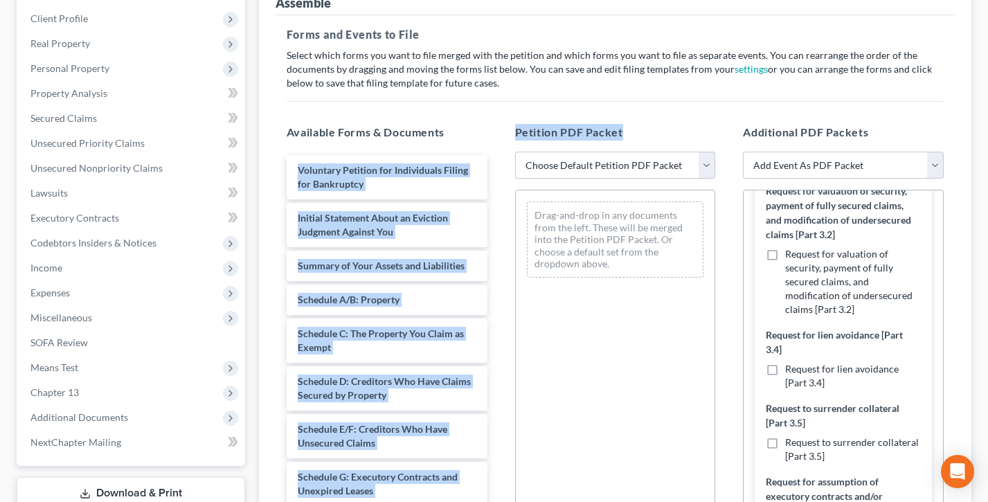
drag, startPoint x: 633, startPoint y: 130, endPoint x: 490, endPoint y: 130, distance: 142.7
click at [490, 130] on div "Available Forms & Documents Voluntary Petition for Individuals Filing for Bankr…" at bounding box center [615, 348] width 685 height 470
click at [490, 130] on div "Available Forms & Documents Voluntary Petition for Individuals Filing for Bankr…" at bounding box center [387, 348] width 229 height 470
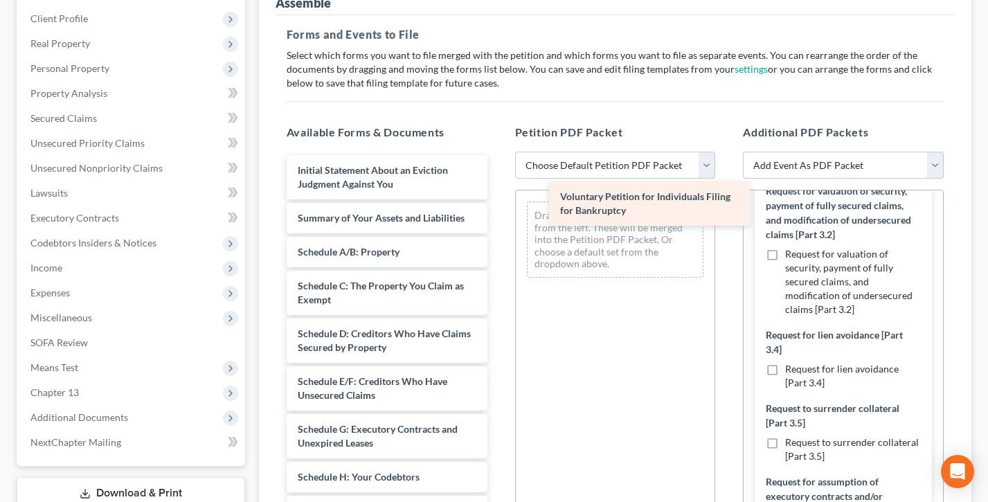
drag, startPoint x: 341, startPoint y: 177, endPoint x: 587, endPoint y: 204, distance: 248.1
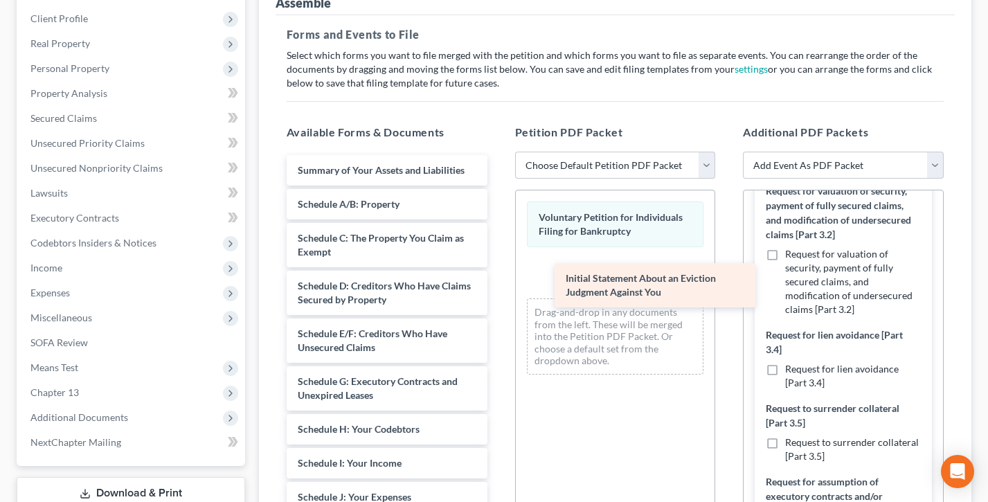
drag, startPoint x: 427, startPoint y: 206, endPoint x: 603, endPoint y: 278, distance: 191.0
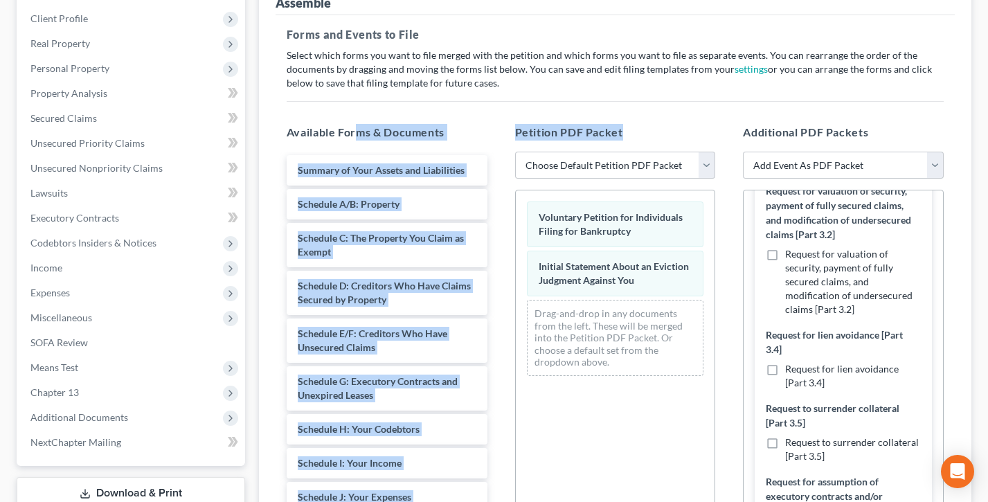
drag, startPoint x: 603, startPoint y: 132, endPoint x: 881, endPoint y: 290, distance: 319.5
click at [356, 128] on div "Available Forms & Documents Summary of Your Assets and Liabilities Schedule A/B…" at bounding box center [615, 348] width 685 height 470
click at [356, 128] on h5 "Available Forms & Documents" at bounding box center [387, 132] width 201 height 17
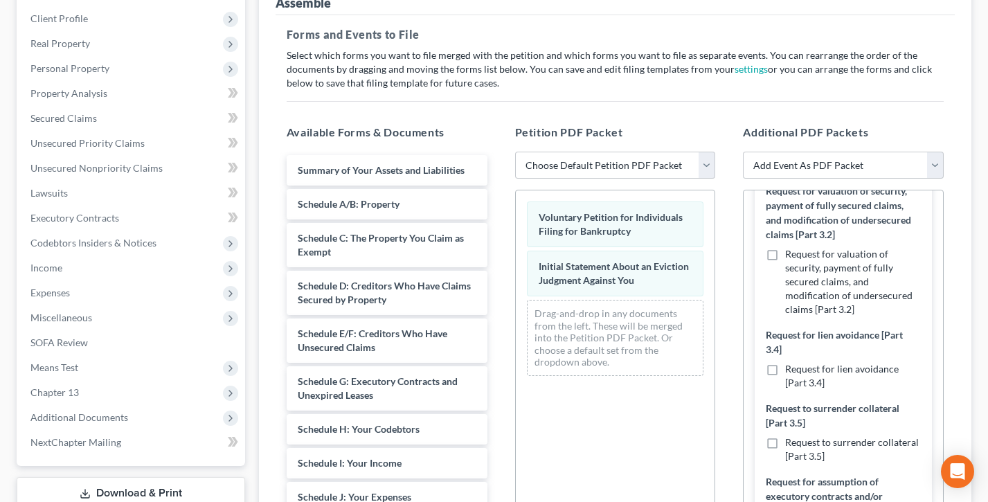
scroll to position [758, 0]
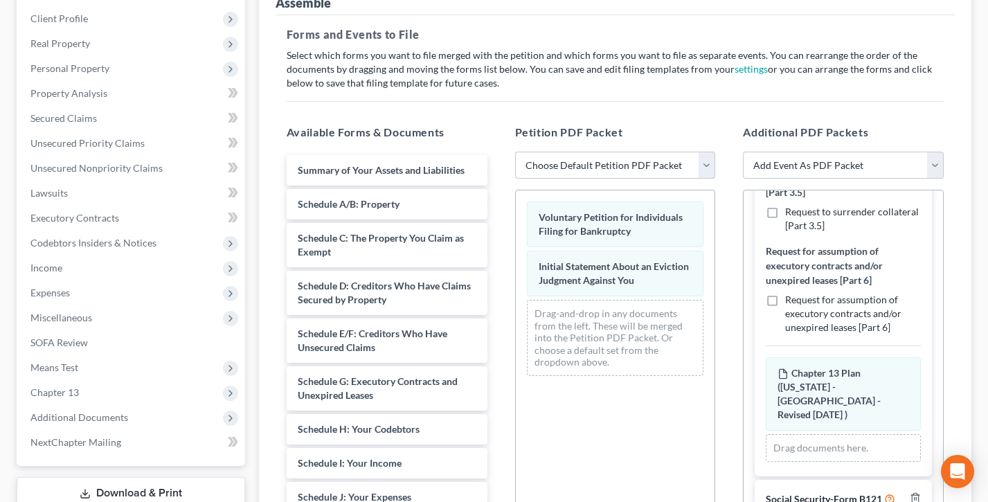
click at [609, 167] on select "Choose Default Petition PDF Packet Complete Bankruptcy Petition (all forms and …" at bounding box center [615, 166] width 201 height 28
select select "0"
click at [515, 152] on select "Choose Default Petition PDF Packet Complete Bankruptcy Petition (all forms and …" at bounding box center [615, 166] width 201 height 28
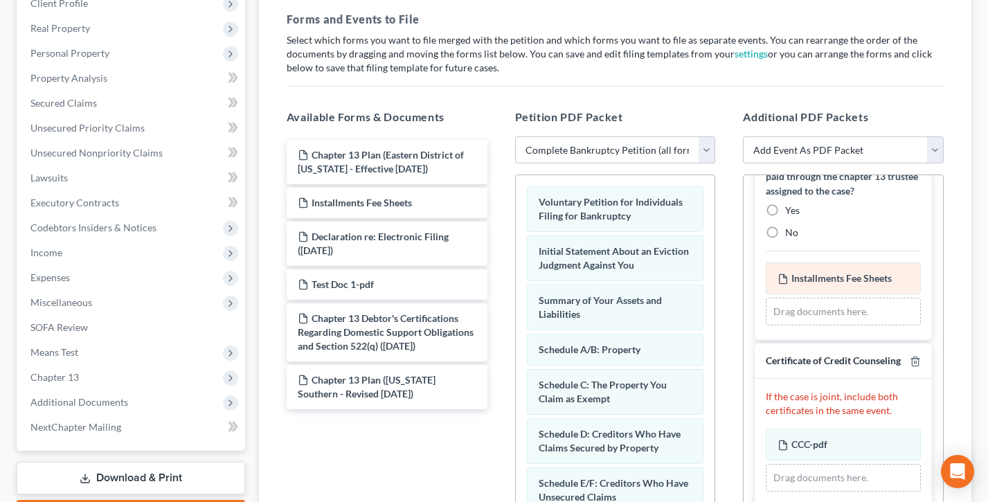
scroll to position [134, 0]
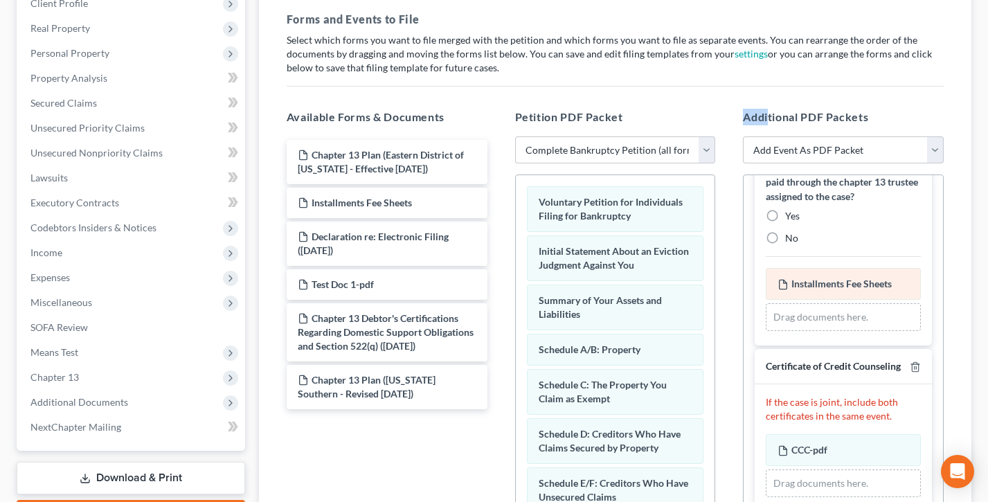
drag, startPoint x: 882, startPoint y: 107, endPoint x: 842, endPoint y: 270, distance: 167.5
click at [767, 109] on h5 "Additional PDF Packets" at bounding box center [843, 117] width 201 height 17
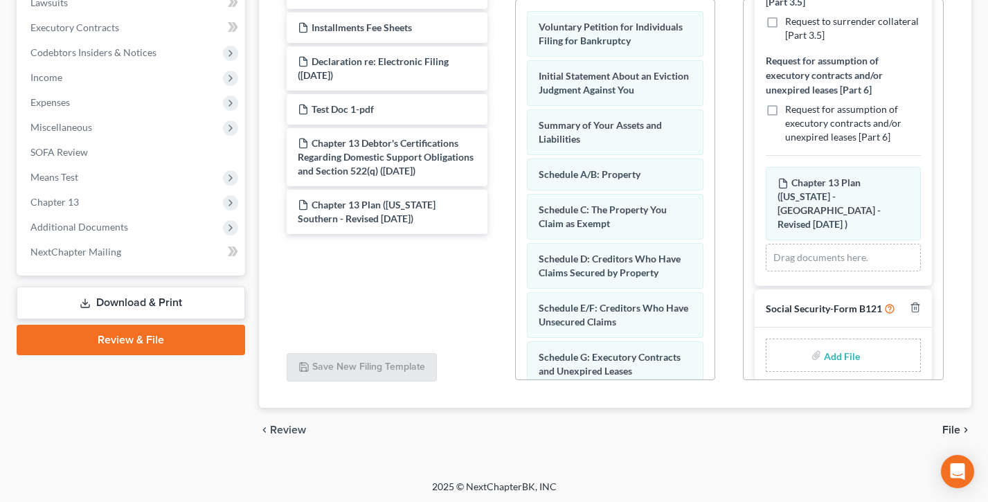
scroll to position [380, 0]
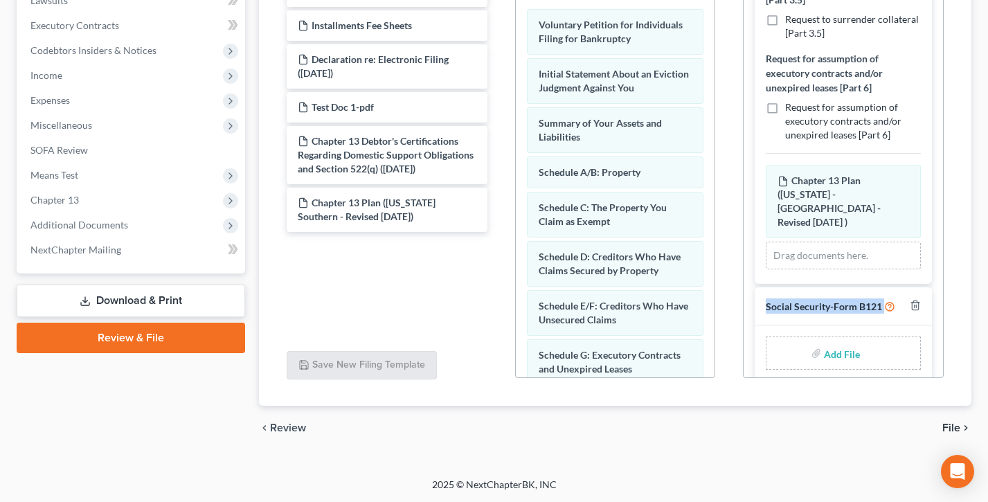
drag, startPoint x: 902, startPoint y: 291, endPoint x: 763, endPoint y: 289, distance: 138.5
click at [764, 291] on div "Social Security-Form B121" at bounding box center [843, 306] width 177 height 38
click at [728, 301] on div "Petition PDF Packet Choose Default Petition PDF Packet Complete Bankruptcy Peti…" at bounding box center [615, 155] width 229 height 470
click at [114, 296] on link "Download & Print" at bounding box center [131, 301] width 229 height 33
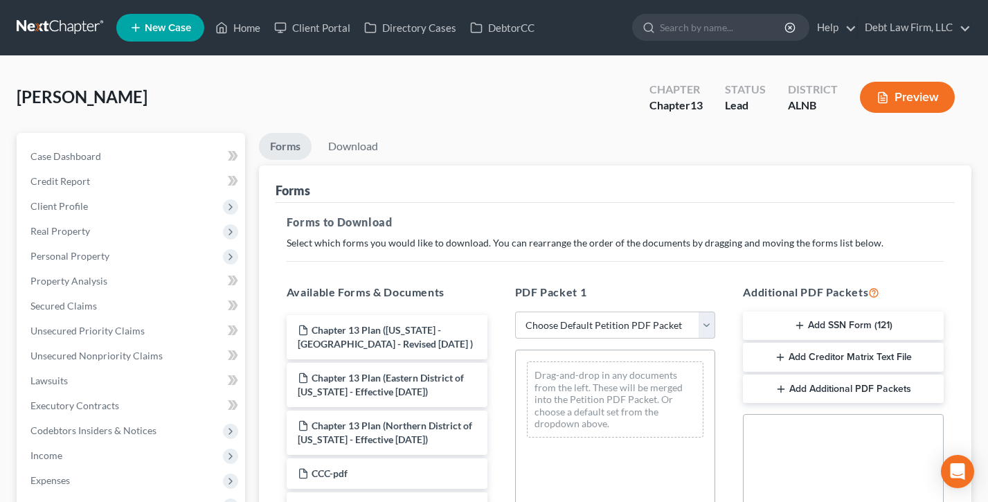
scroll to position [107, 0]
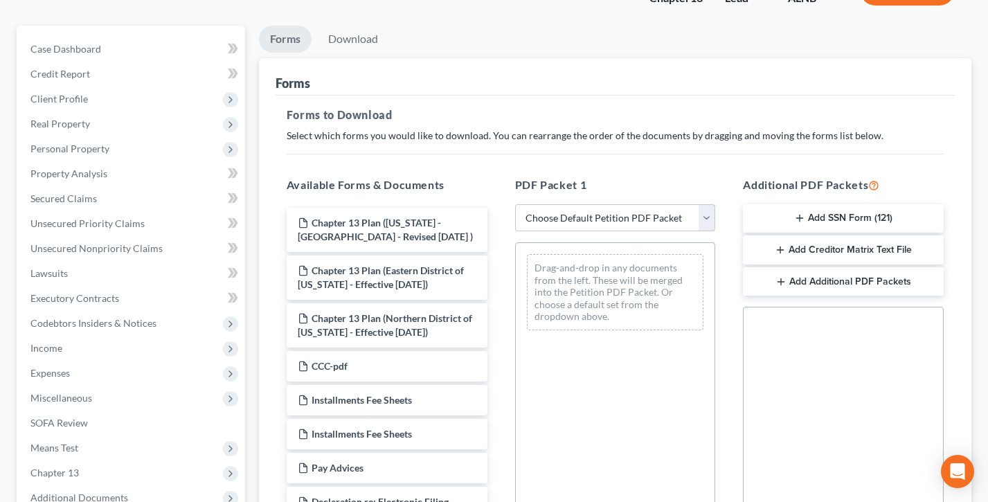
click at [821, 219] on button "Add SSN Form (121)" at bounding box center [843, 218] width 201 height 29
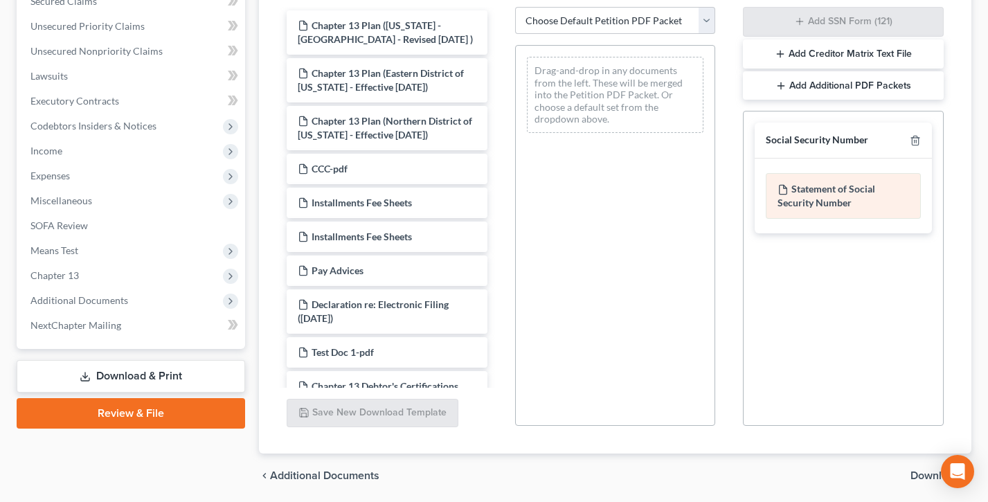
scroll to position [353, 0]
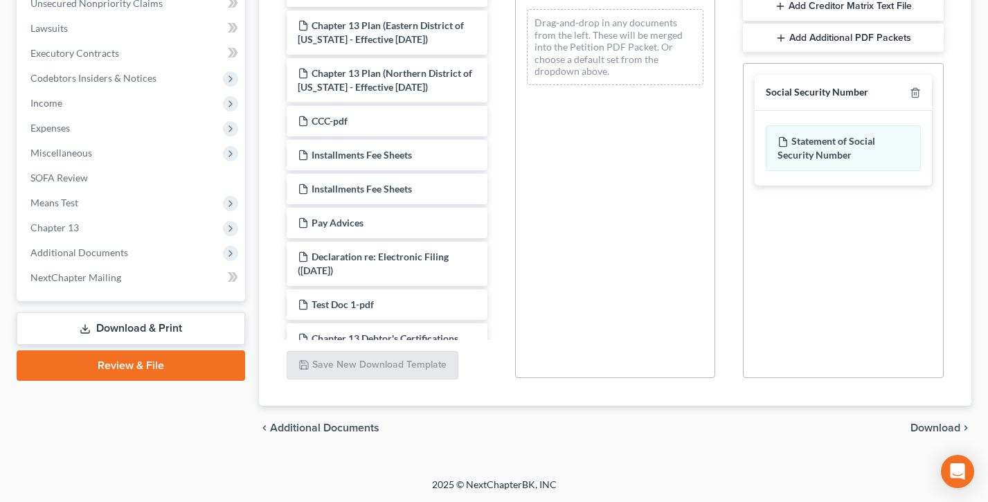
click at [940, 427] on span "Download" at bounding box center [936, 428] width 50 height 11
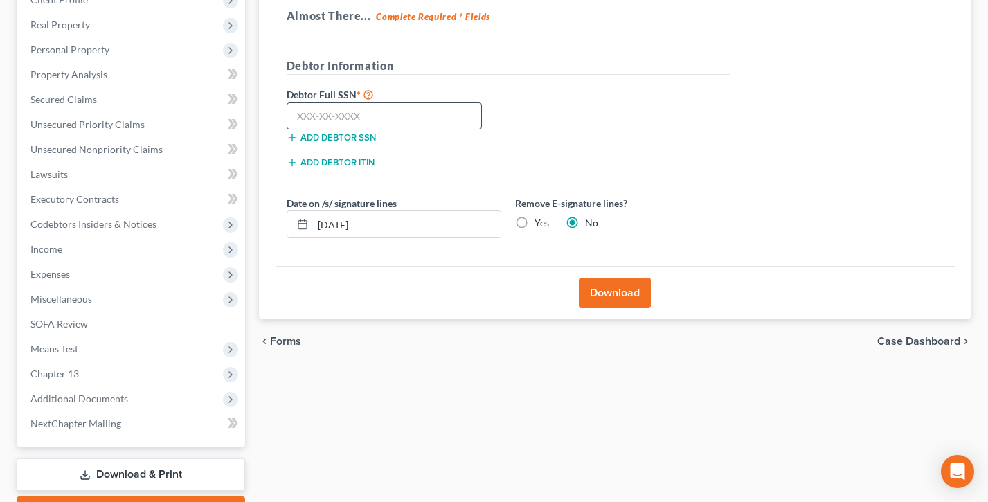
scroll to position [204, 0]
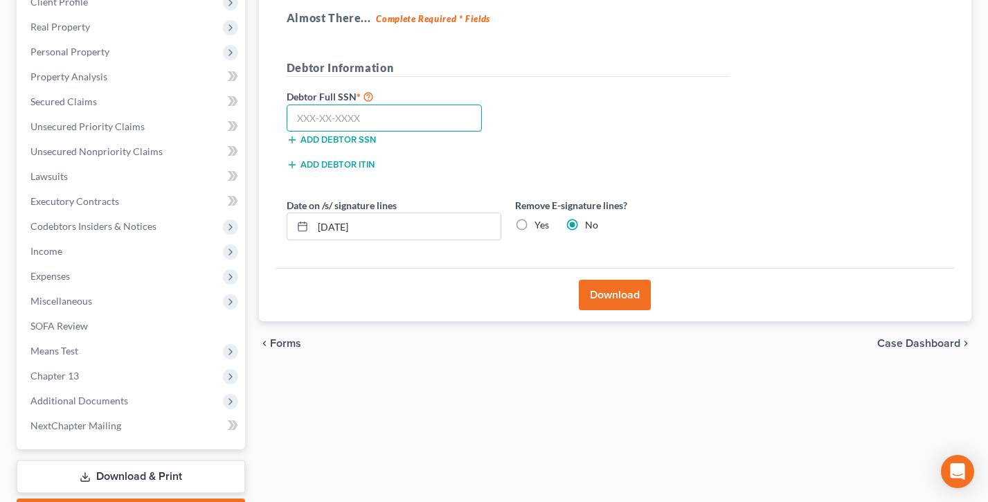
click at [343, 116] on input "text" at bounding box center [385, 119] width 196 height 28
type input "111-11-1111"
click at [619, 299] on button "Download" at bounding box center [615, 295] width 72 height 30
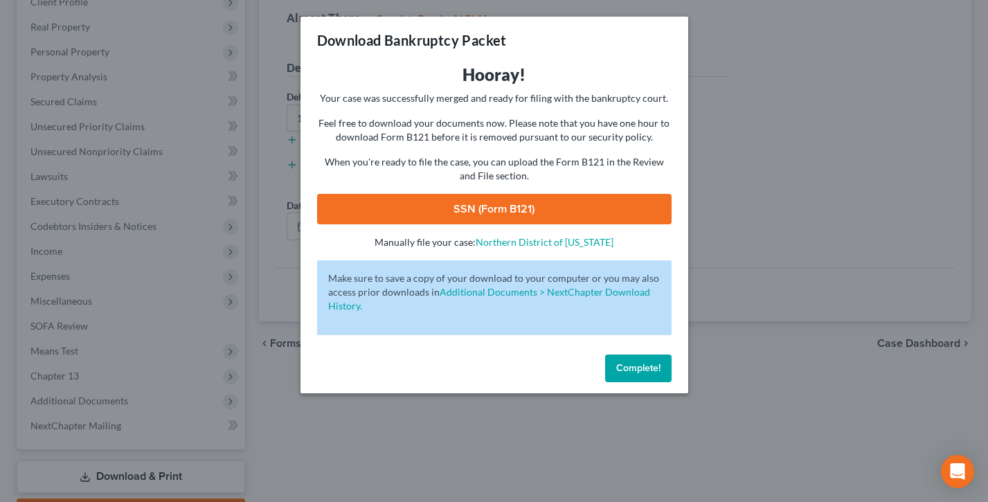
click at [497, 208] on link "SSN (Form B121)" at bounding box center [494, 209] width 355 height 30
drag, startPoint x: 628, startPoint y: 364, endPoint x: 106, endPoint y: 299, distance: 525.7
click at [628, 364] on span "Complete!" at bounding box center [638, 368] width 44 height 12
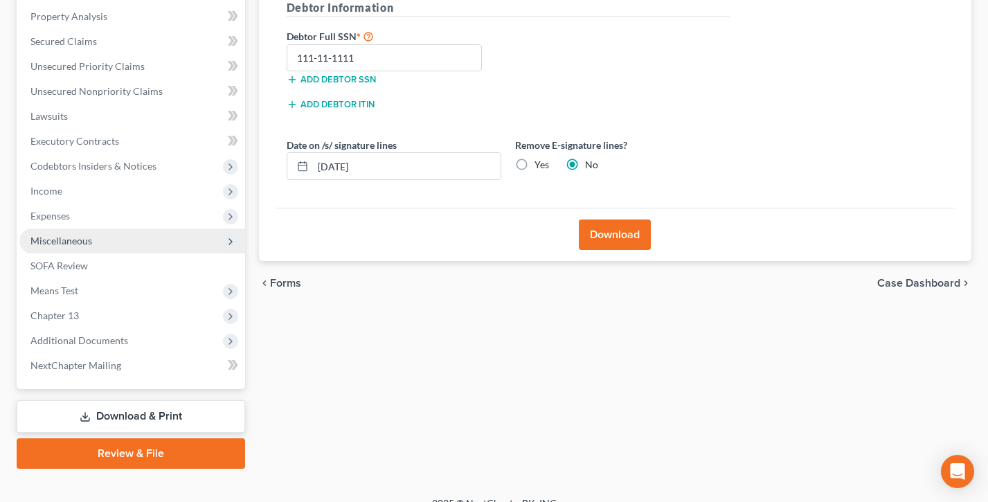
scroll to position [283, 0]
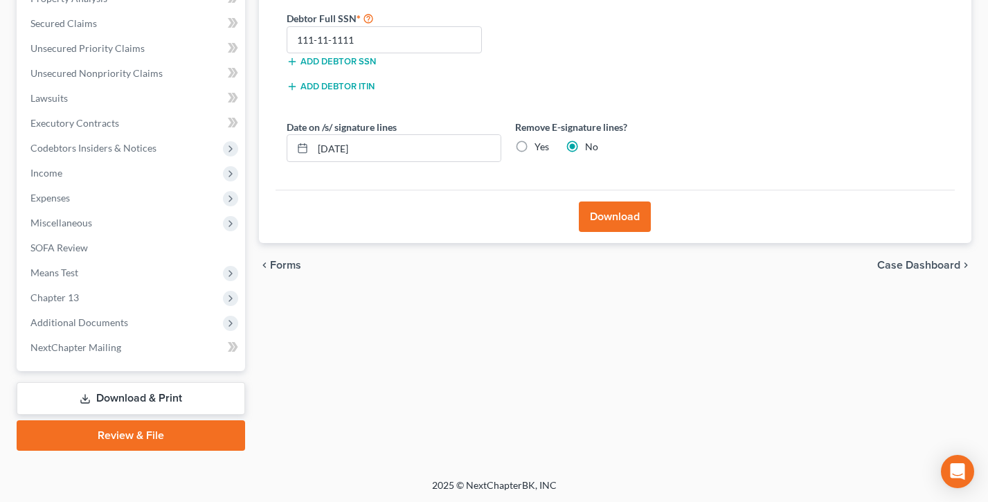
drag, startPoint x: 131, startPoint y: 429, endPoint x: 498, endPoint y: 169, distance: 449.7
click at [131, 429] on link "Review & File" at bounding box center [131, 435] width 229 height 30
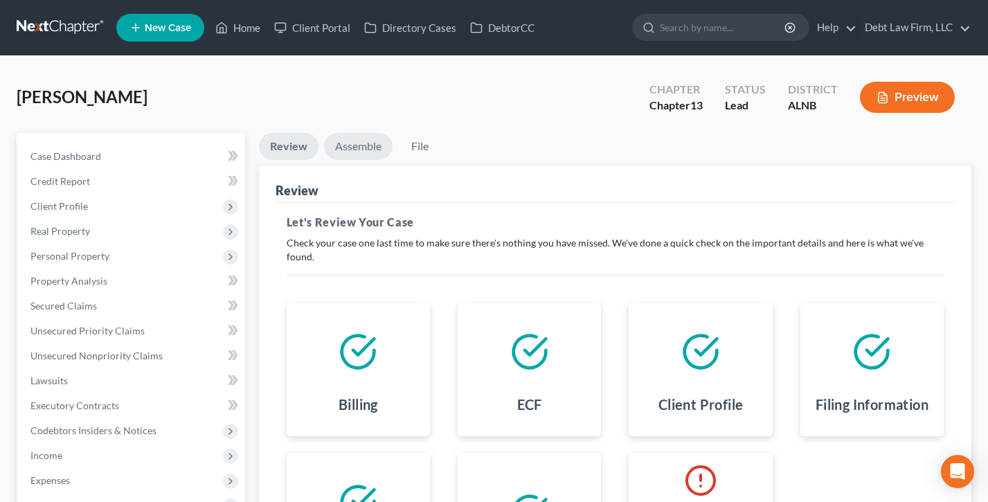
click at [372, 150] on link "Assemble" at bounding box center [358, 146] width 69 height 27
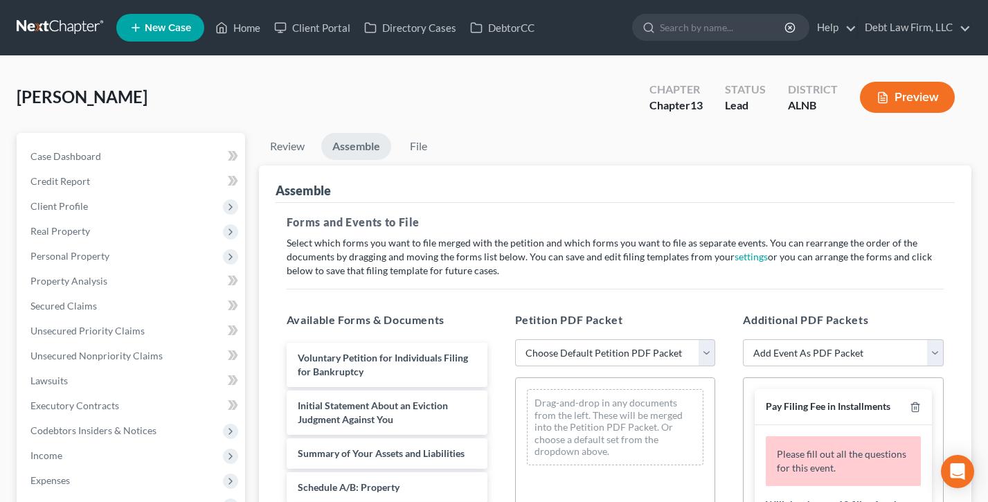
scroll to position [161, 0]
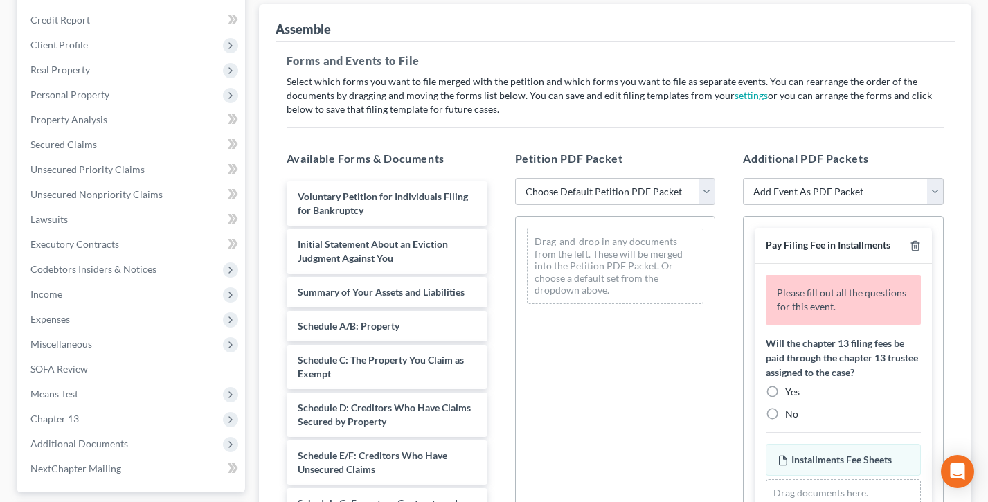
click at [605, 190] on select "Choose Default Petition PDF Packet Complete Bankruptcy Petition (all forms and …" at bounding box center [615, 192] width 201 height 28
select select "0"
click at [515, 178] on select "Choose Default Petition PDF Packet Complete Bankruptcy Petition (all forms and …" at bounding box center [615, 192] width 201 height 28
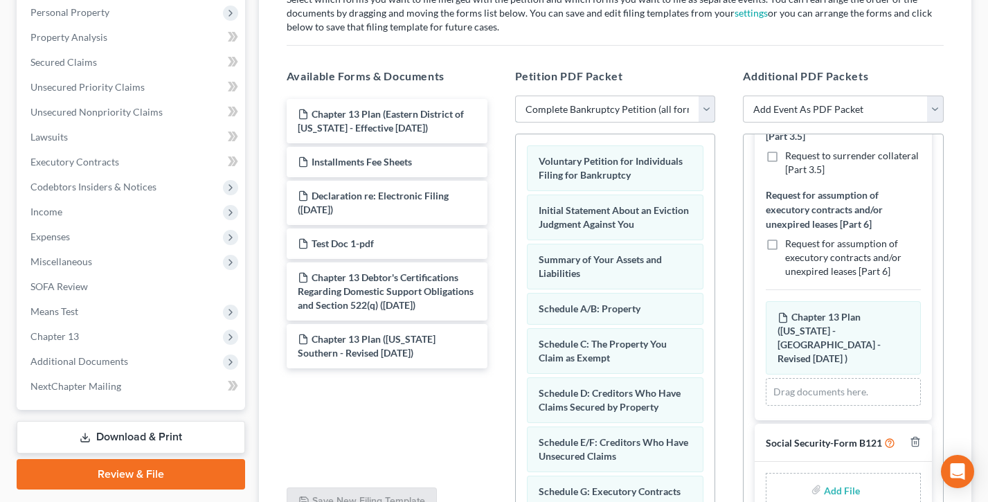
scroll to position [321, 0]
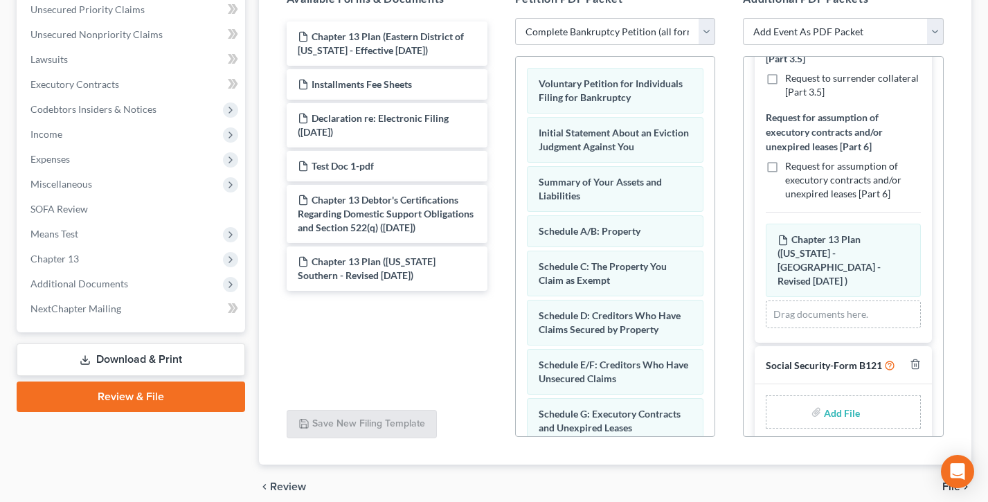
click at [841, 400] on input "file" at bounding box center [840, 412] width 33 height 25
type input "C:\fakepath\SSN Form 121.pdf"
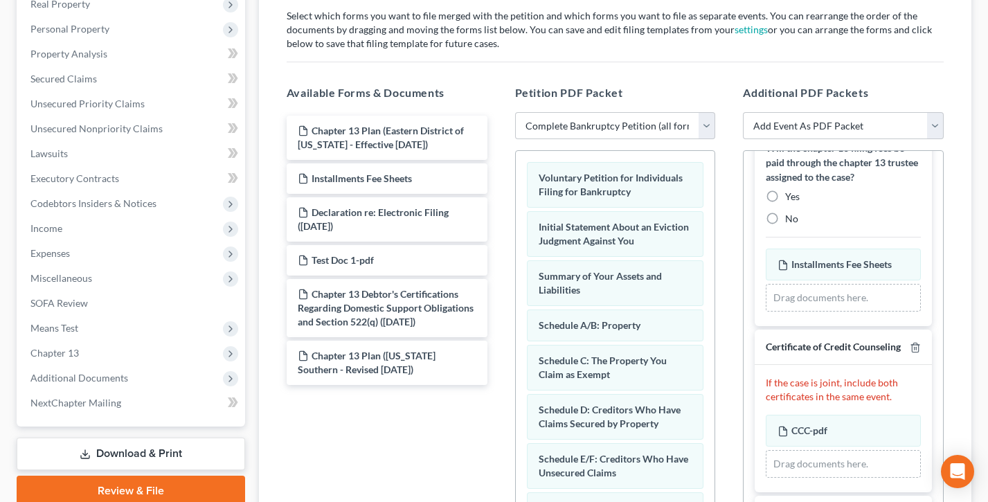
scroll to position [0, 0]
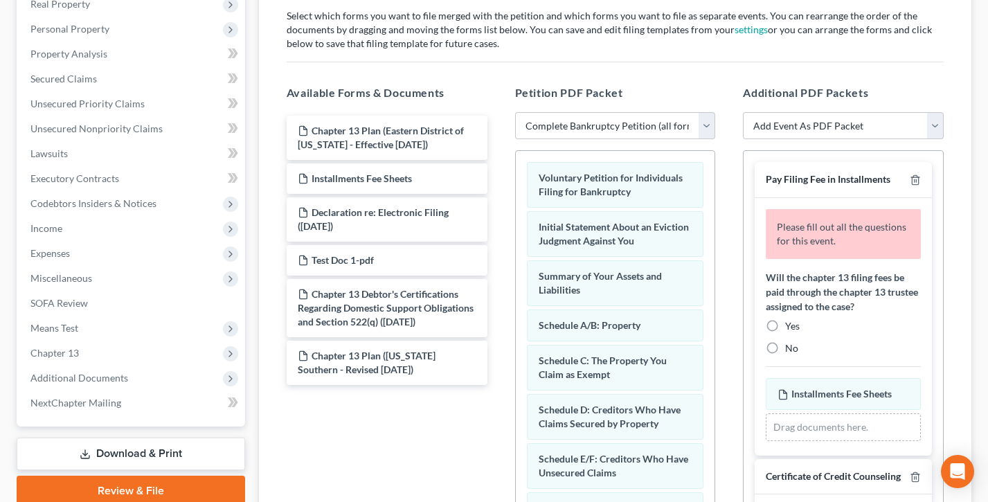
click at [785, 326] on label "Yes" at bounding box center [792, 326] width 15 height 14
click at [791, 326] on input "Yes" at bounding box center [795, 323] width 9 height 9
radio input "true"
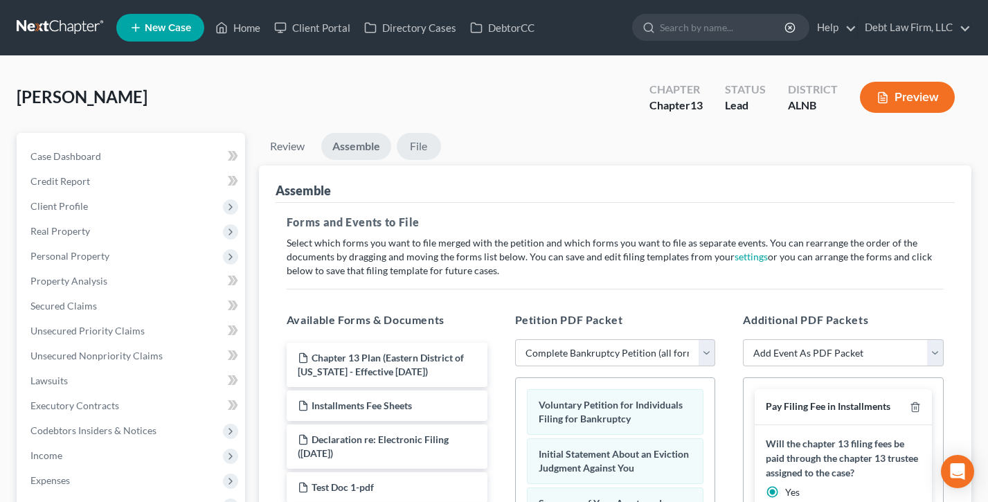
click at [421, 148] on link "File" at bounding box center [419, 146] width 44 height 27
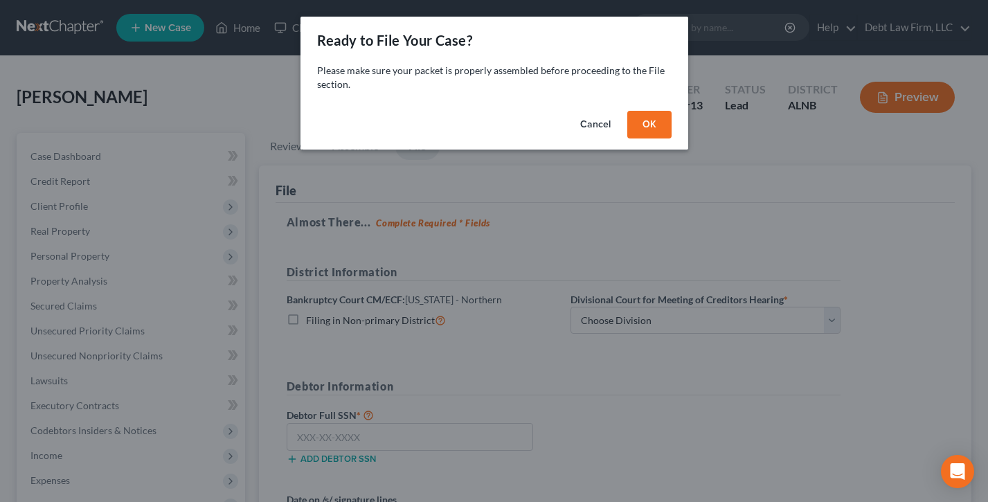
click at [641, 127] on button "OK" at bounding box center [650, 125] width 44 height 28
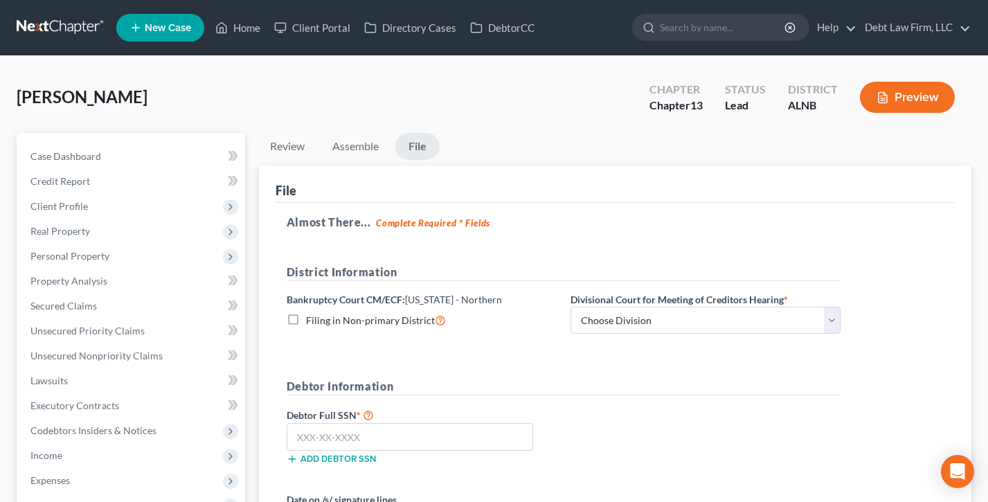
scroll to position [105, 0]
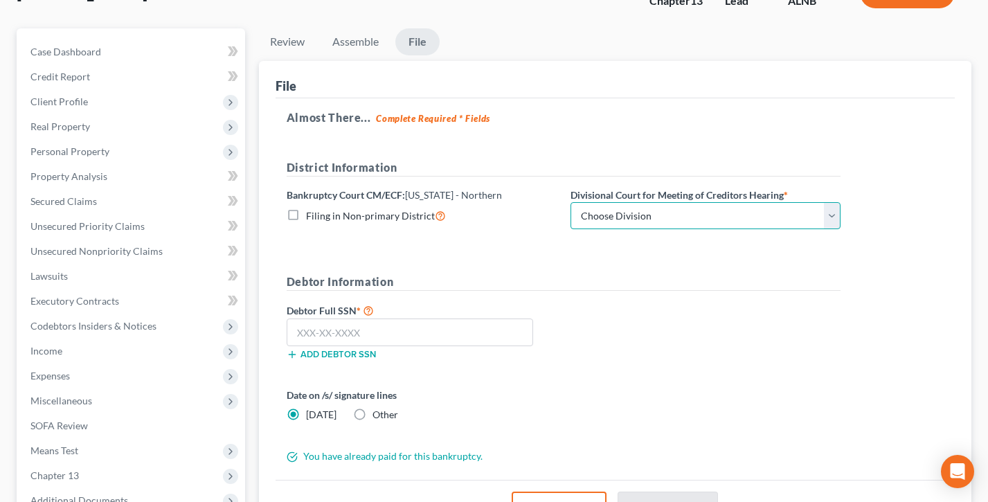
click at [616, 210] on select "Choose Division Anniston Birmingham Hunstville Tuscaloosa" at bounding box center [706, 216] width 270 height 28
select select "2"
click at [571, 202] on select "Choose Division Anniston Birmingham Hunstville Tuscaloosa" at bounding box center [706, 216] width 270 height 28
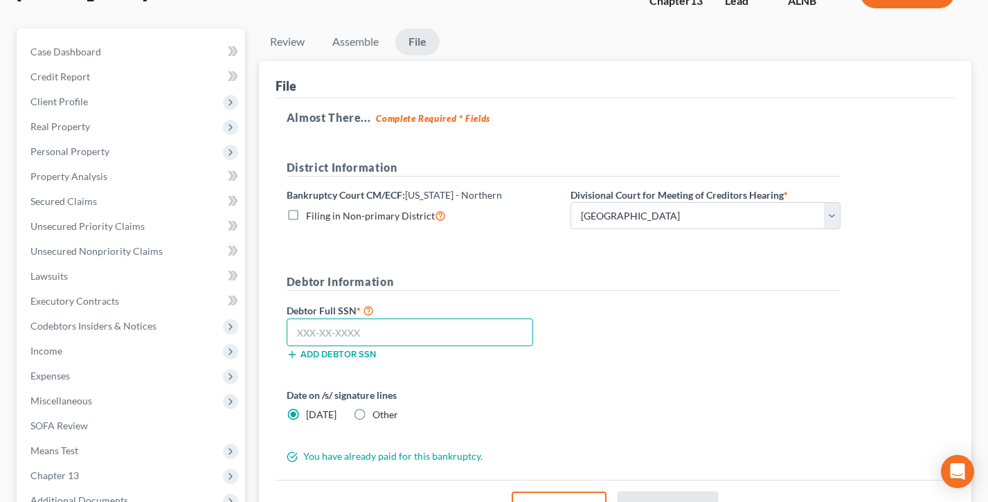
click at [358, 330] on input "text" at bounding box center [410, 333] width 247 height 28
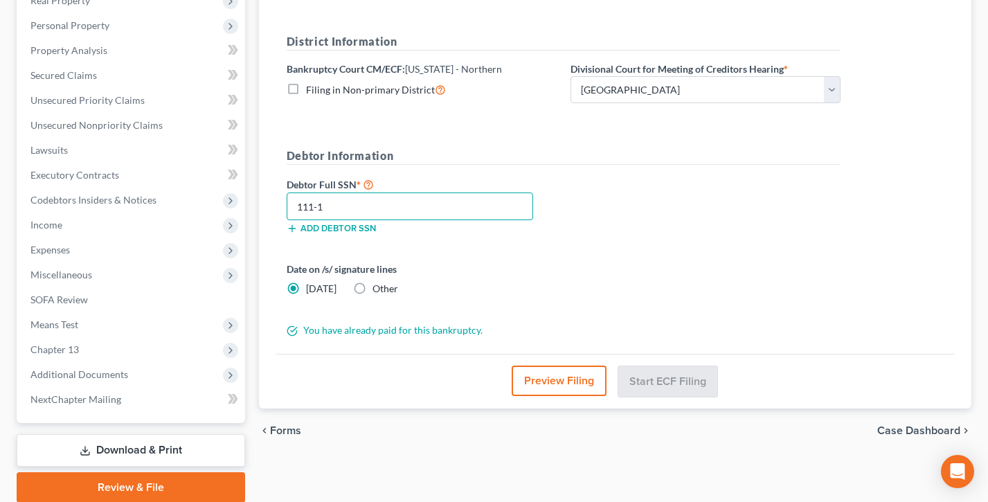
scroll to position [240, 0]
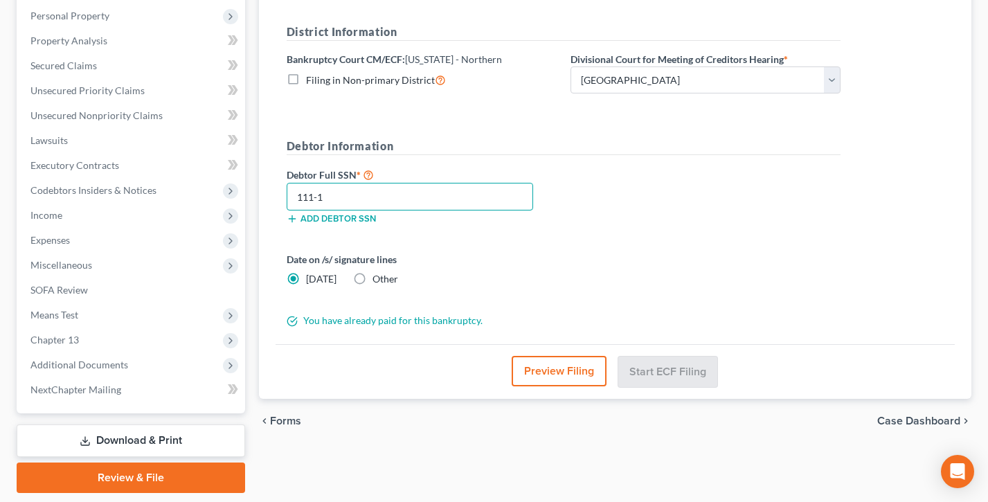
click at [353, 195] on input "111-1" at bounding box center [410, 197] width 247 height 28
type input "111-11-1111"
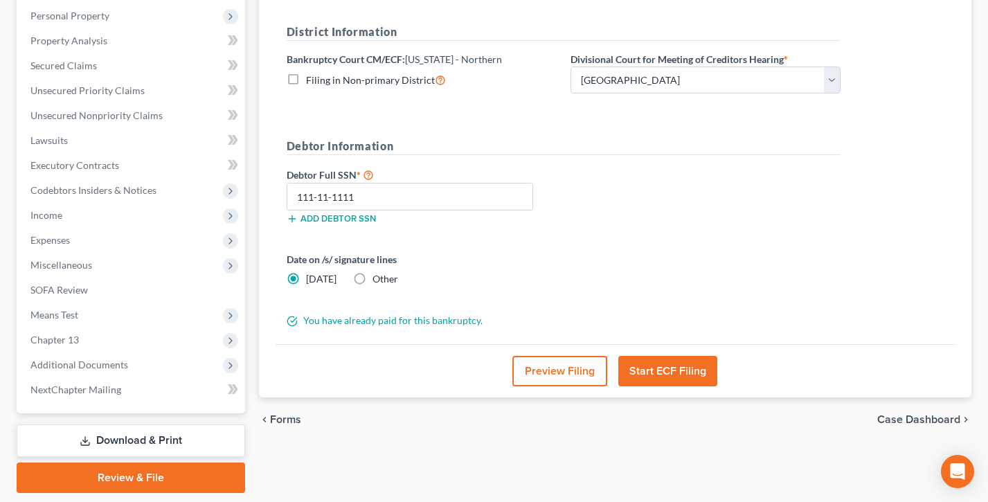
click at [546, 367] on button "Preview Filing" at bounding box center [560, 371] width 95 height 30
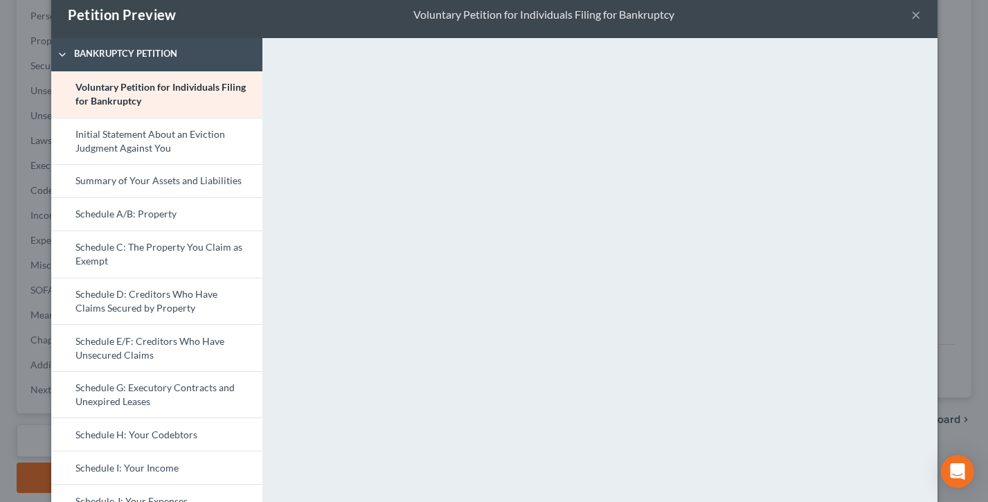
scroll to position [0, 0]
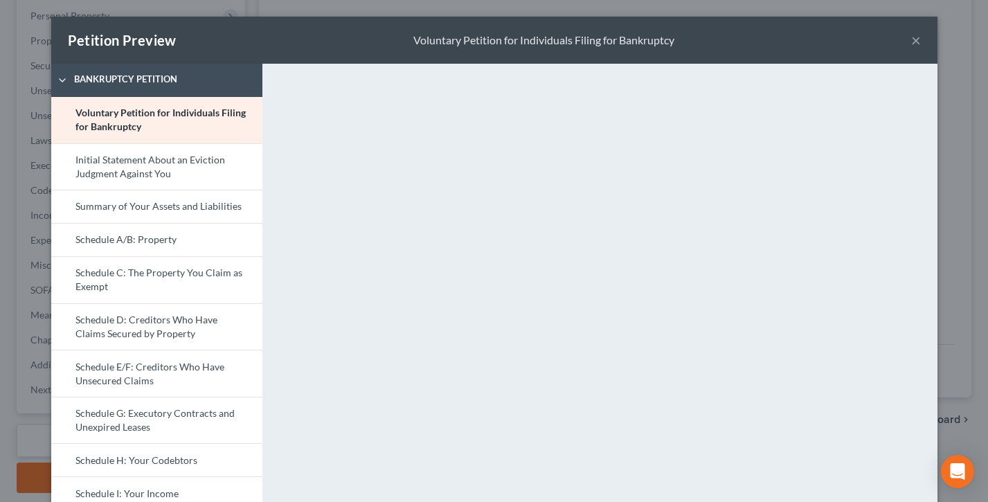
drag, startPoint x: 918, startPoint y: 39, endPoint x: 771, endPoint y: 139, distance: 177.5
click at [918, 39] on button "×" at bounding box center [917, 40] width 10 height 17
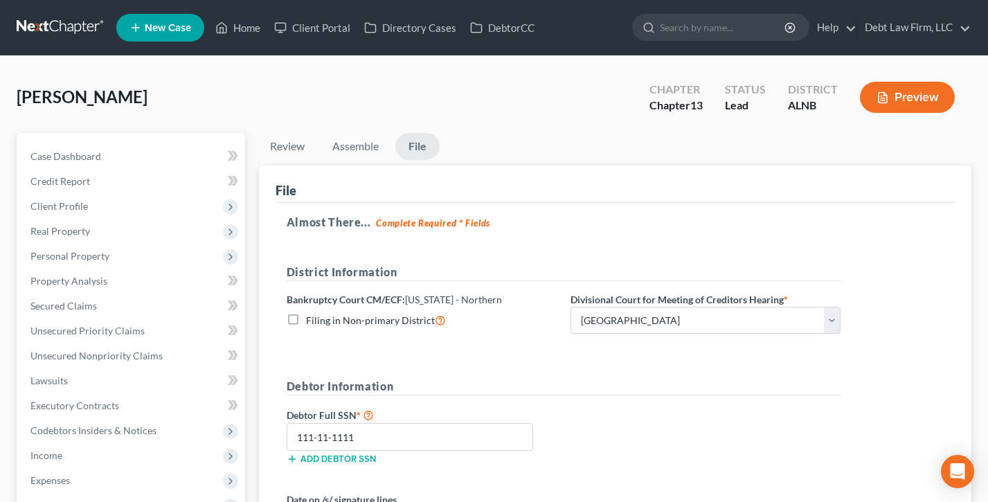
click at [497, 152] on ul "Review Assemble File" at bounding box center [615, 149] width 713 height 33
click at [889, 28] on link "Debt Law Firm, LLC" at bounding box center [914, 27] width 113 height 25
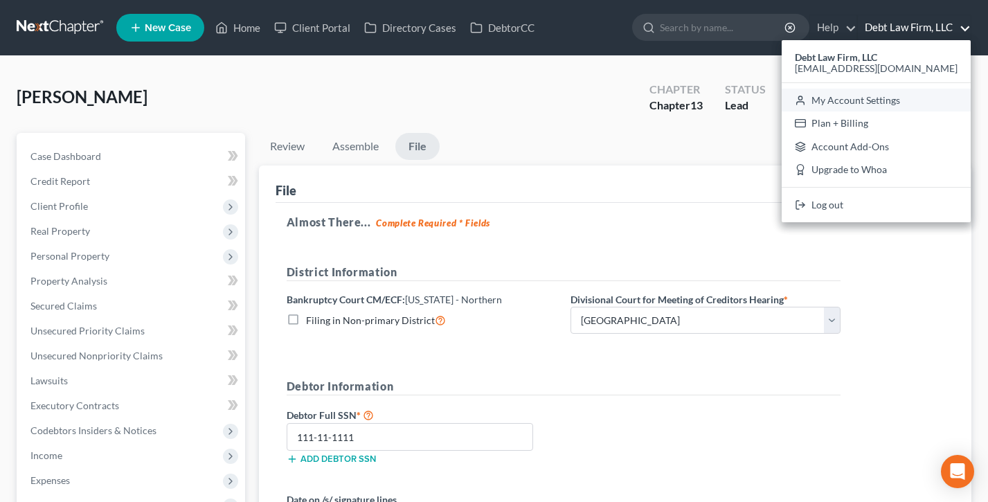
click at [897, 100] on link "My Account Settings" at bounding box center [876, 101] width 189 height 24
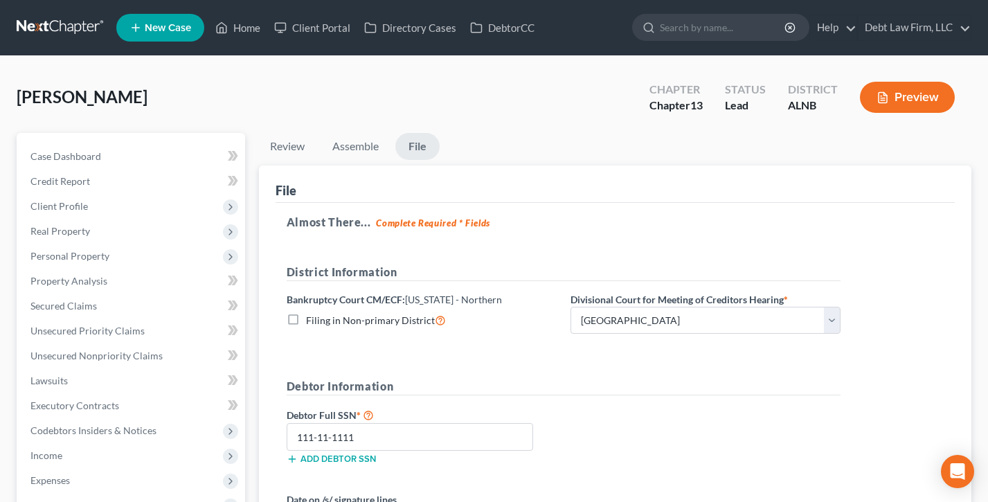
select select "61"
select select "24"
select select "36"
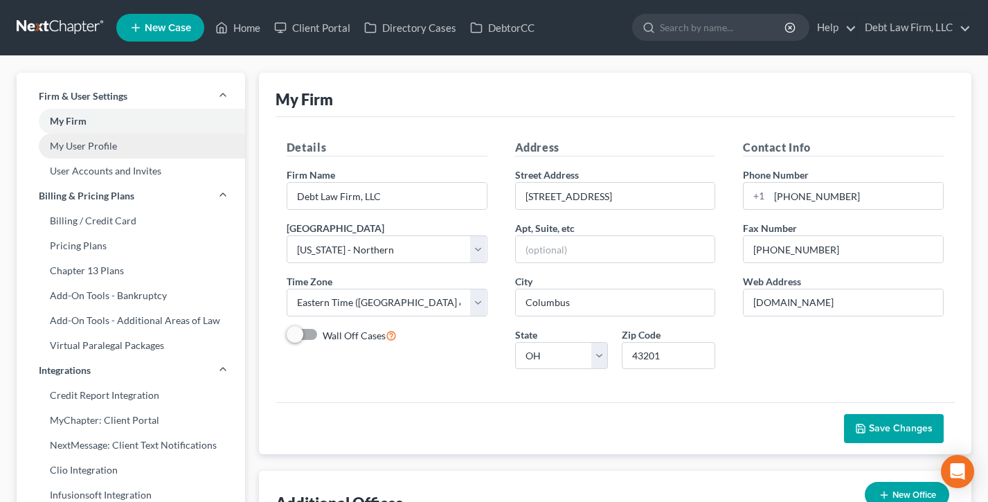
click at [96, 150] on link "My User Profile" at bounding box center [131, 146] width 229 height 25
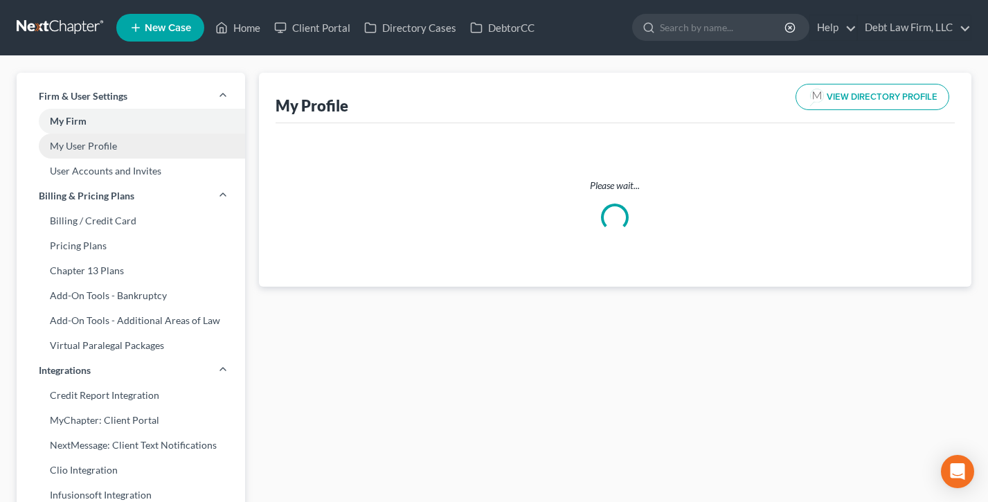
select select "36"
select select "61"
select select "attorney"
select select "0"
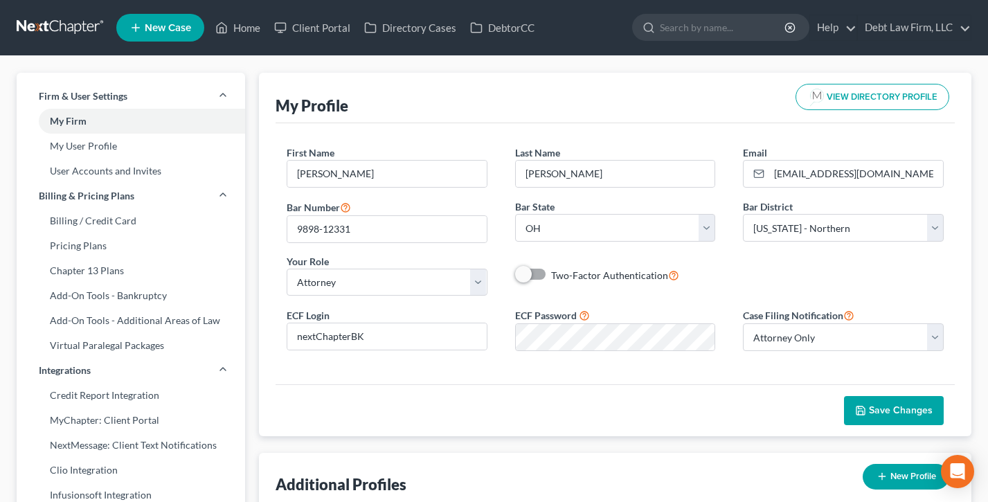
scroll to position [55, 0]
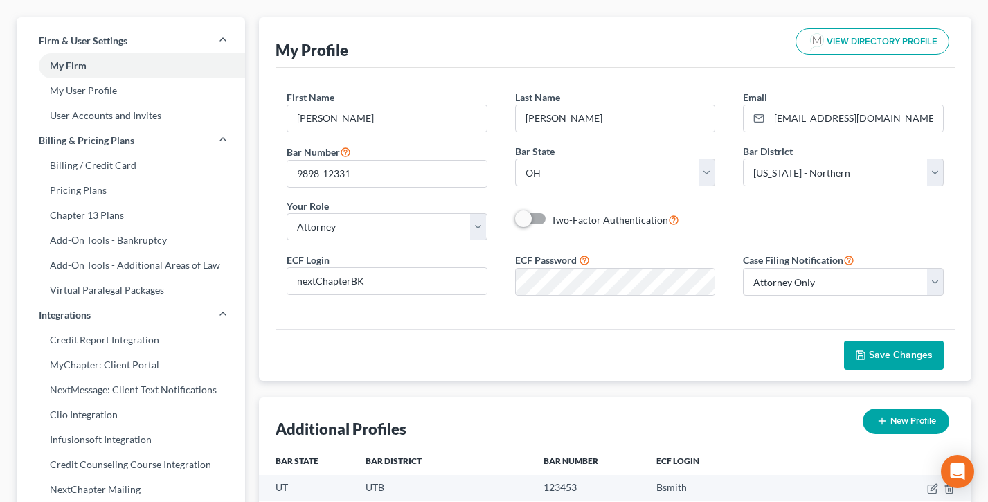
click at [346, 258] on div "ECF Login nextChapterBK" at bounding box center [387, 274] width 229 height 42
drag, startPoint x: 343, startPoint y: 260, endPoint x: 614, endPoint y: 256, distance: 271.6
click at [264, 256] on div "My Profile VIEW DIRECTORY PROFILE First Name * Atticus M. Last Name * Finch Ema…" at bounding box center [615, 199] width 713 height 364
drag, startPoint x: 597, startPoint y: 258, endPoint x: 512, endPoint y: 258, distance: 85.2
click at [512, 258] on div "ECF Password" at bounding box center [615, 274] width 229 height 44
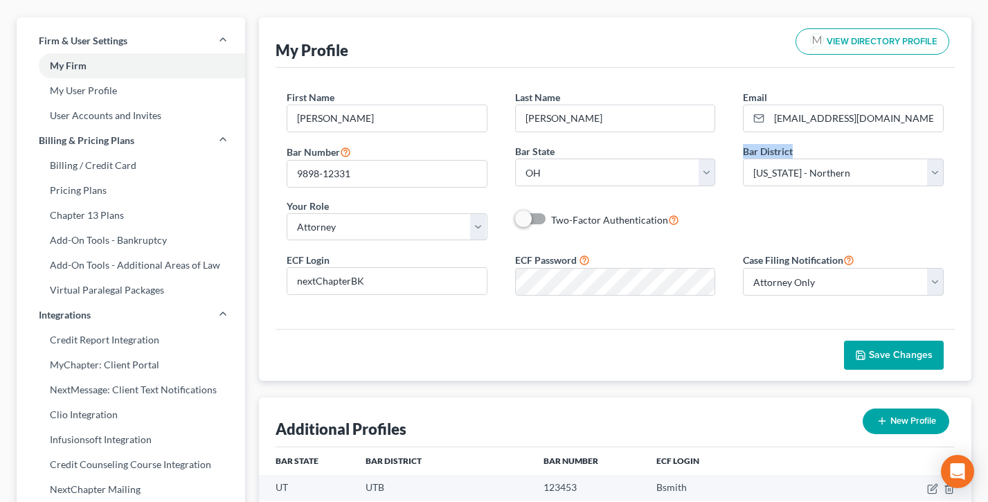
drag, startPoint x: 806, startPoint y: 150, endPoint x: 740, endPoint y: 150, distance: 65.1
click at [740, 150] on div "Bar District Select Alabama - Middle Alabama - Northern Alabama - Southern Alas…" at bounding box center [843, 165] width 229 height 42
click at [738, 150] on div "Bar District Select Alabama - Middle Alabama - Northern Alabama - Southern Alas…" at bounding box center [843, 165] width 229 height 42
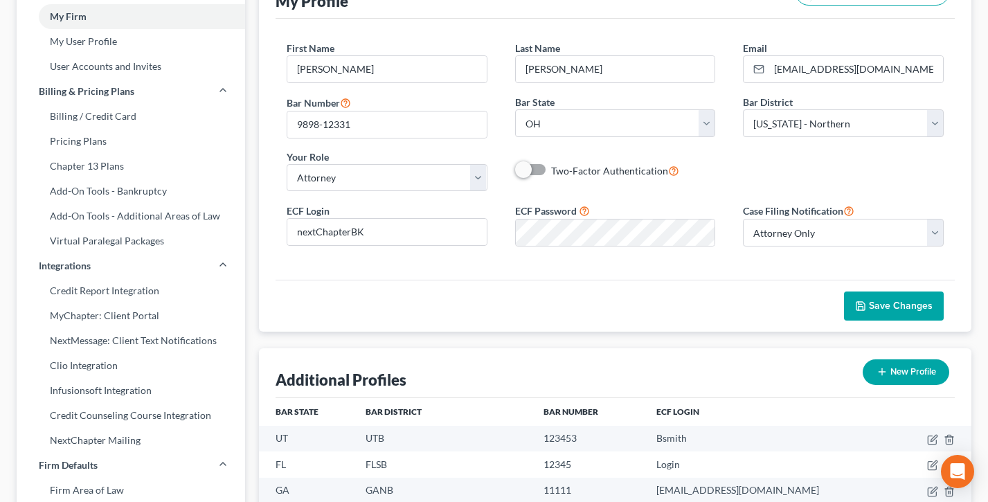
scroll to position [220, 0]
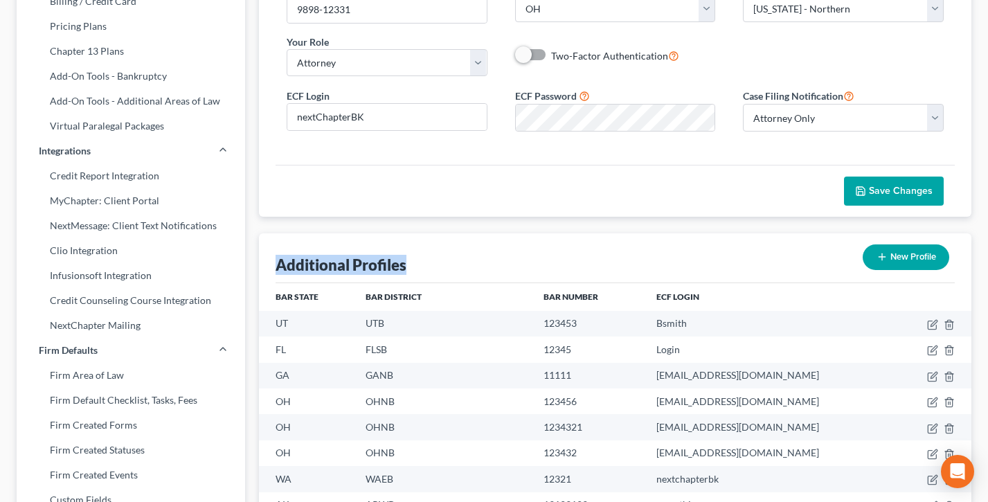
drag, startPoint x: 470, startPoint y: 268, endPoint x: 279, endPoint y: 263, distance: 191.2
click at [279, 263] on div "Additional Profiles New Profile" at bounding box center [615, 258] width 679 height 50
click at [279, 263] on div "Additional Profiles" at bounding box center [341, 265] width 131 height 20
click at [894, 253] on button "New Profile" at bounding box center [906, 258] width 87 height 26
select select "61"
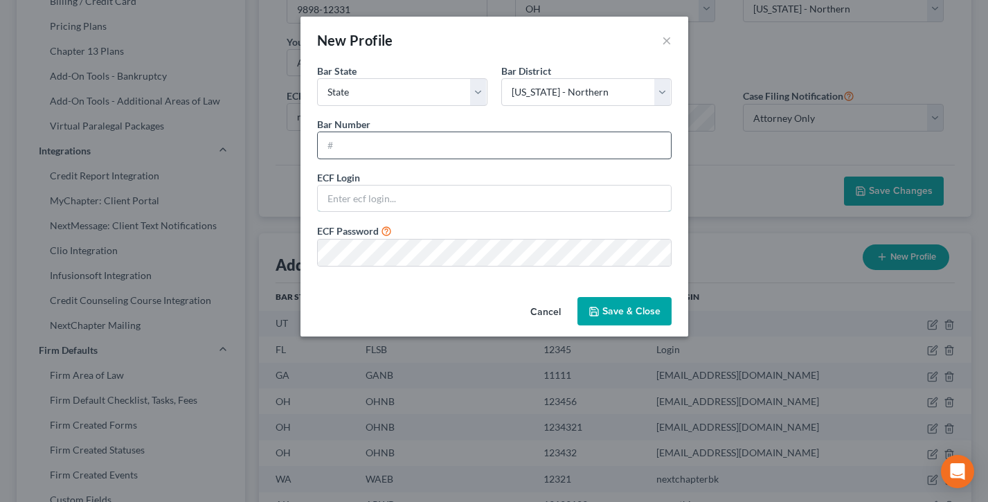
type input "[EMAIL_ADDRESS][DOMAIN_NAME]"
click at [540, 309] on button "Cancel" at bounding box center [545, 313] width 53 height 28
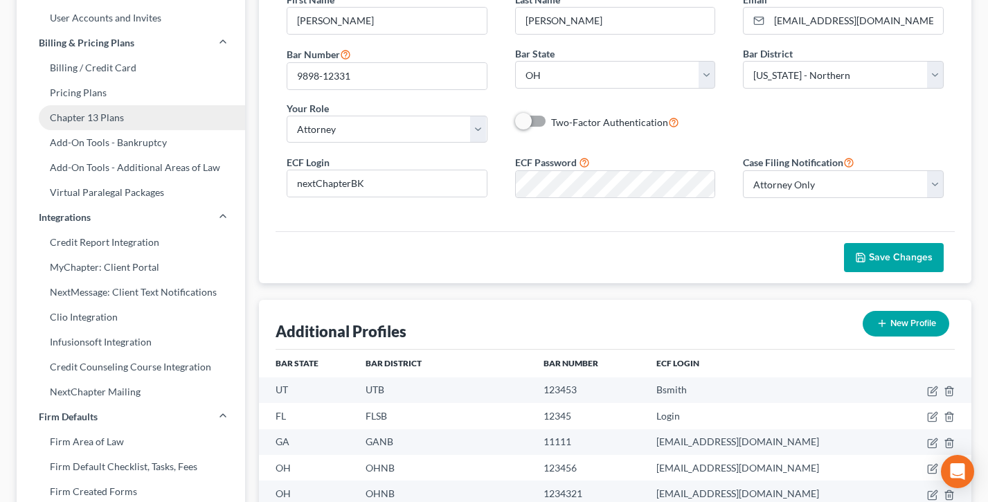
scroll to position [0, 0]
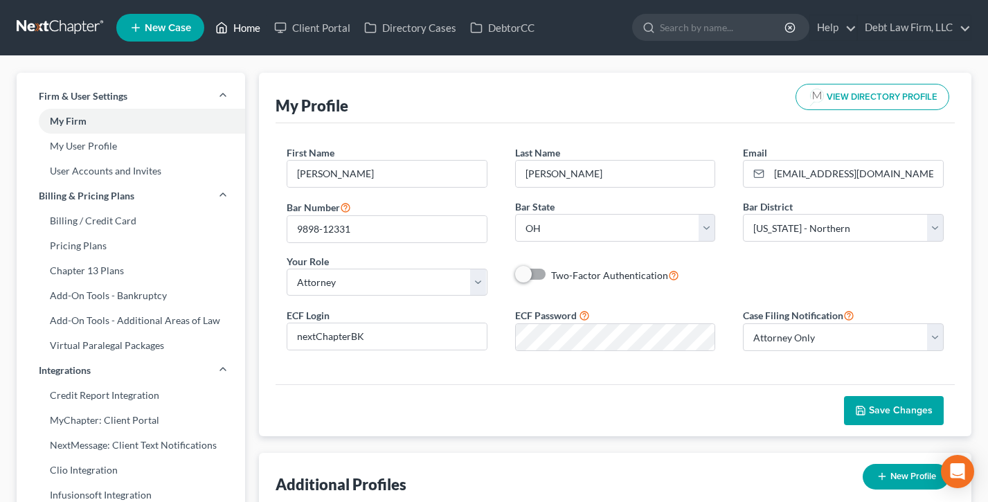
click at [227, 26] on icon at bounding box center [222, 28] width 10 height 10
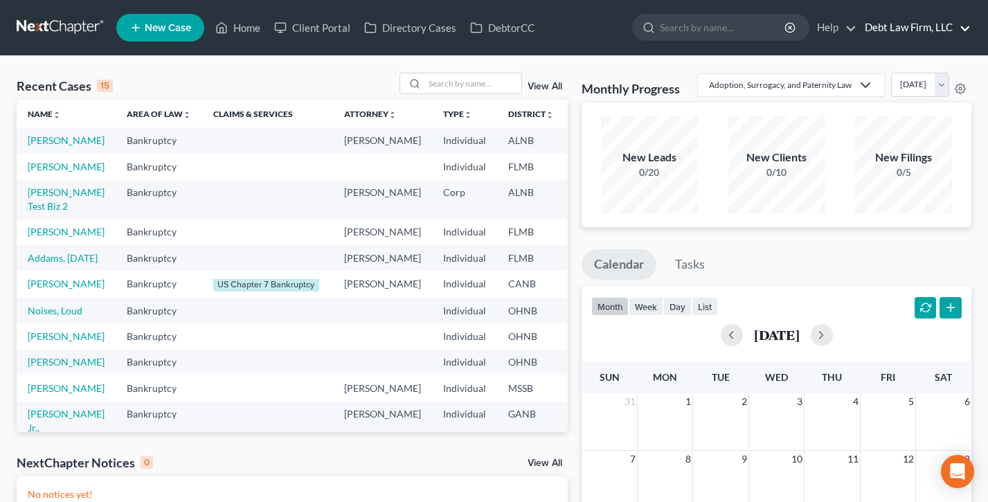
click at [910, 19] on link "Debt Law Firm, LLC" at bounding box center [914, 27] width 113 height 25
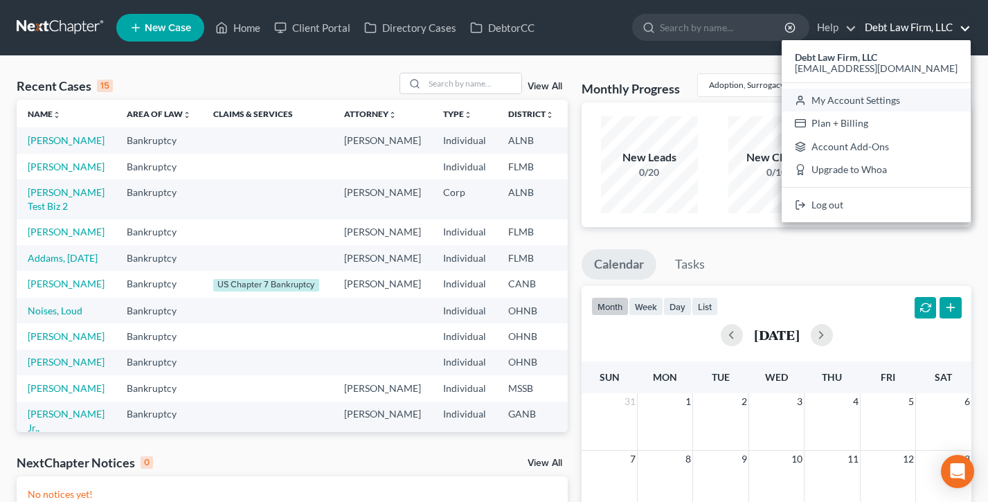
click at [884, 103] on link "My Account Settings" at bounding box center [876, 101] width 189 height 24
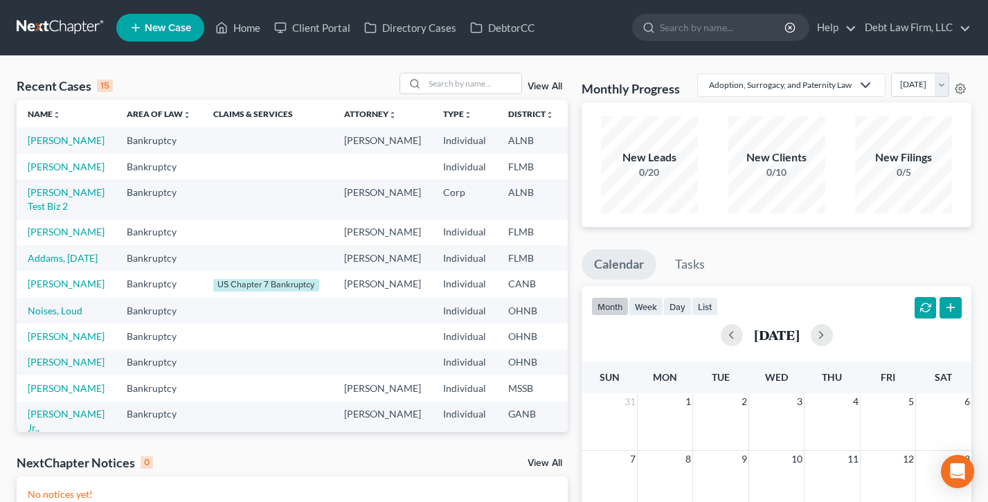
select select "61"
select select "24"
select select "36"
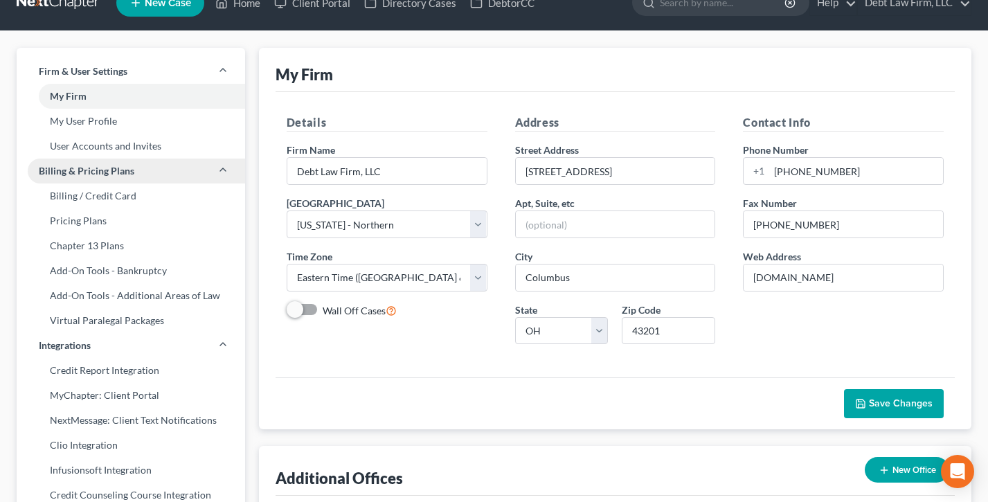
scroll to position [133, 0]
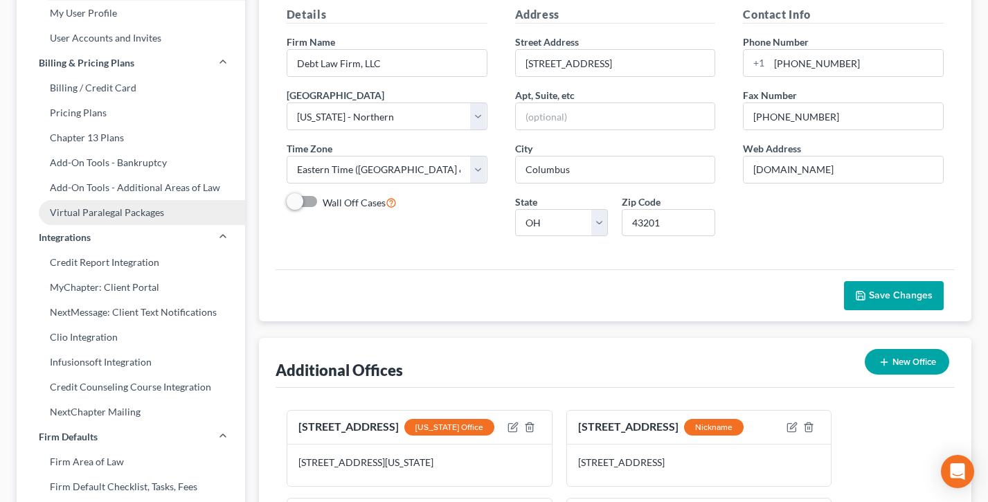
click at [116, 216] on link "Virtual Paralegal Packages" at bounding box center [131, 212] width 229 height 25
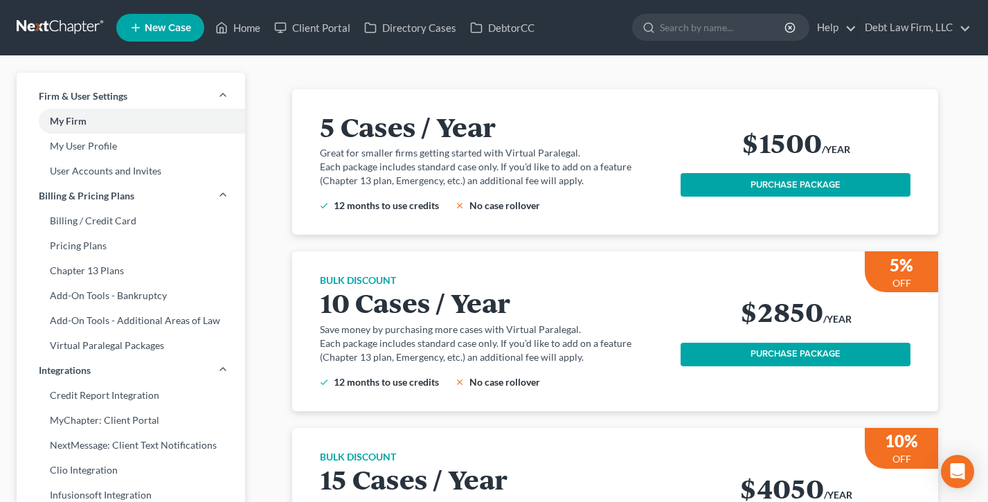
scroll to position [53, 0]
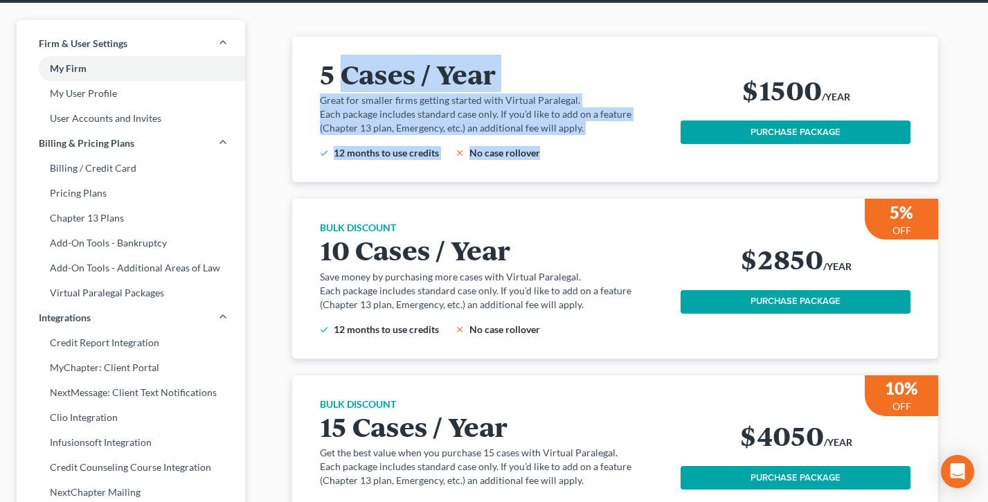
drag, startPoint x: 566, startPoint y: 161, endPoint x: 344, endPoint y: 63, distance: 242.8
click at [344, 63] on div "5 Cases / Year Great for smaller firms getting started with Virtual Paralegal. …" at bounding box center [615, 109] width 613 height 145
click at [344, 63] on h2 "5 Cases / Year" at bounding box center [492, 73] width 345 height 29
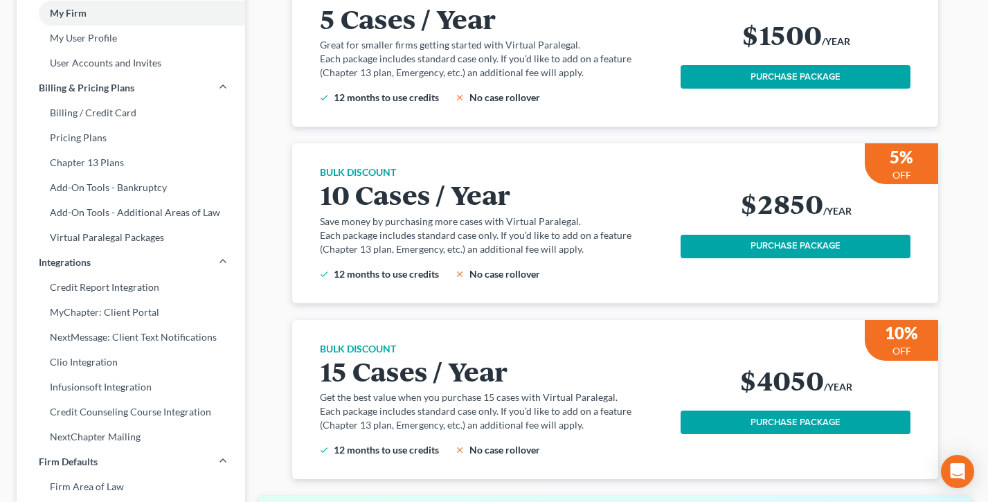
scroll to position [30, 0]
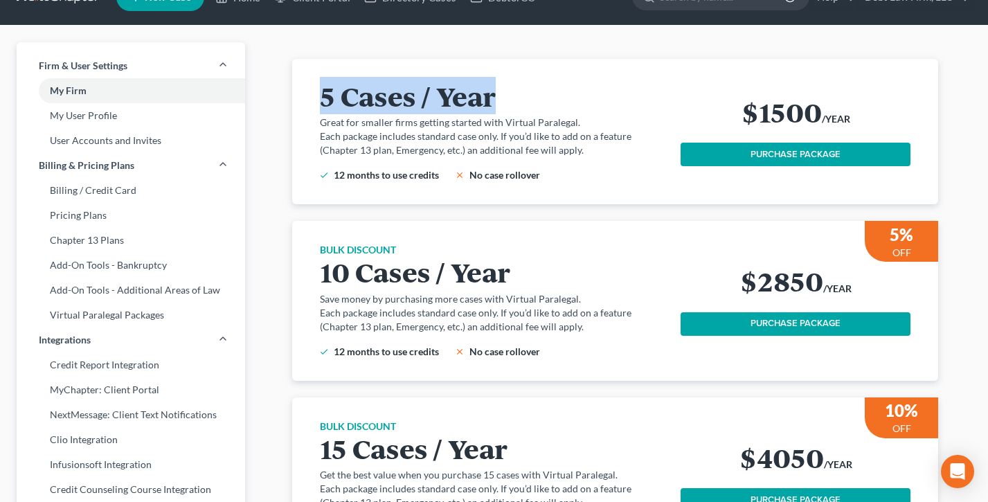
drag, startPoint x: 589, startPoint y: 96, endPoint x: 305, endPoint y: 93, distance: 284.0
click at [305, 93] on div "5 Cases / Year Great for smaller firms getting started with Virtual Paralegal. …" at bounding box center [615, 131] width 646 height 145
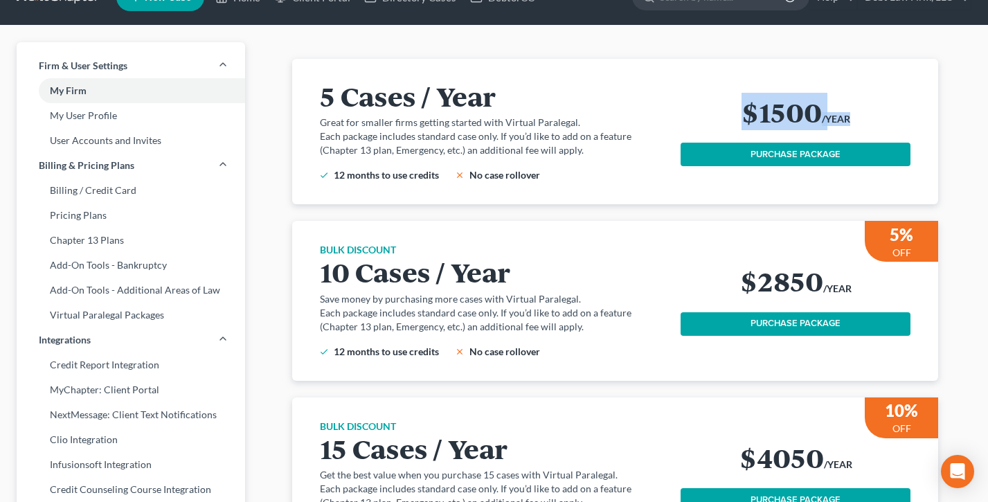
drag, startPoint x: 872, startPoint y: 123, endPoint x: 726, endPoint y: 116, distance: 146.3
click at [726, 116] on div "$1500 /YEAR" at bounding box center [796, 114] width 230 height 35
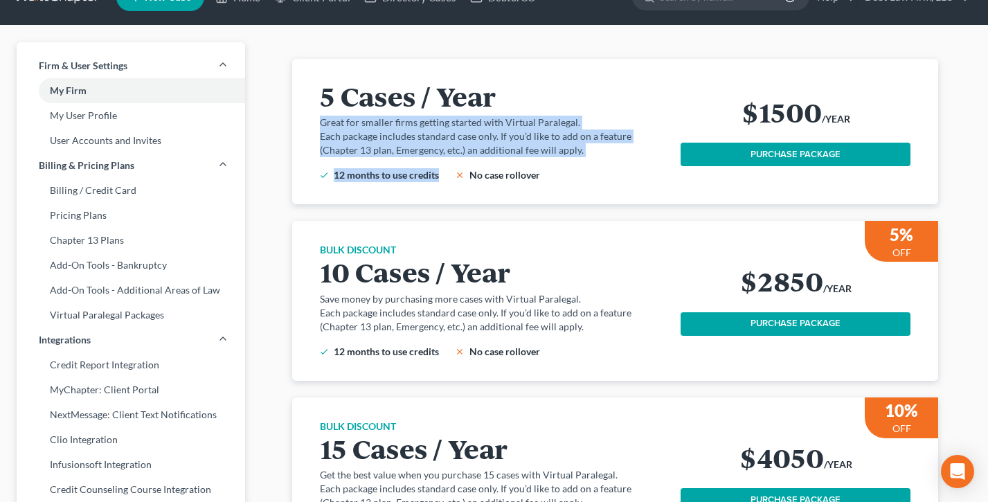
drag, startPoint x: 628, startPoint y: 166, endPoint x: 306, endPoint y: 114, distance: 325.7
click at [306, 114] on div "5 Cases / Year Great for smaller firms getting started with Virtual Paralegal. …" at bounding box center [615, 131] width 646 height 145
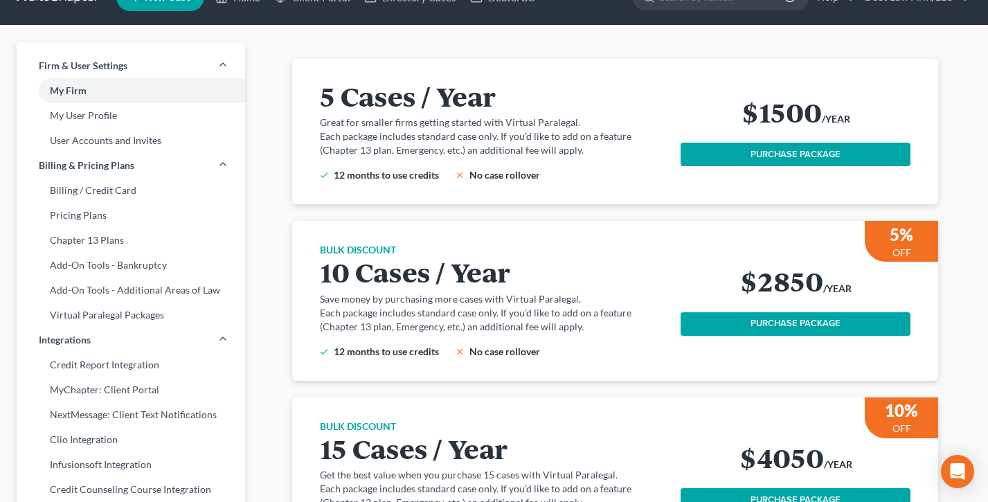
click at [319, 111] on div "5 Cases / Year Great for smaller firms getting started with Virtual Paralegal. …" at bounding box center [615, 131] width 613 height 145
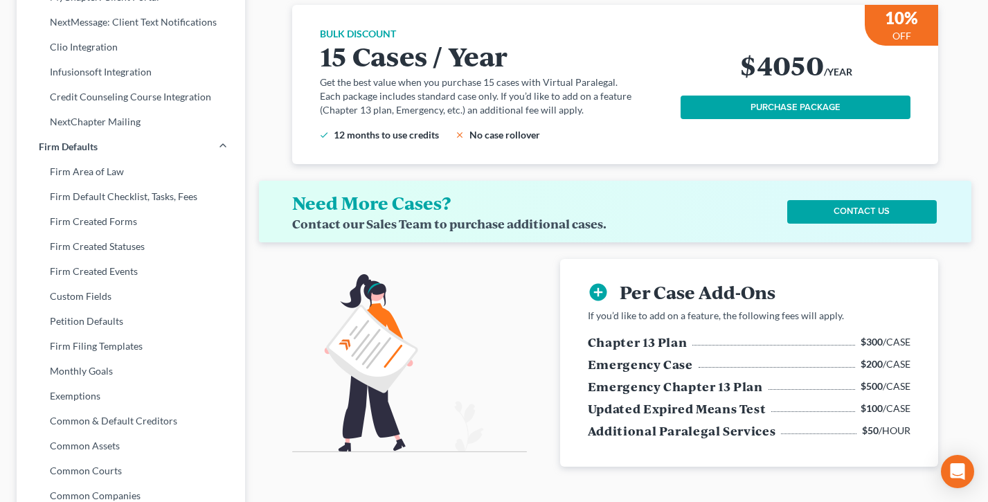
scroll to position [425, 0]
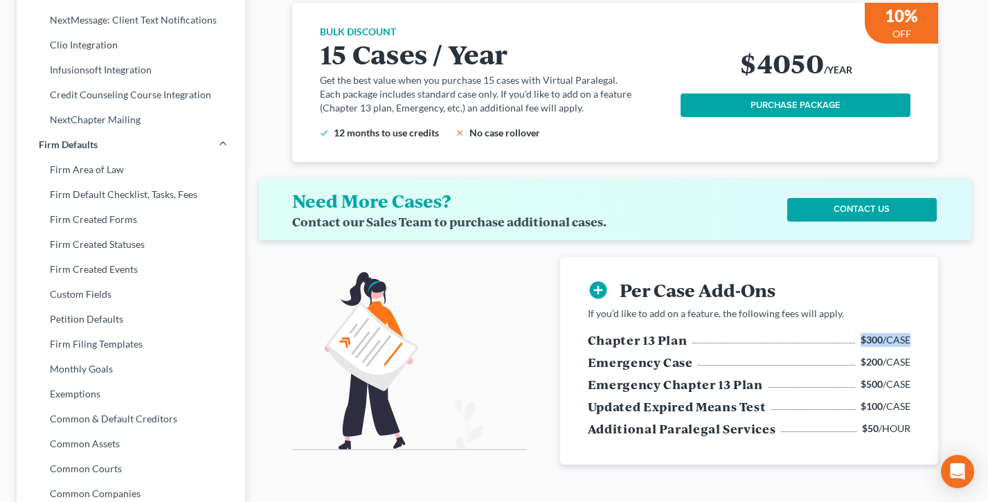
drag, startPoint x: 916, startPoint y: 323, endPoint x: 862, endPoint y: 324, distance: 54.0
click at [862, 324] on div "add_circle Per Case Add-Ons If you’d like to add on a feature, the following fe…" at bounding box center [749, 361] width 345 height 208
click at [862, 334] on b "$300" at bounding box center [872, 340] width 22 height 12
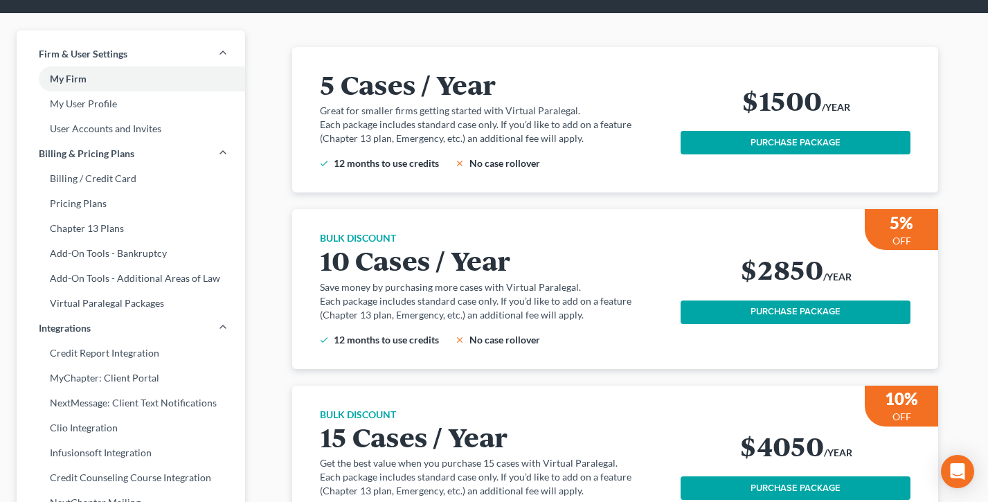
scroll to position [0, 0]
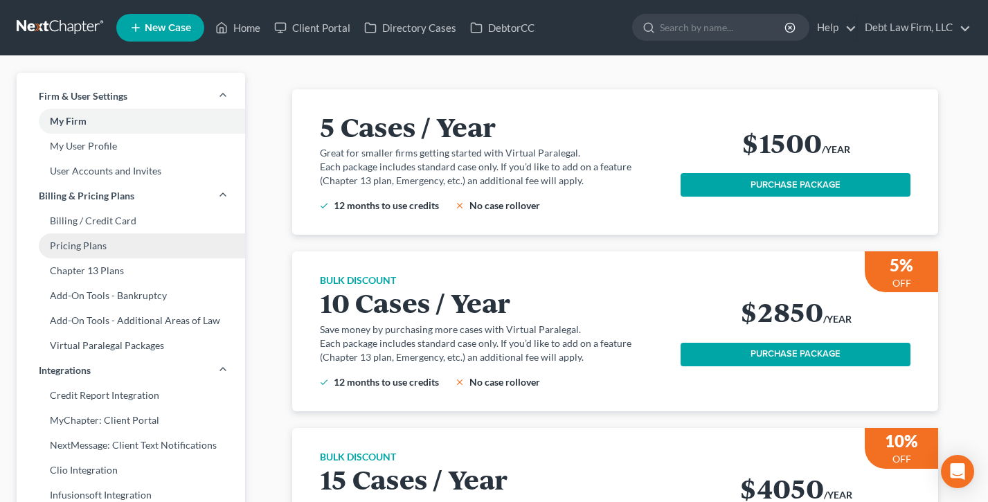
click at [111, 252] on link "Pricing Plans" at bounding box center [131, 245] width 229 height 25
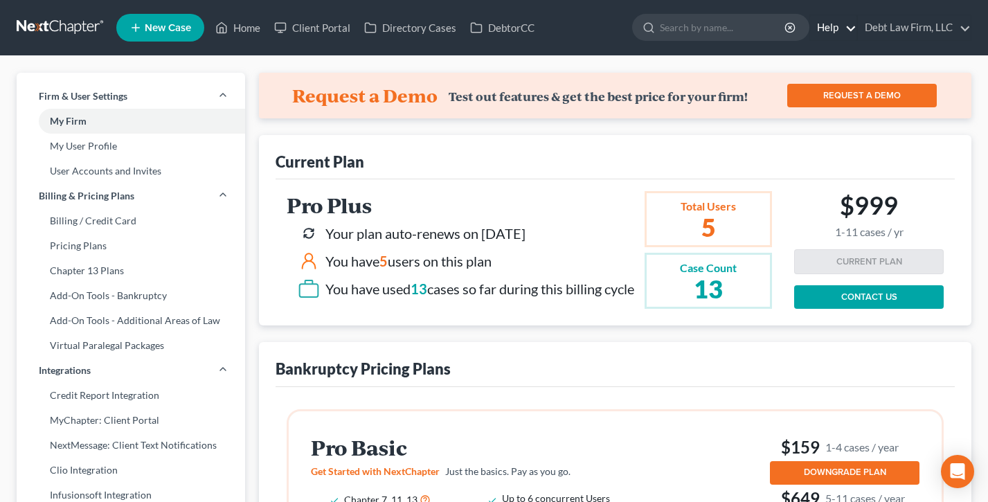
click at [833, 28] on link "Help" at bounding box center [833, 27] width 46 height 25
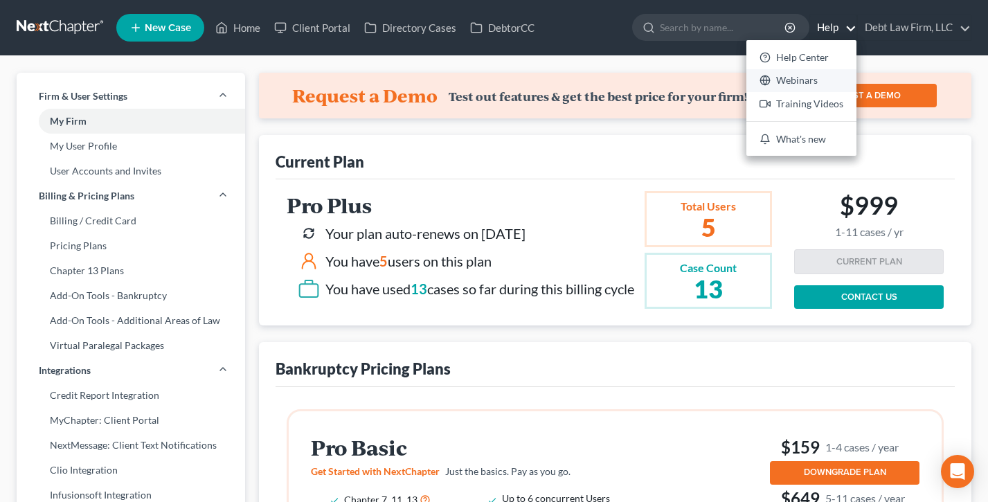
click at [797, 87] on link "Webinars" at bounding box center [802, 81] width 110 height 24
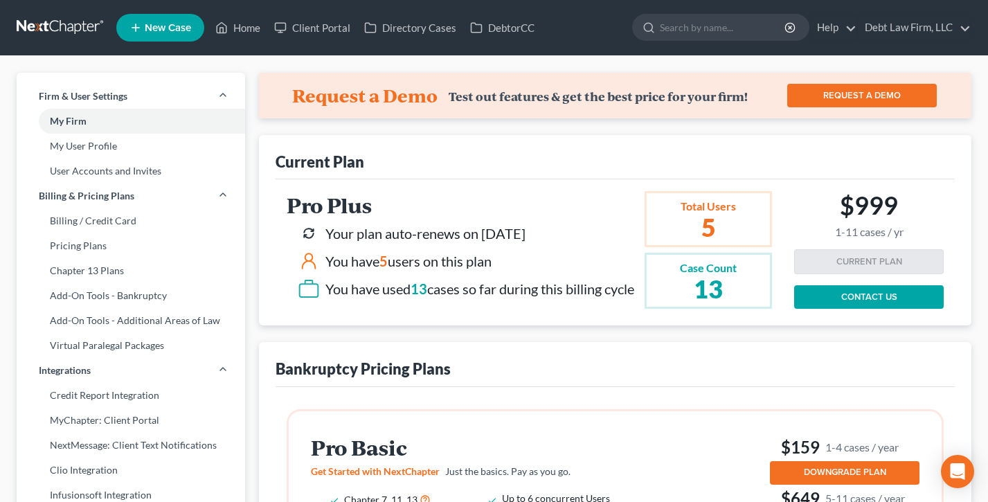
click at [928, 45] on ul "New Case Home Client Portal Directory Cases DebtorCC - No Result - See all resu…" at bounding box center [543, 28] width 855 height 36
click at [915, 29] on link "Debt Law Firm, LLC" at bounding box center [914, 27] width 113 height 25
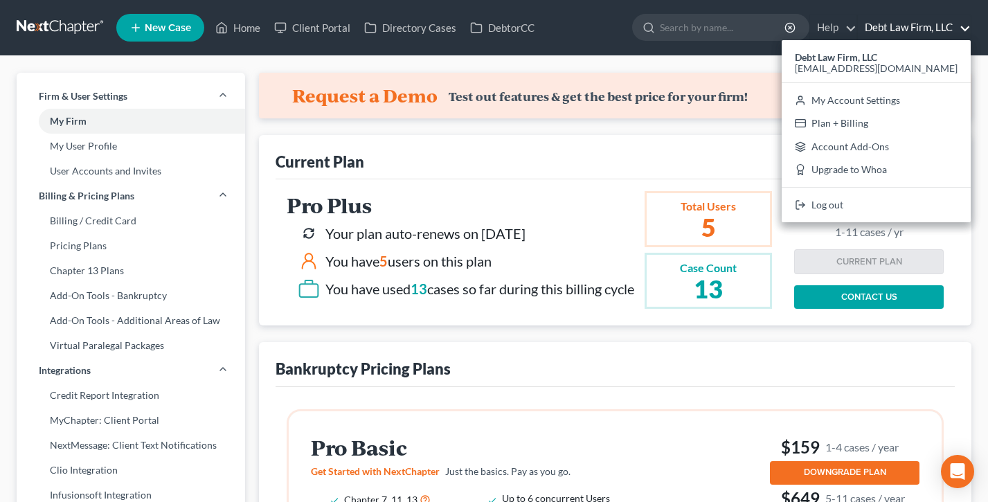
drag, startPoint x: 335, startPoint y: 137, endPoint x: 290, endPoint y: 137, distance: 45.0
click at [332, 136] on div "Current Plan" at bounding box center [615, 157] width 679 height 44
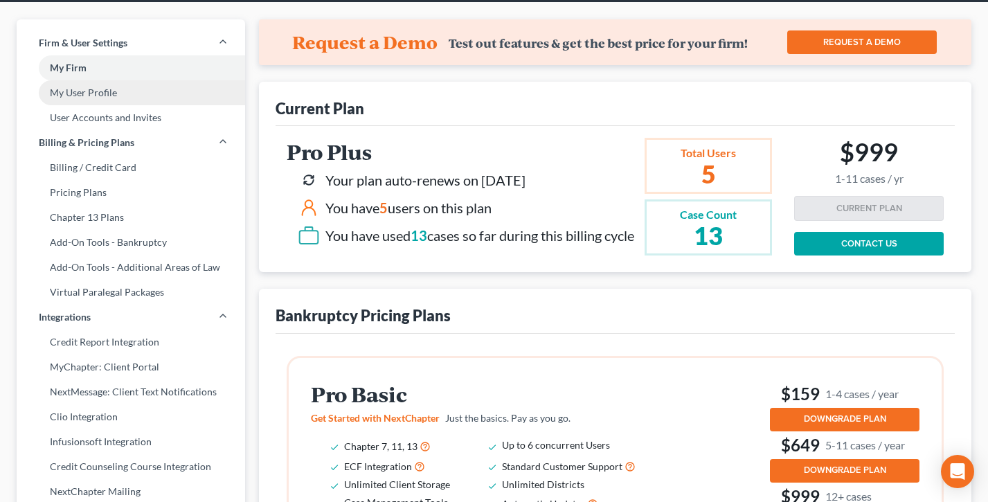
scroll to position [73, 0]
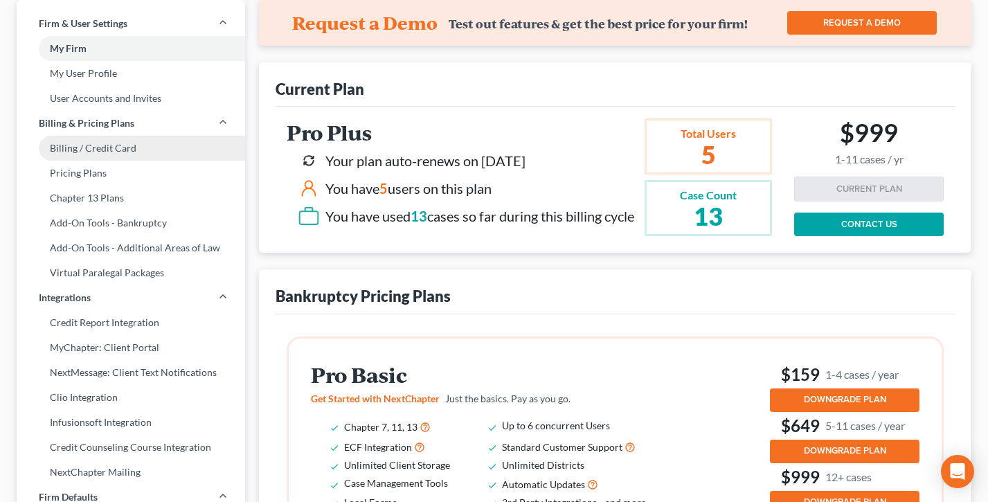
click at [86, 145] on link "Billing / Credit Card" at bounding box center [131, 148] width 229 height 25
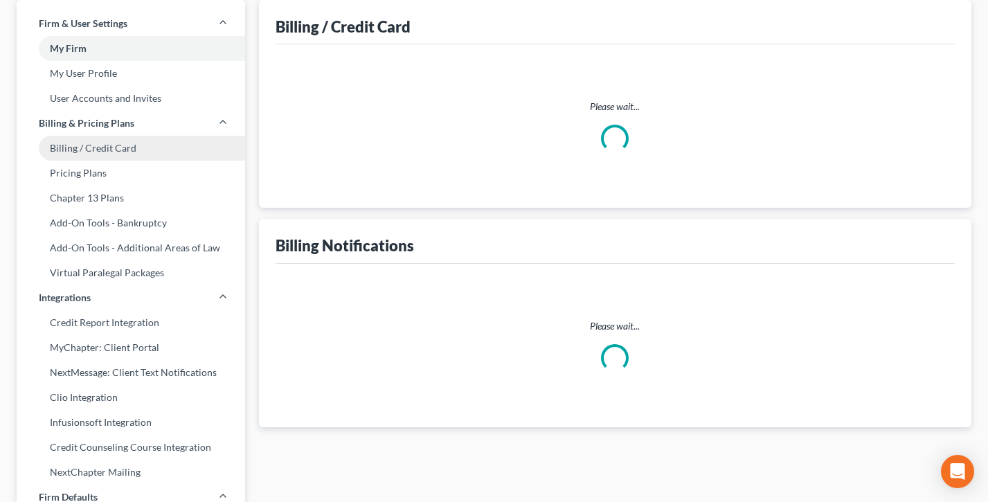
select select "36"
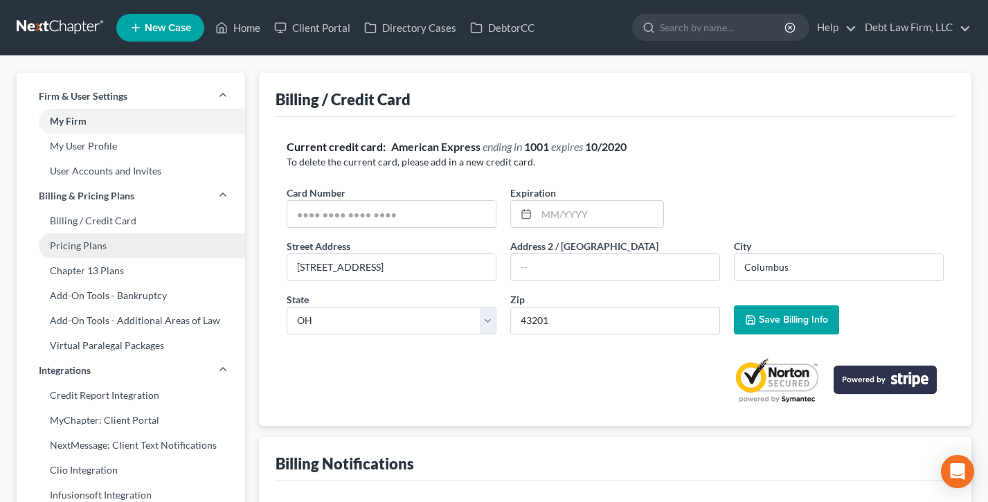
click at [94, 243] on link "Pricing Plans" at bounding box center [131, 245] width 229 height 25
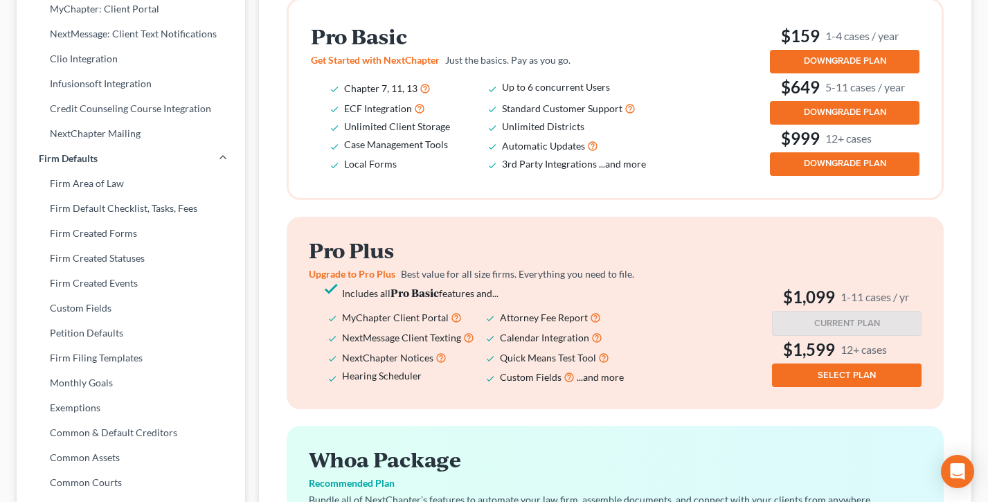
scroll to position [417, 0]
